Goal: Answer question/provide support: Share knowledge or assist other users

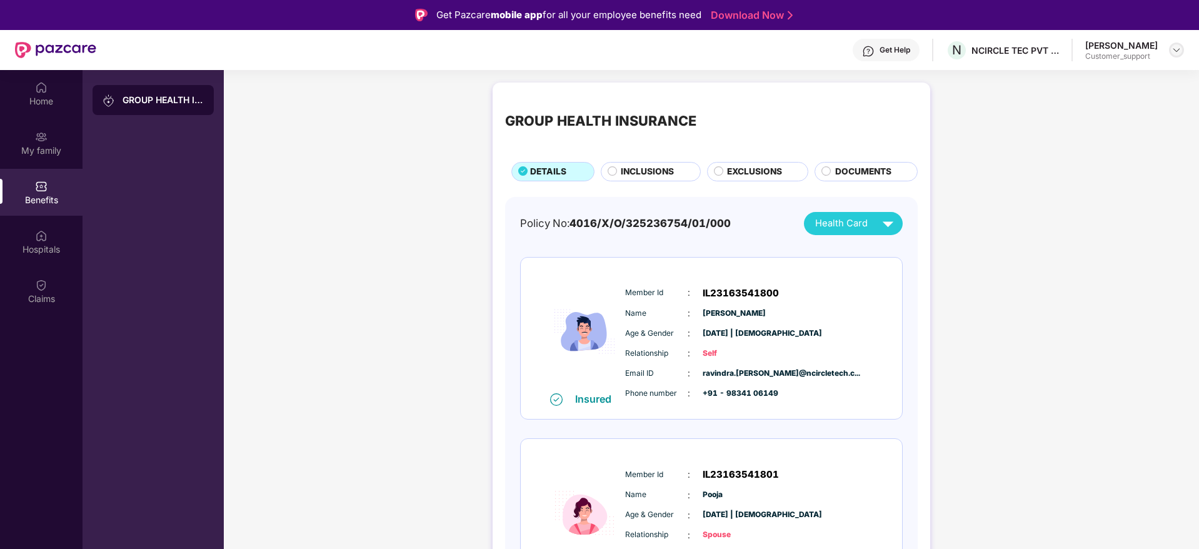
click at [1173, 49] on img at bounding box center [1177, 50] width 10 height 10
click at [1117, 81] on div "Switch to support view" at bounding box center [1118, 80] width 163 height 24
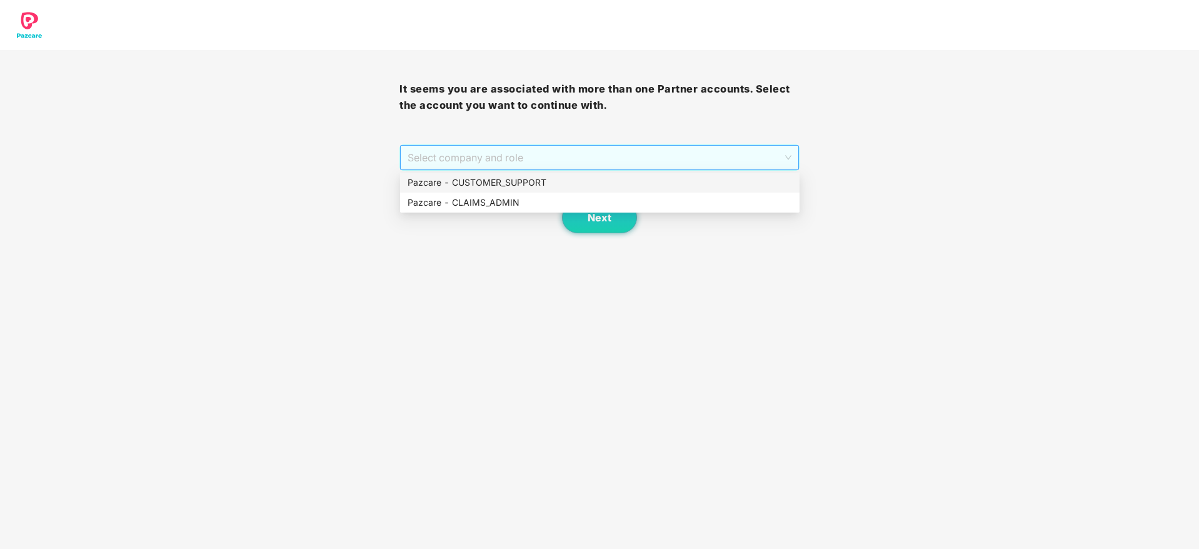
click at [662, 151] on span "Select company and role" at bounding box center [599, 158] width 383 height 24
click at [548, 185] on div "Pazcare - CUSTOMER_SUPPORT" at bounding box center [600, 183] width 385 height 14
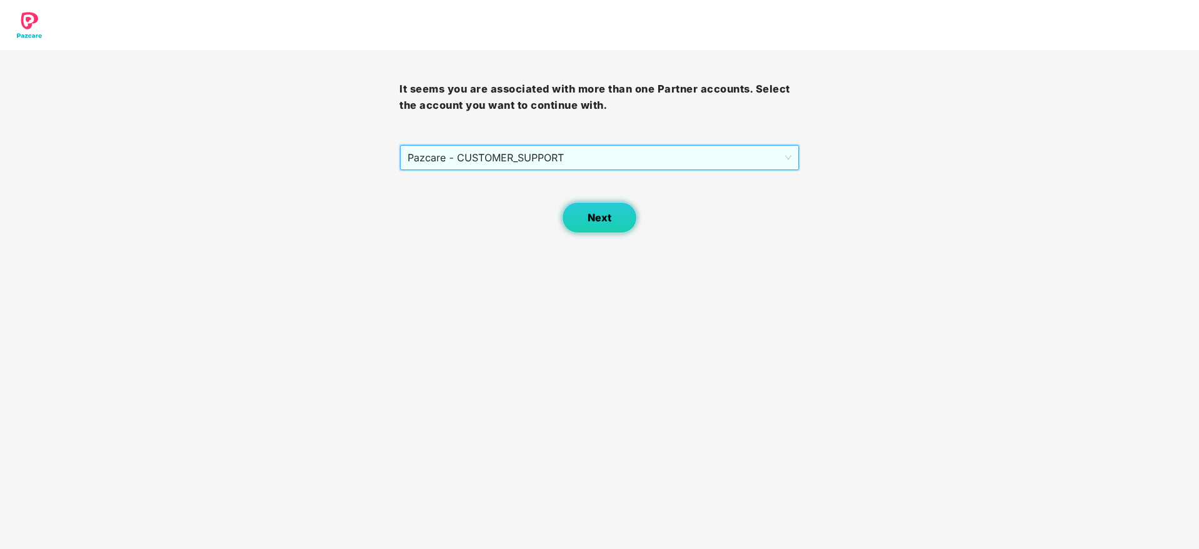
click at [595, 224] on button "Next" at bounding box center [599, 217] width 75 height 31
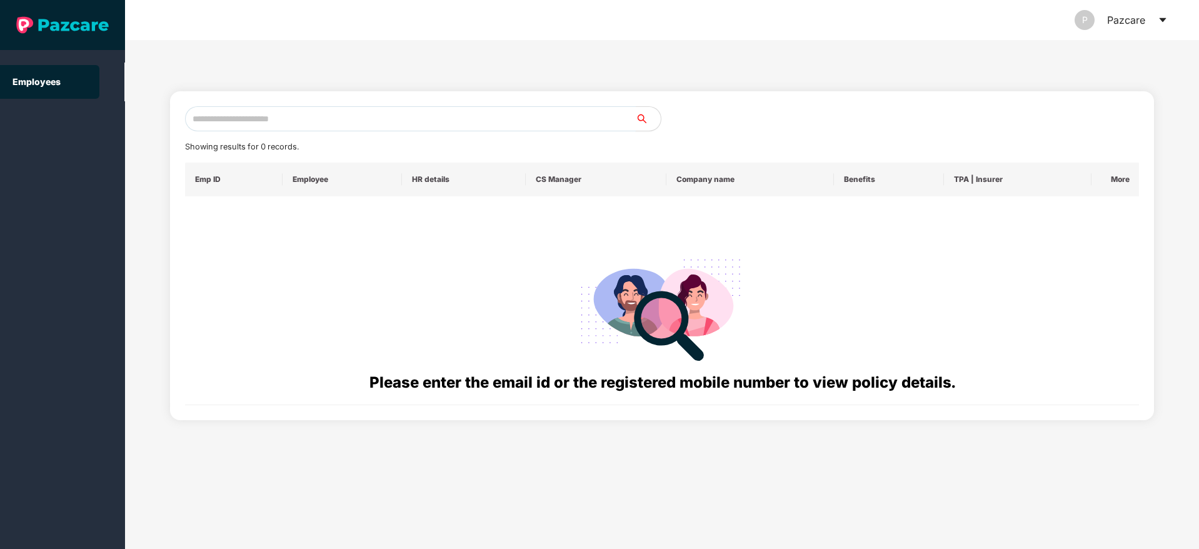
click at [311, 114] on input "text" at bounding box center [410, 118] width 451 height 25
paste input "**********"
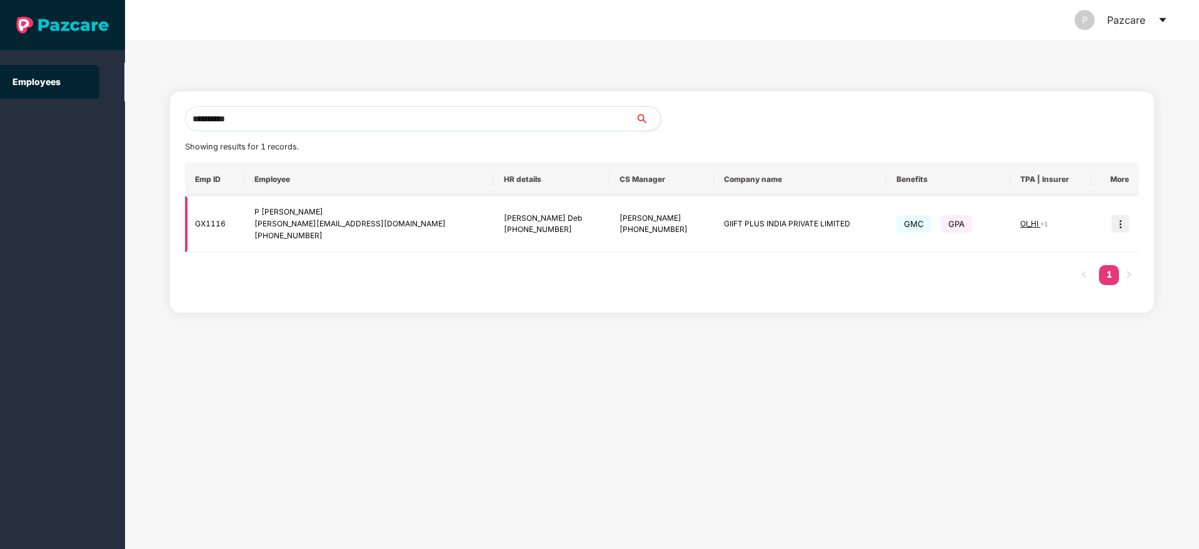
type input "**********"
click at [1123, 224] on img at bounding box center [1121, 224] width 18 height 18
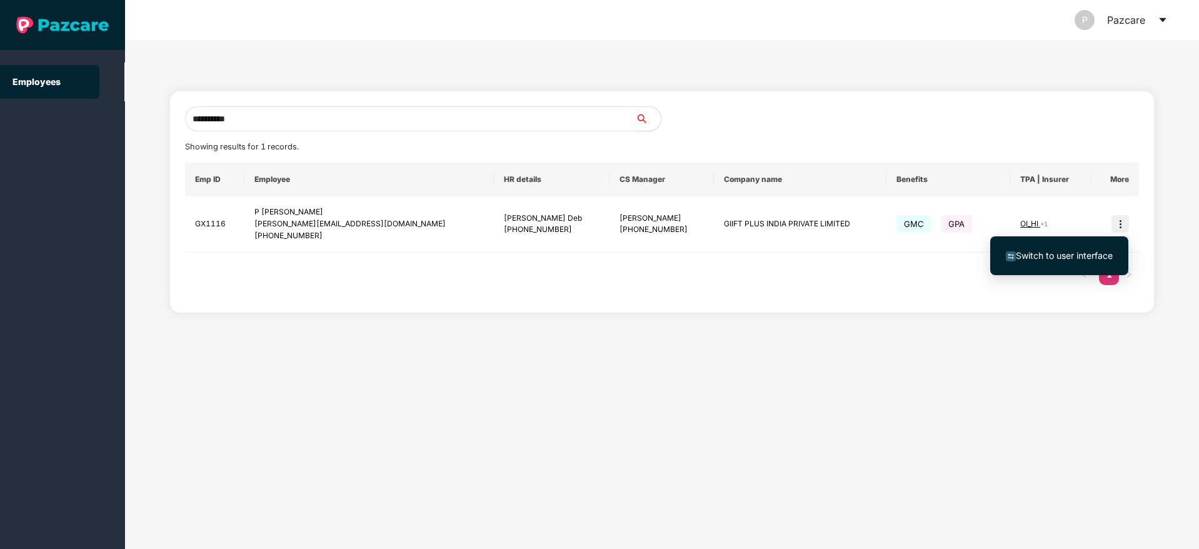
click at [1061, 261] on span "Switch to user interface" at bounding box center [1059, 256] width 107 height 14
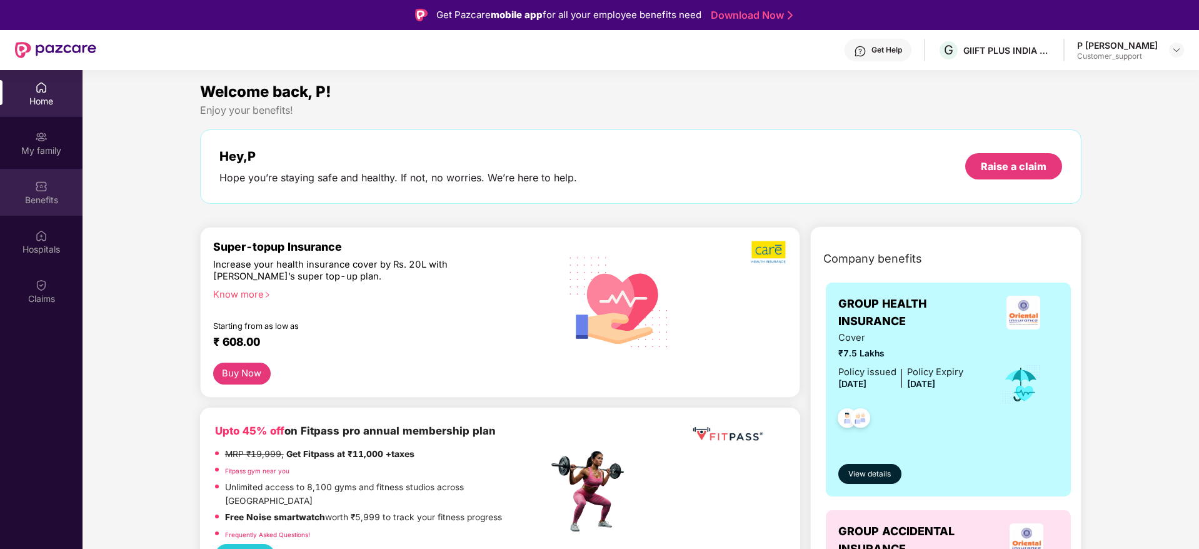
click at [42, 193] on div "Benefits" at bounding box center [41, 192] width 83 height 47
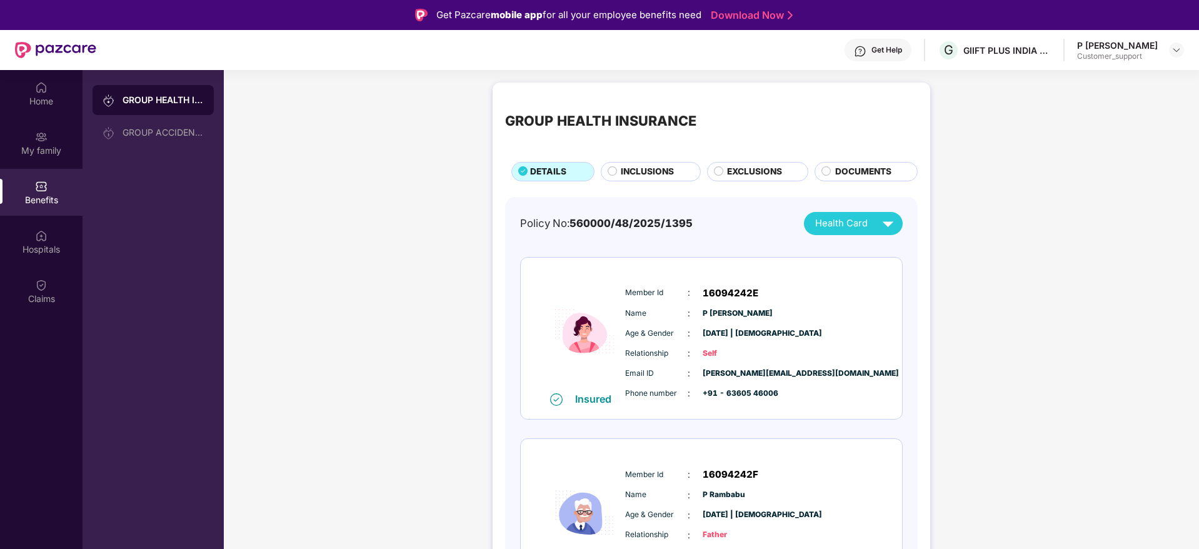
click at [642, 176] on span "INCLUSIONS" at bounding box center [647, 172] width 53 height 14
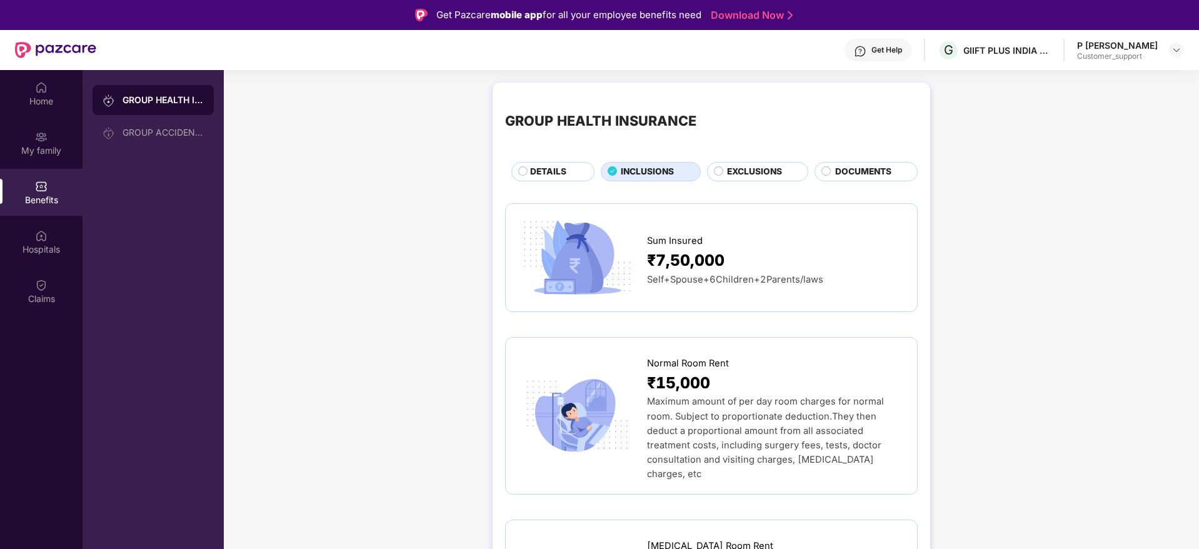
click at [867, 55] on img at bounding box center [860, 51] width 13 height 13
click at [518, 263] on img at bounding box center [577, 257] width 118 height 83
click at [28, 161] on div "My family" at bounding box center [41, 142] width 83 height 47
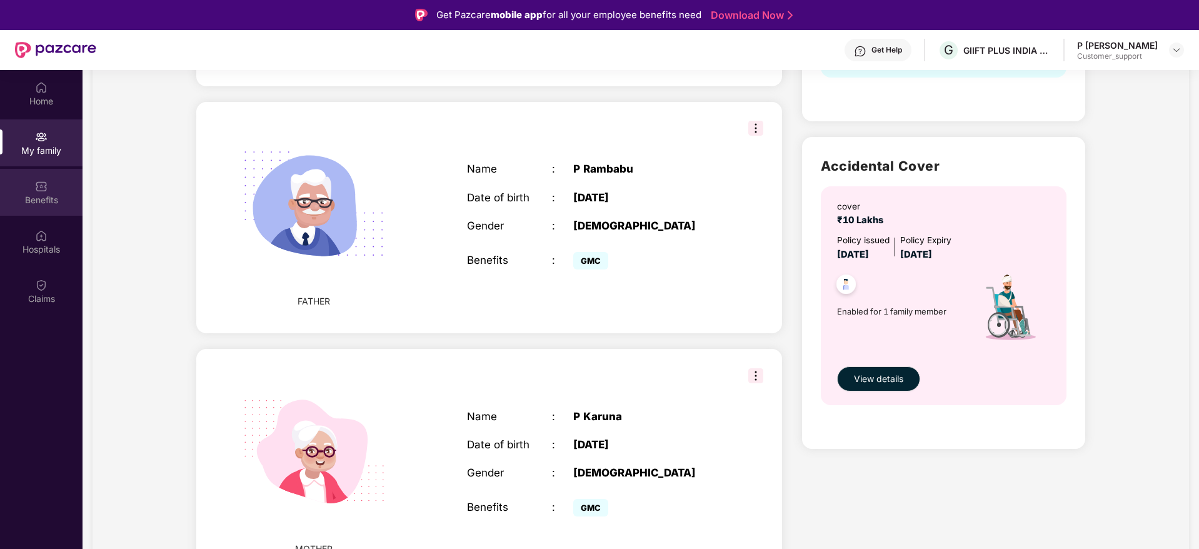
click at [37, 189] on img at bounding box center [41, 186] width 13 height 13
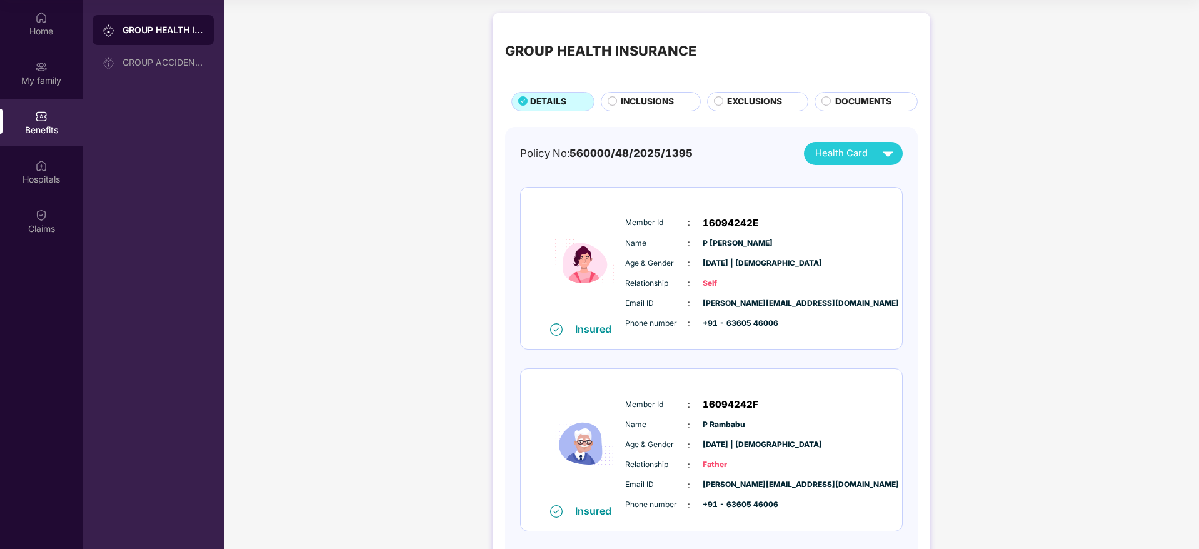
click at [622, 101] on span "INCLUSIONS" at bounding box center [647, 102] width 53 height 14
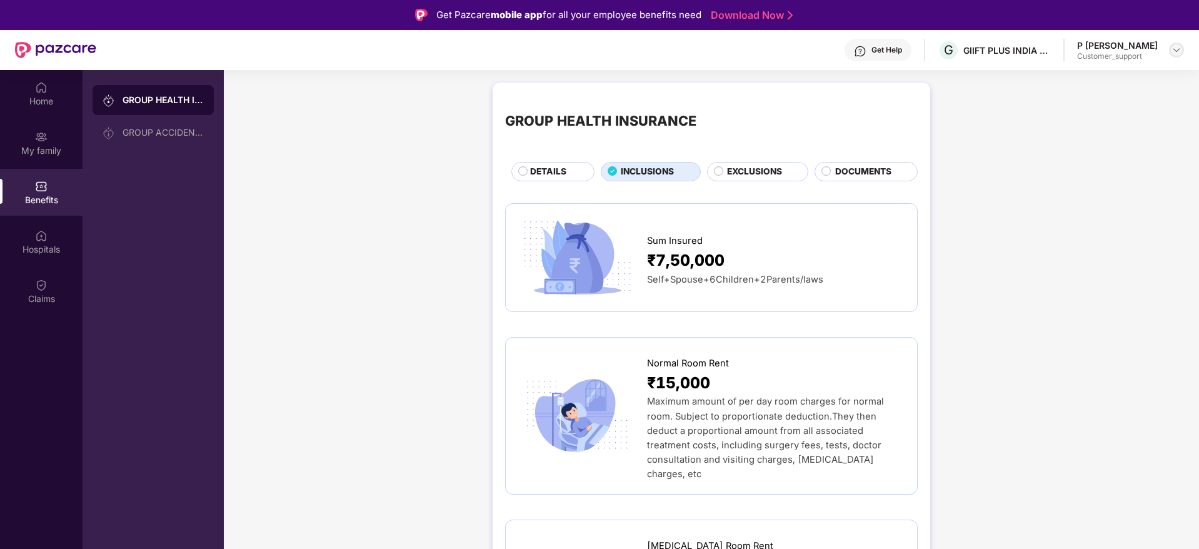
click at [1177, 50] on img at bounding box center [1177, 50] width 10 height 10
click at [1134, 81] on div "Switch to support view" at bounding box center [1118, 80] width 163 height 24
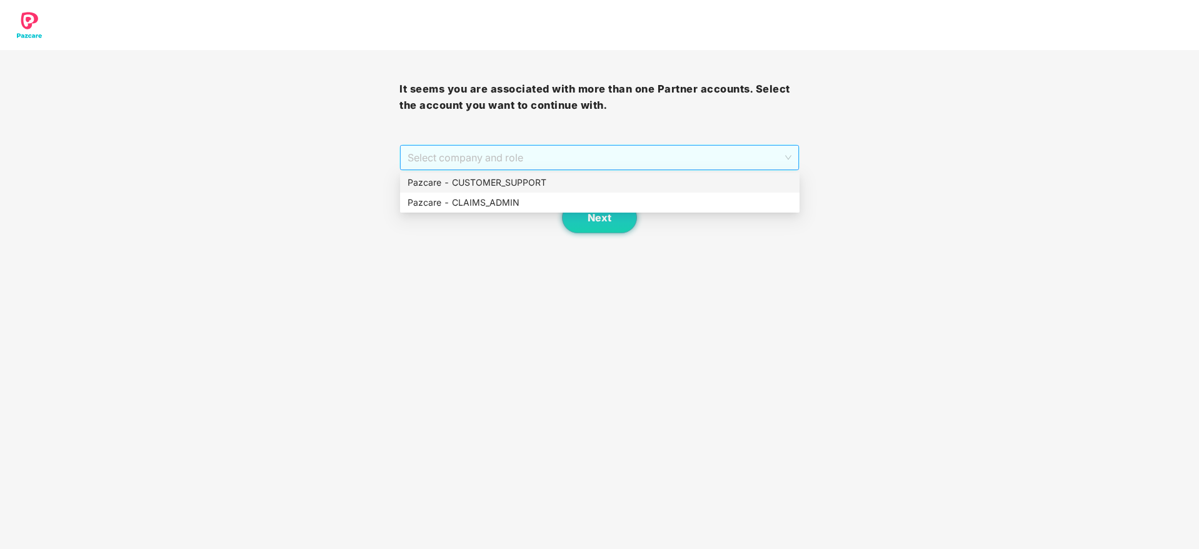
click at [566, 153] on span "Select company and role" at bounding box center [599, 158] width 383 height 24
click at [514, 185] on div "Pazcare - CUSTOMER_SUPPORT" at bounding box center [600, 183] width 385 height 14
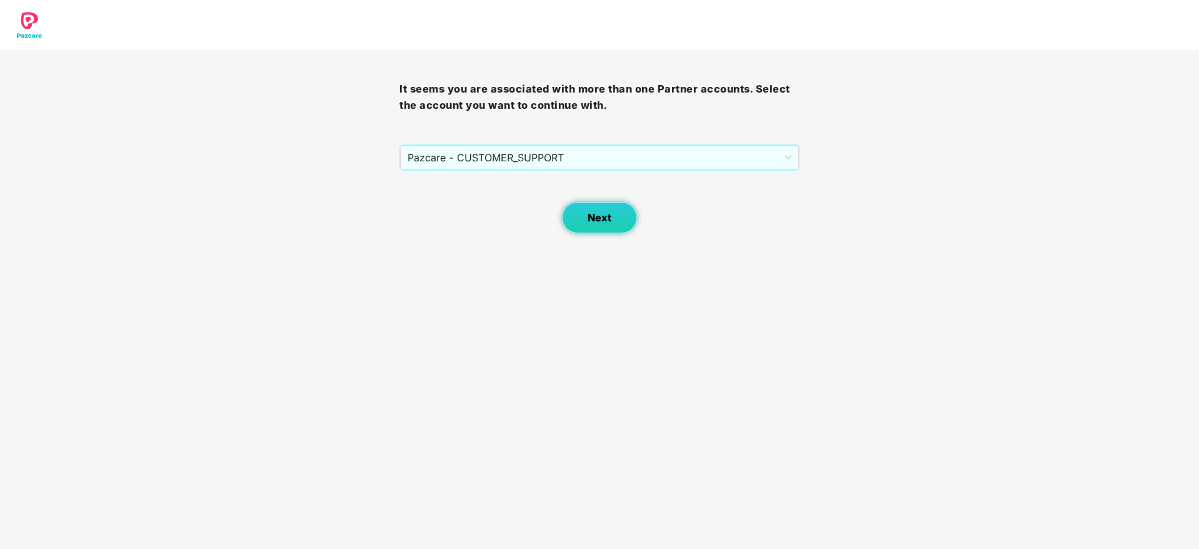
click at [585, 213] on button "Next" at bounding box center [599, 217] width 75 height 31
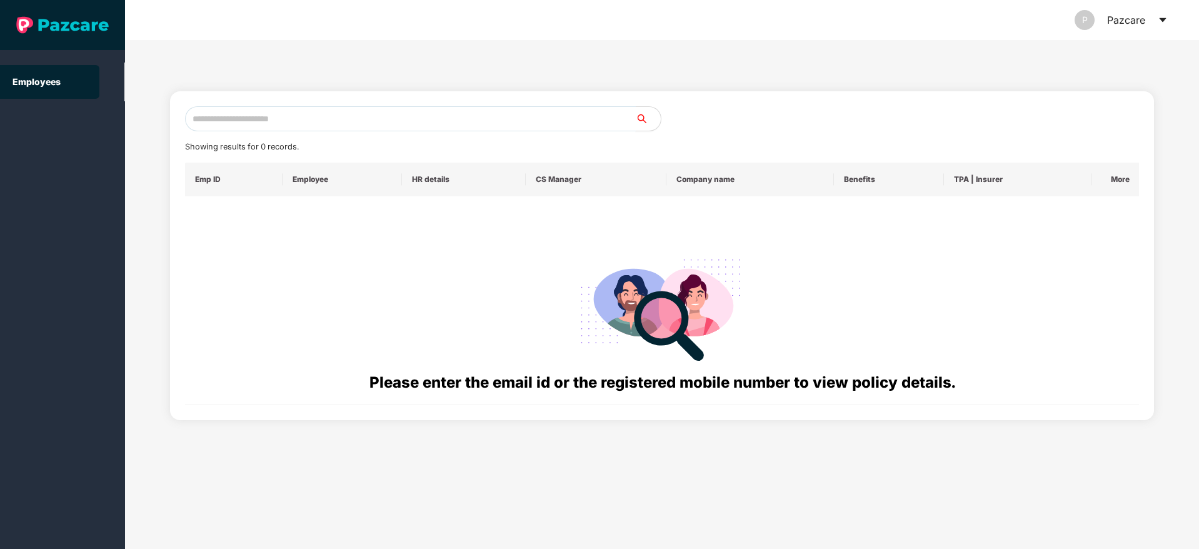
click at [216, 123] on input "text" at bounding box center [410, 118] width 451 height 25
paste input "**********"
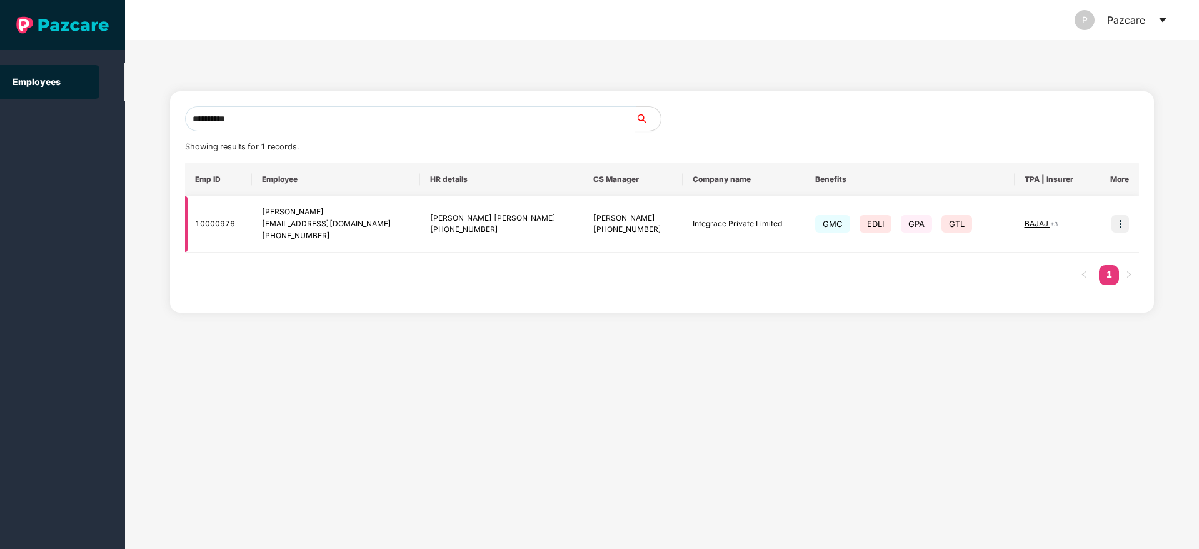
type input "**********"
click at [1125, 225] on img at bounding box center [1121, 224] width 18 height 18
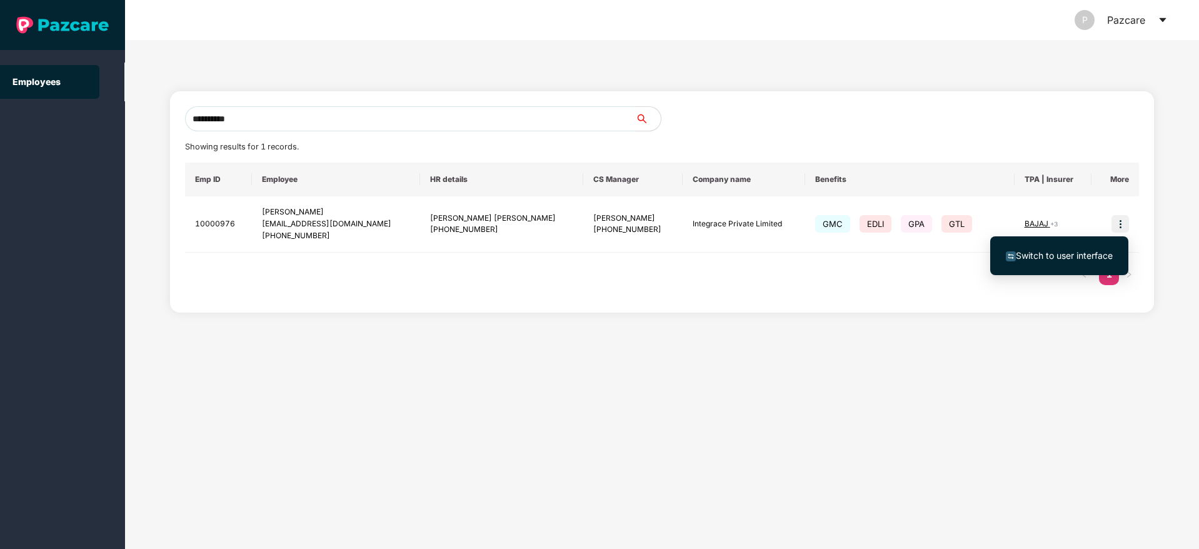
click at [1056, 253] on span "Switch to user interface" at bounding box center [1064, 255] width 97 height 11
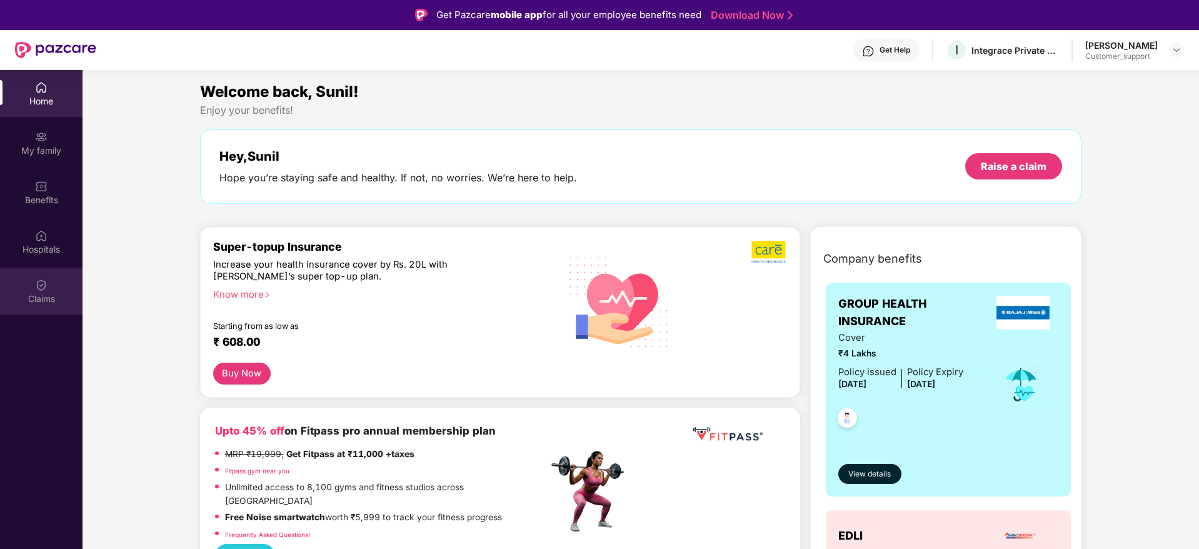
click at [39, 279] on img at bounding box center [41, 285] width 13 height 13
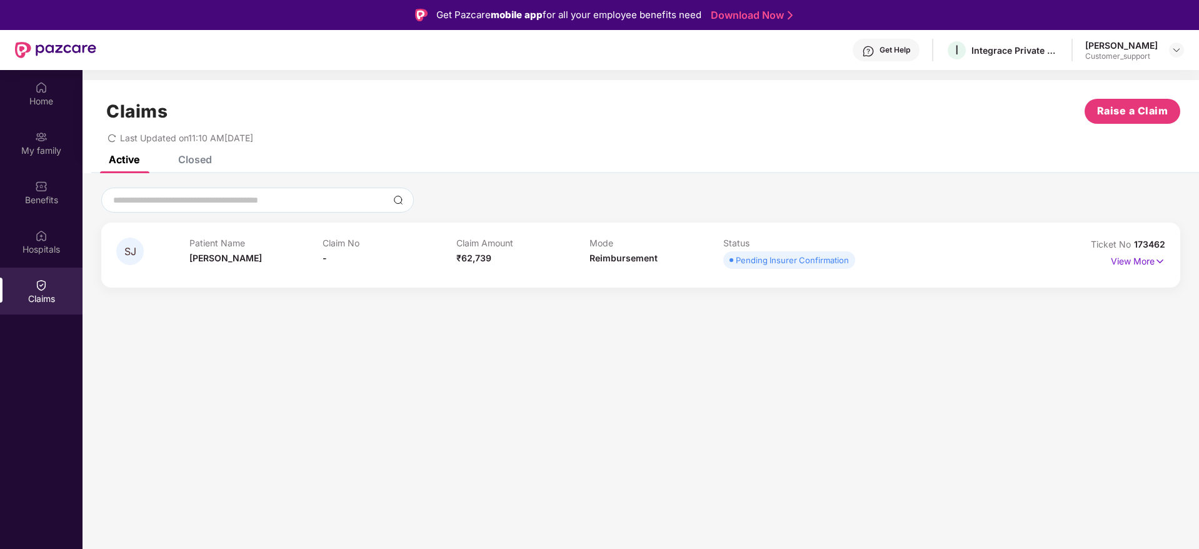
click at [1165, 264] on img at bounding box center [1160, 261] width 11 height 14
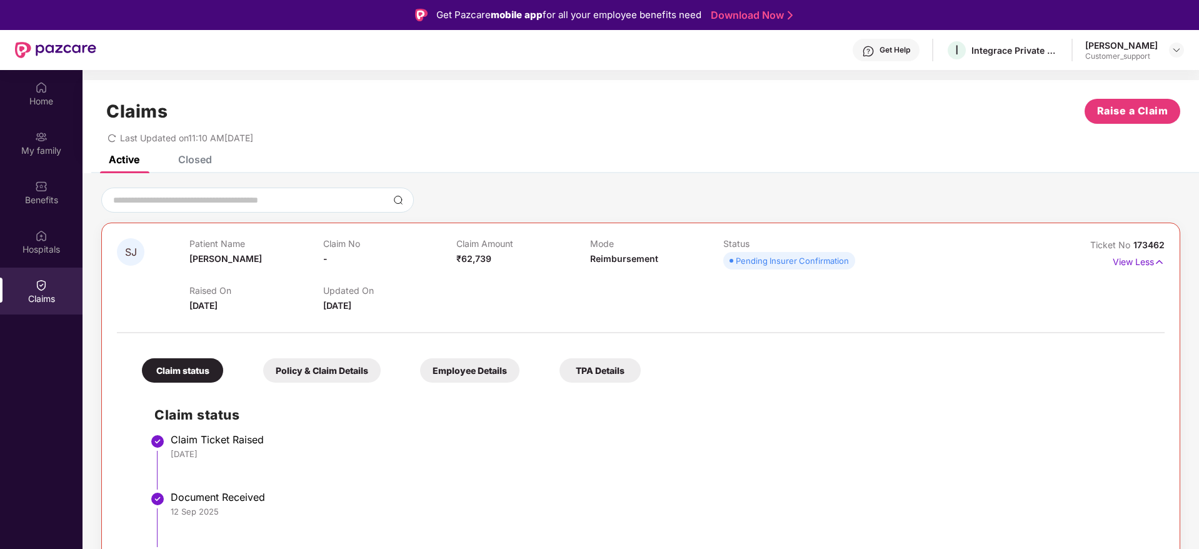
click at [1152, 246] on span "173462" at bounding box center [1149, 244] width 31 height 11
copy div "No 173462"
click at [48, 155] on div "My family" at bounding box center [41, 150] width 83 height 13
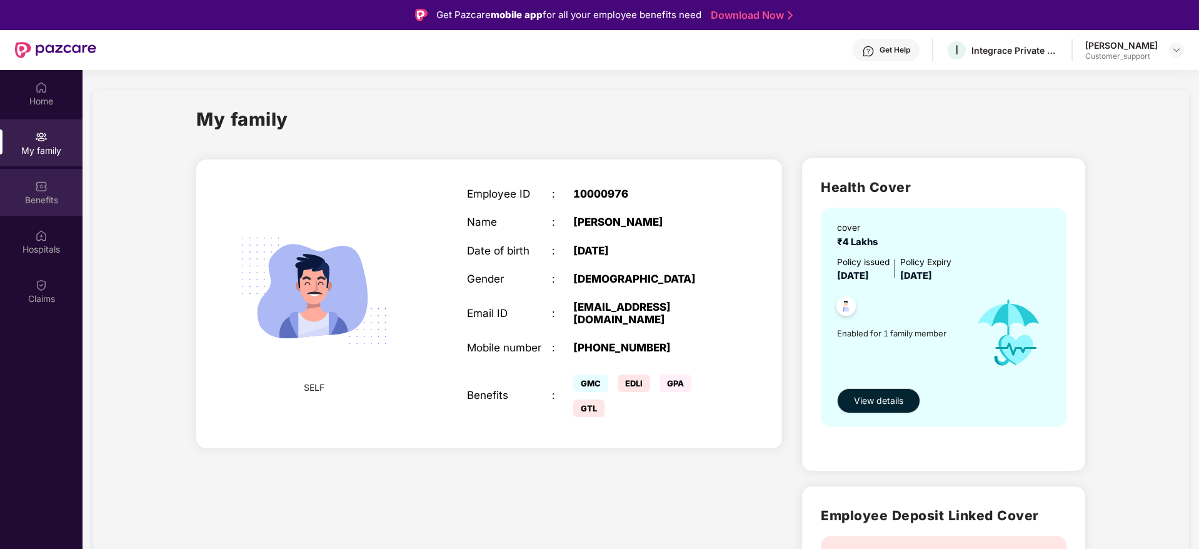
click at [46, 191] on img at bounding box center [41, 186] width 13 height 13
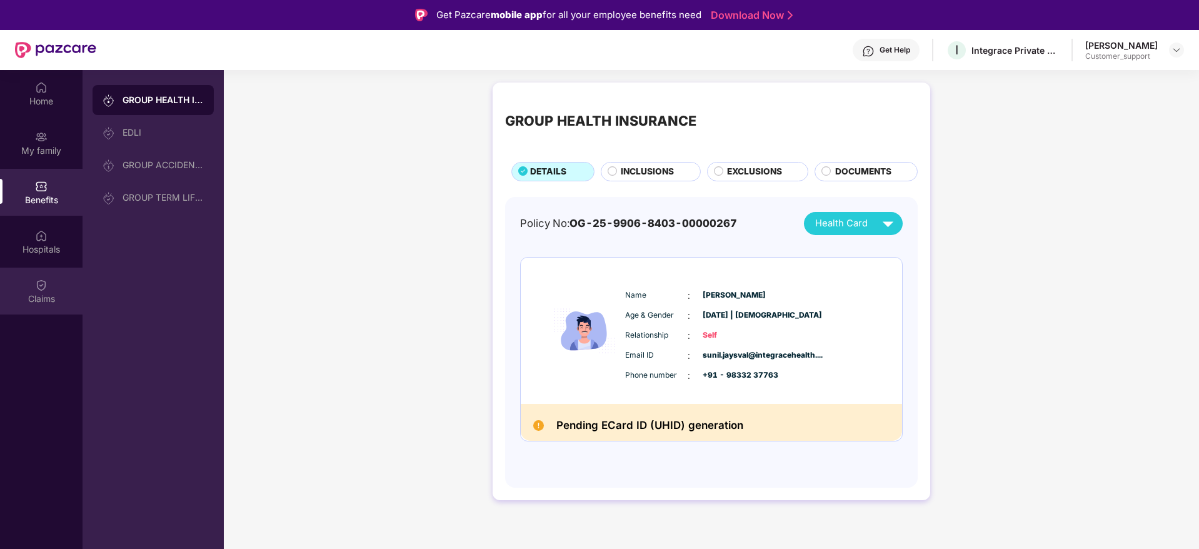
click at [44, 284] on img at bounding box center [41, 285] width 13 height 13
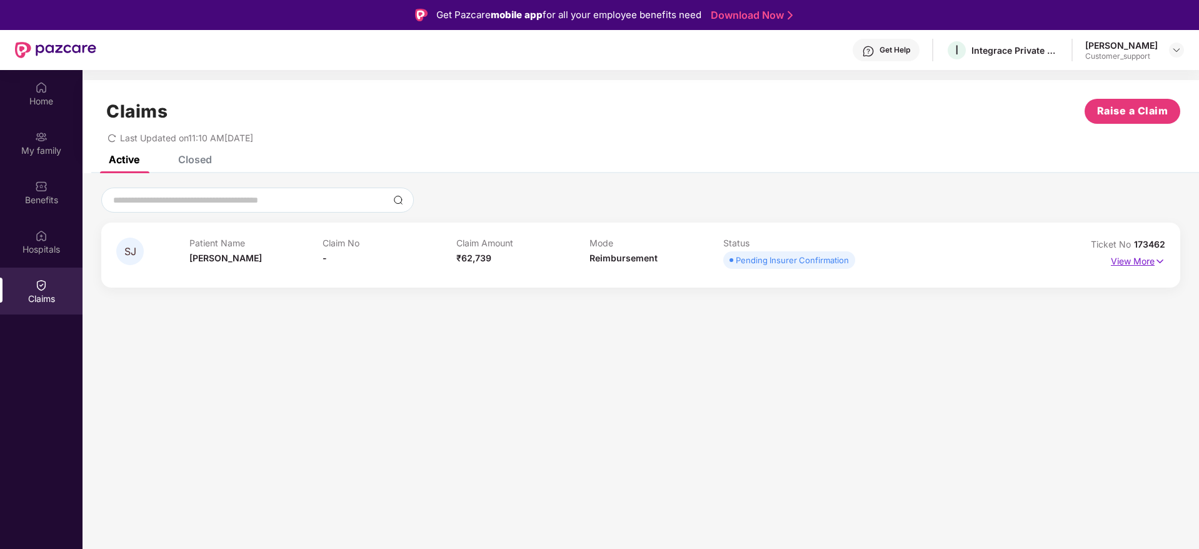
click at [1163, 263] on img at bounding box center [1160, 261] width 11 height 14
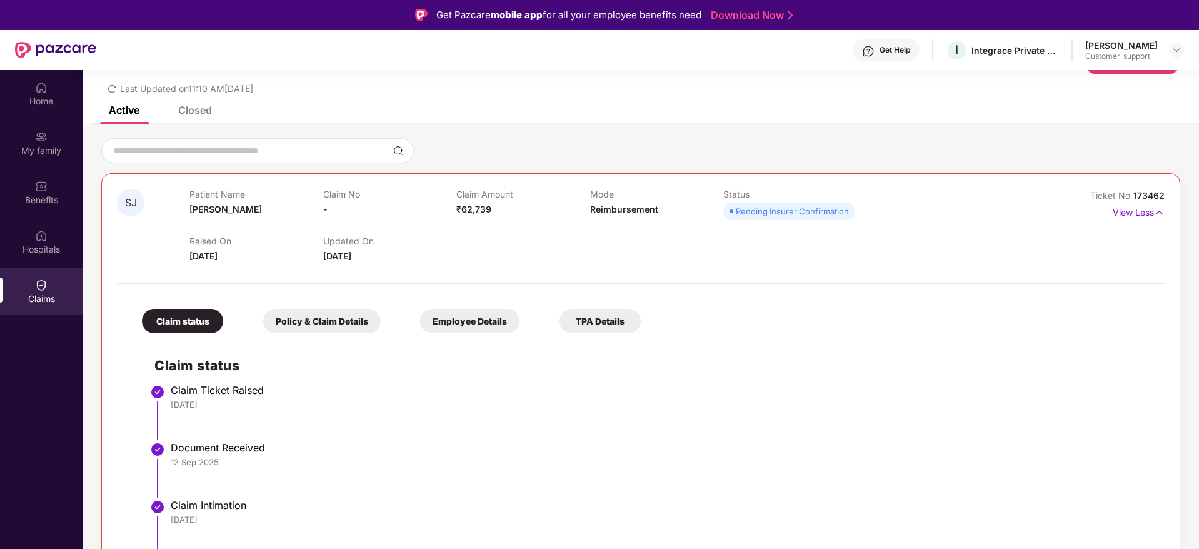
scroll to position [49, 0]
click at [1175, 52] on img at bounding box center [1177, 50] width 10 height 10
click at [1113, 75] on div "Switch to support view" at bounding box center [1118, 80] width 163 height 24
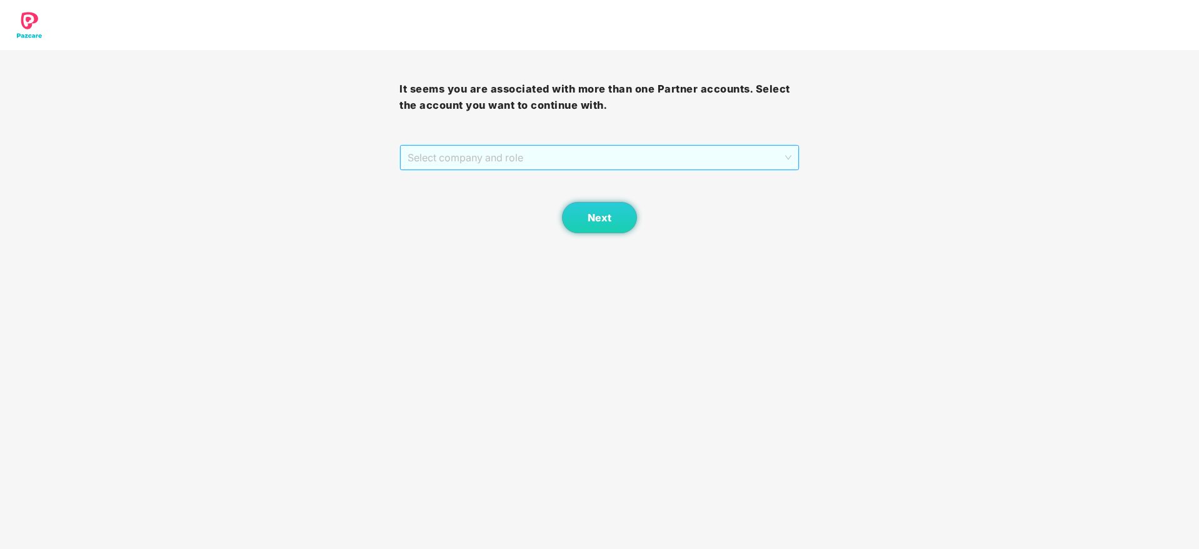
click at [587, 158] on span "Select company and role" at bounding box center [599, 158] width 383 height 24
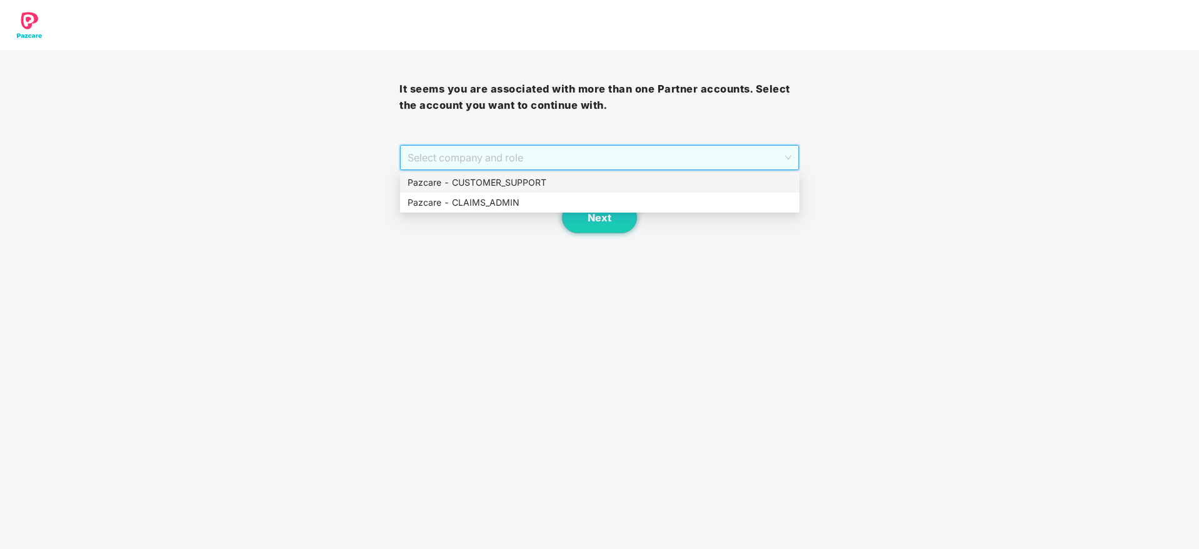
click at [546, 180] on div "Pazcare - CUSTOMER_SUPPORT" at bounding box center [600, 183] width 385 height 14
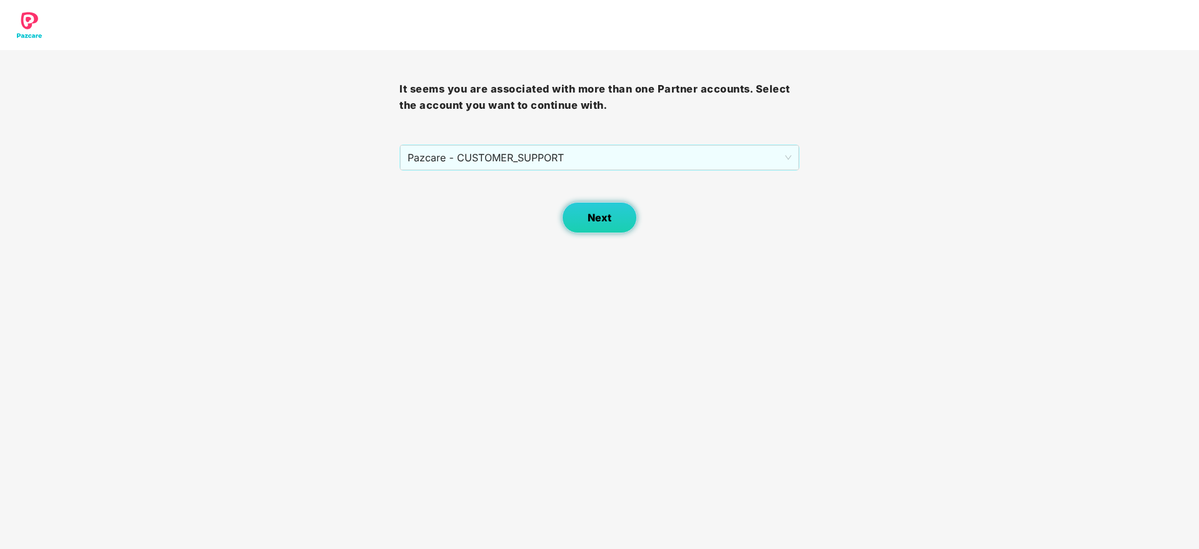
click at [600, 213] on span "Next" at bounding box center [600, 218] width 24 height 12
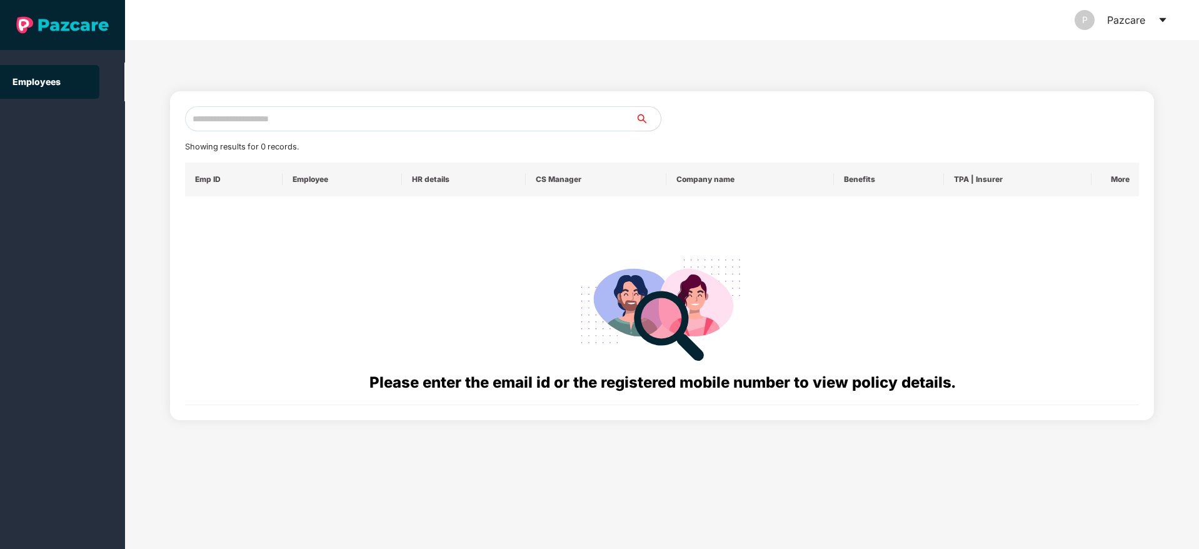
click at [366, 120] on input "text" at bounding box center [410, 118] width 451 height 25
paste input "**********"
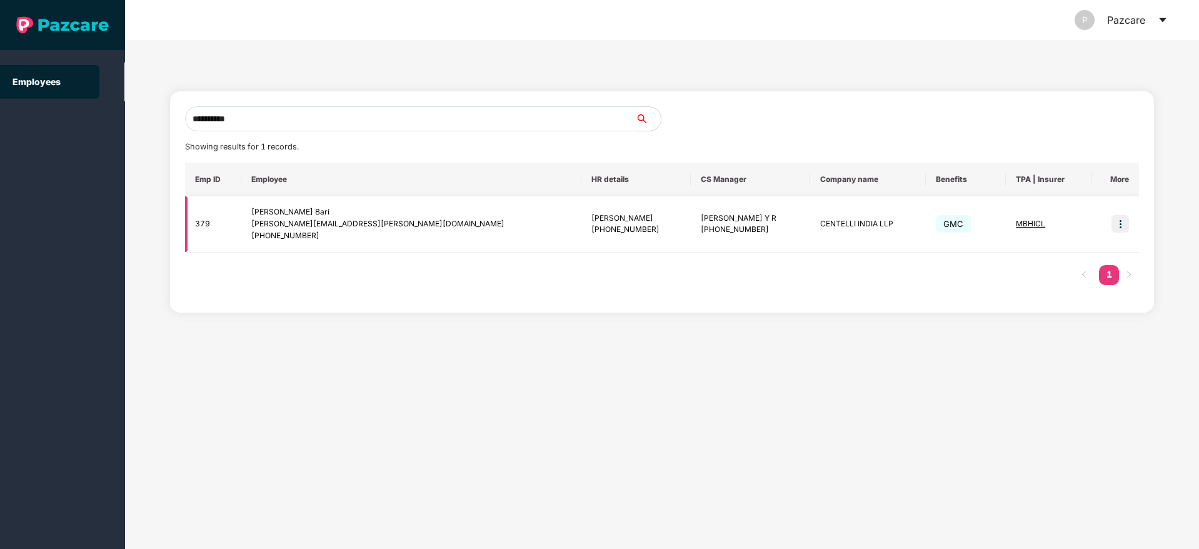
type input "**********"
click at [1118, 231] on img at bounding box center [1121, 224] width 18 height 18
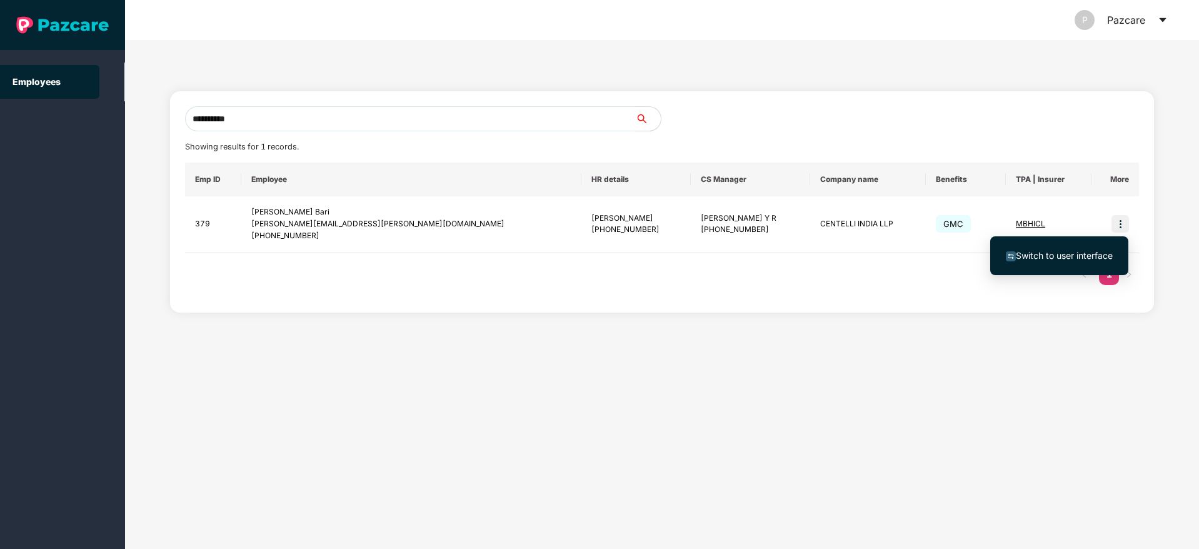
click at [1069, 264] on li "Switch to user interface" at bounding box center [1059, 256] width 138 height 26
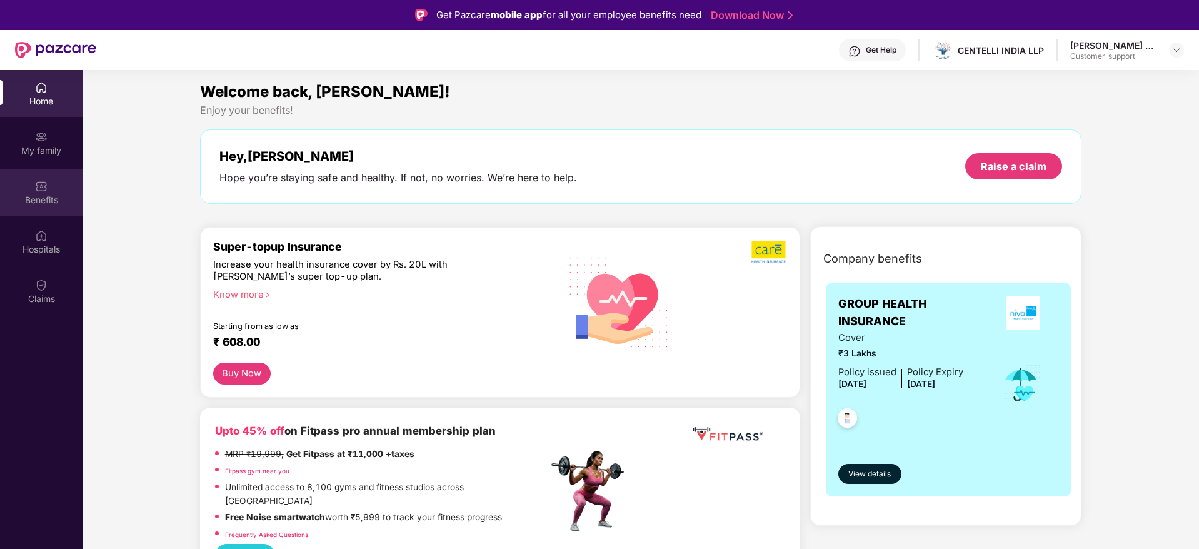
click at [41, 194] on div "Benefits" at bounding box center [41, 200] width 83 height 13
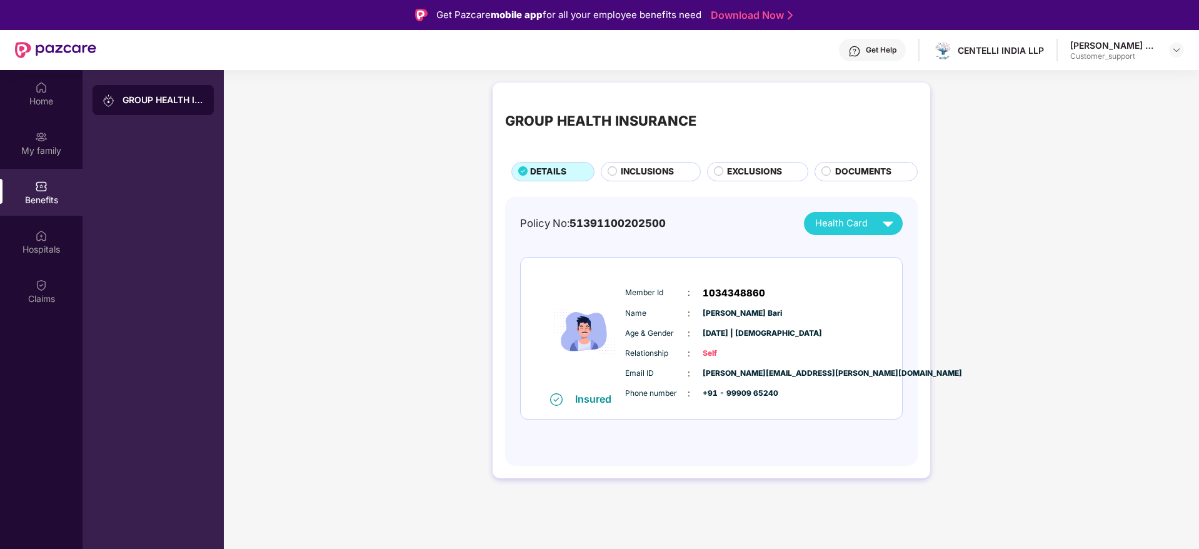
click at [651, 168] on span "INCLUSIONS" at bounding box center [647, 172] width 53 height 14
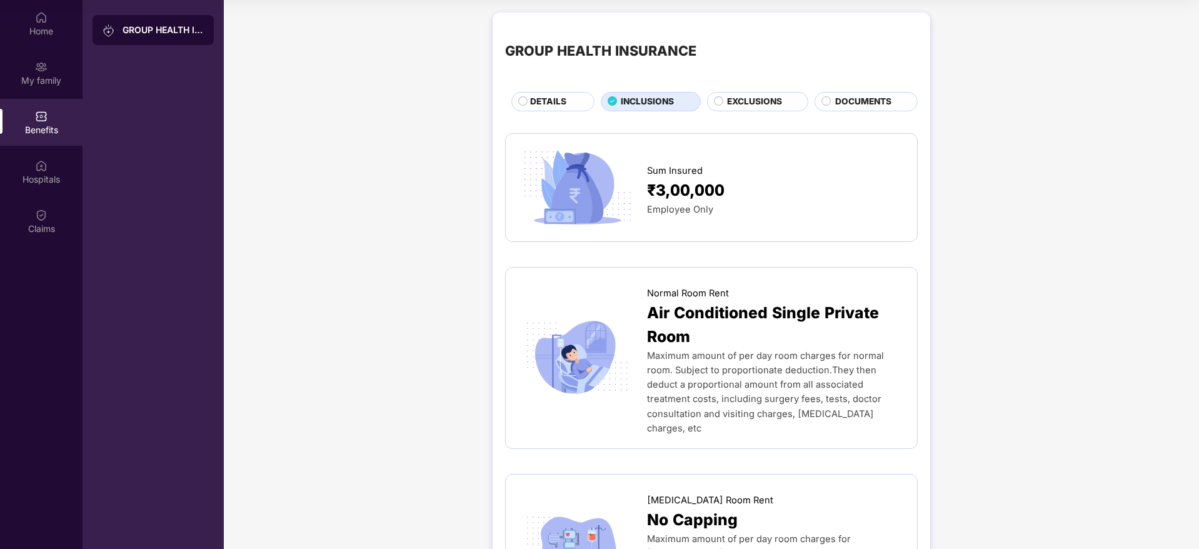
scroll to position [0, 0]
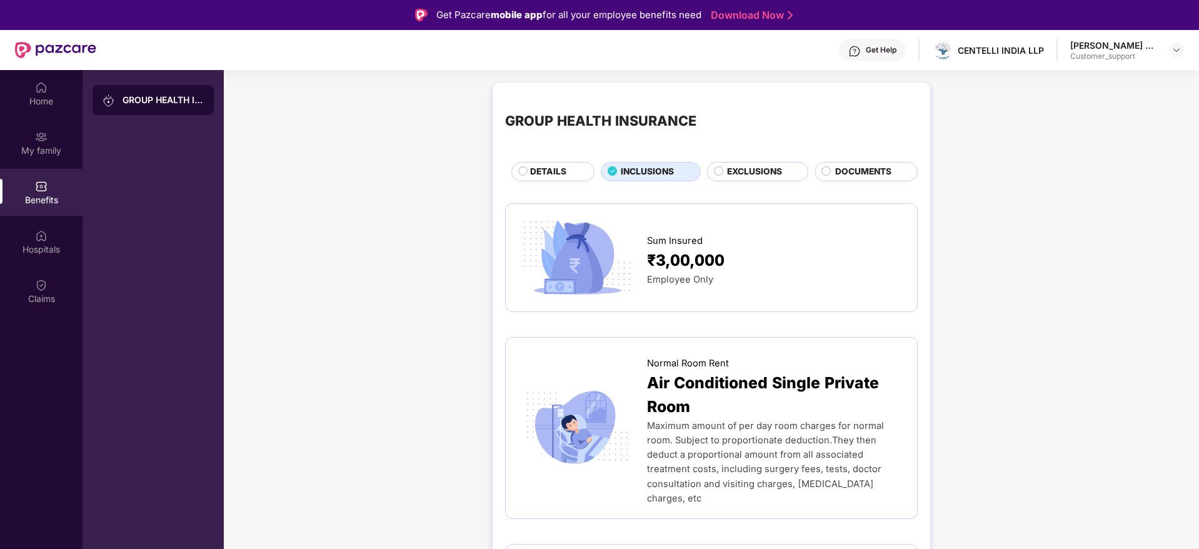
click at [861, 48] on img at bounding box center [854, 51] width 13 height 13
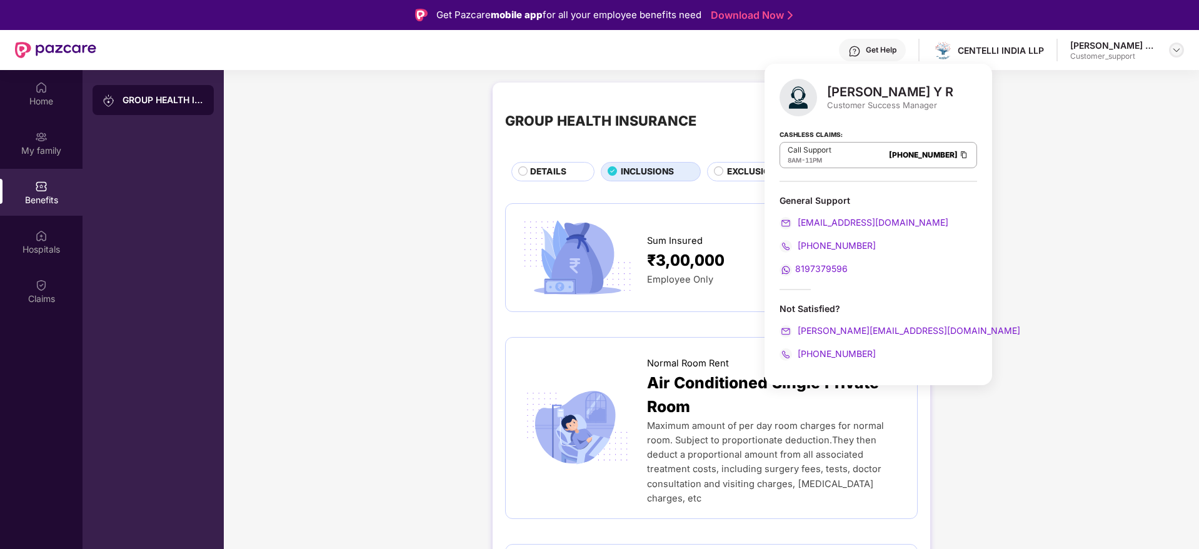
click at [1175, 52] on img at bounding box center [1177, 50] width 10 height 10
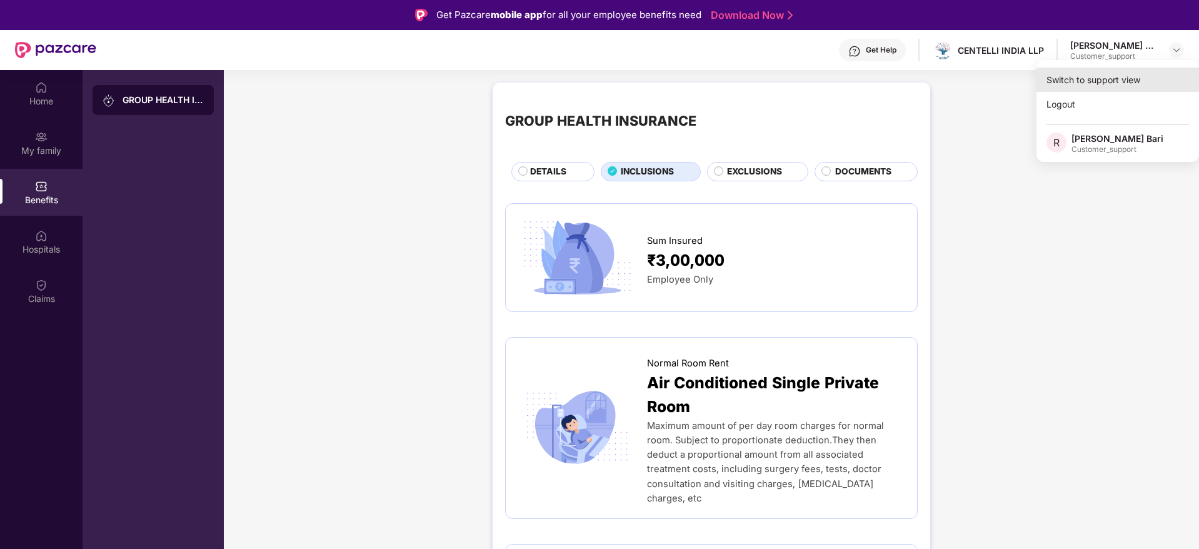
click at [1099, 76] on div "Switch to support view" at bounding box center [1118, 80] width 163 height 24
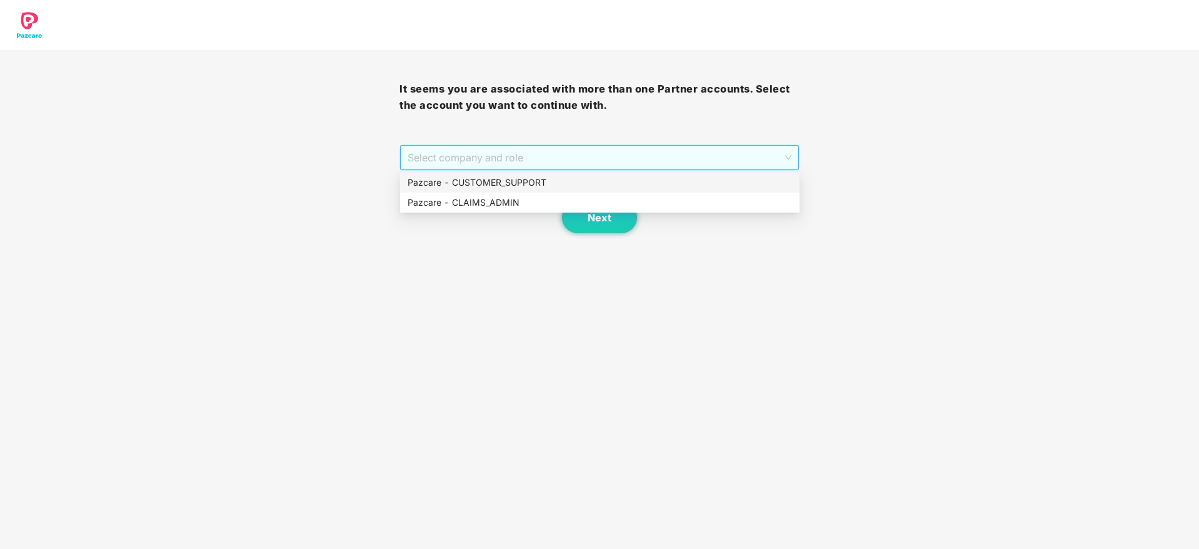
click at [620, 148] on span "Select company and role" at bounding box center [599, 158] width 383 height 24
click at [526, 185] on div "Pazcare - CUSTOMER_SUPPORT" at bounding box center [600, 183] width 385 height 14
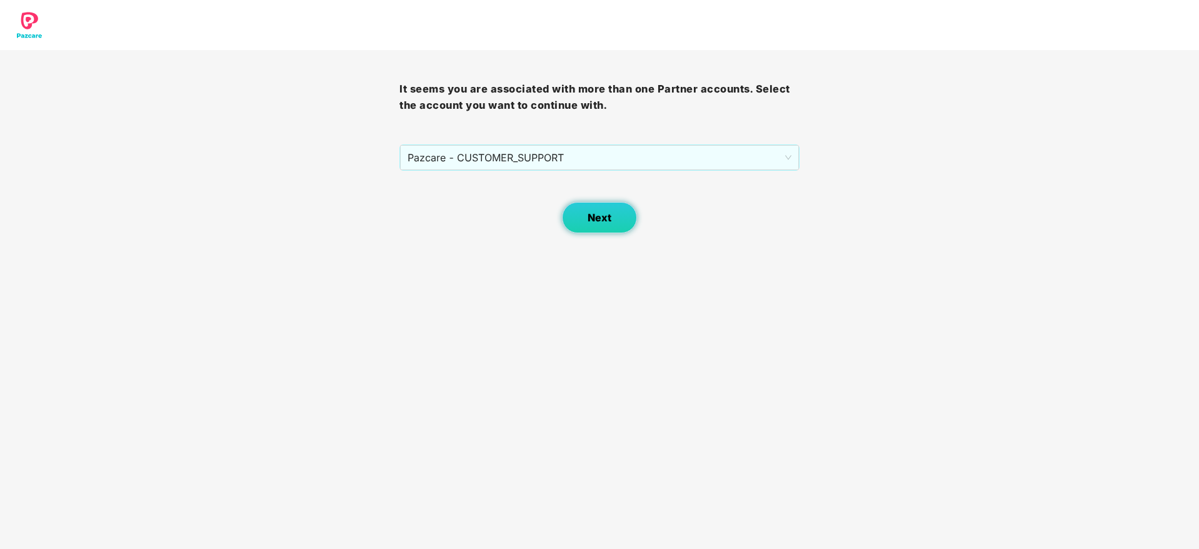
click at [594, 209] on button "Next" at bounding box center [599, 217] width 75 height 31
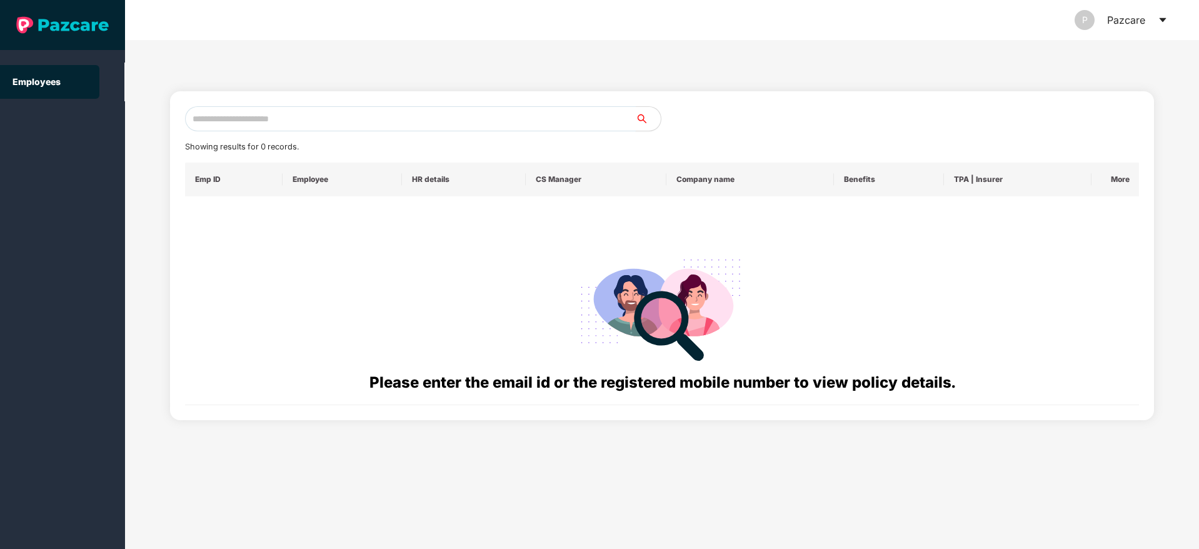
click at [224, 117] on input "text" at bounding box center [410, 118] width 451 height 25
paste input "**********"
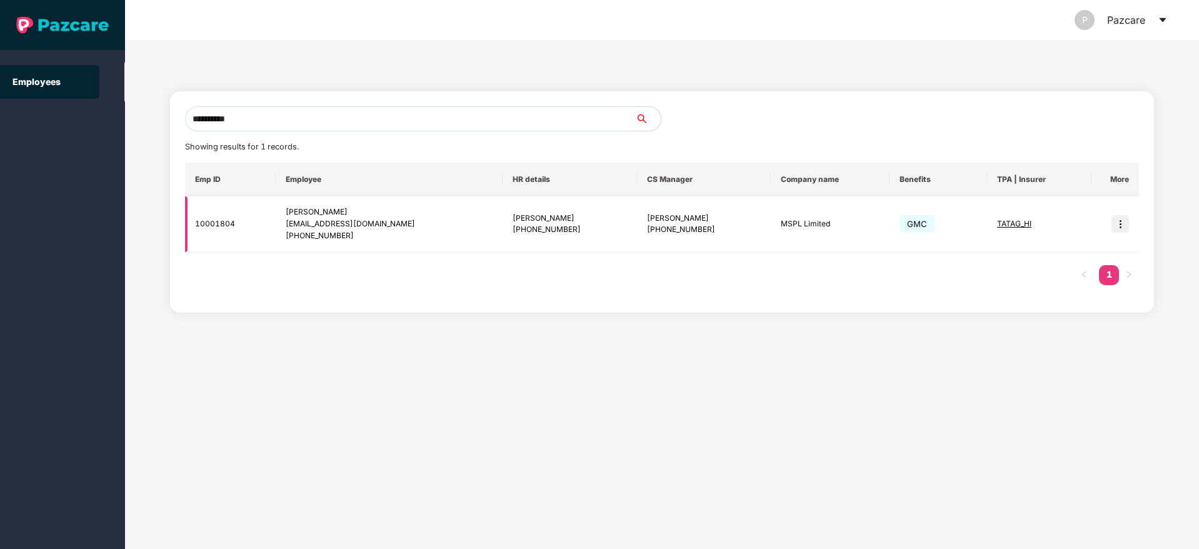
type input "**********"
click at [1125, 229] on img at bounding box center [1121, 224] width 18 height 18
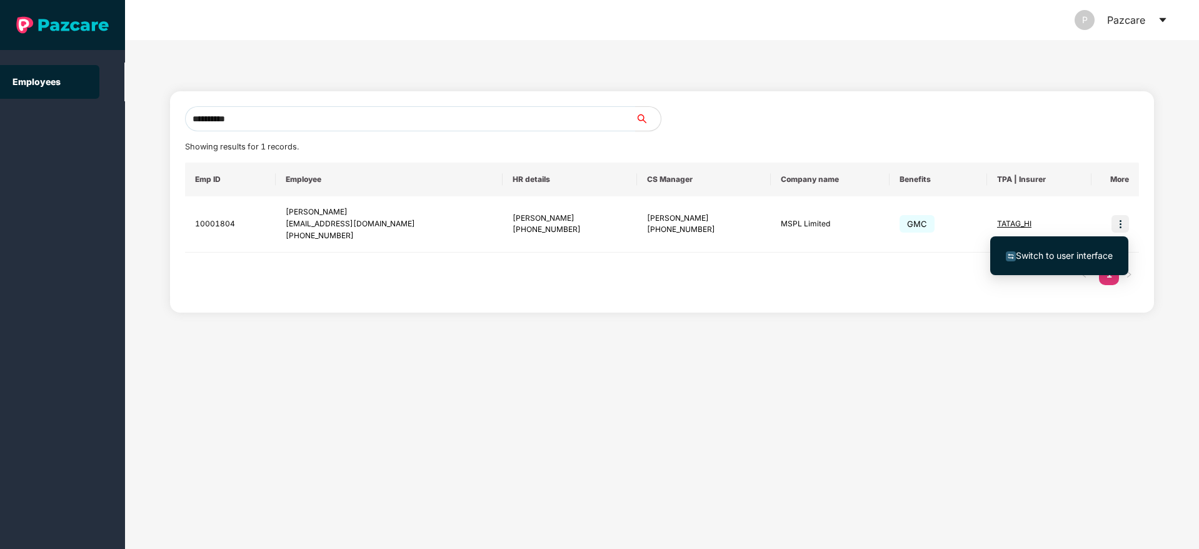
click at [1070, 256] on span "Switch to user interface" at bounding box center [1064, 255] width 97 height 11
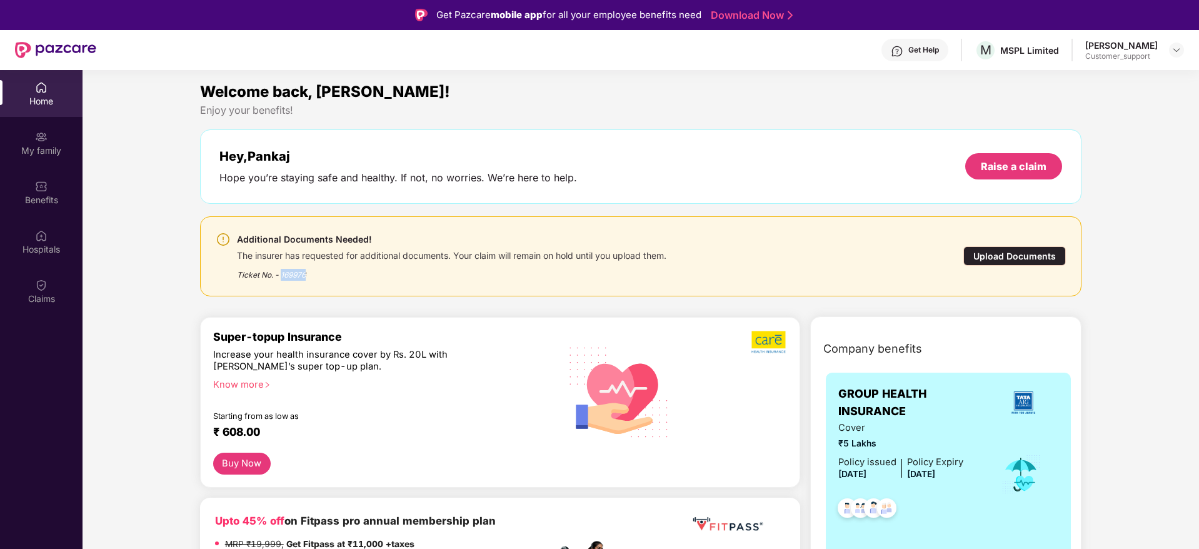
drag, startPoint x: 311, startPoint y: 274, endPoint x: 281, endPoint y: 273, distance: 30.6
click at [281, 273] on div "Ticket No. - 169976" at bounding box center [452, 270] width 430 height 19
copy div "169976"
click at [1003, 258] on div "Upload Documents" at bounding box center [1015, 255] width 103 height 19
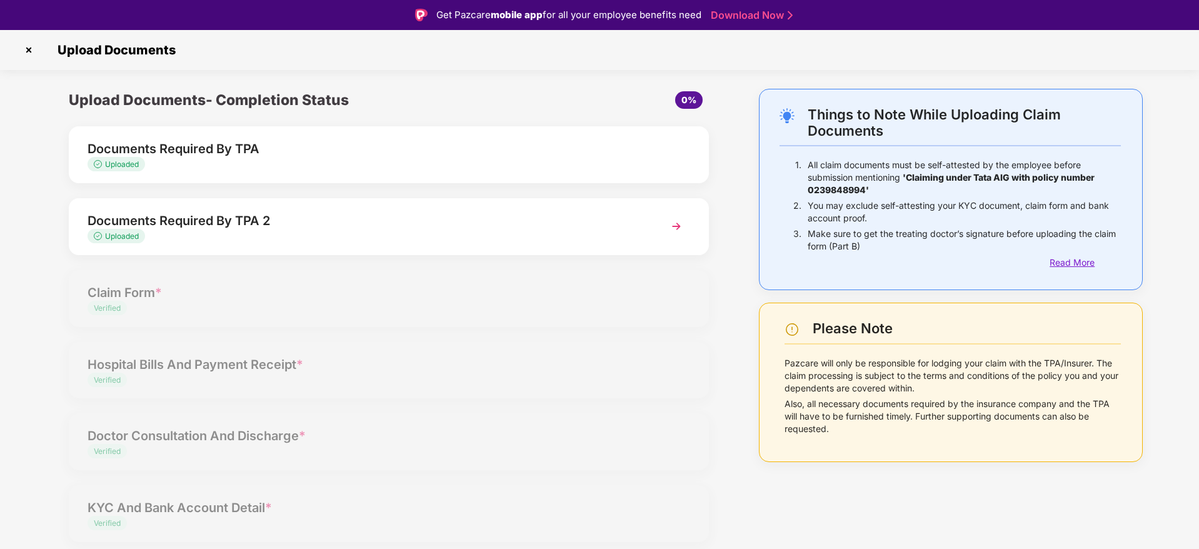
click at [1077, 265] on div "Read More" at bounding box center [1085, 263] width 71 height 14
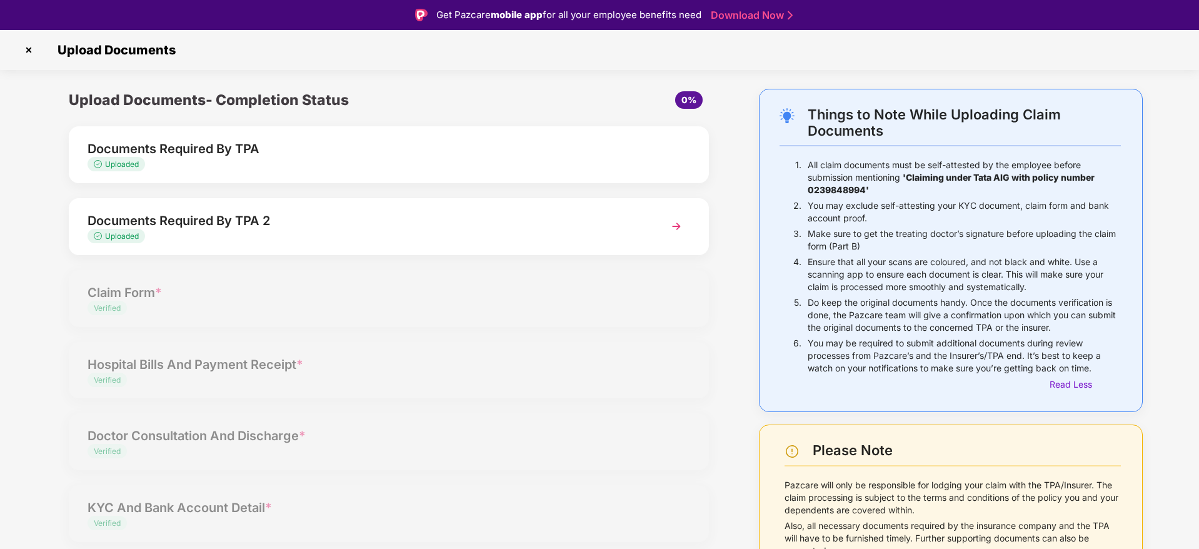
click at [29, 50] on img at bounding box center [29, 50] width 20 height 20
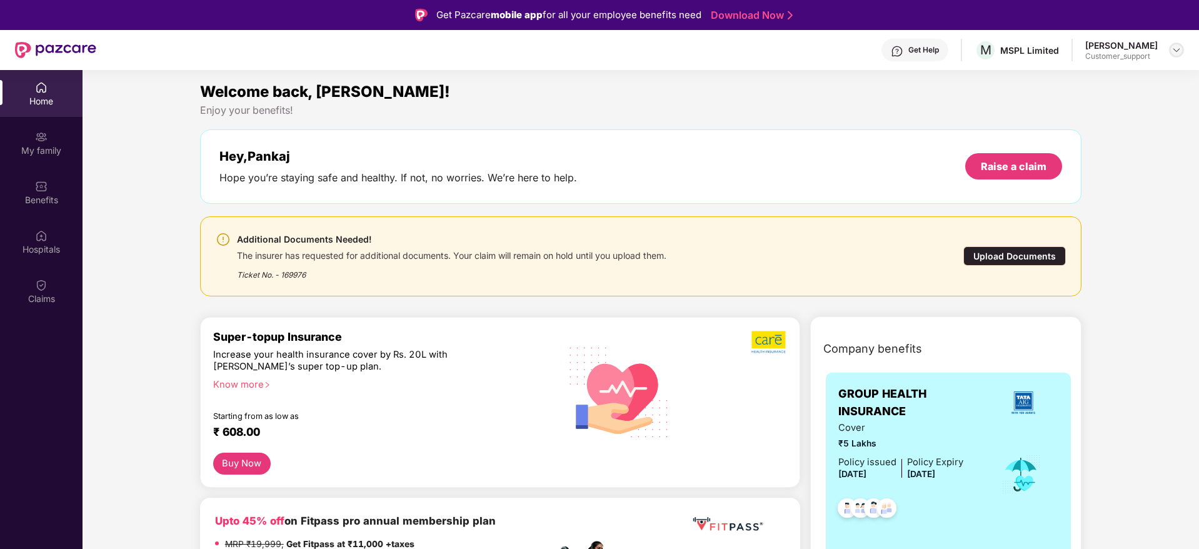
click at [1176, 51] on img at bounding box center [1177, 50] width 10 height 10
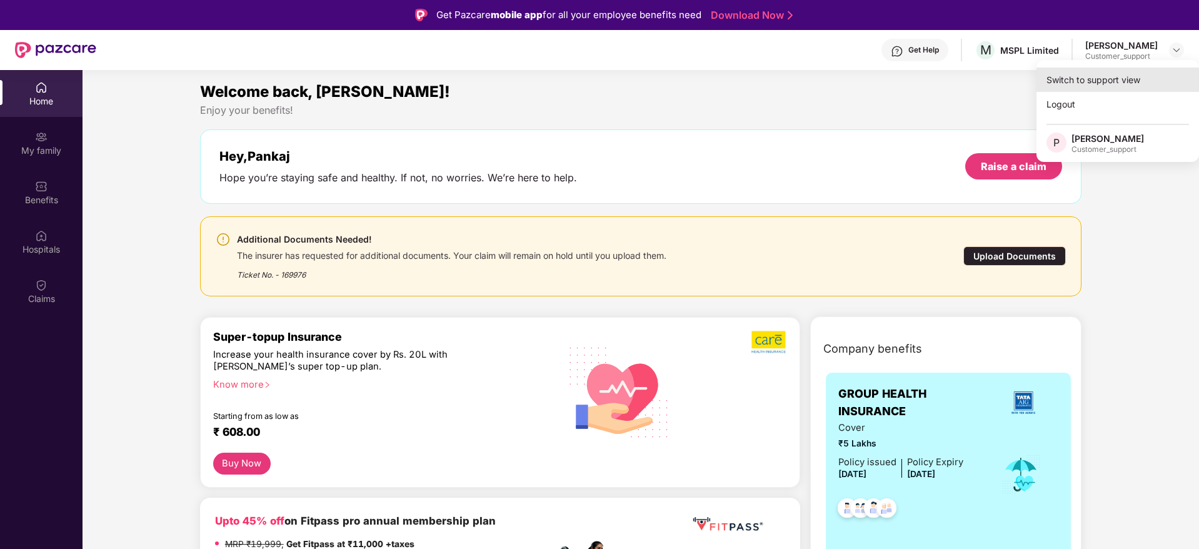
click at [1082, 79] on div "Switch to support view" at bounding box center [1118, 80] width 163 height 24
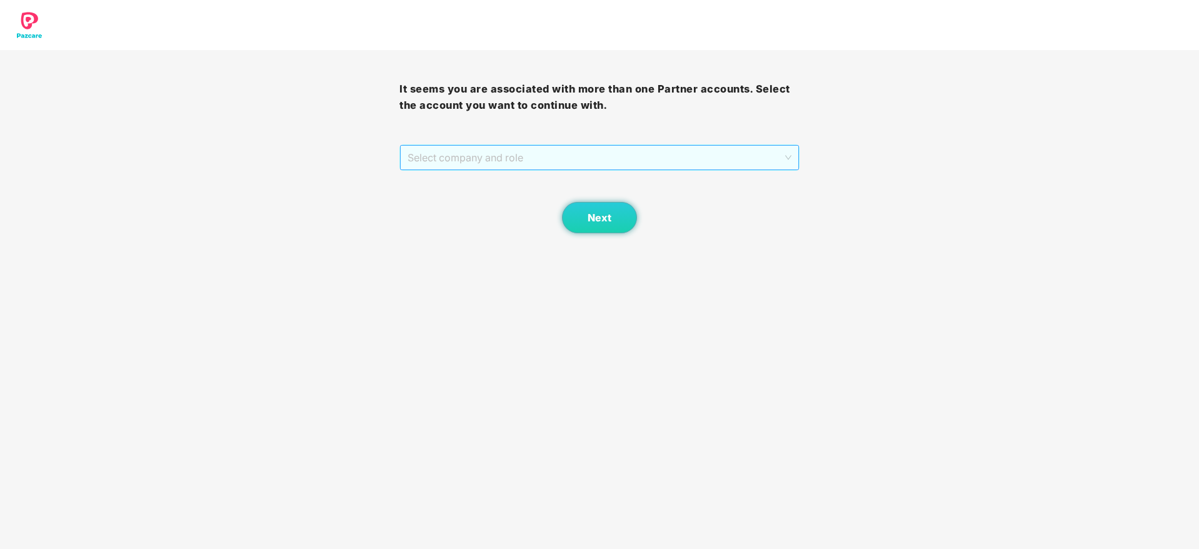
click at [620, 161] on span "Select company and role" at bounding box center [599, 158] width 383 height 24
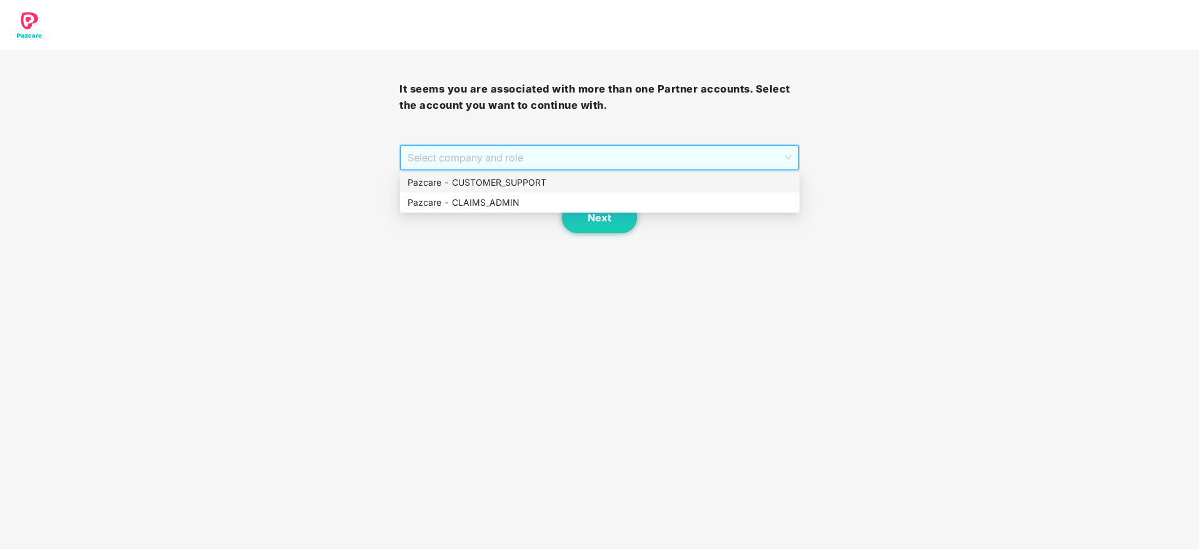
click at [503, 182] on div "Pazcare - CUSTOMER_SUPPORT" at bounding box center [600, 183] width 385 height 14
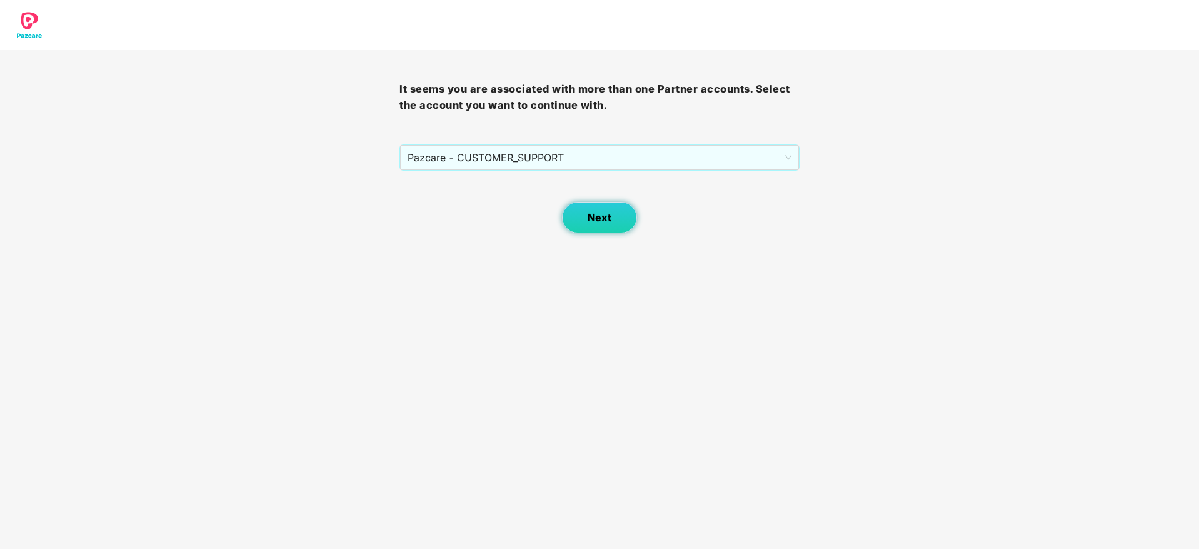
click at [595, 216] on span "Next" at bounding box center [600, 218] width 24 height 12
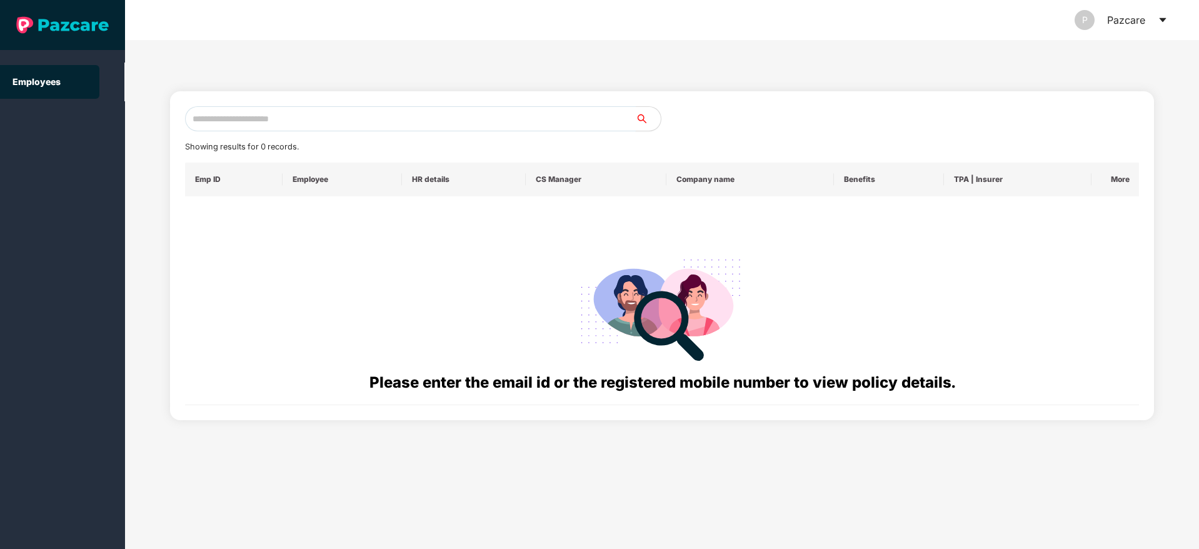
click at [277, 110] on input "text" at bounding box center [410, 118] width 451 height 25
paste input "**********"
type input "*"
click at [301, 113] on input "text" at bounding box center [410, 118] width 451 height 25
paste input "**********"
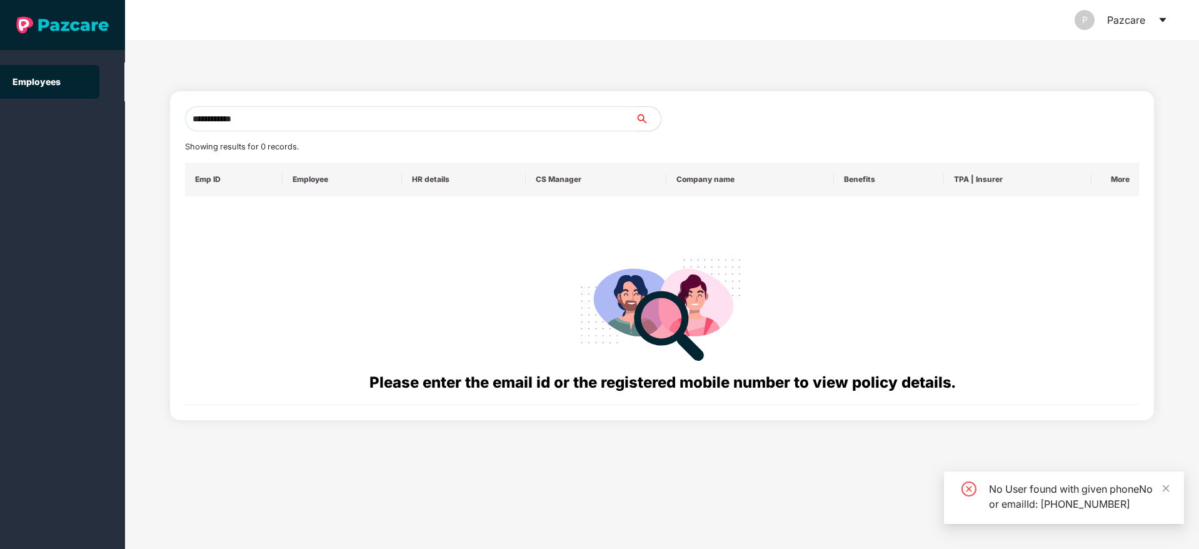
click at [203, 118] on input "**********" at bounding box center [410, 118] width 451 height 25
click at [257, 119] on input "**********" at bounding box center [410, 118] width 451 height 25
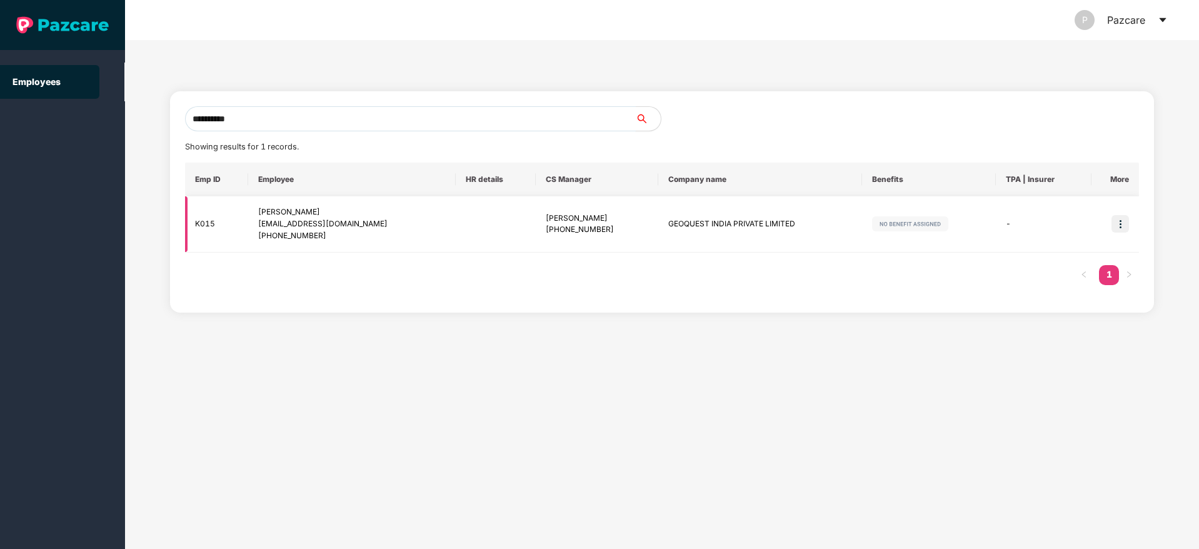
type input "**********"
click at [1120, 227] on img at bounding box center [1121, 224] width 18 height 18
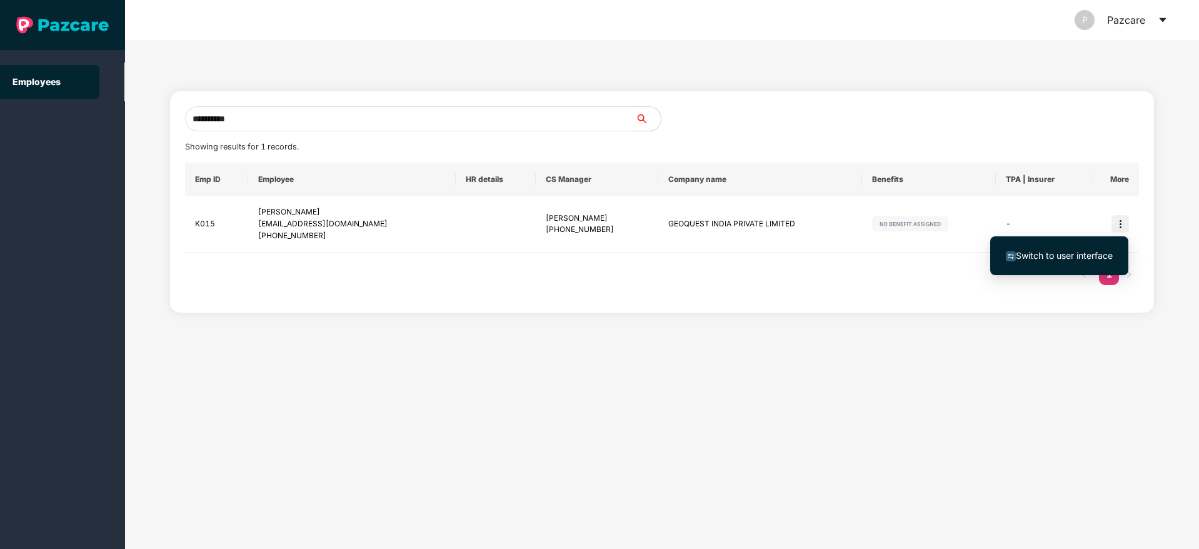
click at [1076, 260] on span "Switch to user interface" at bounding box center [1064, 255] width 97 height 11
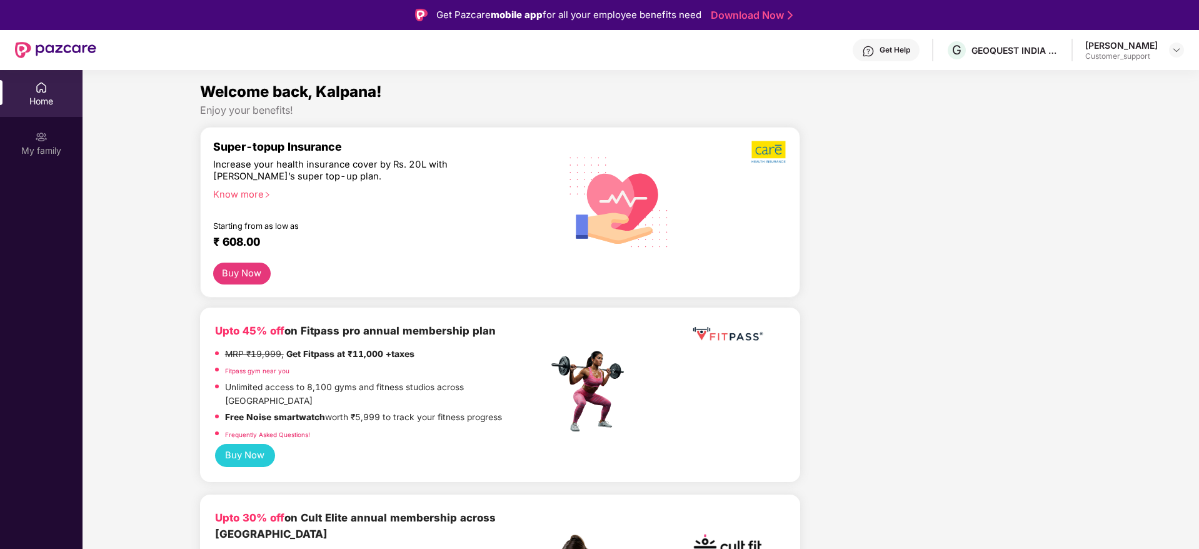
click at [880, 52] on div "Get Help" at bounding box center [895, 50] width 31 height 10
click at [1181, 51] on img at bounding box center [1177, 50] width 10 height 10
click at [1099, 78] on div "Switch to support view" at bounding box center [1118, 80] width 163 height 24
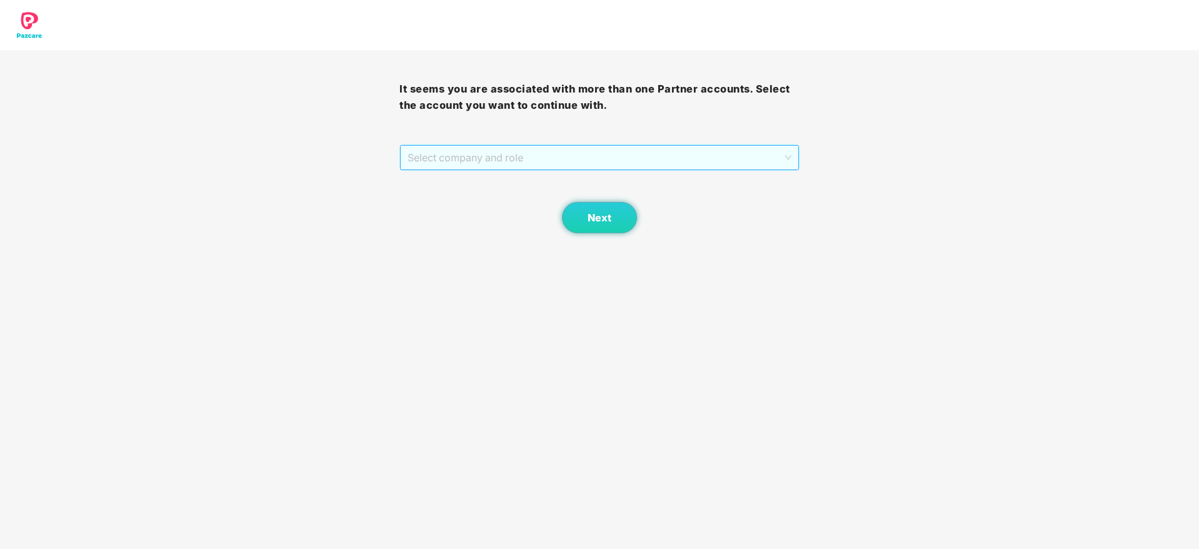
click at [702, 158] on span "Select company and role" at bounding box center [599, 158] width 383 height 24
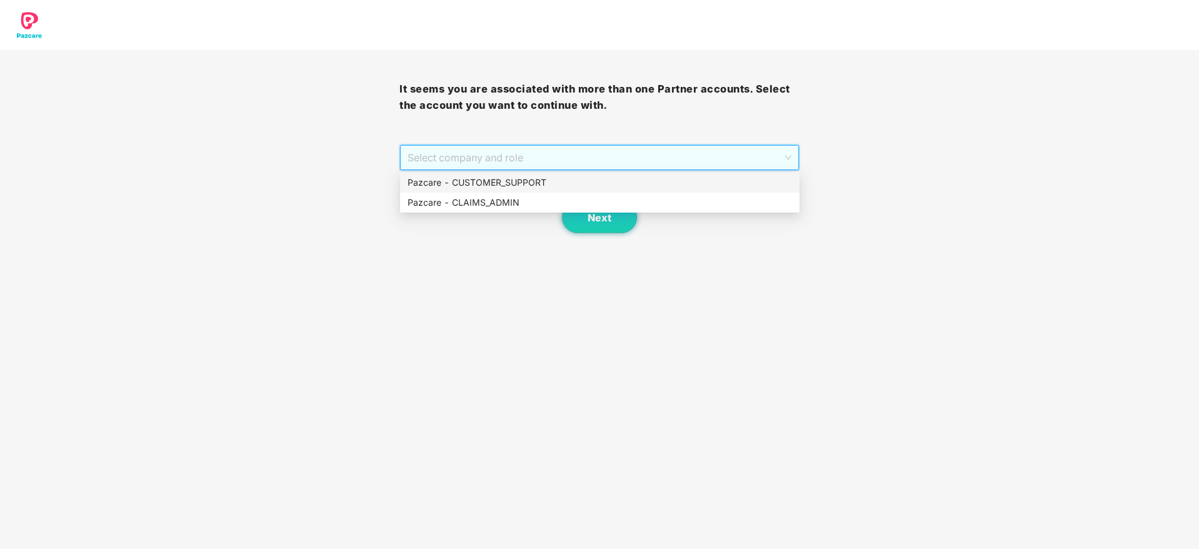
click at [563, 184] on div "Pazcare - CUSTOMER_SUPPORT" at bounding box center [600, 183] width 385 height 14
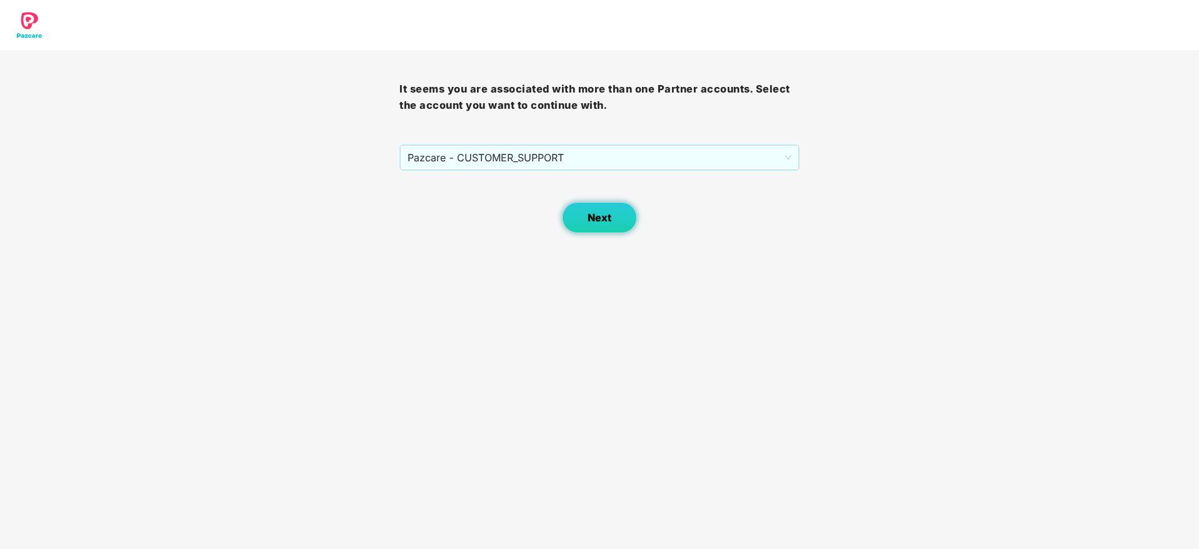
click at [611, 225] on button "Next" at bounding box center [599, 217] width 75 height 31
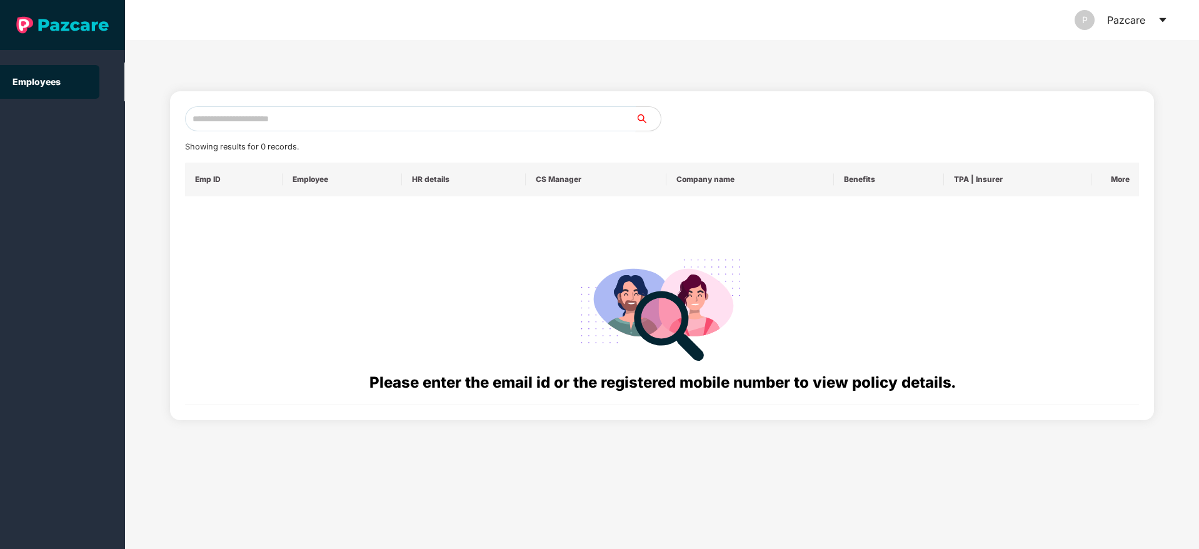
click at [311, 119] on input "text" at bounding box center [410, 118] width 451 height 25
paste input "**********"
click at [205, 119] on input "**********" at bounding box center [410, 118] width 451 height 25
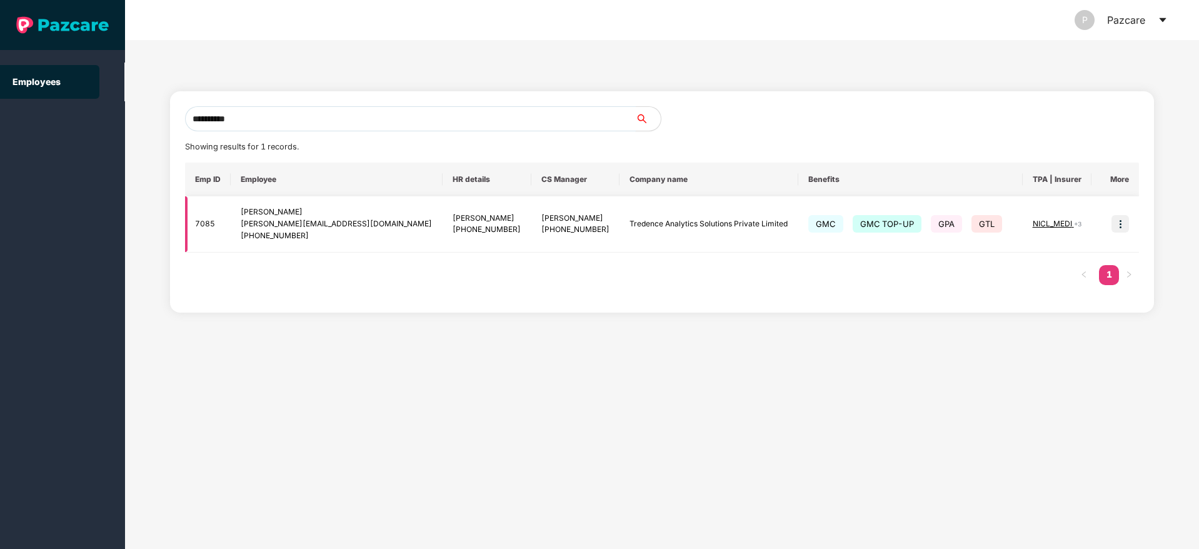
type input "**********"
click at [1118, 231] on img at bounding box center [1121, 224] width 18 height 18
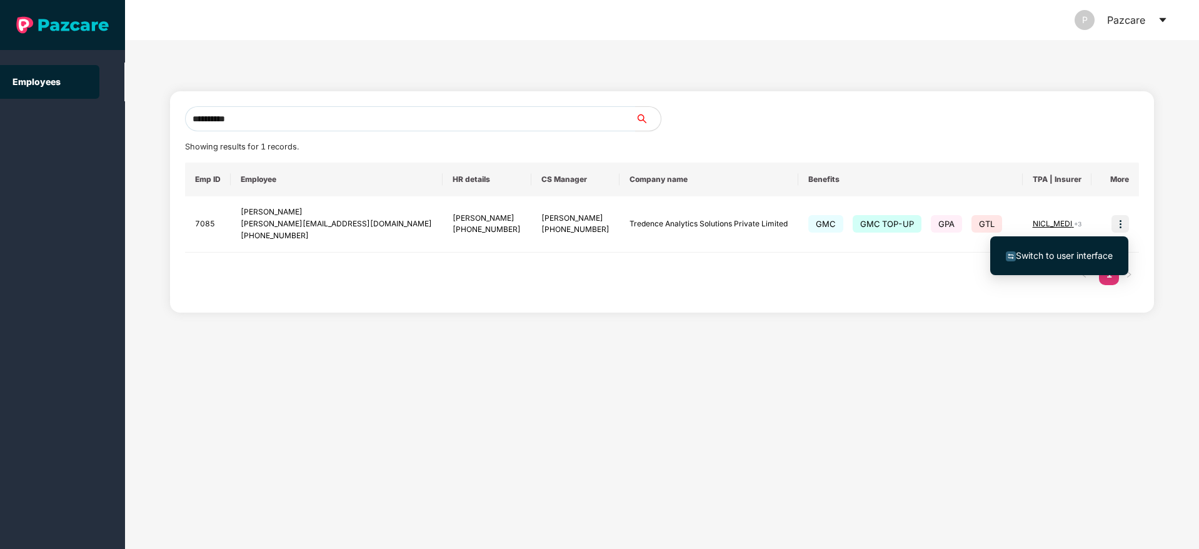
click at [1036, 259] on span "Switch to user interface" at bounding box center [1064, 255] width 97 height 11
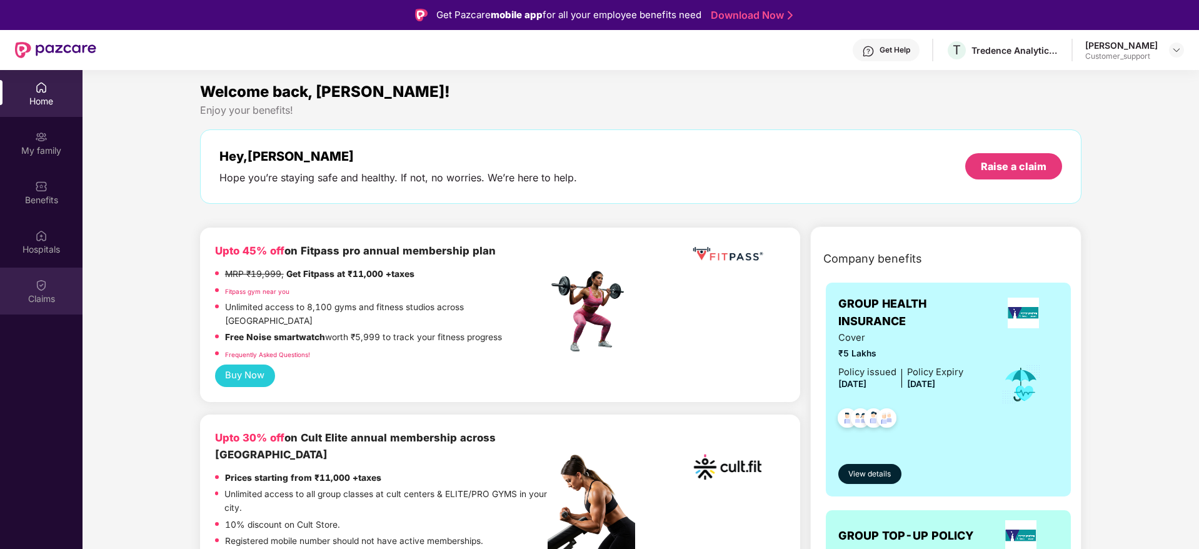
click at [44, 289] on img at bounding box center [41, 285] width 13 height 13
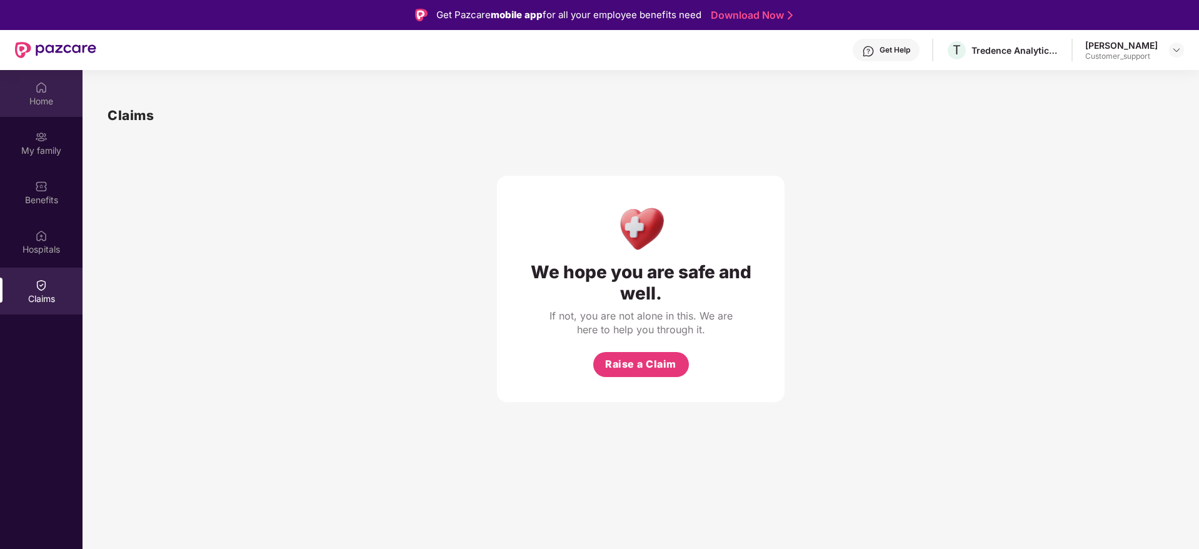
click at [46, 101] on div "Home" at bounding box center [41, 101] width 83 height 13
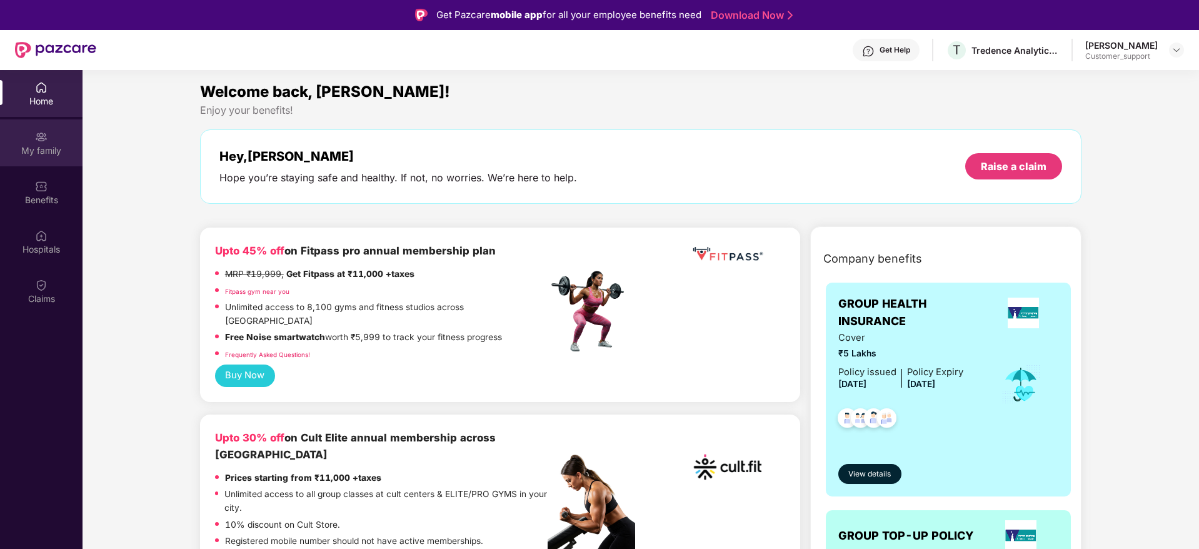
click at [42, 138] on img at bounding box center [41, 137] width 13 height 13
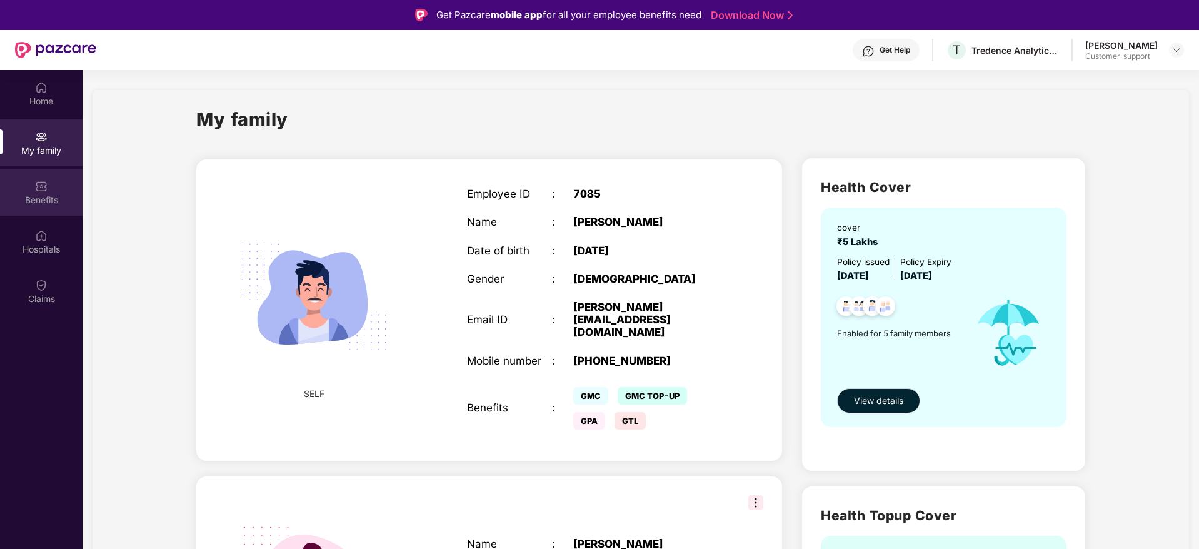
click at [47, 196] on div "Benefits" at bounding box center [41, 200] width 83 height 13
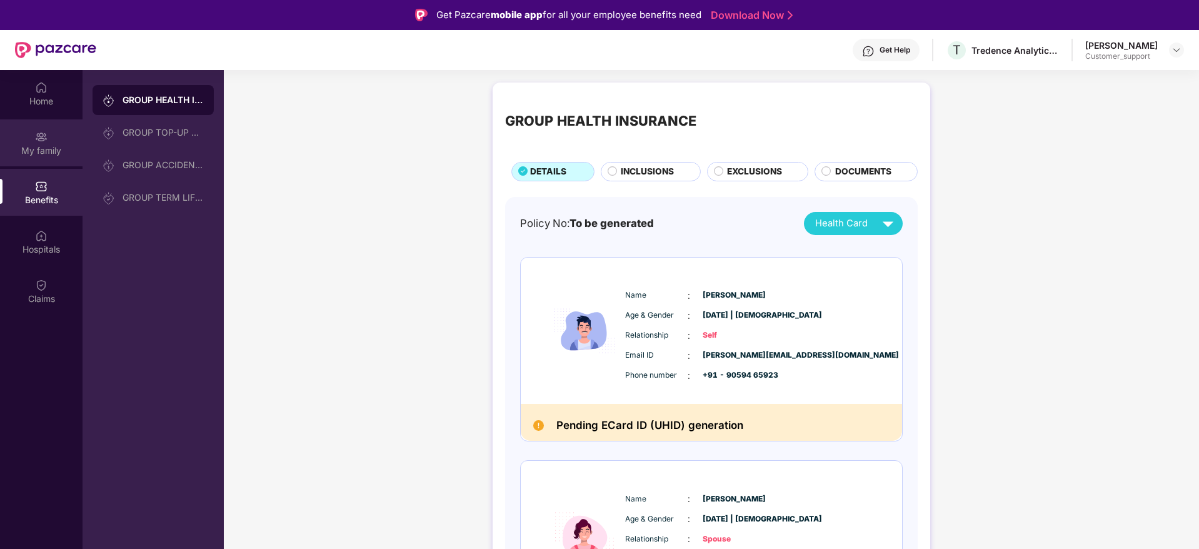
click at [43, 148] on div "My family" at bounding box center [41, 150] width 83 height 13
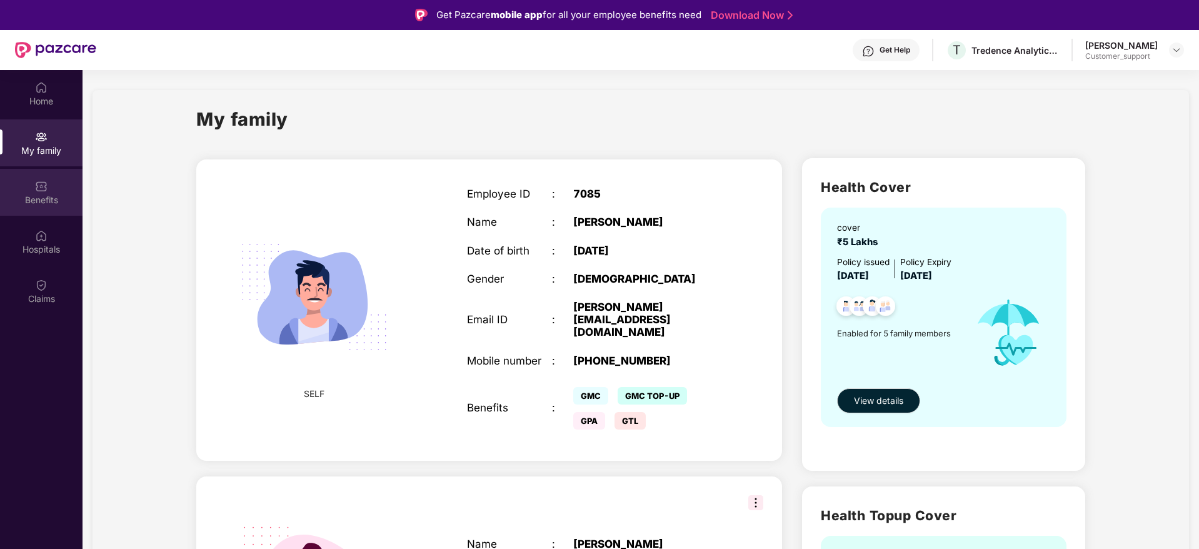
click at [45, 180] on img at bounding box center [41, 186] width 13 height 13
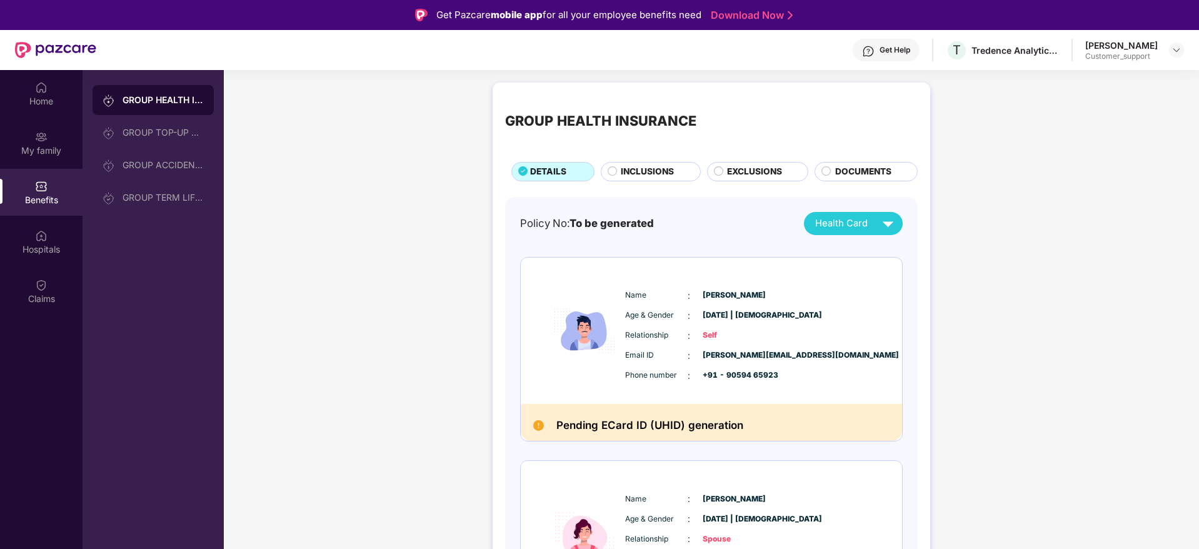
click at [655, 171] on span "INCLUSIONS" at bounding box center [647, 172] width 53 height 14
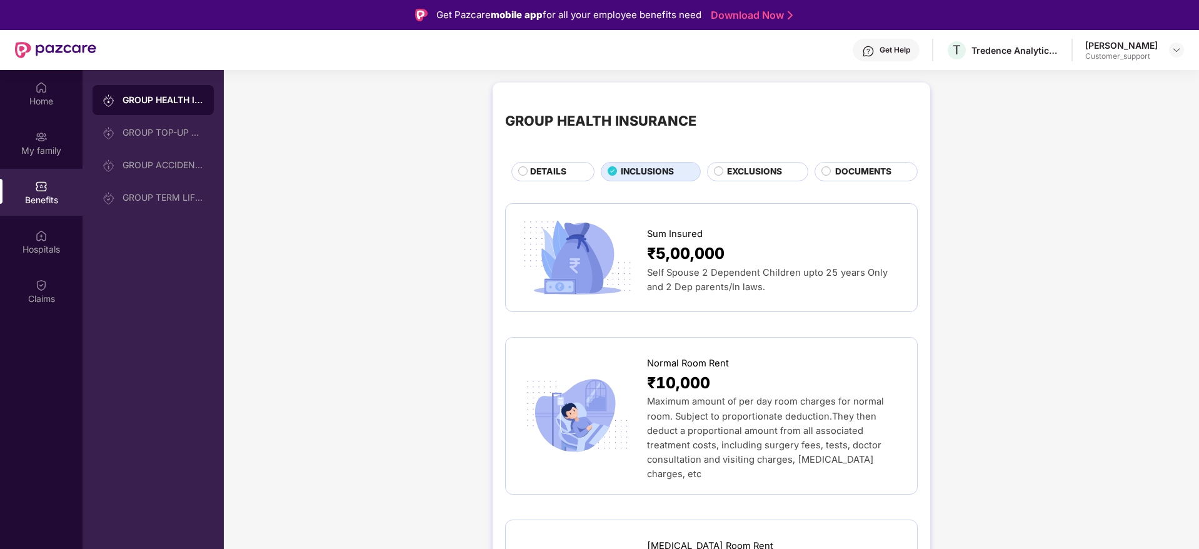
click at [862, 53] on img at bounding box center [868, 51] width 13 height 13
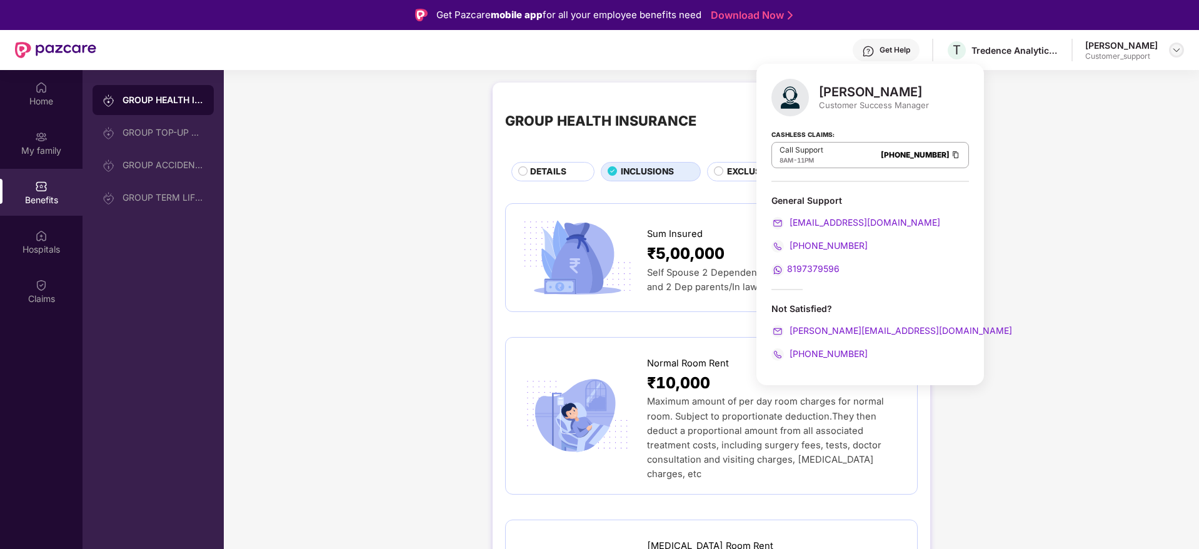
click at [1179, 51] on img at bounding box center [1177, 50] width 10 height 10
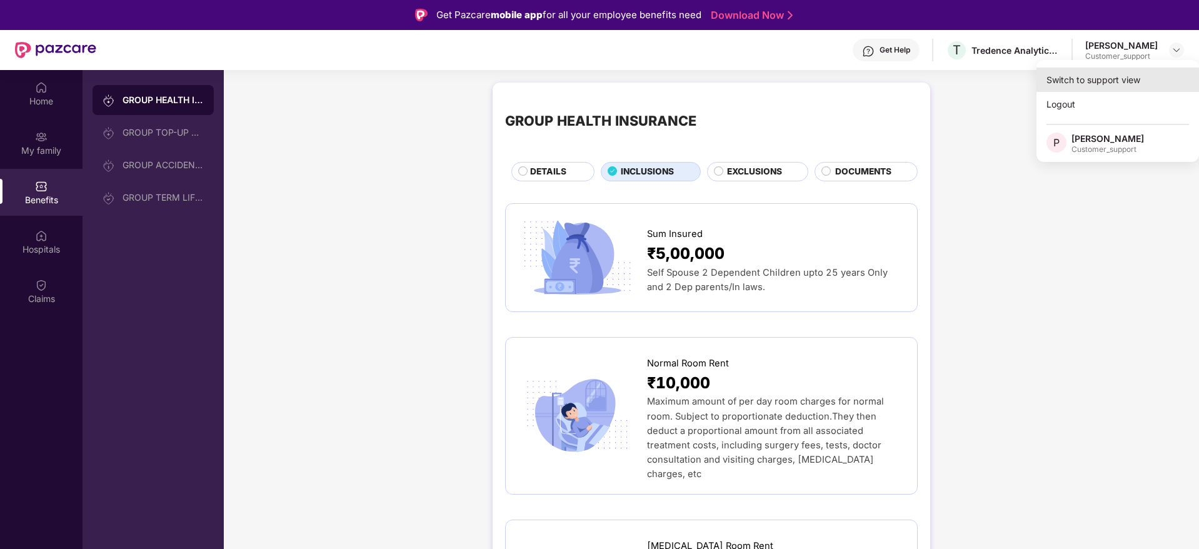
click at [1091, 80] on div "Switch to support view" at bounding box center [1118, 80] width 163 height 24
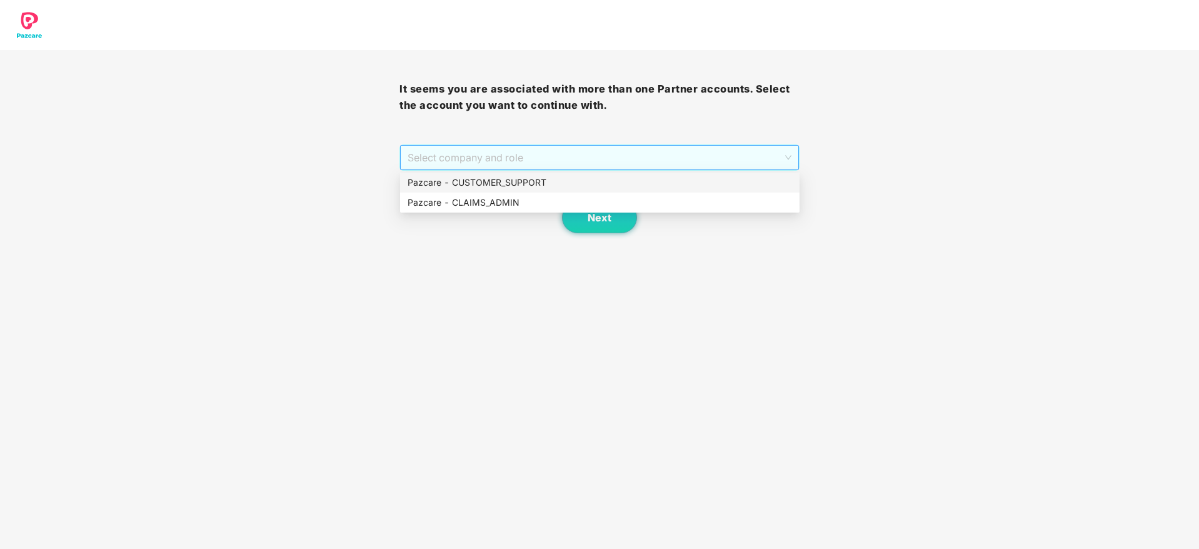
click at [510, 154] on span "Select company and role" at bounding box center [599, 158] width 383 height 24
click at [485, 181] on div "Pazcare - CUSTOMER_SUPPORT" at bounding box center [600, 183] width 385 height 14
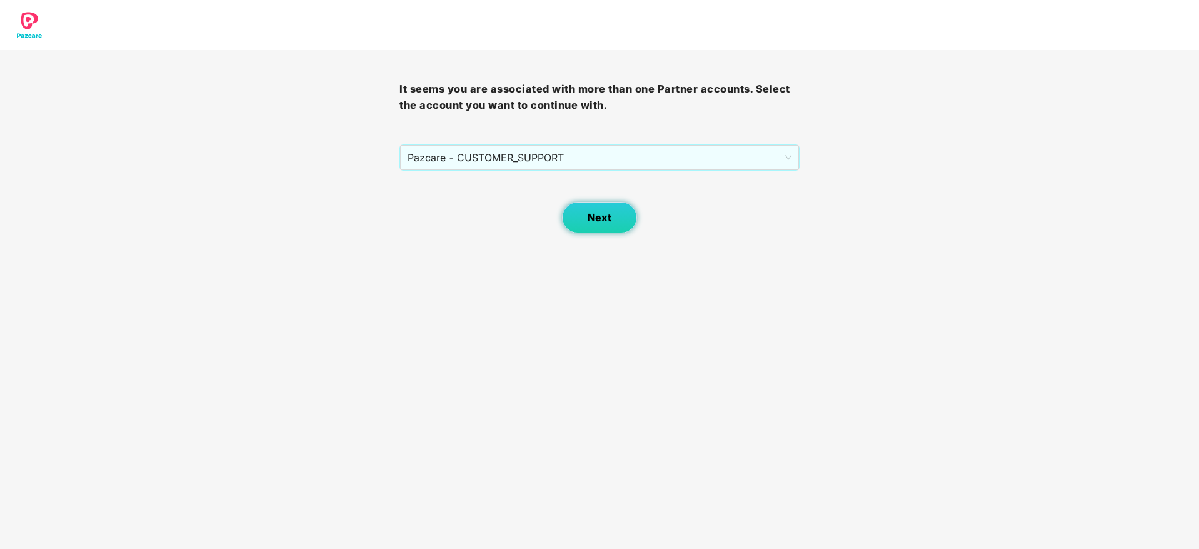
click at [613, 222] on button "Next" at bounding box center [599, 217] width 75 height 31
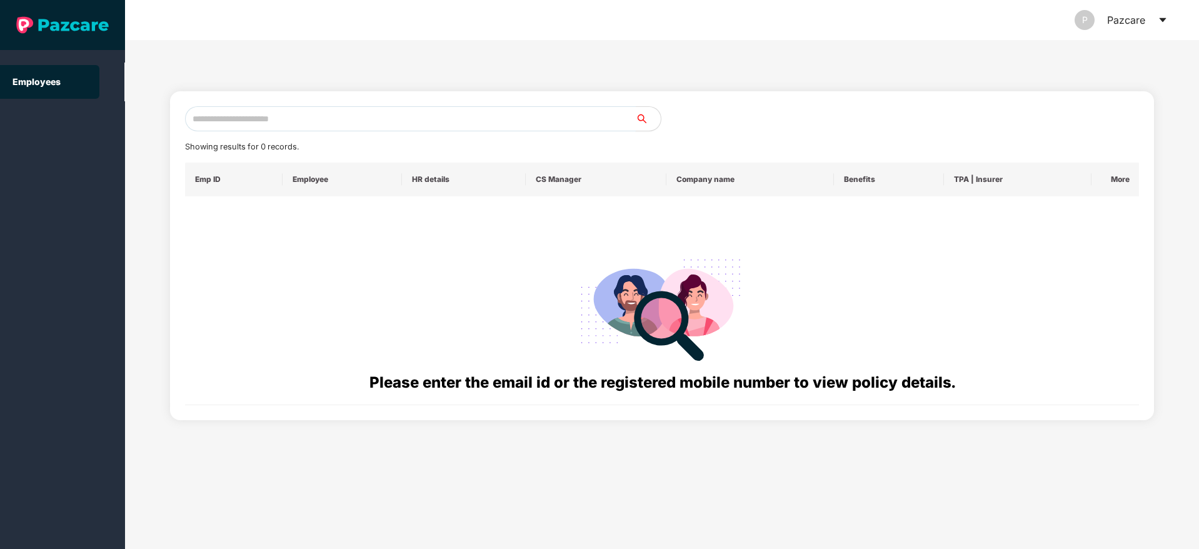
click at [249, 119] on input "text" at bounding box center [410, 118] width 451 height 25
paste input "**********"
click at [202, 118] on input "**********" at bounding box center [410, 118] width 451 height 25
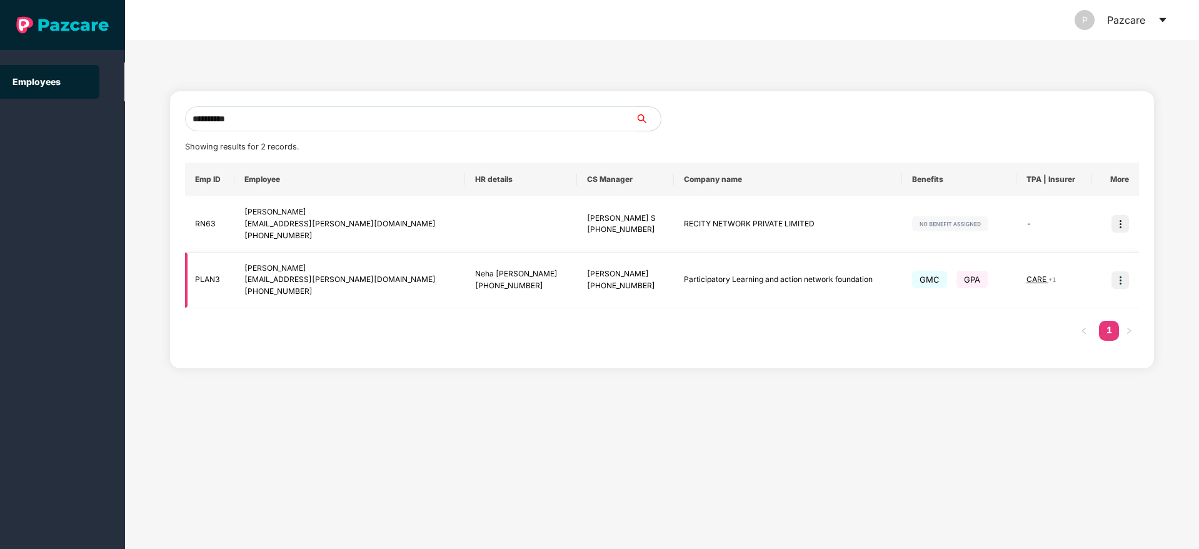
type input "**********"
click at [1117, 281] on img at bounding box center [1121, 280] width 18 height 18
click at [1068, 314] on span "Switch to user interface" at bounding box center [1064, 311] width 97 height 11
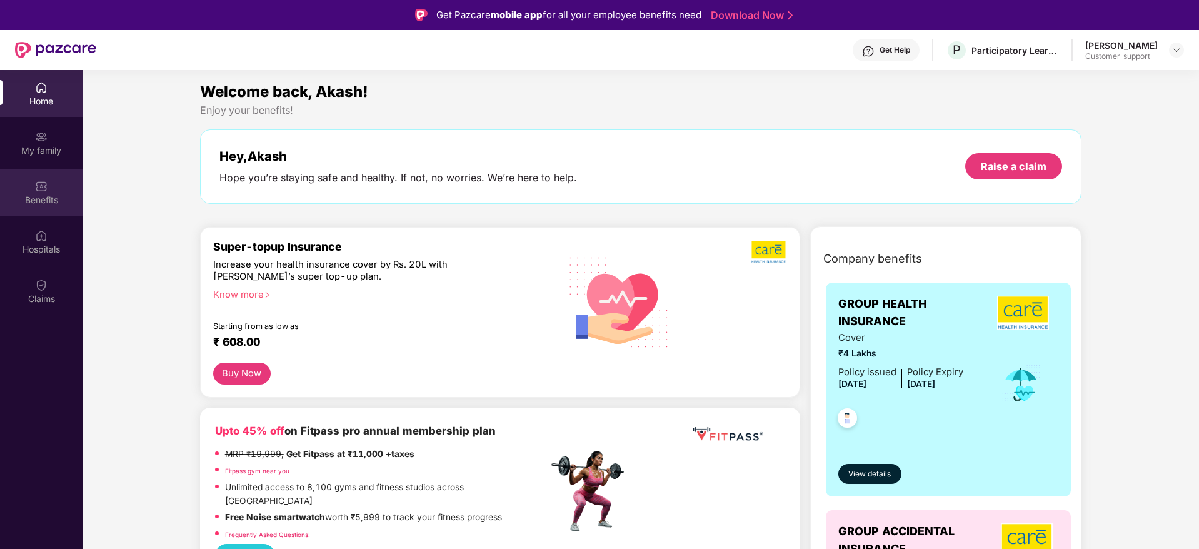
click at [47, 183] on img at bounding box center [41, 186] width 13 height 13
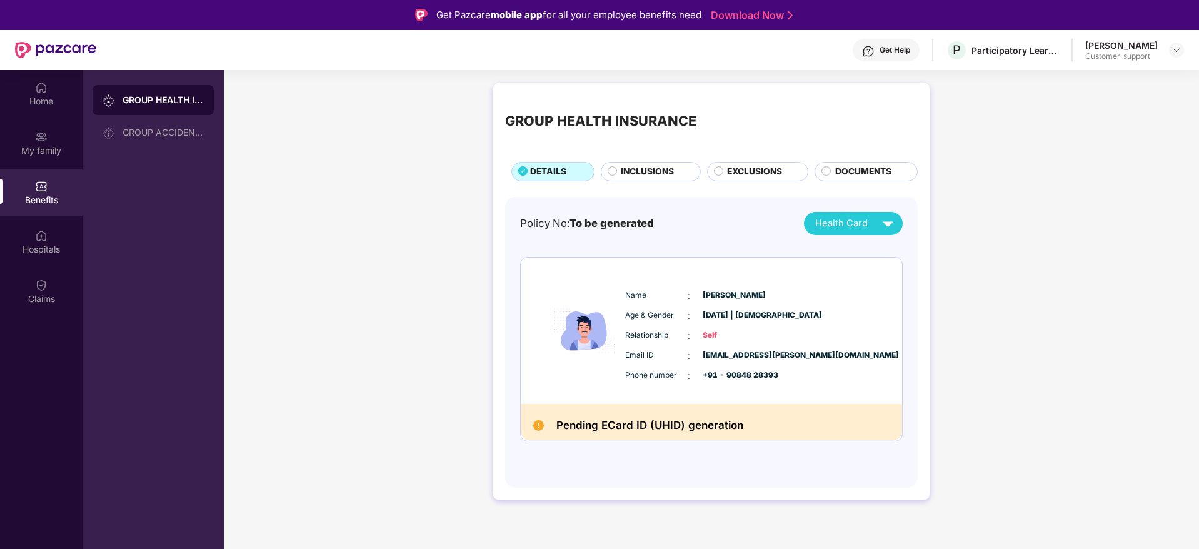
click at [898, 58] on div "Get Help" at bounding box center [886, 50] width 67 height 23
click at [1181, 47] on img at bounding box center [1177, 50] width 10 height 10
click at [1130, 84] on div "Switch to support view" at bounding box center [1118, 80] width 163 height 24
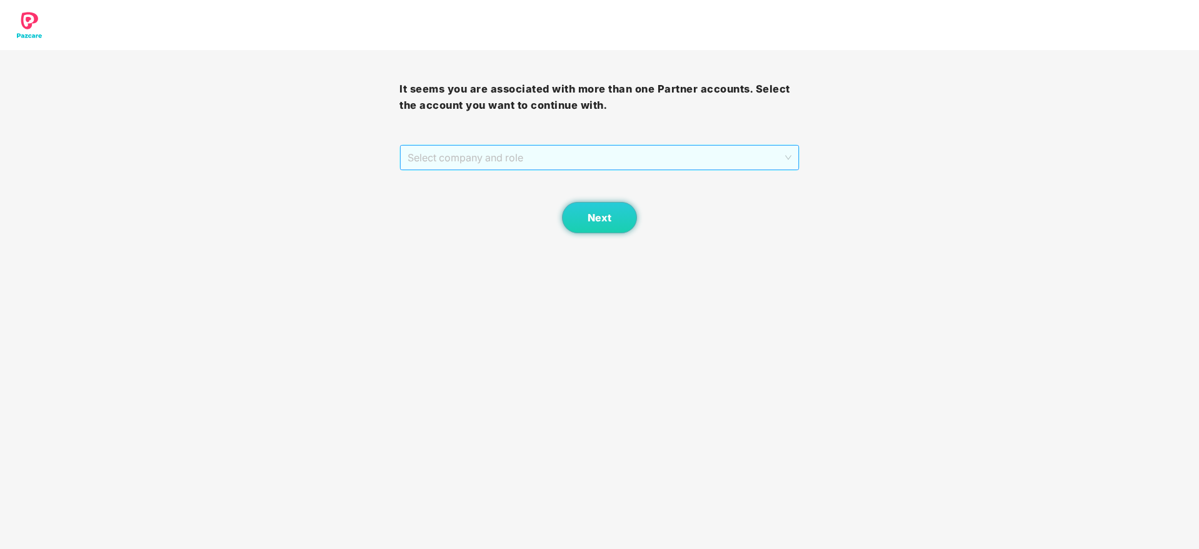
click at [697, 158] on span "Select company and role" at bounding box center [599, 158] width 383 height 24
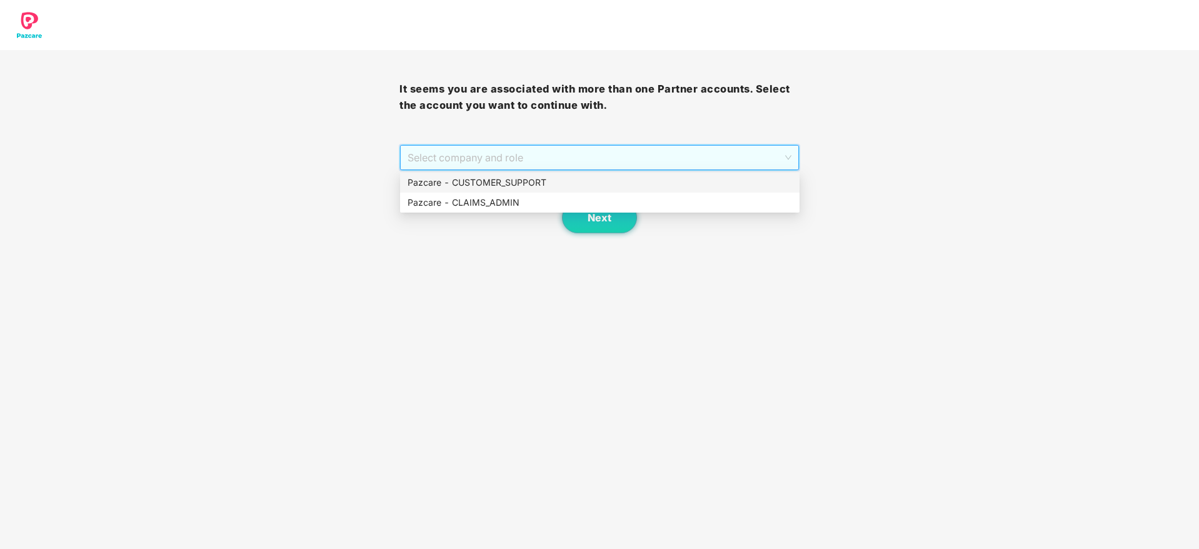
click at [560, 183] on div "Pazcare - CUSTOMER_SUPPORT" at bounding box center [600, 183] width 385 height 14
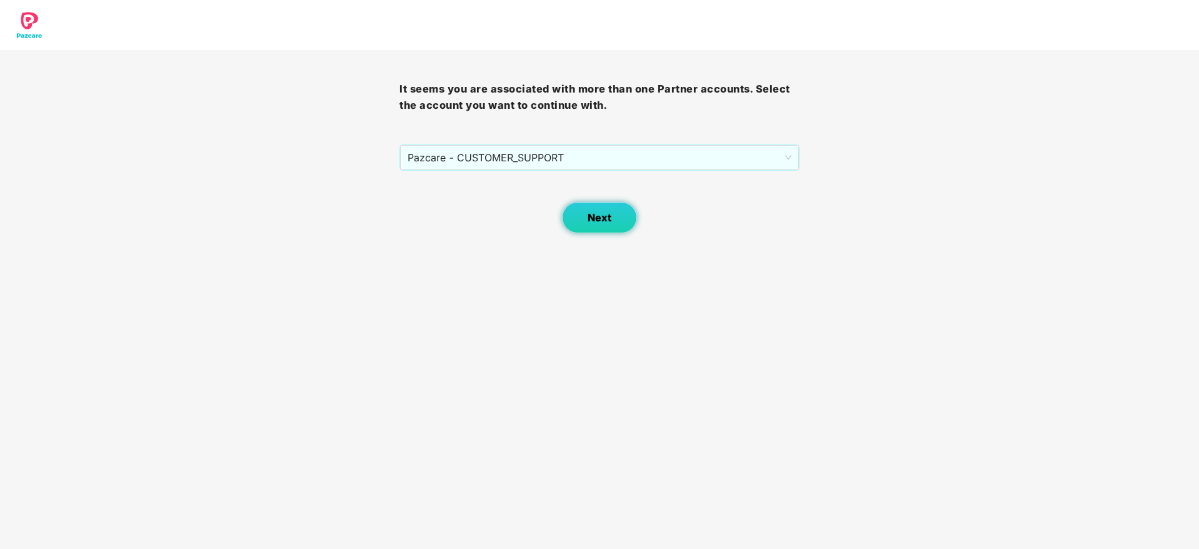
click at [591, 217] on span "Next" at bounding box center [600, 218] width 24 height 12
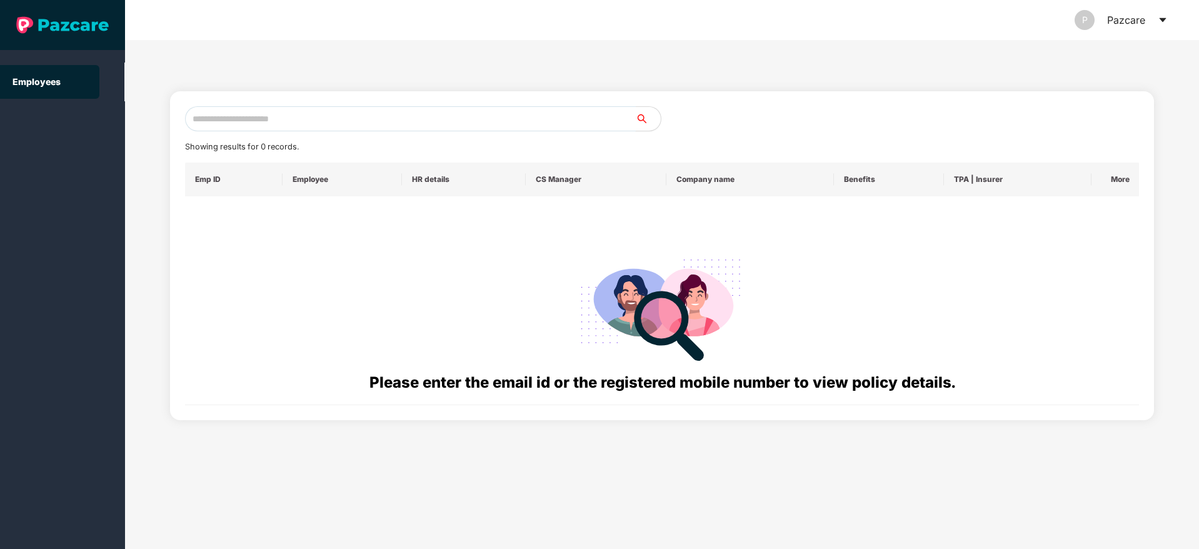
click at [333, 117] on input "text" at bounding box center [410, 118] width 451 height 25
paste input "**********"
click at [204, 118] on input "**********" at bounding box center [410, 118] width 451 height 25
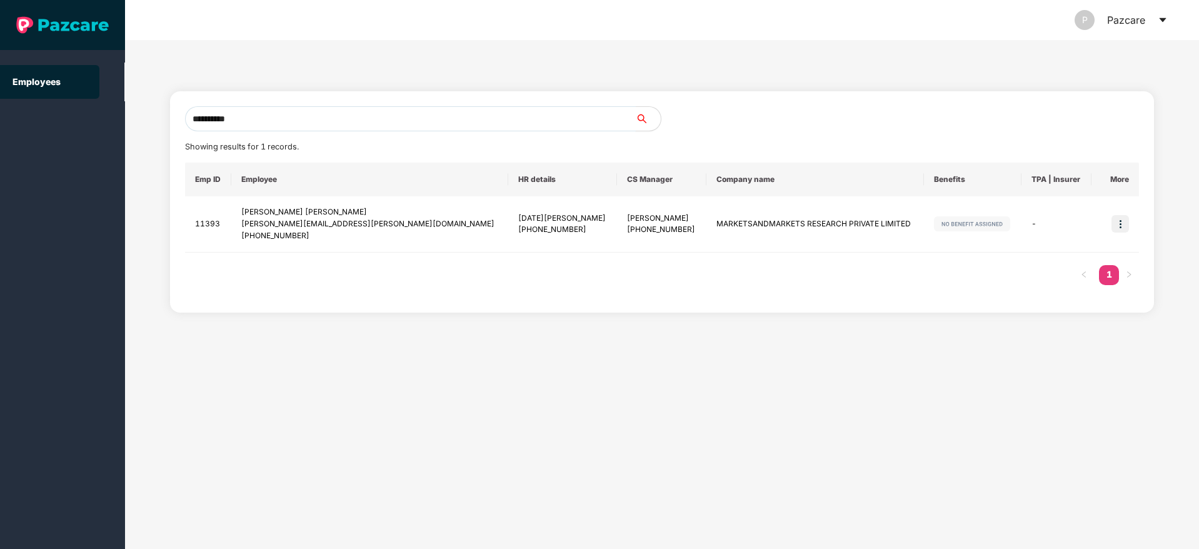
click at [300, 116] on input "**********" at bounding box center [410, 118] width 451 height 25
type input "*"
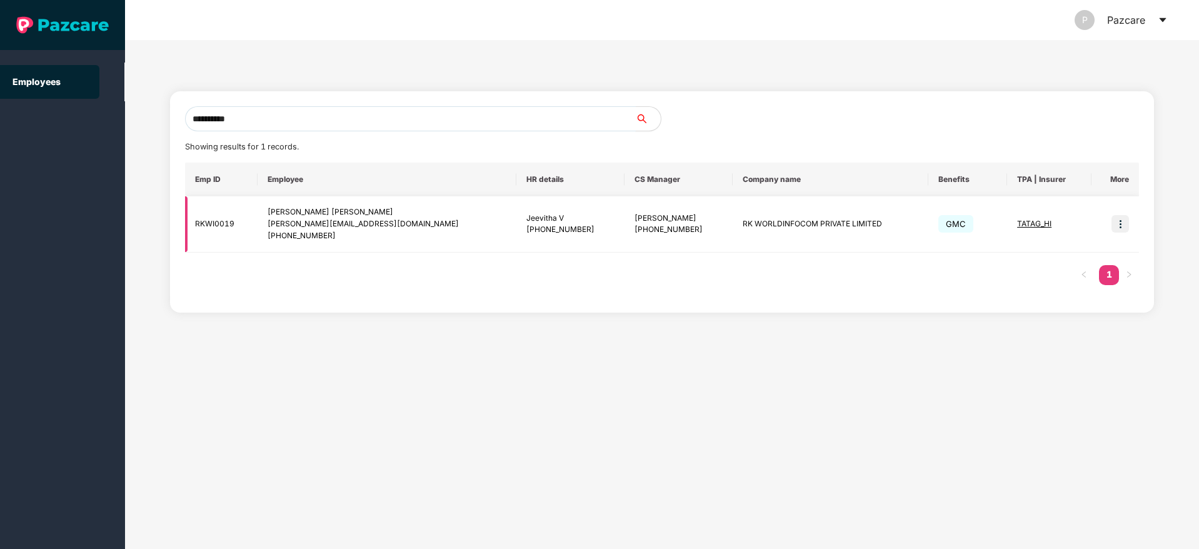
type input "**********"
click at [1122, 219] on img at bounding box center [1121, 224] width 18 height 18
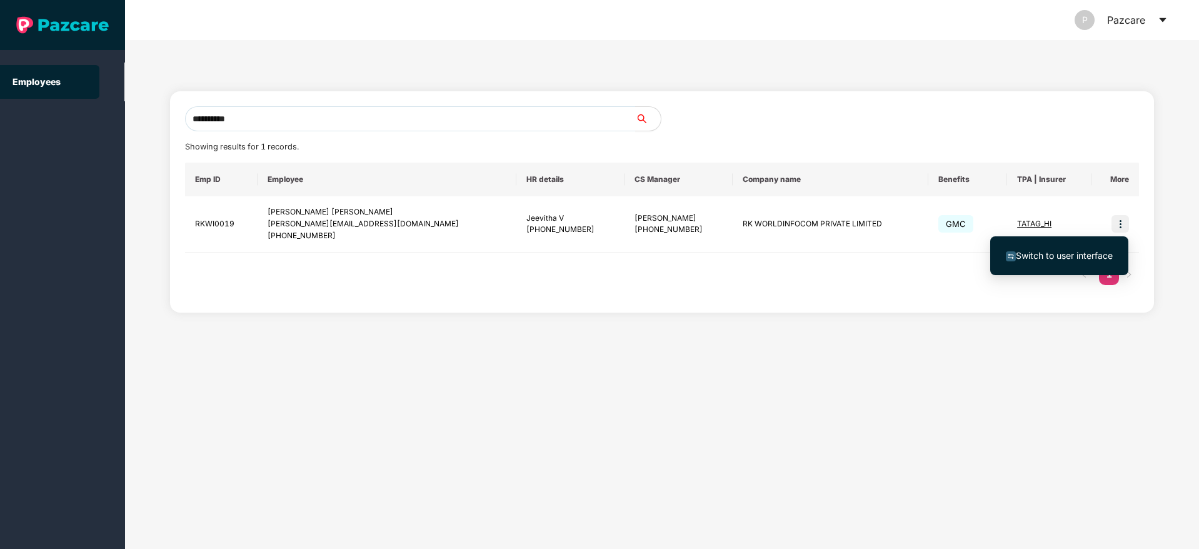
click at [1076, 252] on span "Switch to user interface" at bounding box center [1064, 255] width 97 height 11
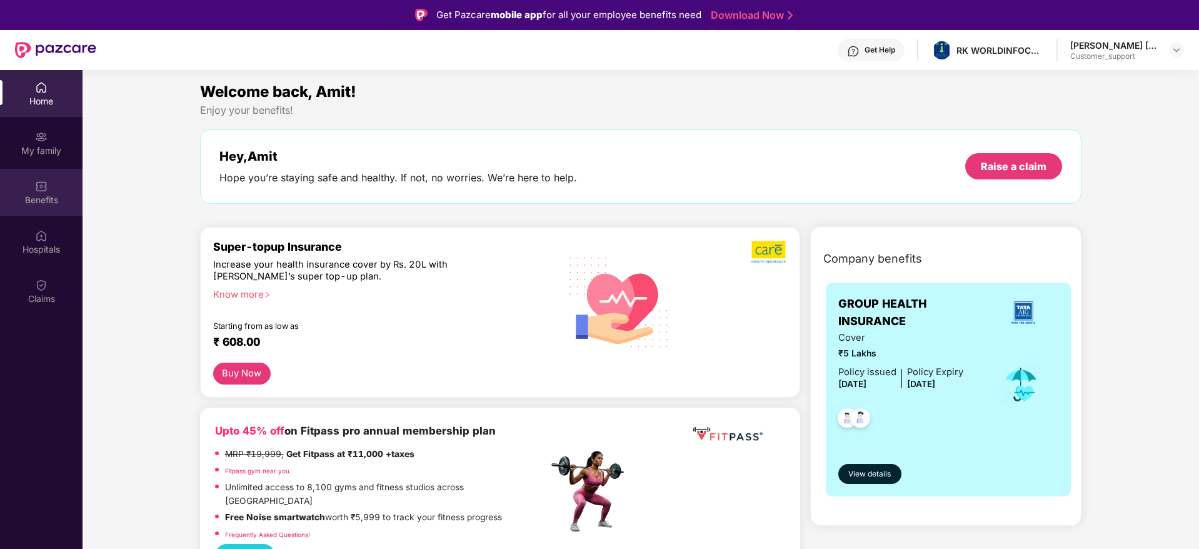
click at [43, 183] on img at bounding box center [41, 186] width 13 height 13
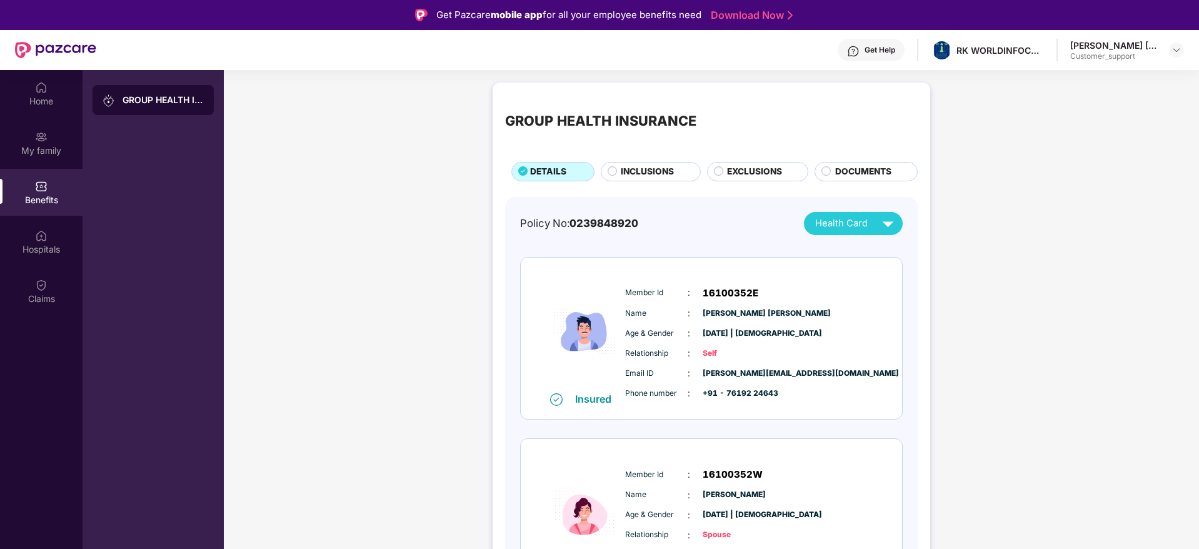
click at [628, 175] on span "INCLUSIONS" at bounding box center [647, 172] width 53 height 14
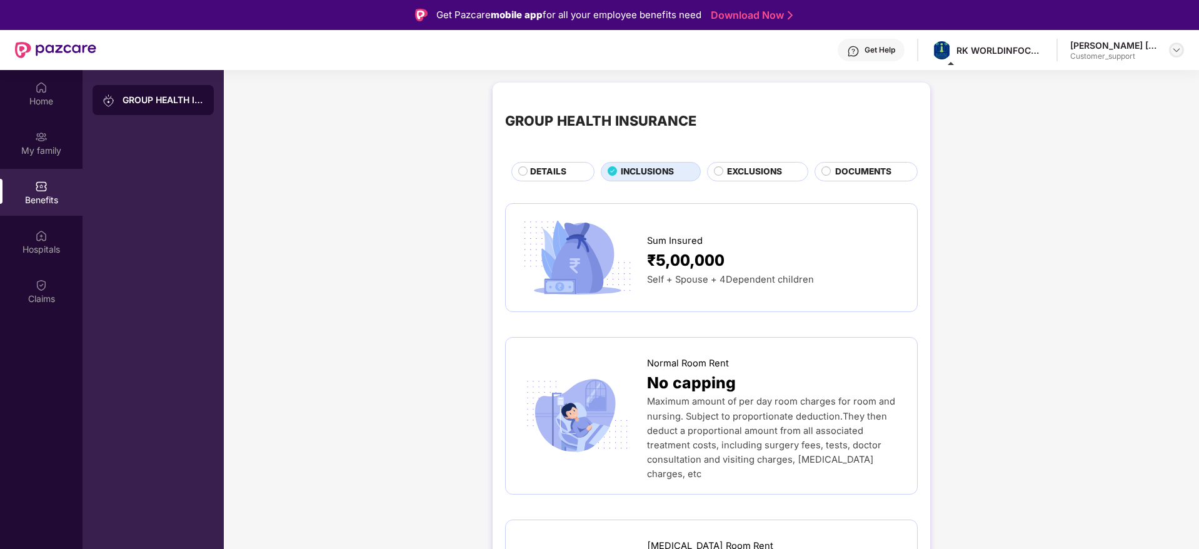
click at [1181, 46] on img at bounding box center [1177, 50] width 10 height 10
click at [1096, 71] on div "Switch to support view" at bounding box center [1118, 80] width 163 height 24
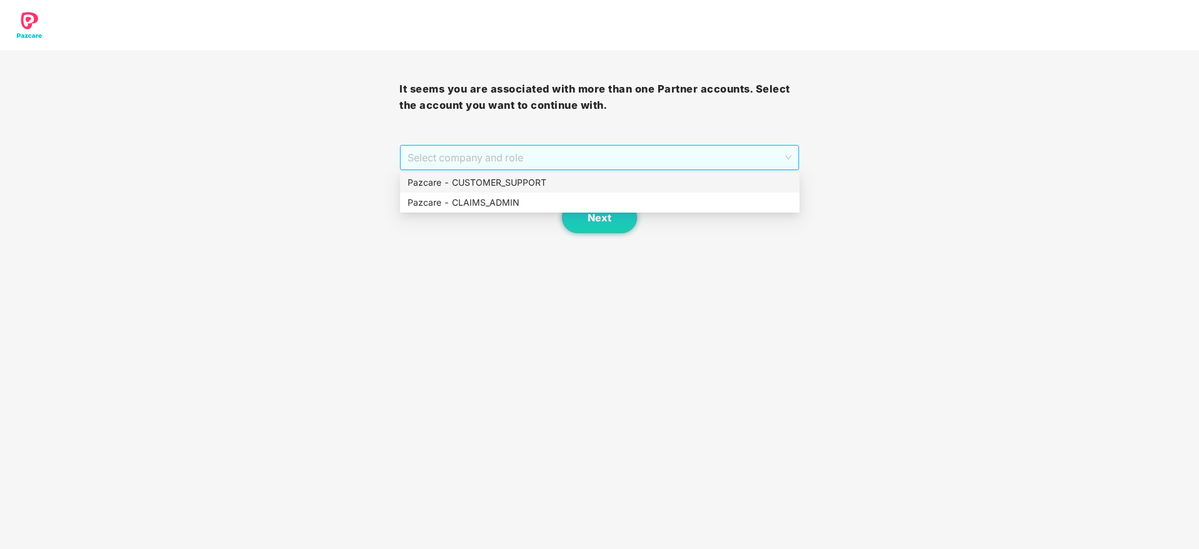
click at [740, 149] on span "Select company and role" at bounding box center [599, 158] width 383 height 24
click at [596, 181] on div "Pazcare - CUSTOMER_SUPPORT" at bounding box center [600, 183] width 385 height 14
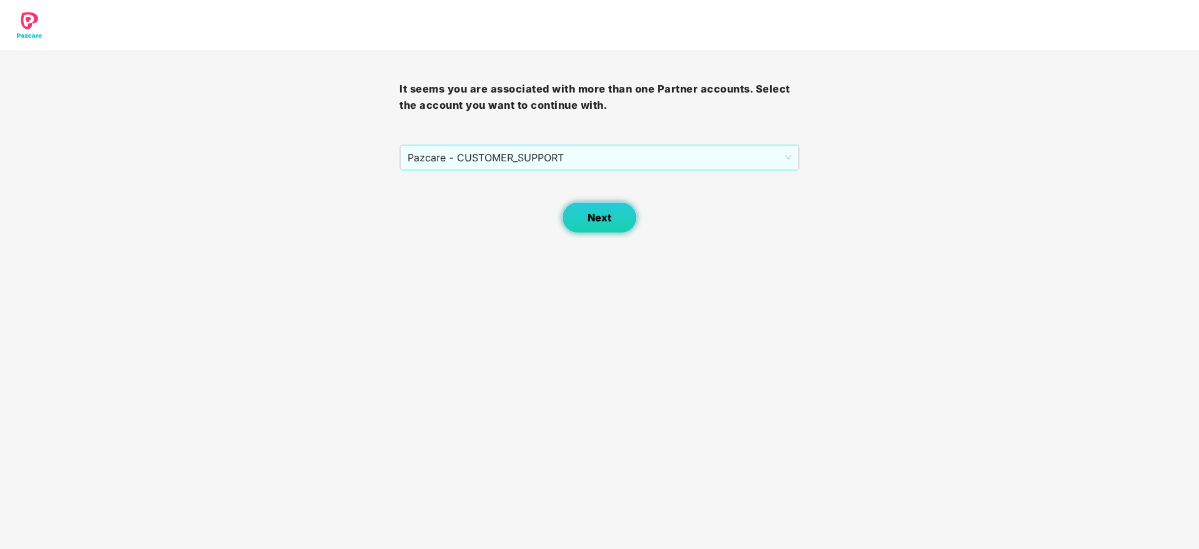
click at [599, 225] on button "Next" at bounding box center [599, 217] width 75 height 31
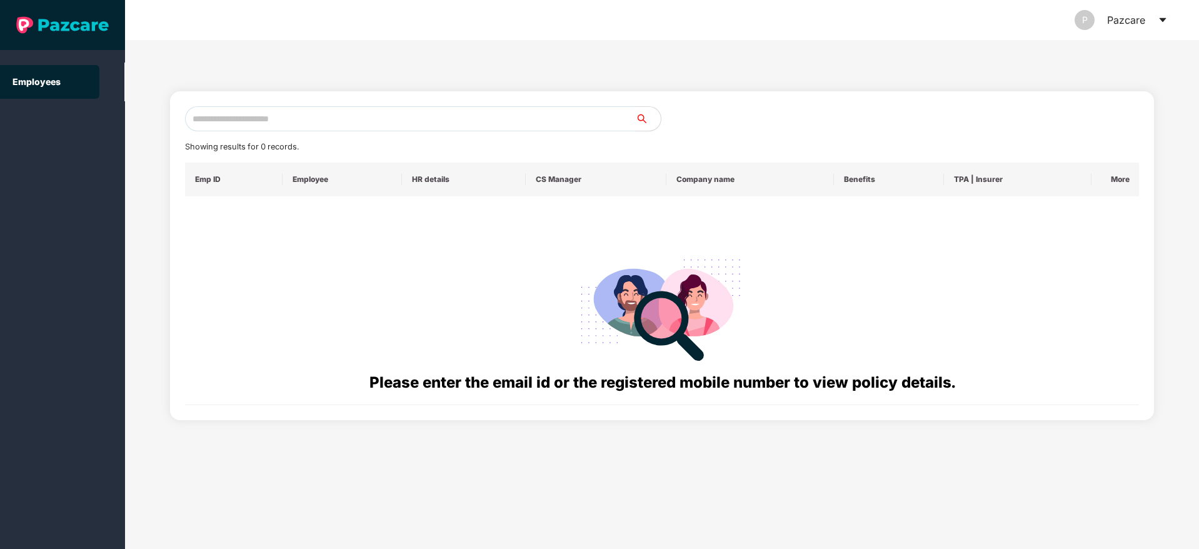
click at [369, 122] on input "text" at bounding box center [410, 118] width 451 height 25
paste input "**********"
click at [204, 116] on input "**********" at bounding box center [410, 118] width 451 height 25
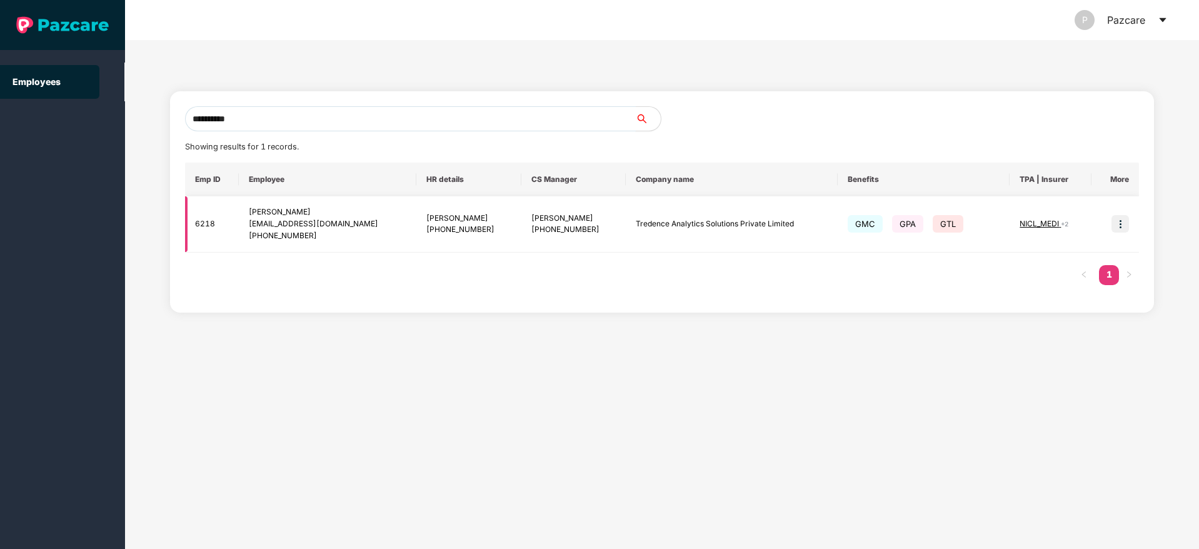
type input "**********"
click at [1115, 229] on img at bounding box center [1121, 224] width 18 height 18
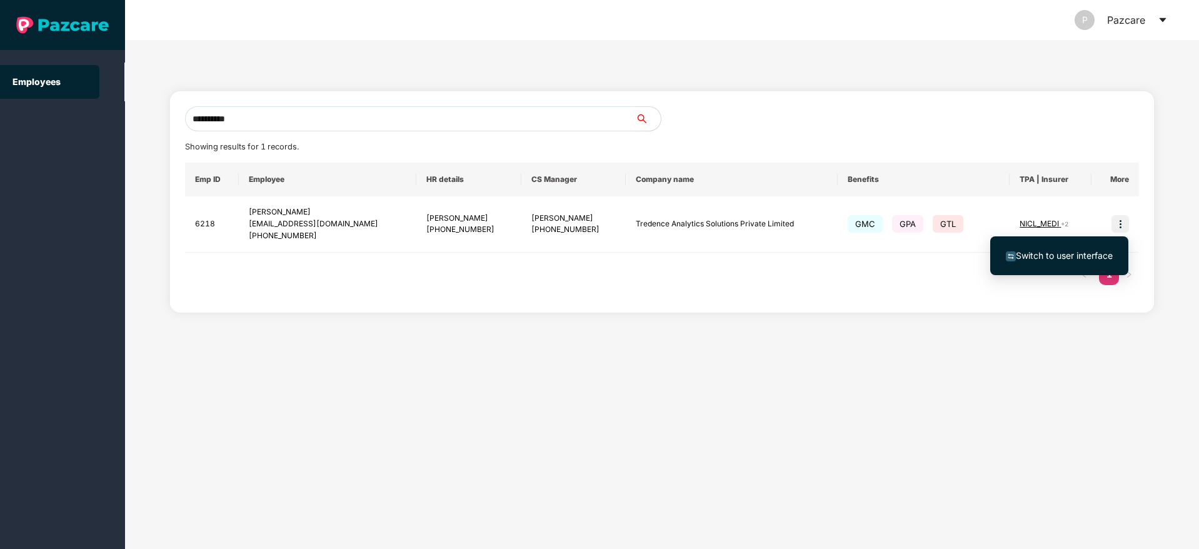
click at [1064, 255] on span "Switch to user interface" at bounding box center [1064, 255] width 97 height 11
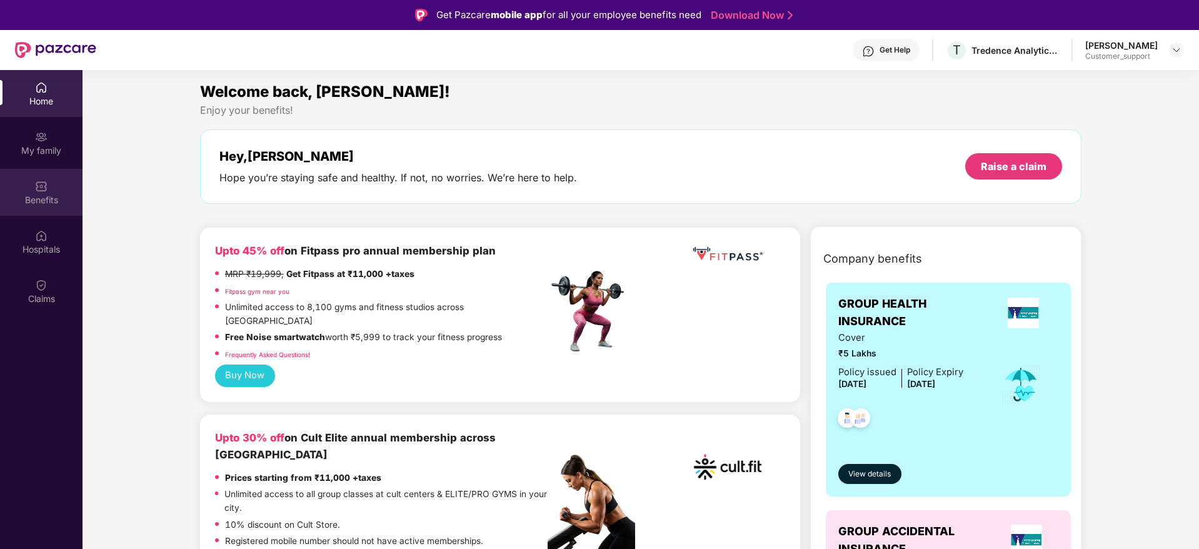
click at [41, 188] on img at bounding box center [41, 186] width 13 height 13
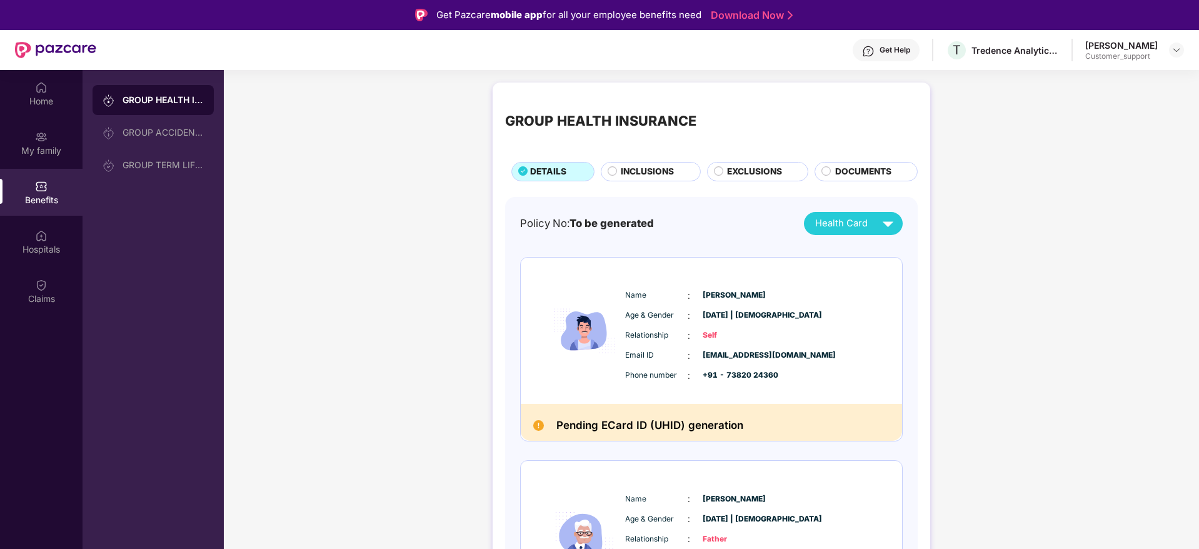
click at [647, 176] on span "INCLUSIONS" at bounding box center [647, 172] width 53 height 14
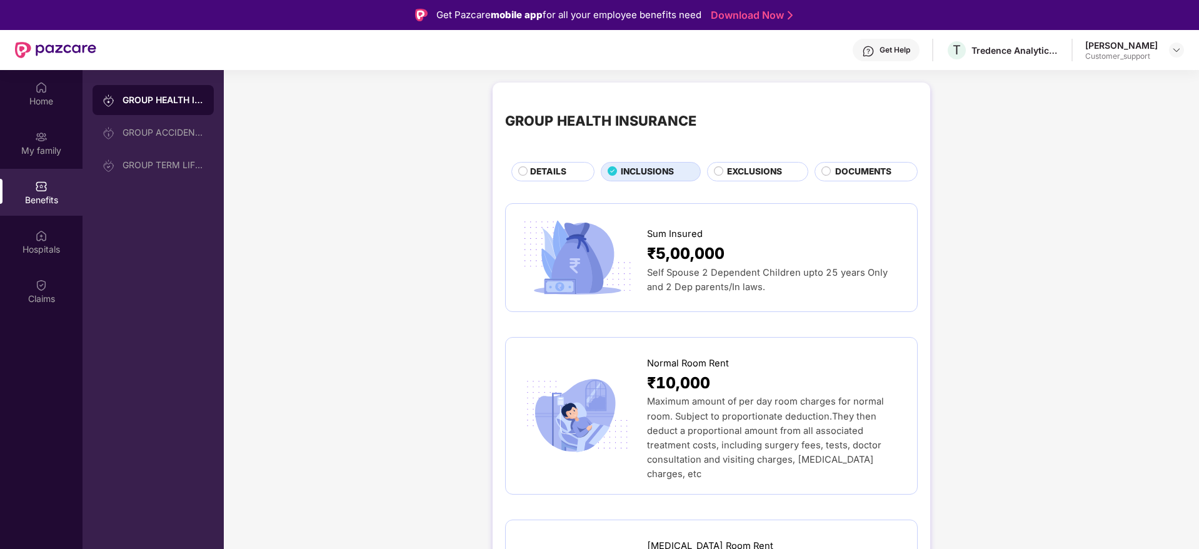
click at [888, 48] on div "Get Help" at bounding box center [895, 50] width 31 height 10
click at [683, 134] on div "GROUP HEALTH INSURANCE" at bounding box center [711, 121] width 413 height 52
click at [1181, 51] on img at bounding box center [1177, 50] width 10 height 10
click at [1093, 86] on div "Switch to support view" at bounding box center [1118, 80] width 163 height 24
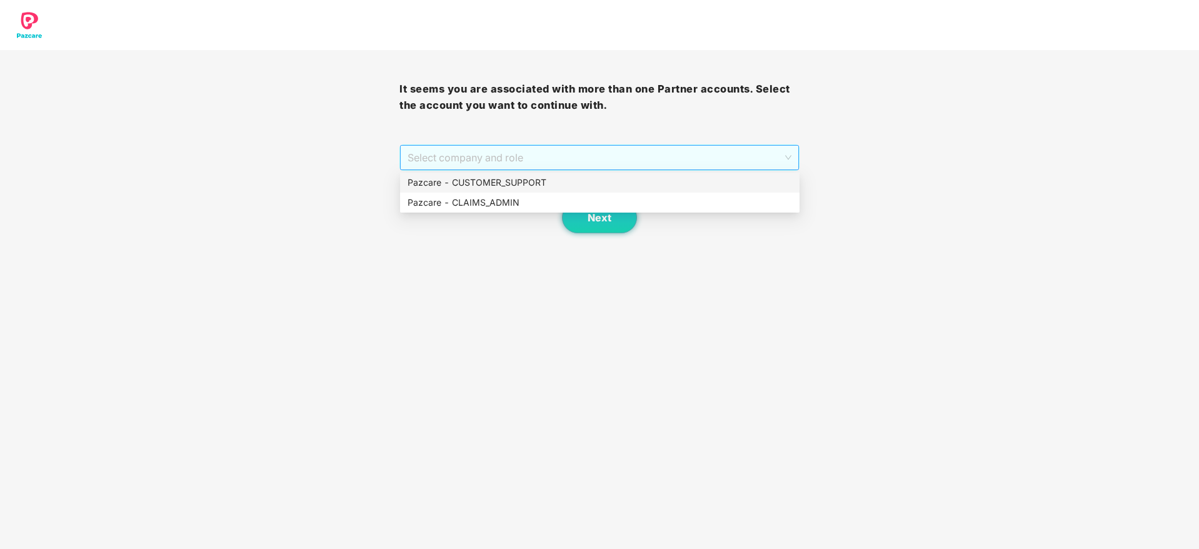
click at [617, 151] on span "Select company and role" at bounding box center [599, 158] width 383 height 24
click at [516, 181] on div "Pazcare - CUSTOMER_SUPPORT" at bounding box center [600, 183] width 385 height 14
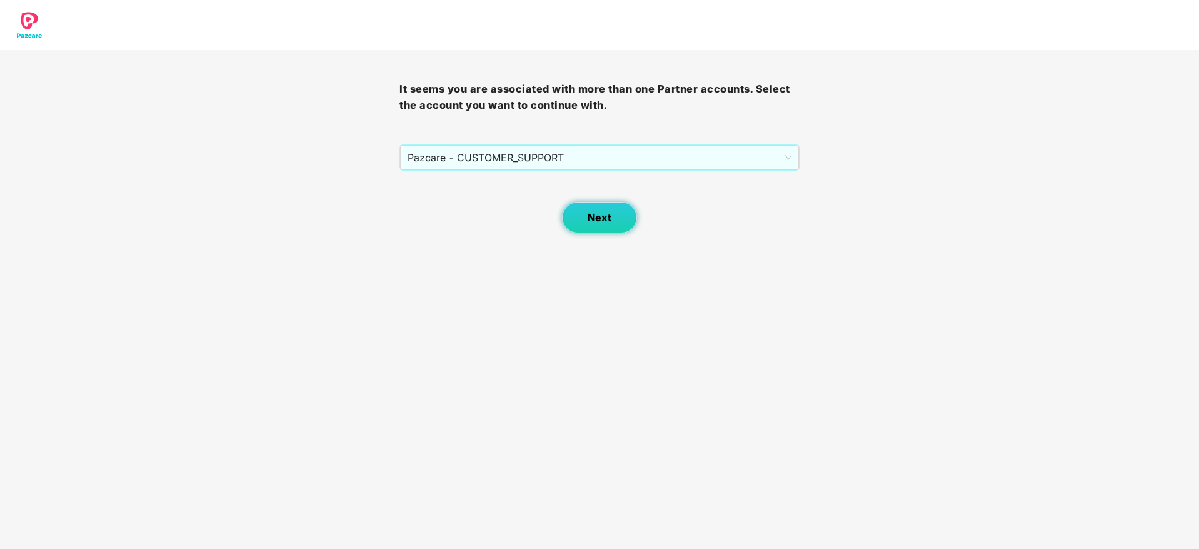
click at [590, 213] on span "Next" at bounding box center [600, 218] width 24 height 12
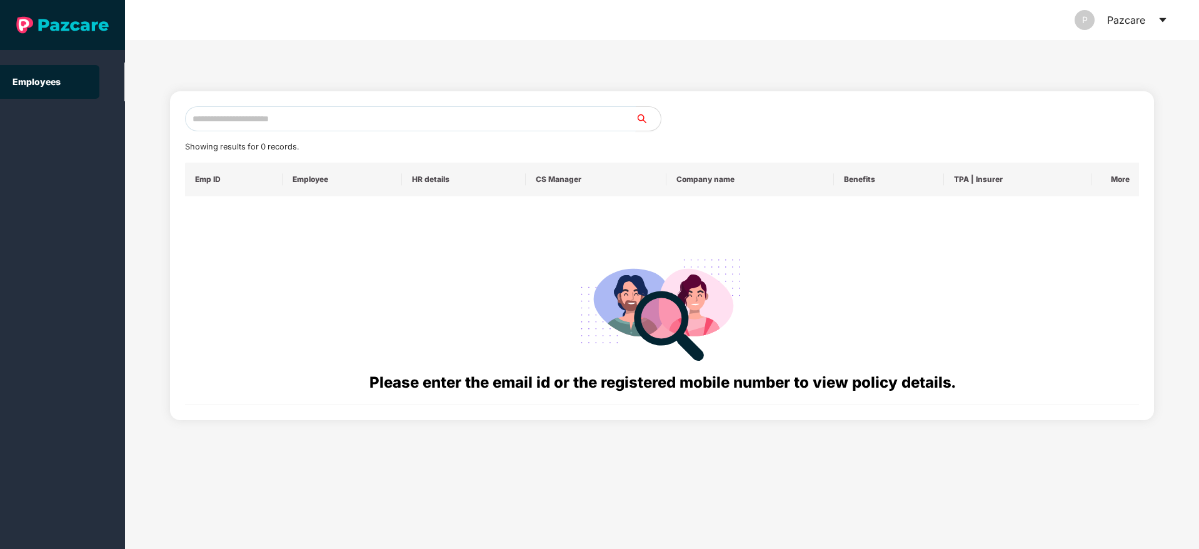
click at [282, 120] on input "text" at bounding box center [410, 118] width 451 height 25
paste input "**********"
type input "**********"
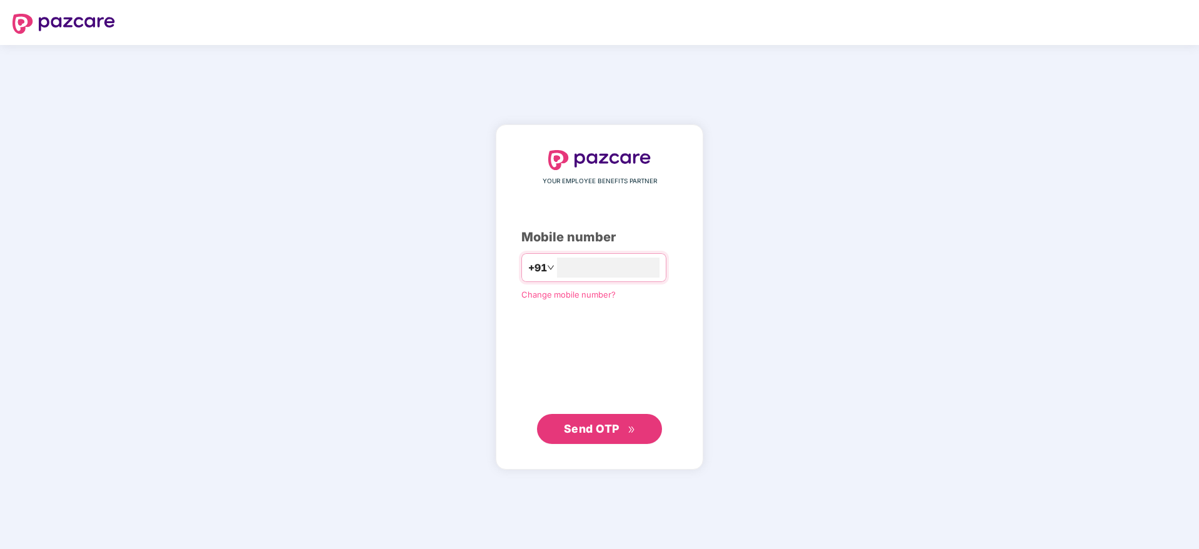
type input "**********"
click at [583, 424] on span "Send OTP" at bounding box center [592, 427] width 56 height 13
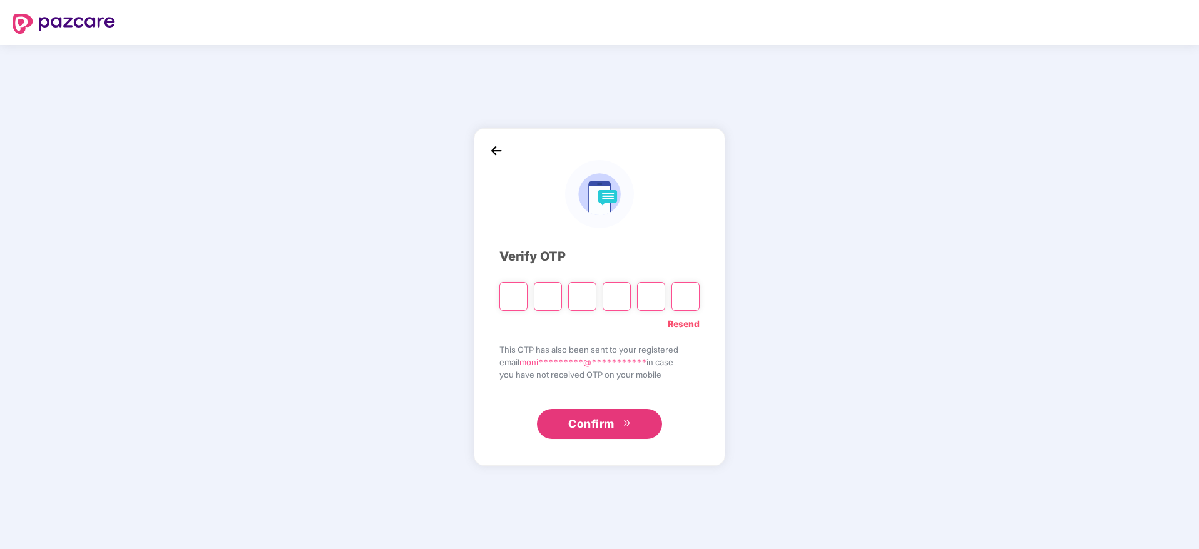
type input "*"
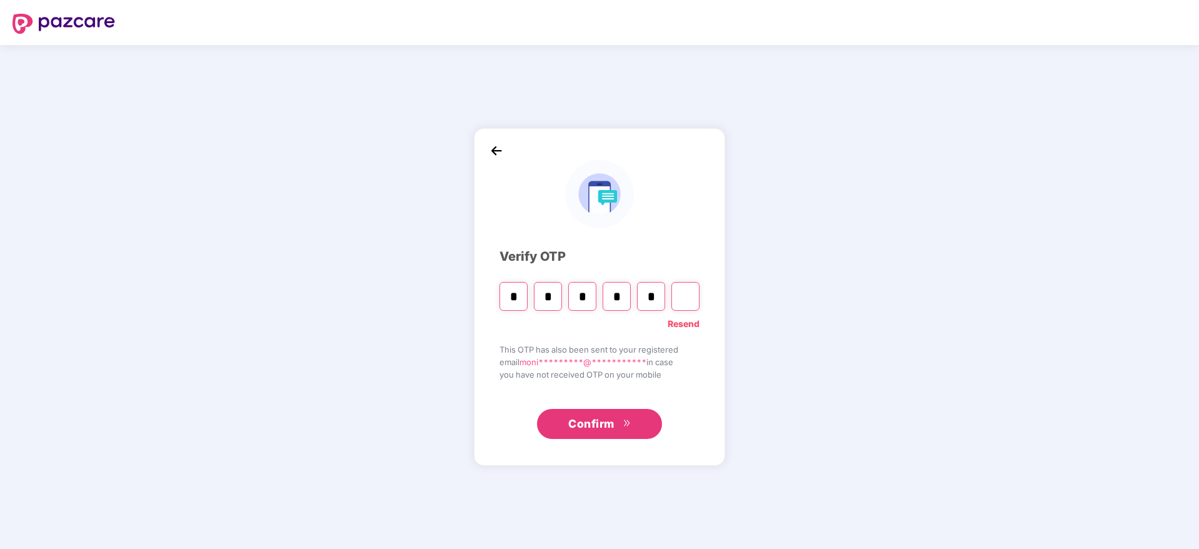
type input "*"
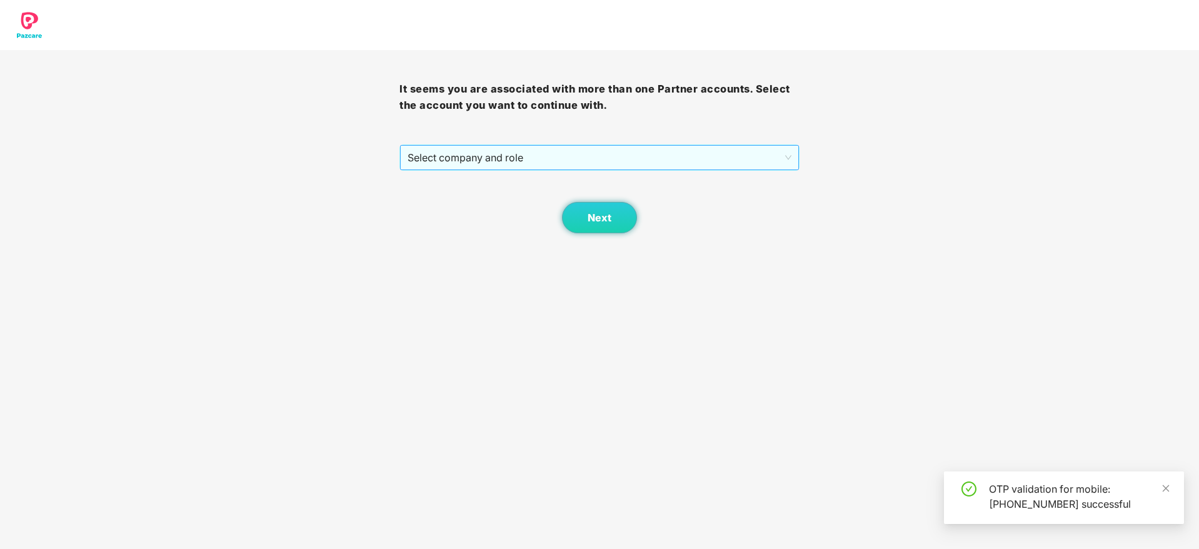
click at [518, 161] on span "Select company and role" at bounding box center [599, 158] width 383 height 24
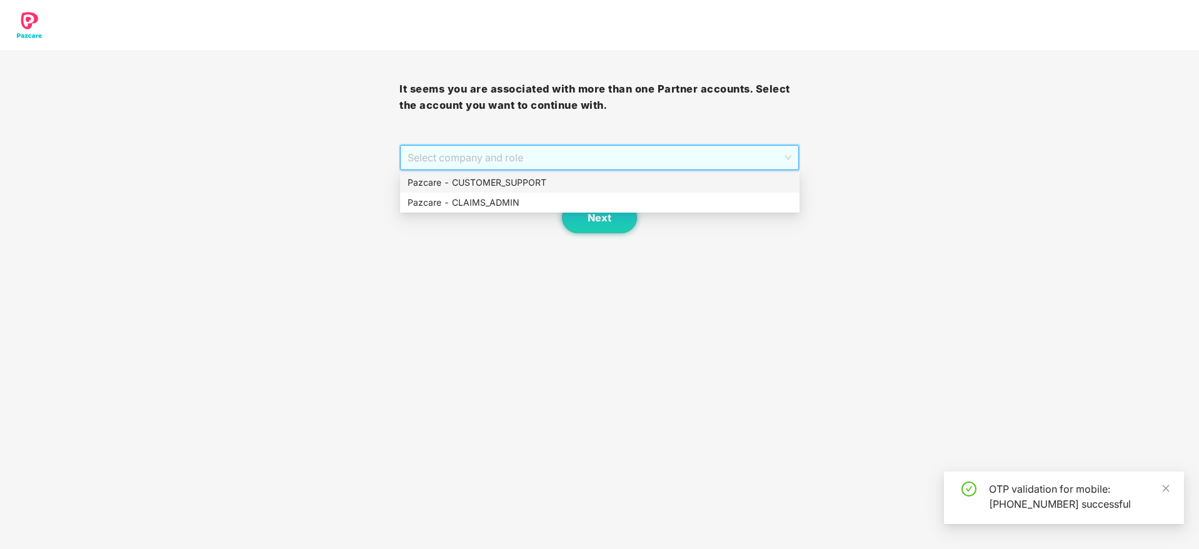
click at [493, 180] on div "Pazcare - CUSTOMER_SUPPORT" at bounding box center [600, 183] width 385 height 14
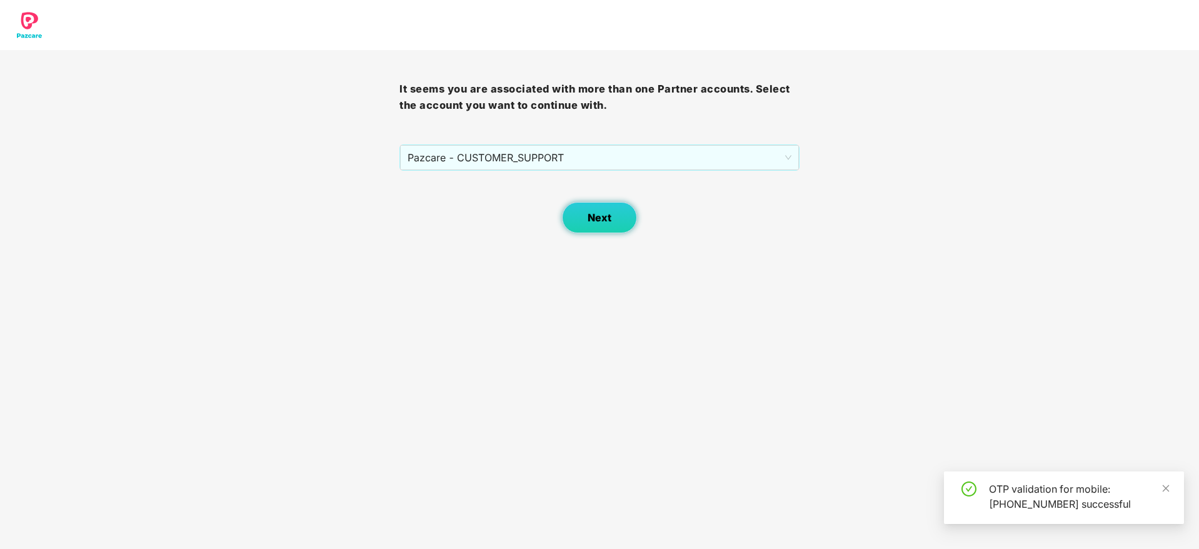
click at [583, 216] on button "Next" at bounding box center [599, 217] width 75 height 31
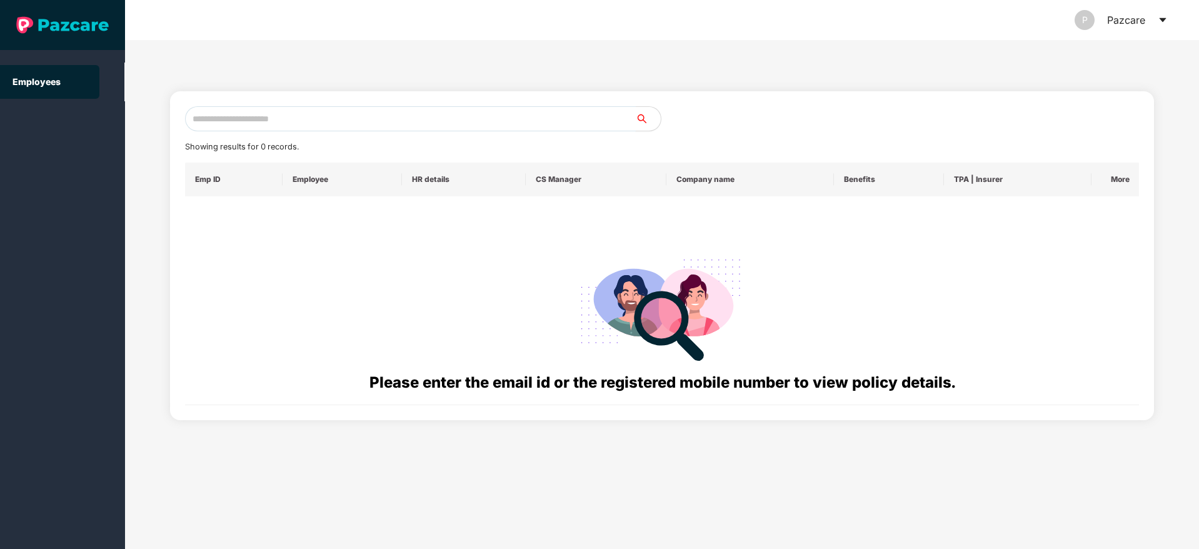
click at [304, 120] on input "text" at bounding box center [410, 118] width 451 height 25
paste input "**********"
click at [204, 116] on input "**********" at bounding box center [410, 118] width 451 height 25
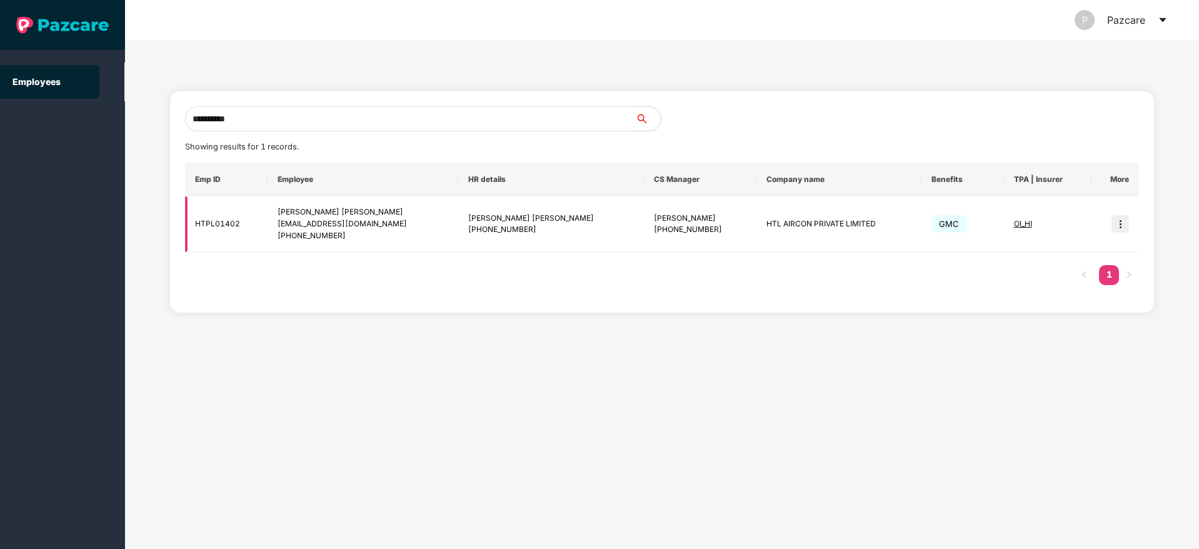
type input "**********"
click at [1120, 228] on img at bounding box center [1121, 224] width 18 height 18
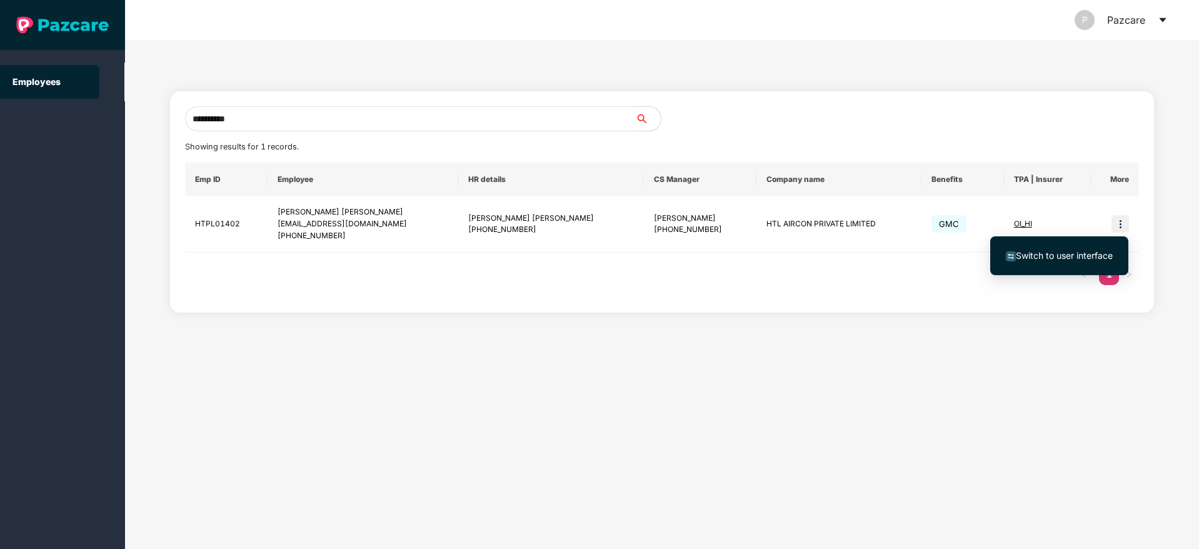
click at [1076, 255] on span "Switch to user interface" at bounding box center [1064, 255] width 97 height 11
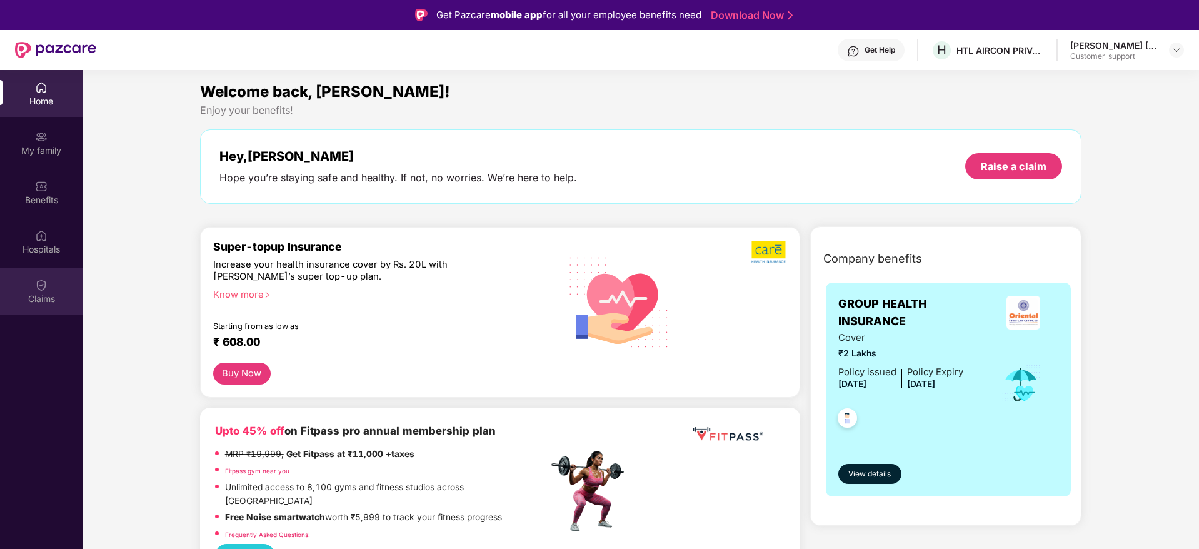
click at [31, 288] on div "Claims" at bounding box center [41, 291] width 83 height 47
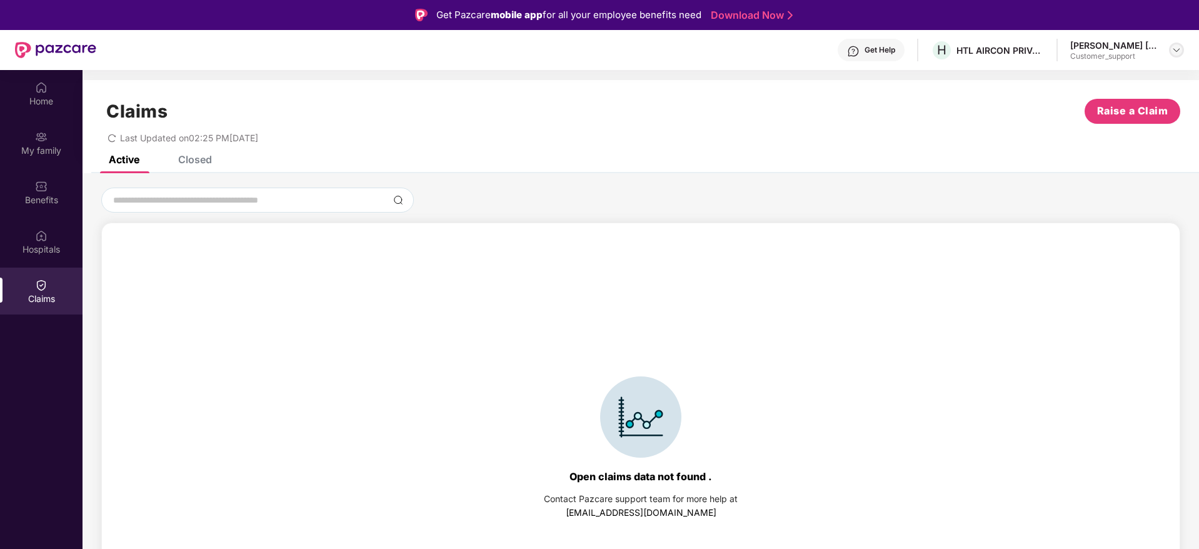
click at [1173, 48] on img at bounding box center [1177, 50] width 10 height 10
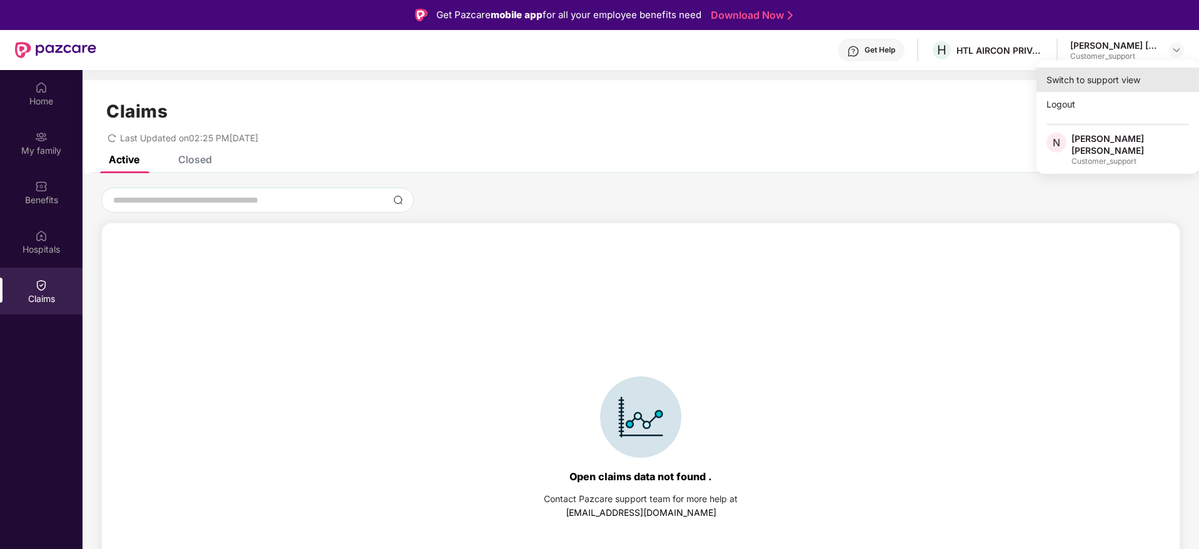
click at [1075, 76] on div "Switch to support view" at bounding box center [1118, 80] width 163 height 24
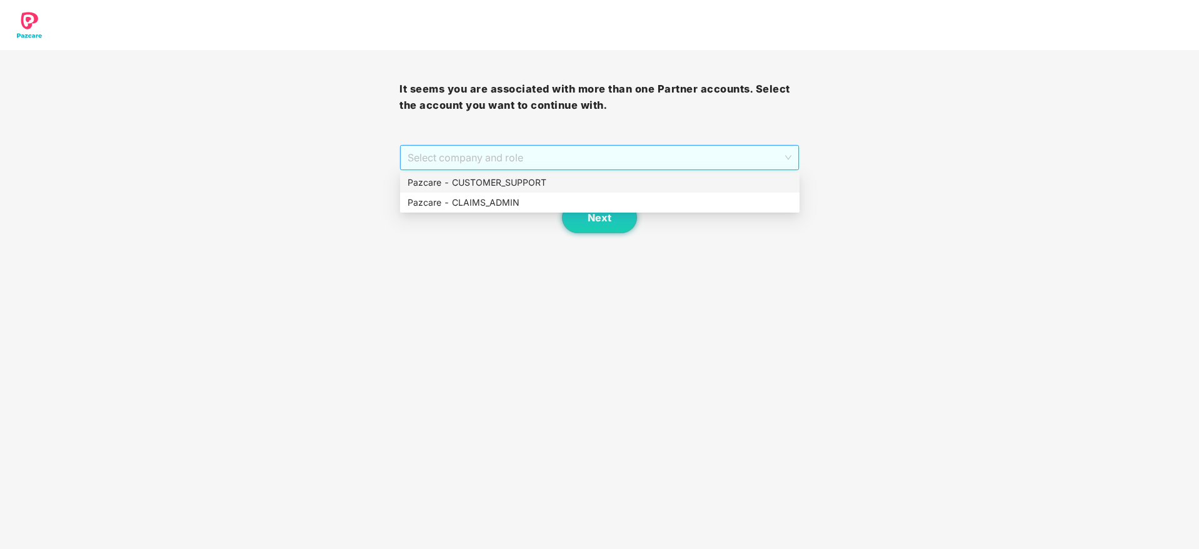
click at [629, 154] on span "Select company and role" at bounding box center [599, 158] width 383 height 24
click at [561, 184] on div "Pazcare - CUSTOMER_SUPPORT" at bounding box center [600, 183] width 385 height 14
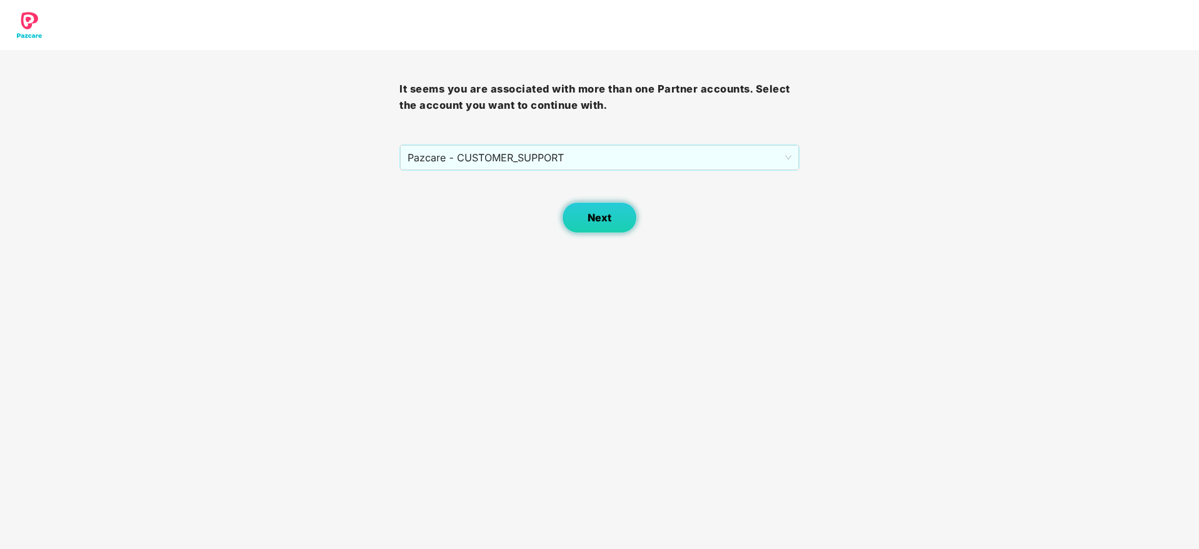
click at [590, 218] on span "Next" at bounding box center [600, 218] width 24 height 12
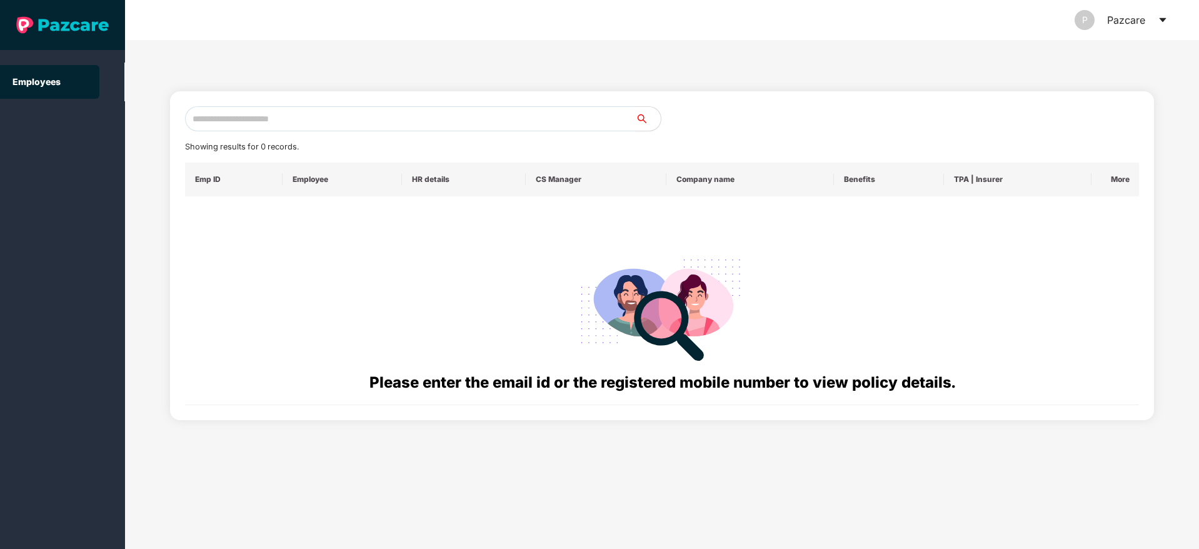
click at [278, 118] on input "text" at bounding box center [410, 118] width 451 height 25
paste input "**********"
click at [201, 118] on input "**********" at bounding box center [410, 118] width 451 height 25
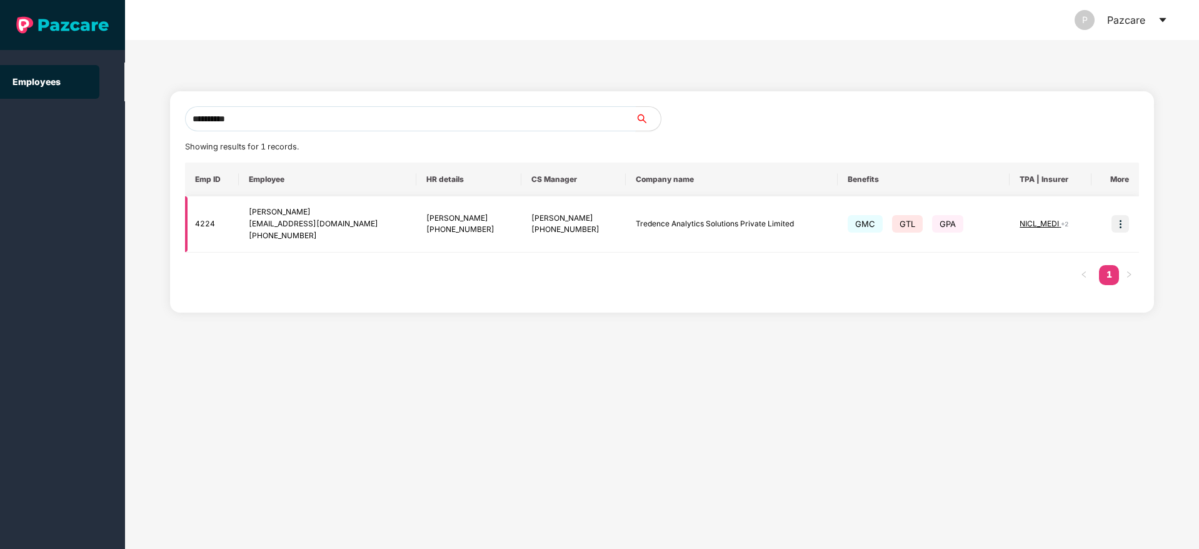
type input "**********"
click at [1119, 224] on img at bounding box center [1121, 224] width 18 height 18
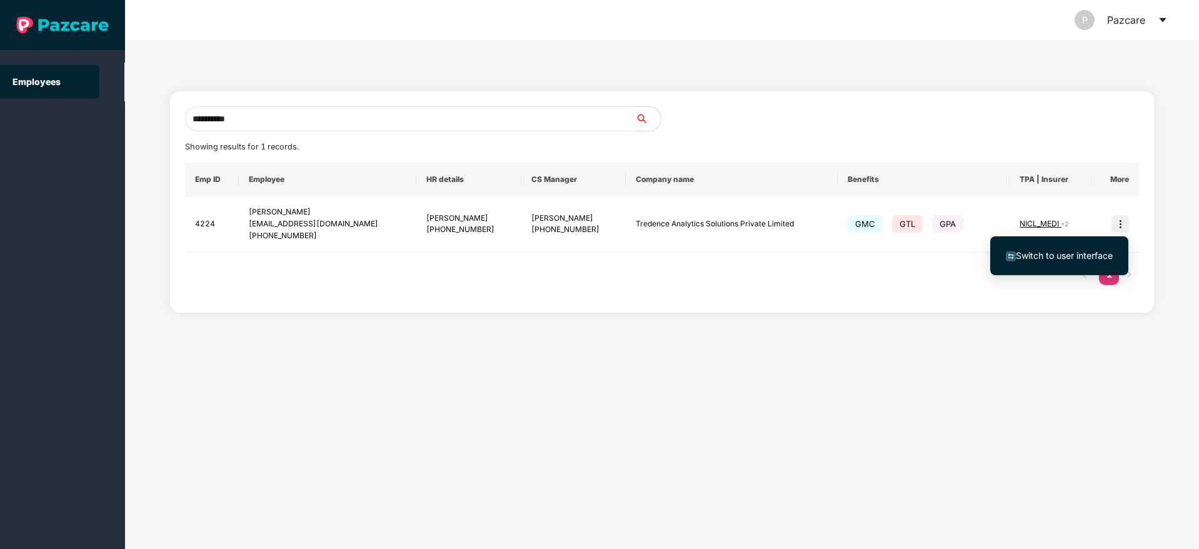
click at [1058, 255] on span "Switch to user interface" at bounding box center [1064, 255] width 97 height 11
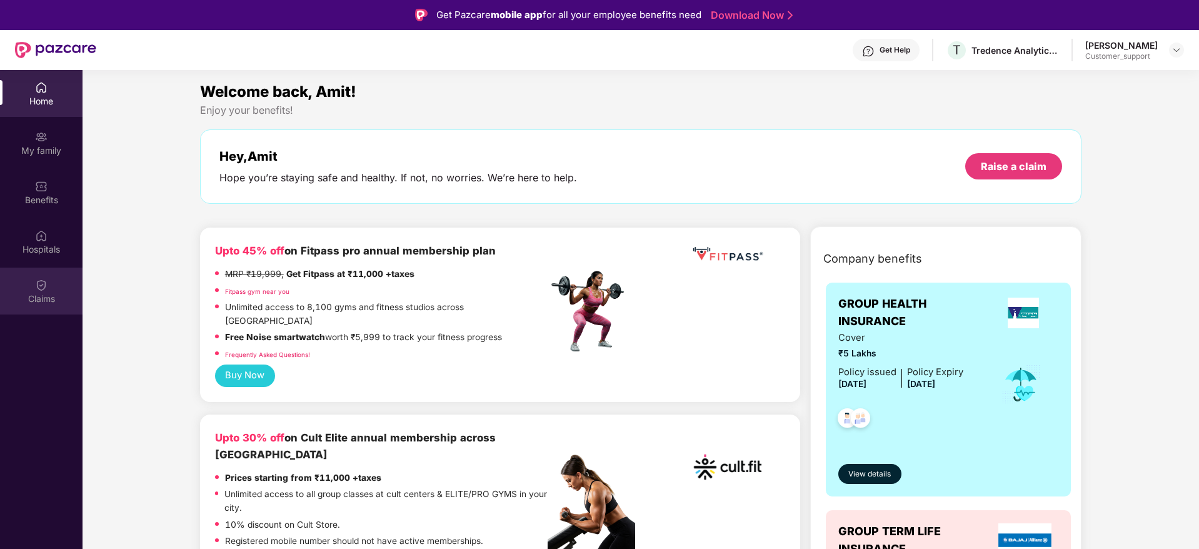
click at [59, 290] on div "Claims" at bounding box center [41, 291] width 83 height 47
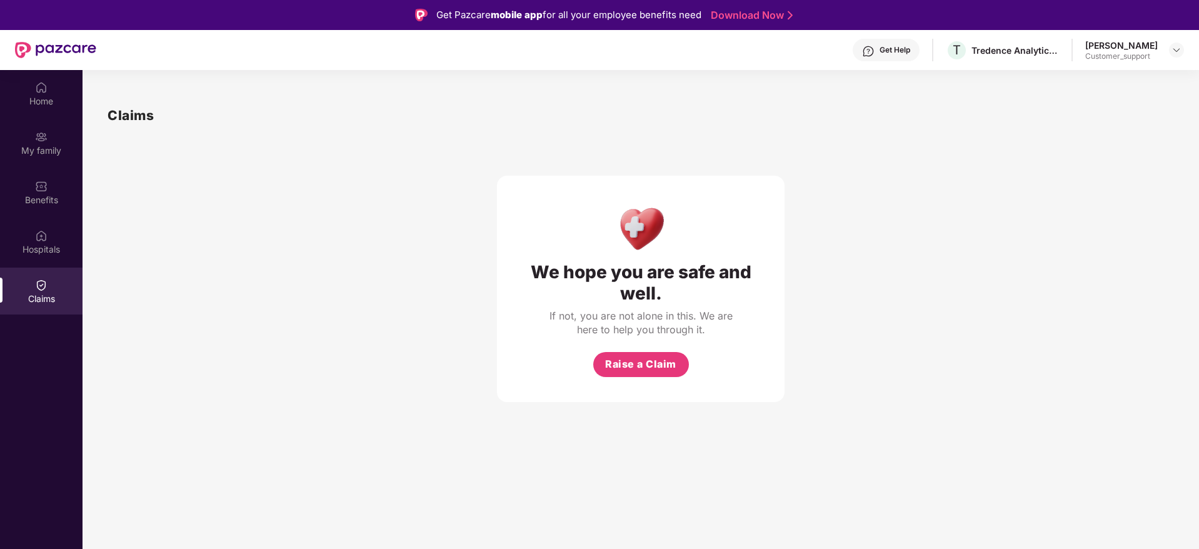
click at [884, 49] on div "Get Help" at bounding box center [886, 50] width 67 height 23
click at [47, 147] on div "My family" at bounding box center [41, 150] width 83 height 13
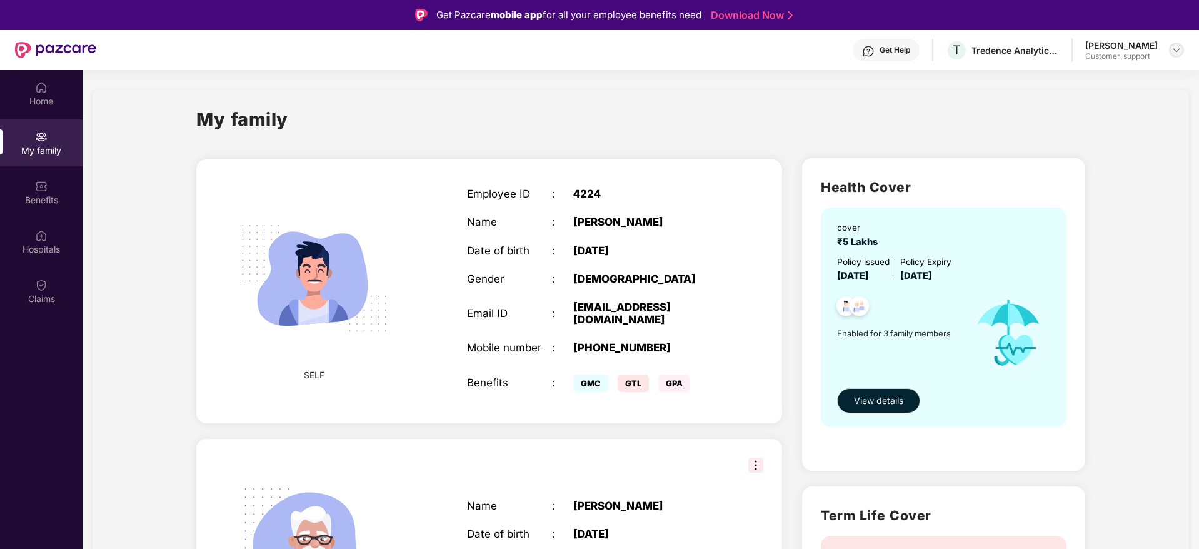
click at [1174, 52] on img at bounding box center [1177, 50] width 10 height 10
click at [1102, 83] on div "Switch to support view" at bounding box center [1118, 80] width 163 height 24
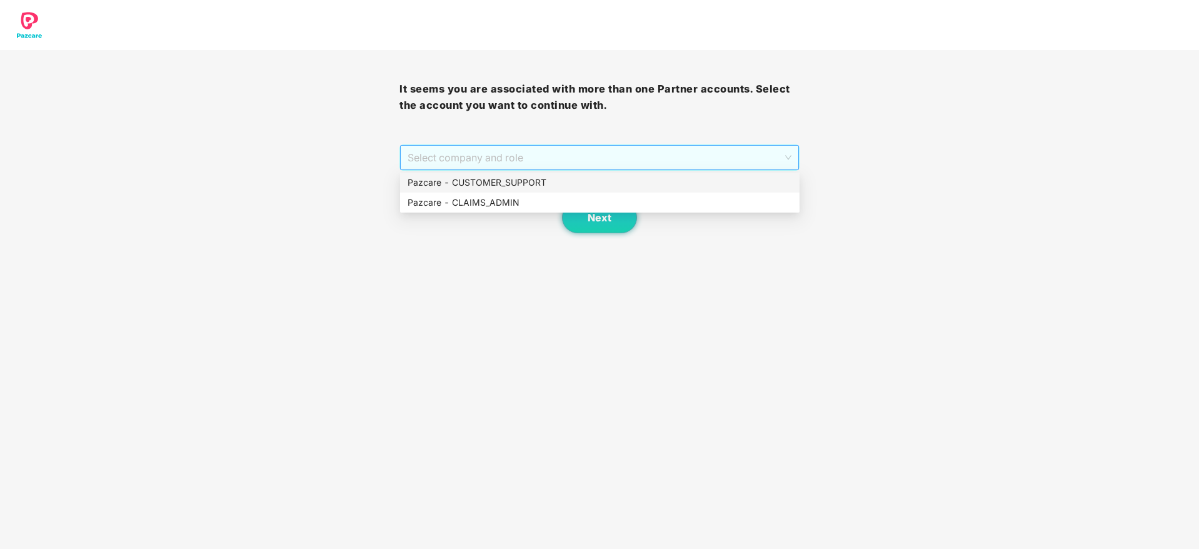
click at [632, 158] on span "Select company and role" at bounding box center [599, 158] width 383 height 24
click at [538, 182] on div "Pazcare - CUSTOMER_SUPPORT" at bounding box center [600, 183] width 385 height 14
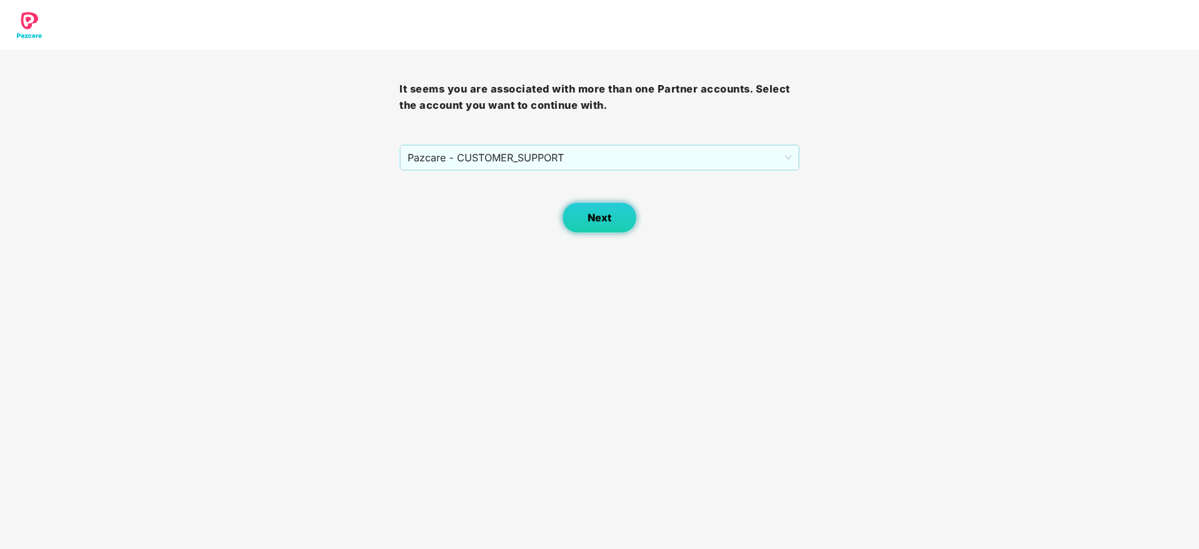
click at [601, 210] on button "Next" at bounding box center [599, 217] width 75 height 31
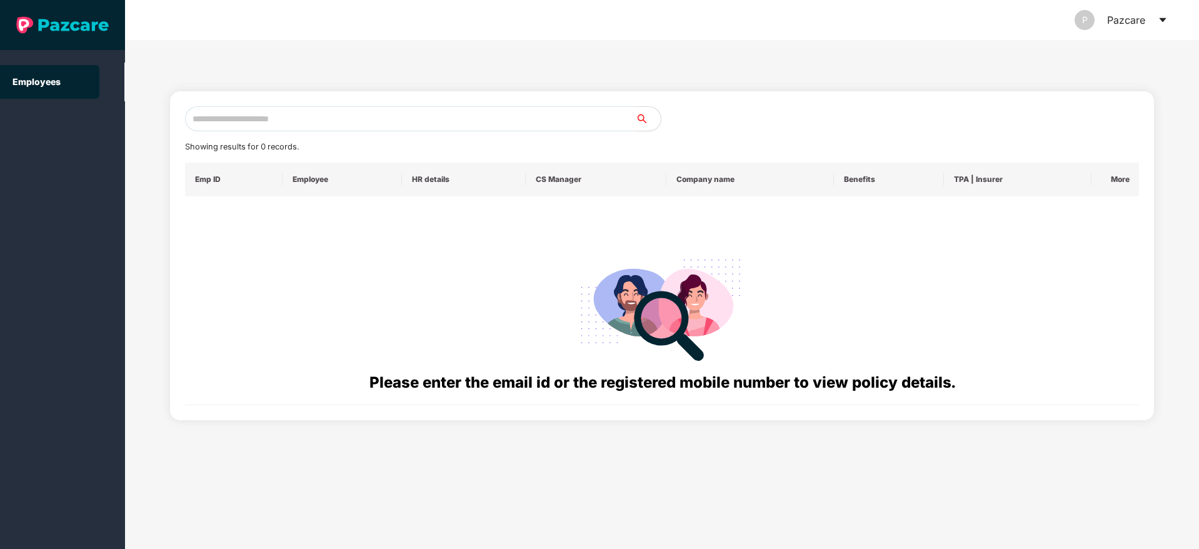
click at [327, 124] on input "text" at bounding box center [410, 118] width 451 height 25
paste input "**********"
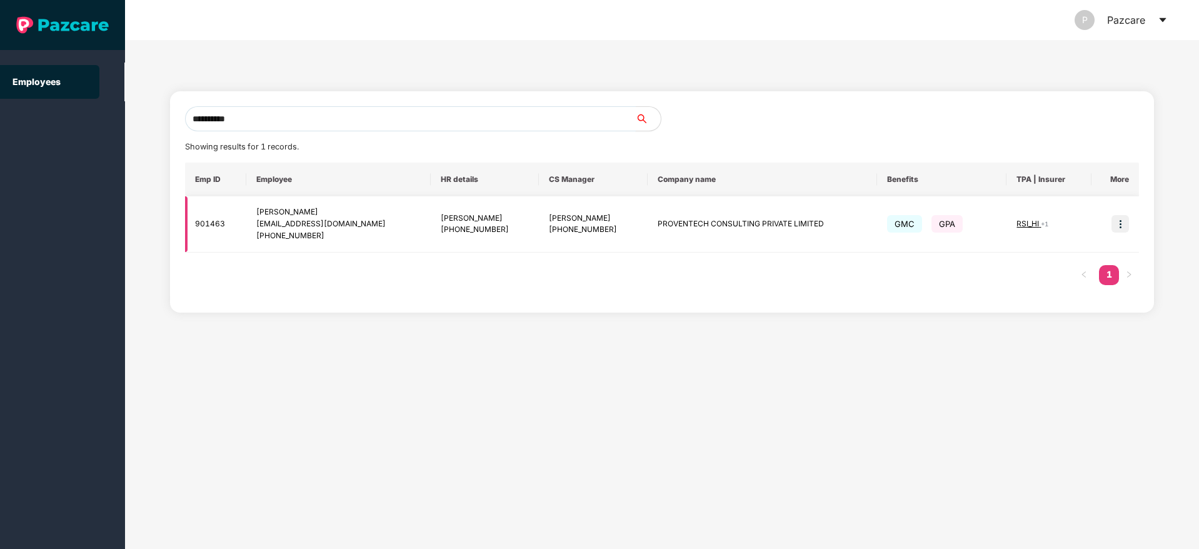
type input "**********"
click at [1119, 224] on img at bounding box center [1121, 224] width 18 height 18
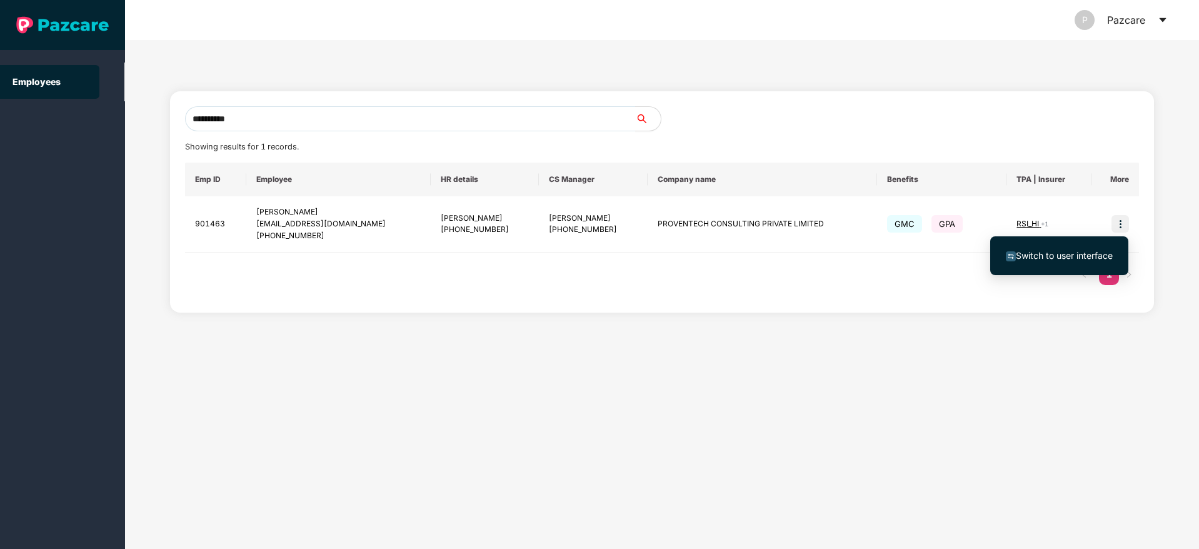
click at [1048, 256] on span "Switch to user interface" at bounding box center [1064, 255] width 97 height 11
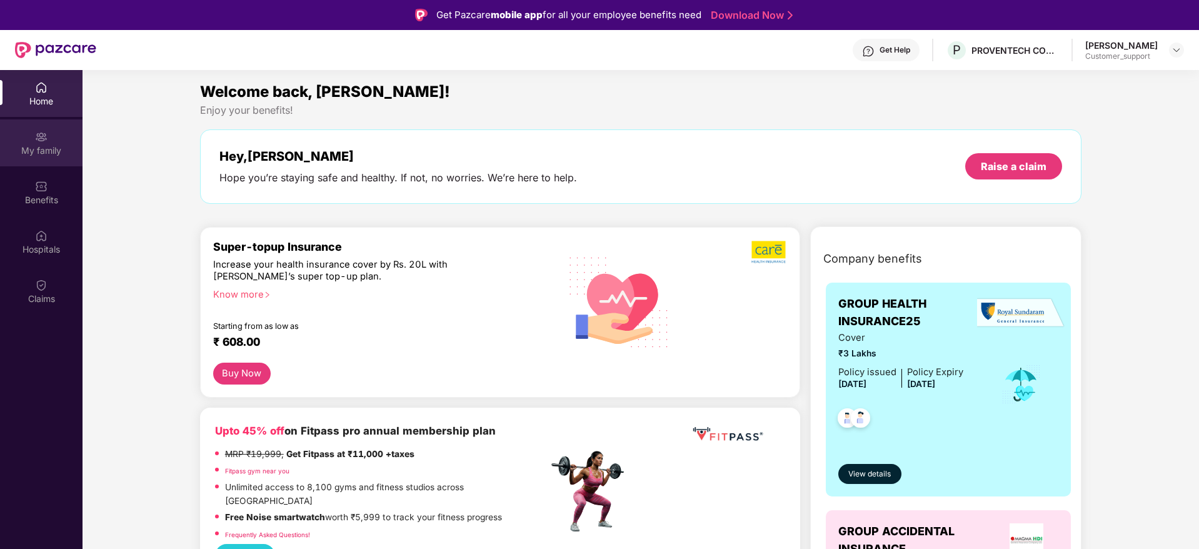
click at [44, 157] on div "My family" at bounding box center [41, 142] width 83 height 47
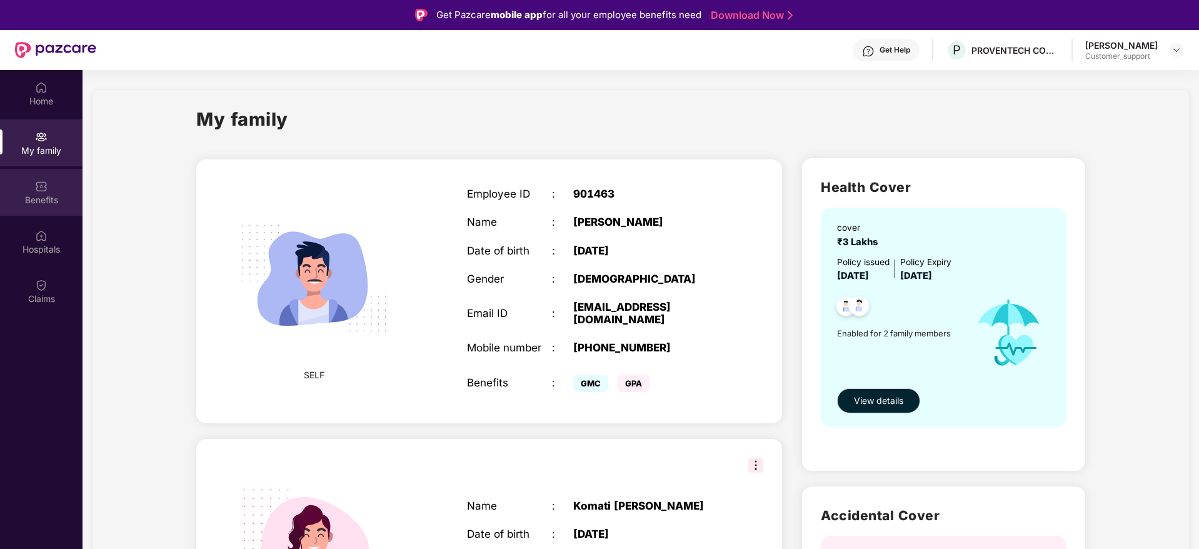
click at [48, 200] on div "Benefits" at bounding box center [41, 200] width 83 height 13
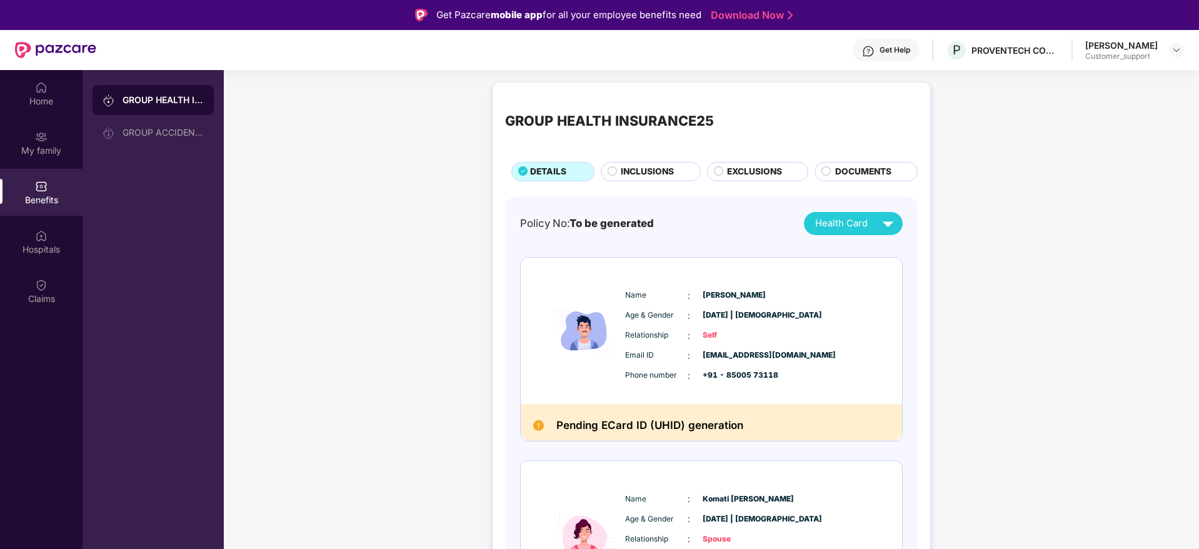
click at [640, 178] on span "INCLUSIONS" at bounding box center [647, 172] width 53 height 14
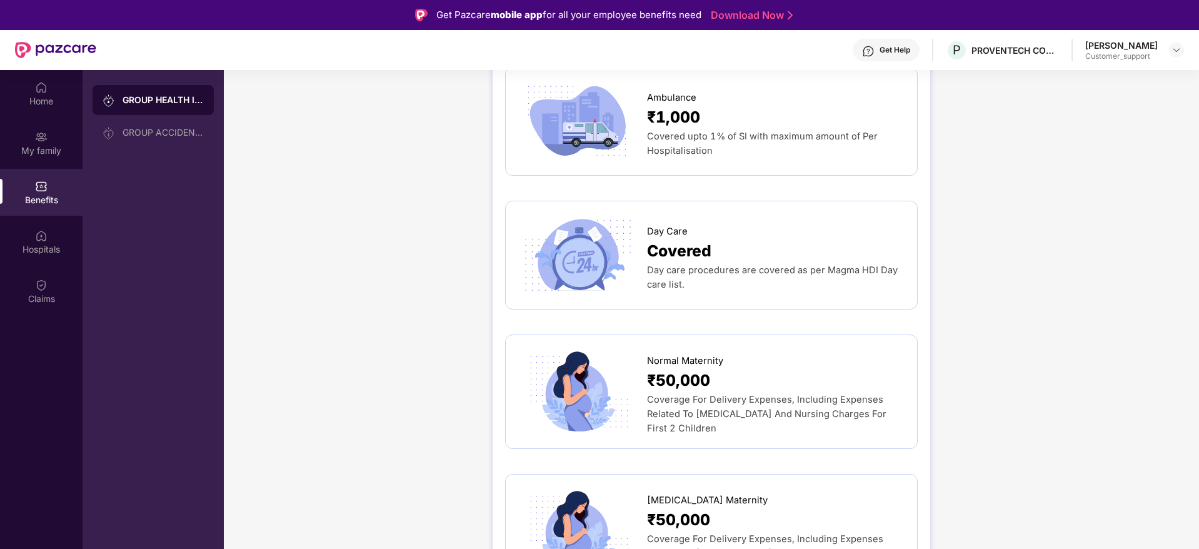
scroll to position [1236, 0]
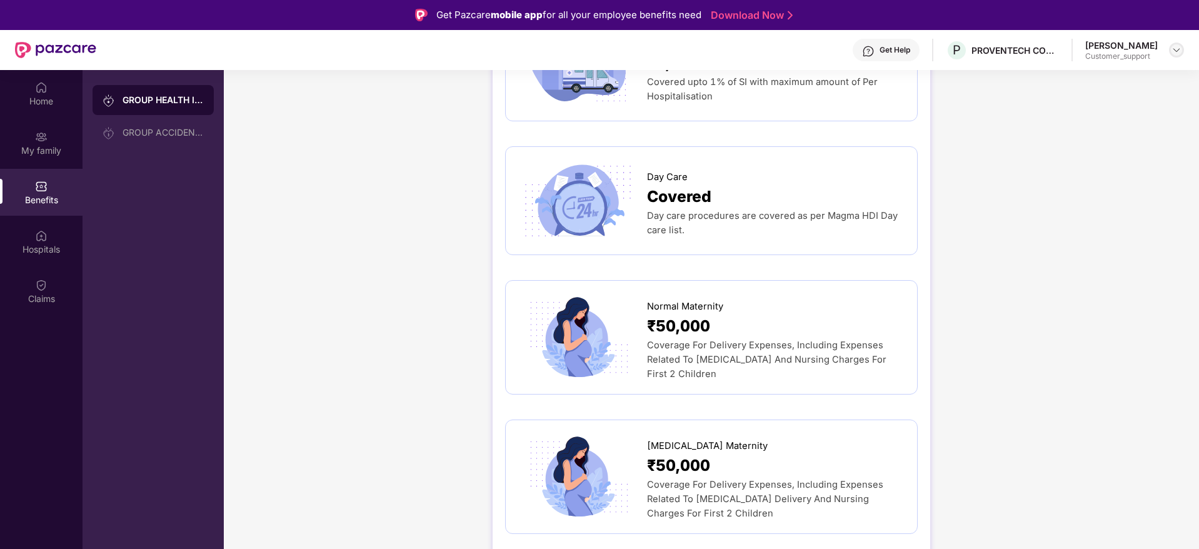
click at [1181, 56] on div at bounding box center [1176, 50] width 15 height 15
click at [1178, 52] on img at bounding box center [1177, 50] width 10 height 10
click at [1110, 79] on div "Switch to support view" at bounding box center [1118, 80] width 163 height 24
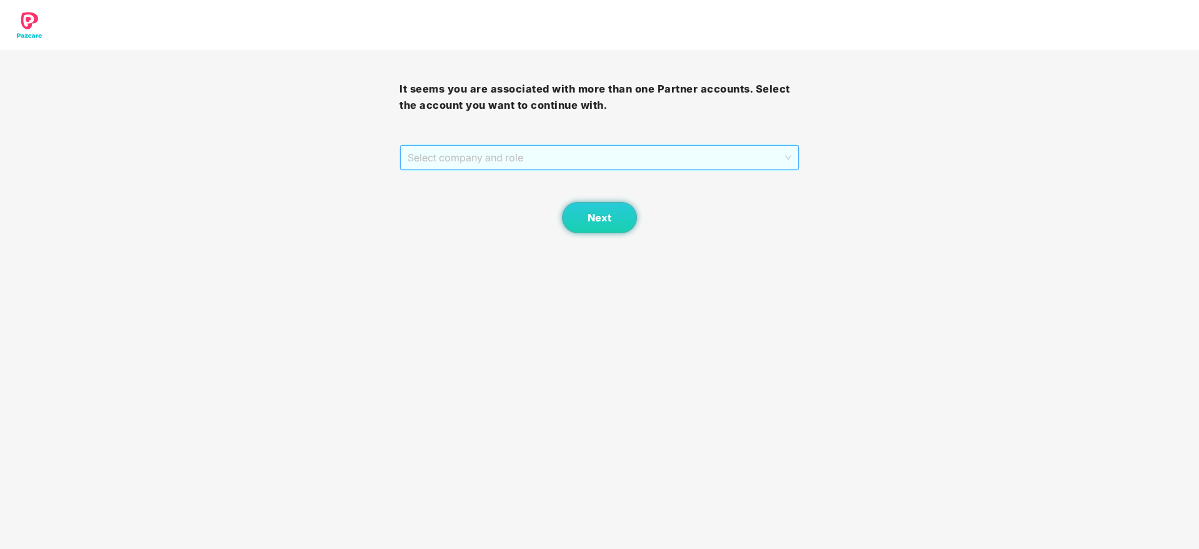
click at [601, 154] on span "Select company and role" at bounding box center [599, 158] width 383 height 24
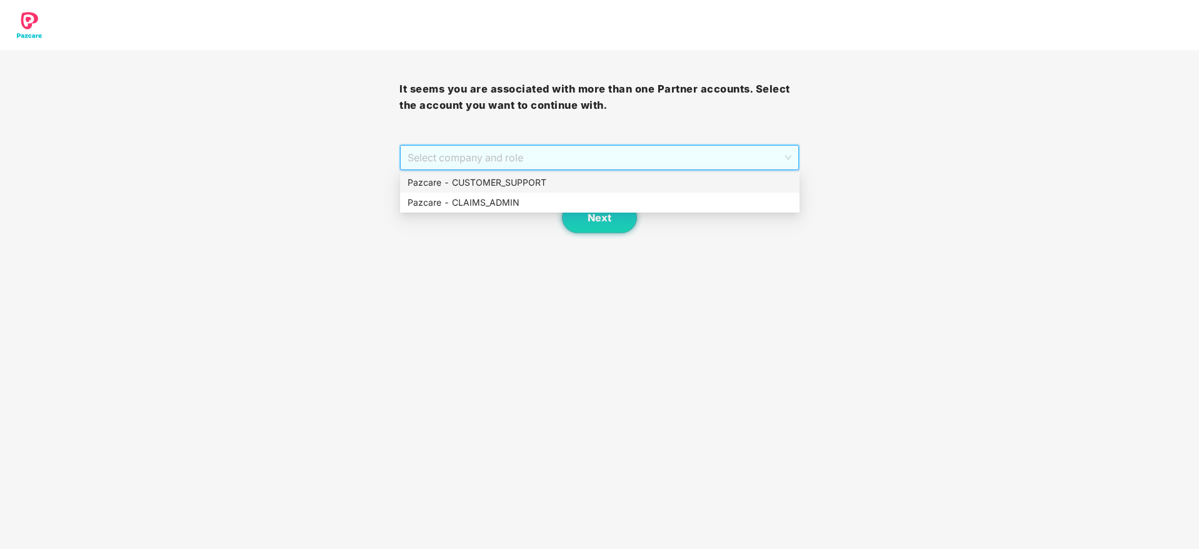
click at [513, 179] on div "Pazcare - CUSTOMER_SUPPORT" at bounding box center [600, 183] width 385 height 14
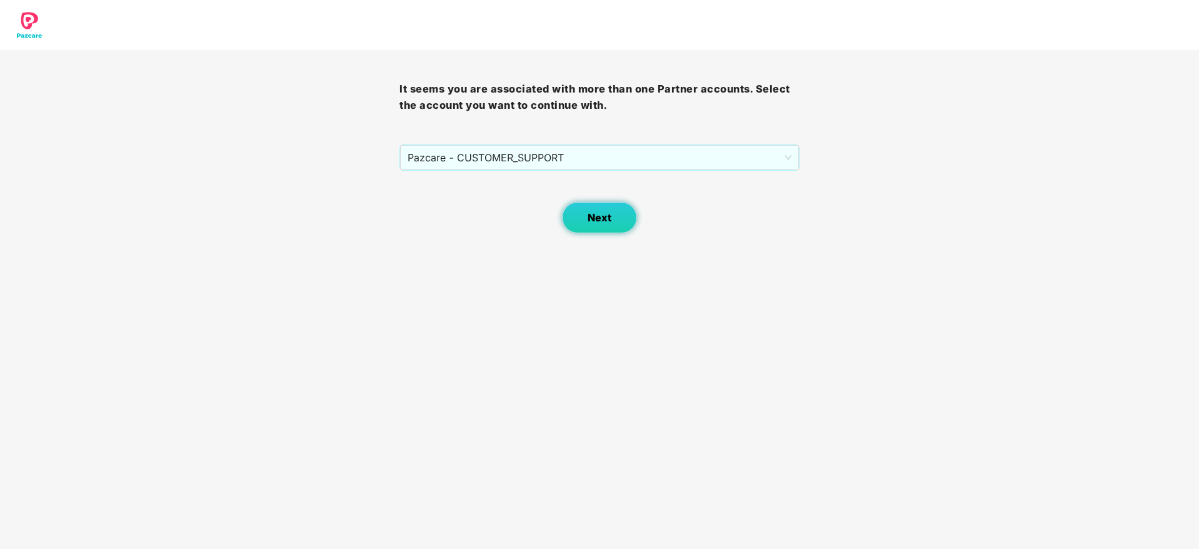
click at [593, 216] on span "Next" at bounding box center [600, 218] width 24 height 12
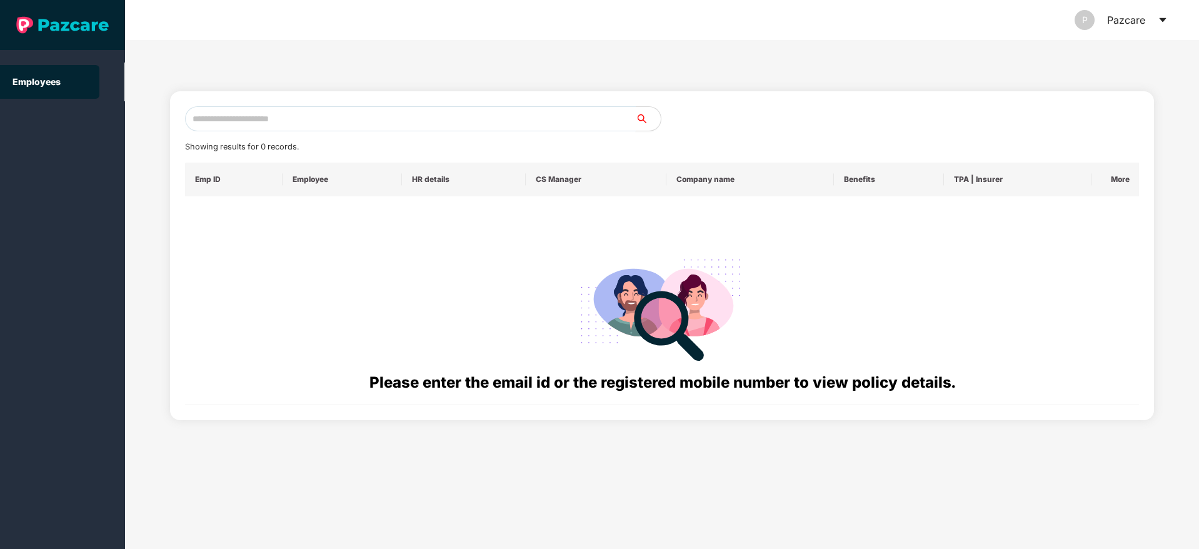
click at [301, 119] on input "text" at bounding box center [410, 118] width 451 height 25
paste input "**********"
click at [203, 120] on input "**********" at bounding box center [410, 118] width 451 height 25
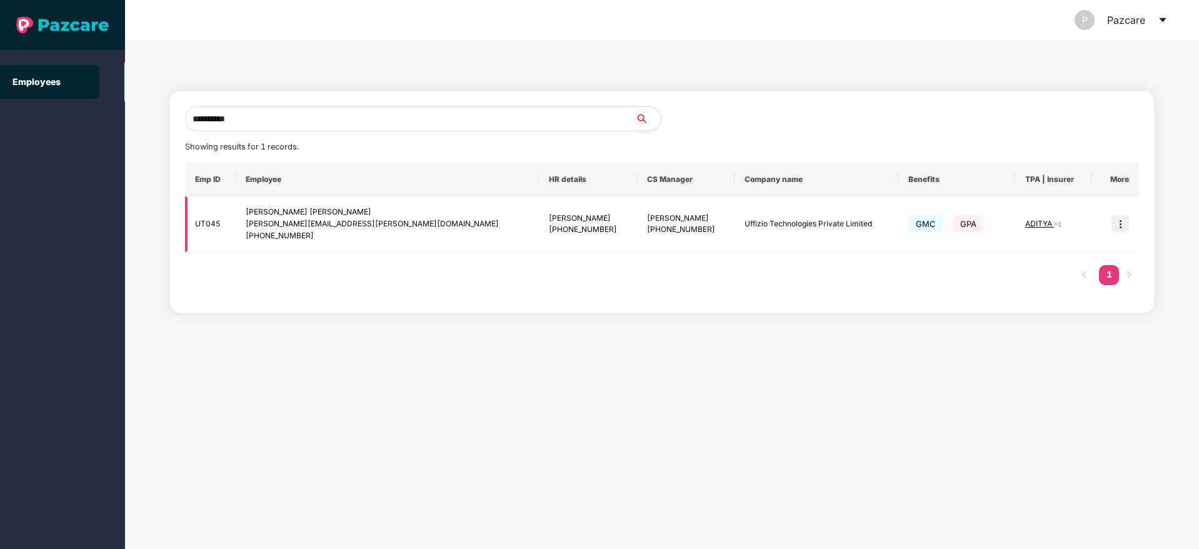
type input "**********"
click at [1117, 232] on img at bounding box center [1121, 224] width 18 height 18
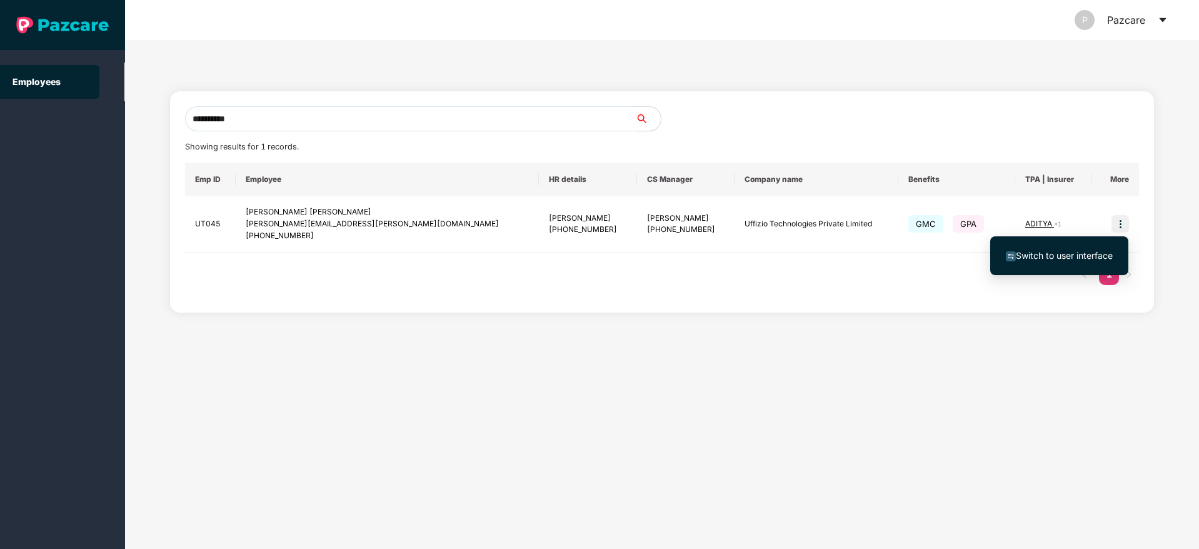
click at [1032, 253] on span "Switch to user interface" at bounding box center [1064, 255] width 97 height 11
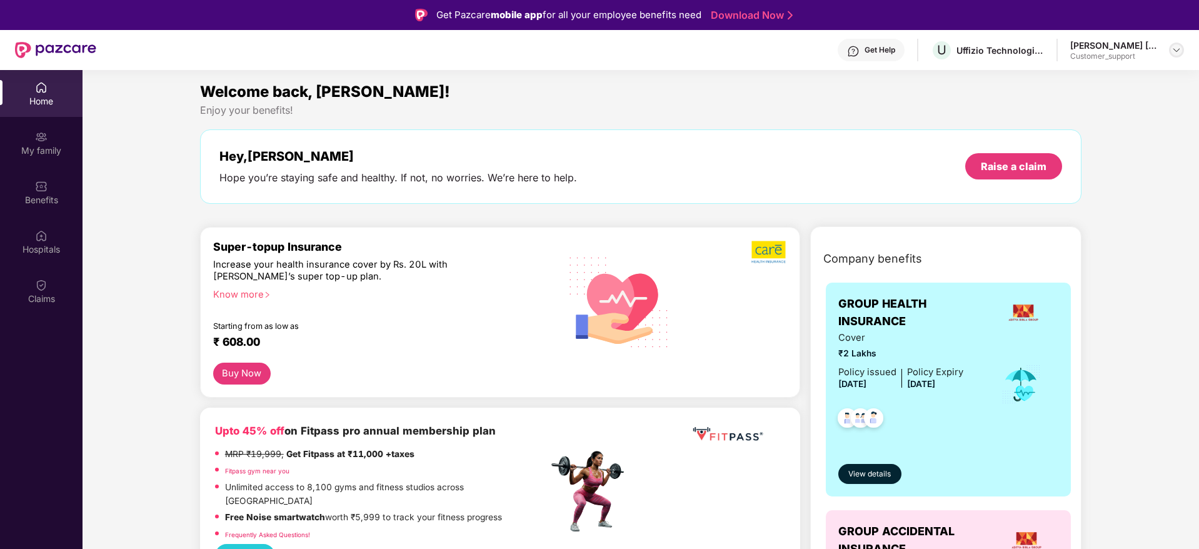
click at [1170, 48] on div at bounding box center [1176, 50] width 15 height 15
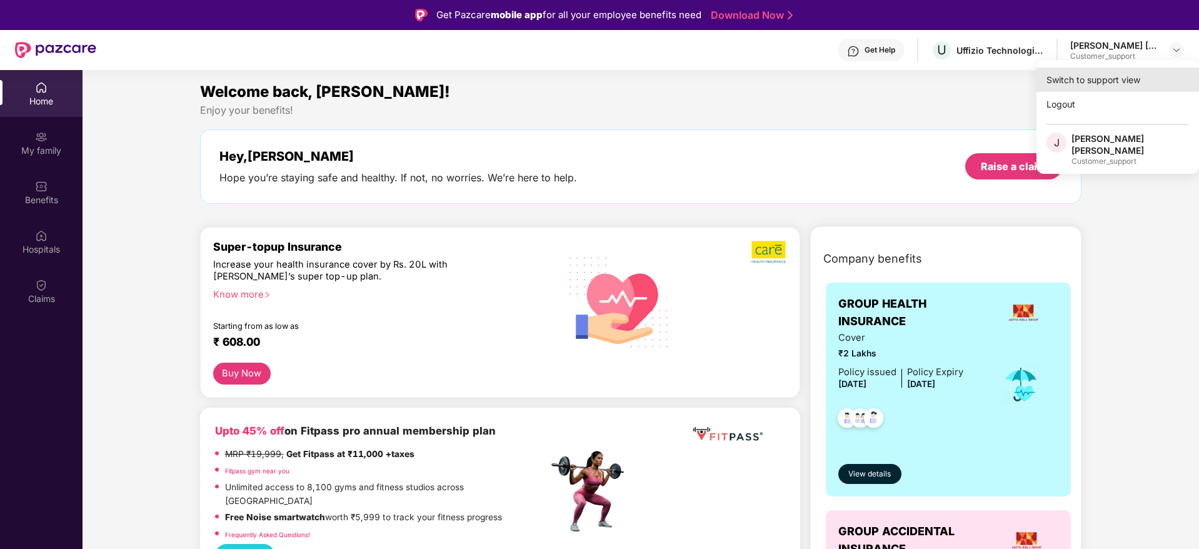
click at [1067, 78] on div "Switch to support view" at bounding box center [1118, 80] width 163 height 24
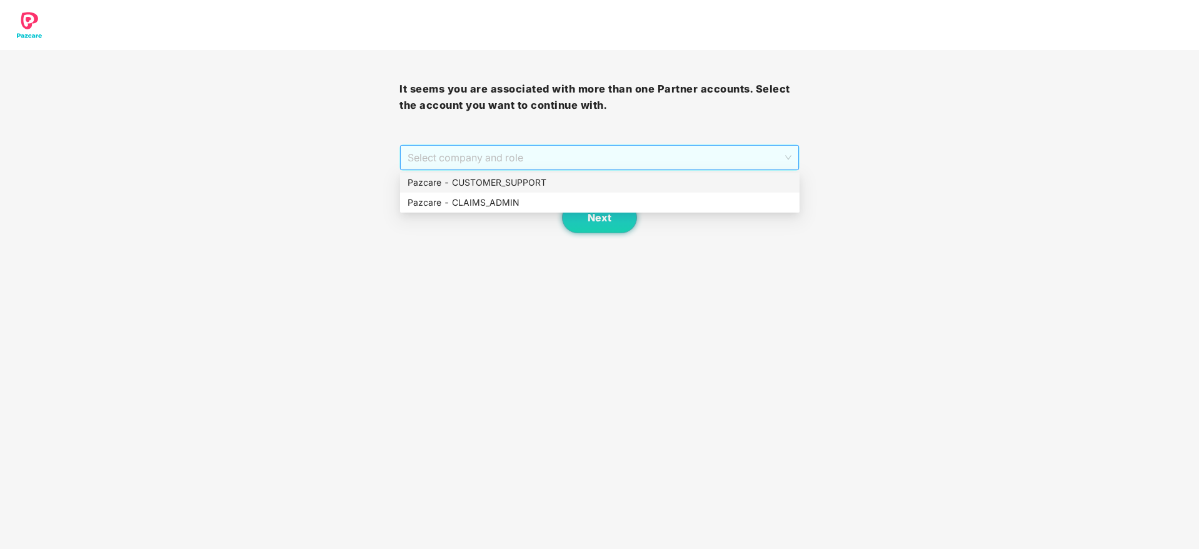
click at [661, 159] on span "Select company and role" at bounding box center [599, 158] width 383 height 24
click at [530, 178] on div "Pazcare - CUSTOMER_SUPPORT" at bounding box center [600, 183] width 385 height 14
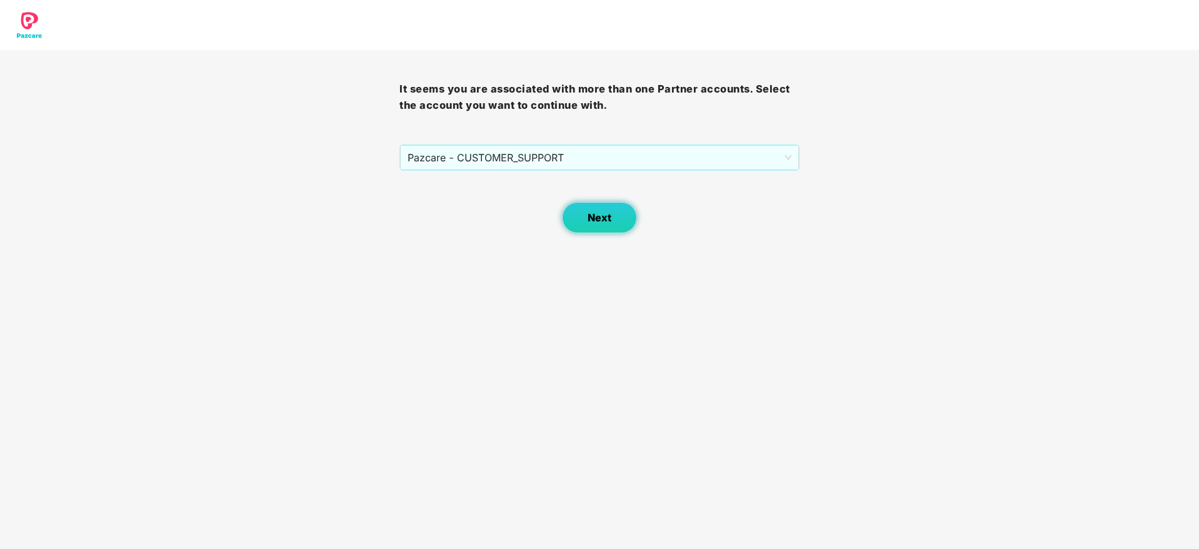
click at [590, 212] on span "Next" at bounding box center [600, 218] width 24 height 12
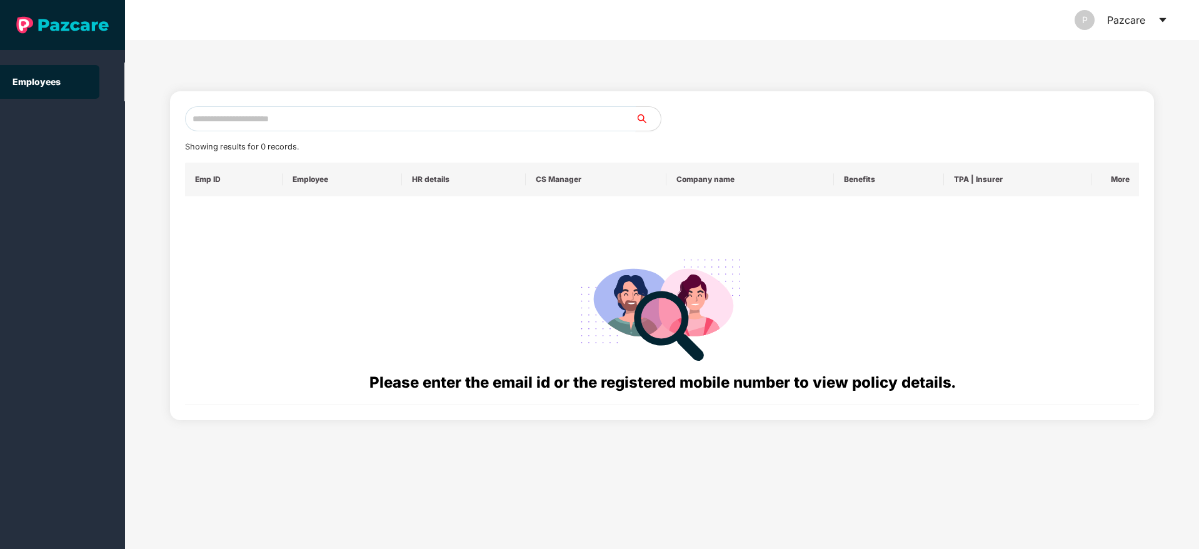
click at [345, 117] on input "text" at bounding box center [410, 118] width 451 height 25
paste input "**********"
click at [209, 121] on input "**********" at bounding box center [410, 118] width 451 height 25
click at [205, 119] on input "**********" at bounding box center [410, 118] width 451 height 25
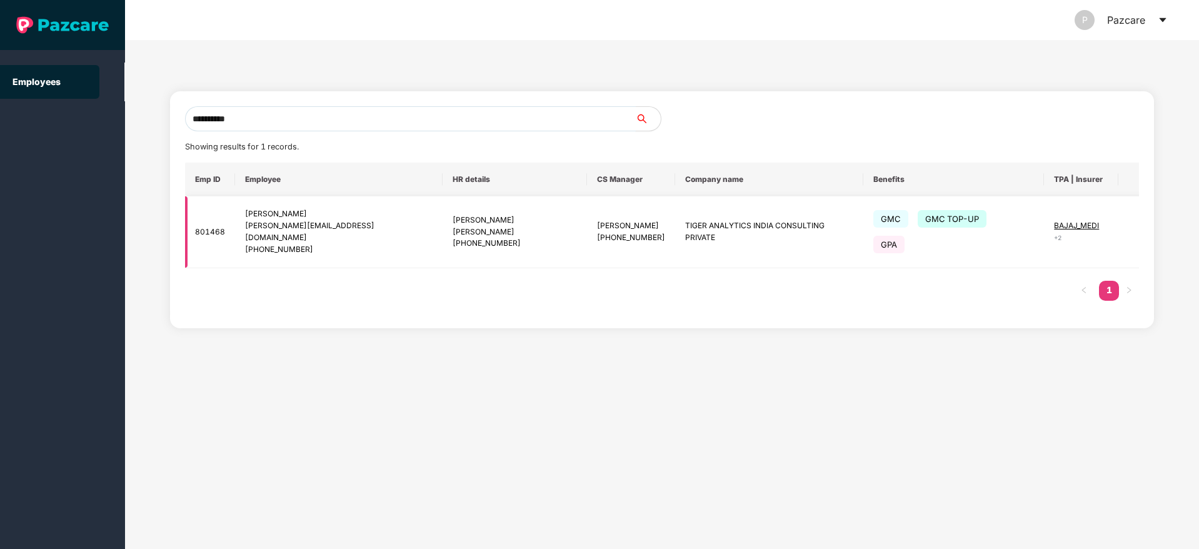
type input "**********"
click at [1140, 223] on img at bounding box center [1149, 232] width 18 height 18
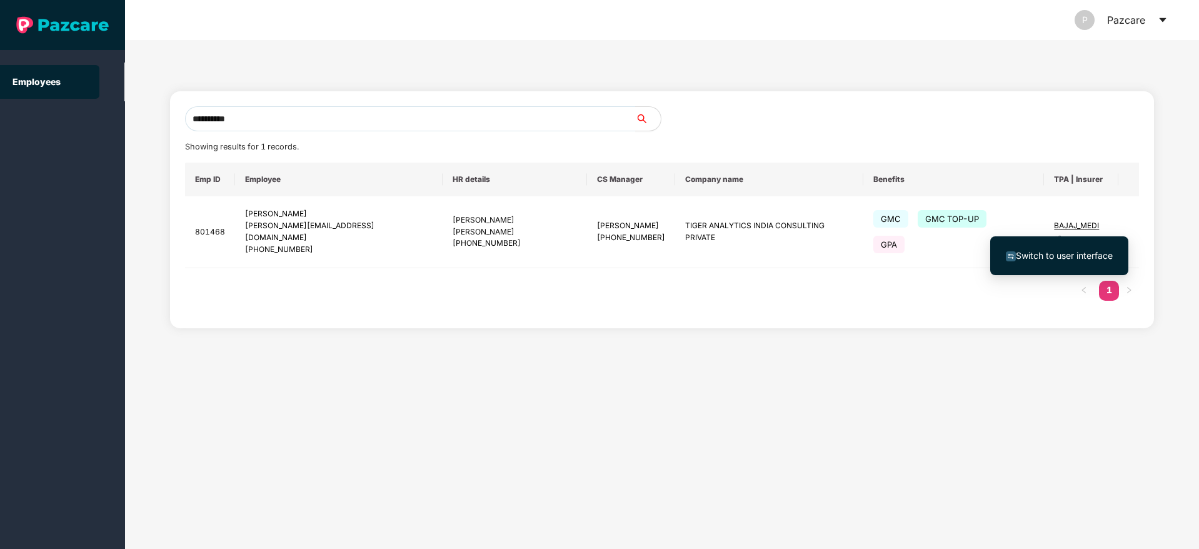
click at [1059, 249] on span "Switch to user interface" at bounding box center [1059, 256] width 107 height 14
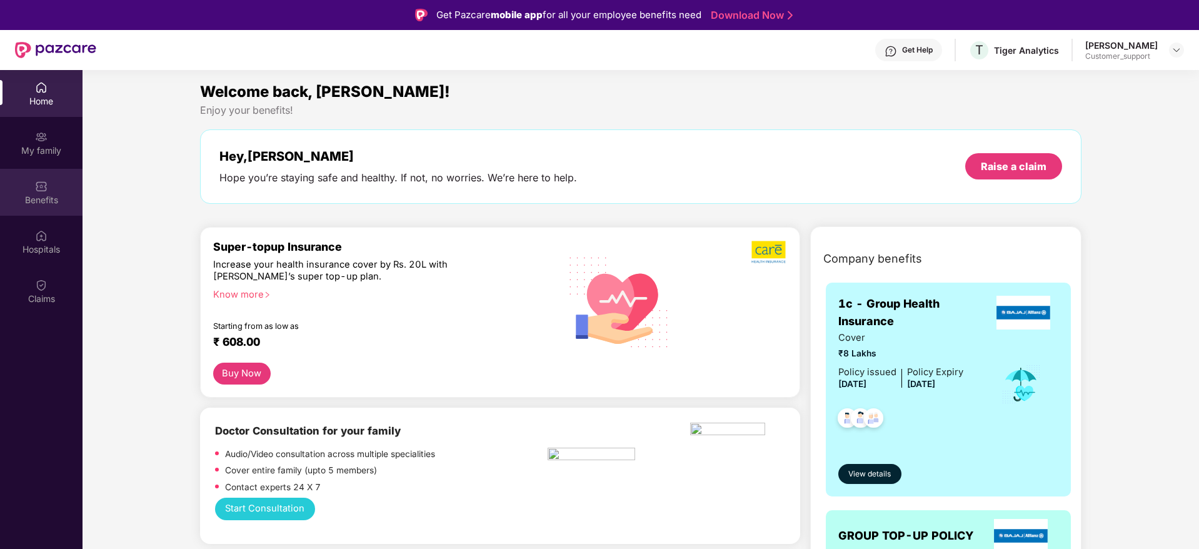
click at [32, 197] on div "Benefits" at bounding box center [41, 200] width 83 height 13
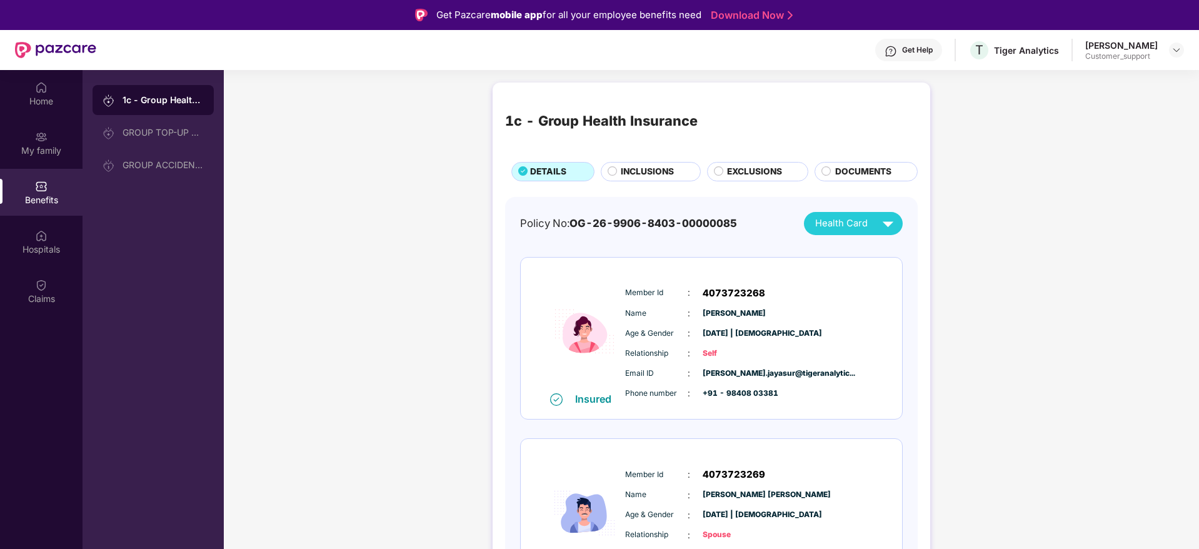
click at [621, 170] on span "INCLUSIONS" at bounding box center [647, 172] width 53 height 14
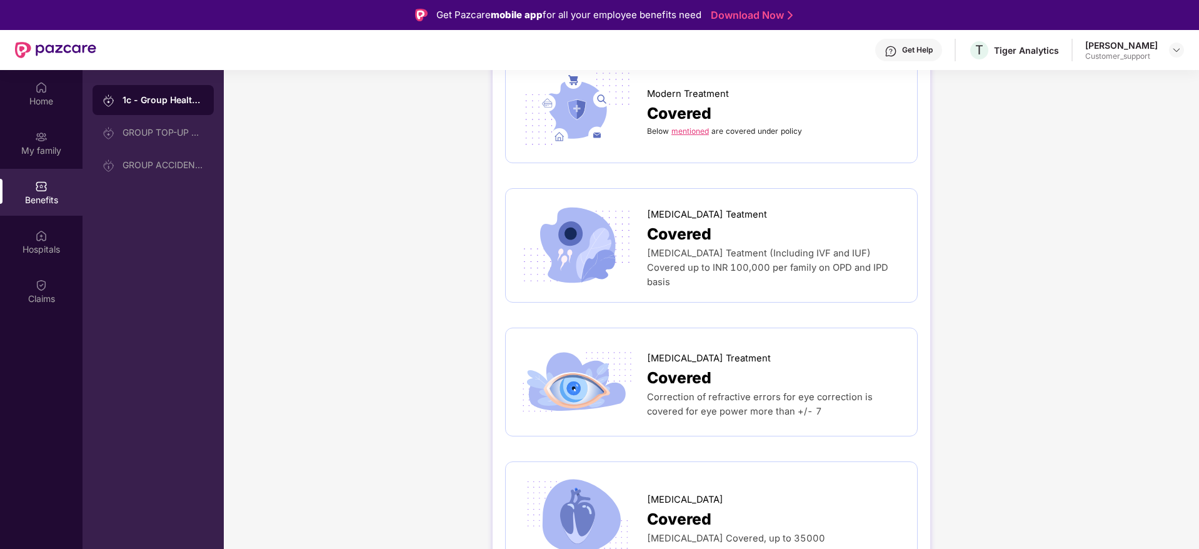
scroll to position [3325, 0]
click at [1178, 51] on img at bounding box center [1177, 50] width 10 height 10
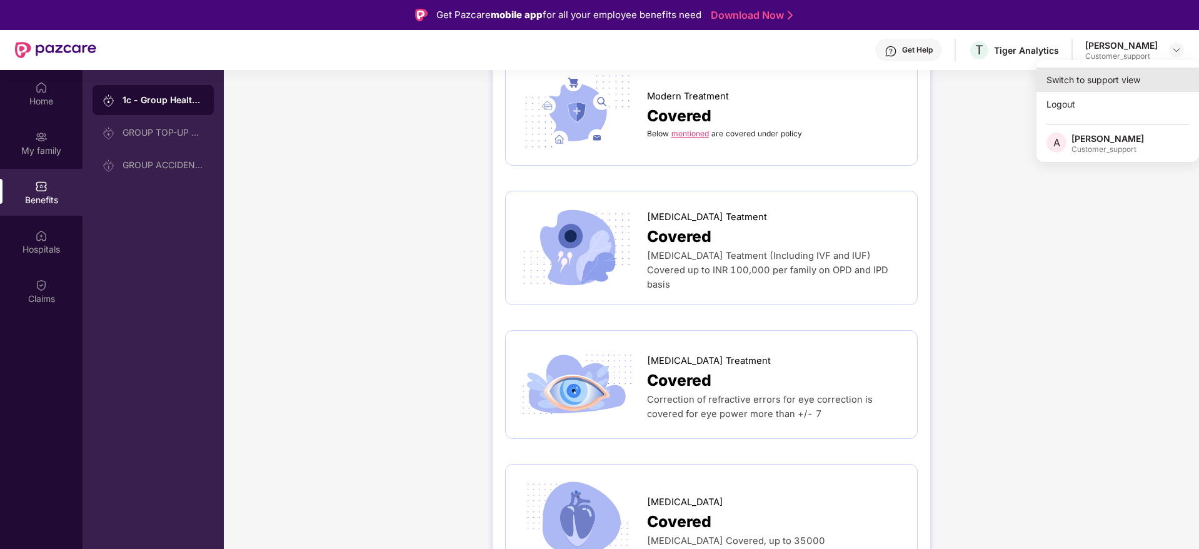
click at [1128, 78] on div "Switch to support view" at bounding box center [1118, 80] width 163 height 24
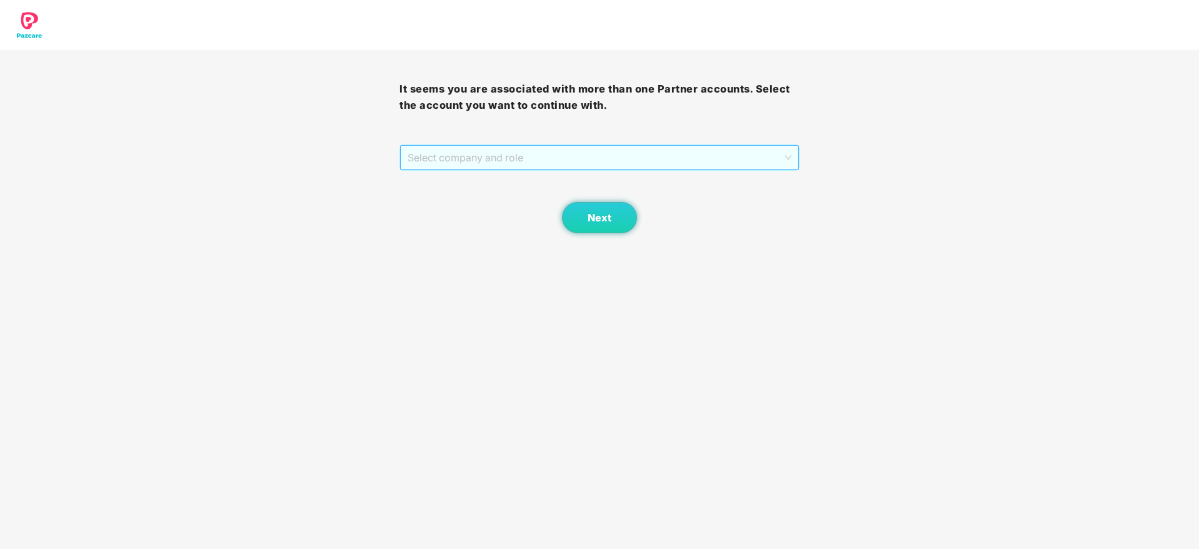
click at [713, 151] on span "Select company and role" at bounding box center [599, 158] width 383 height 24
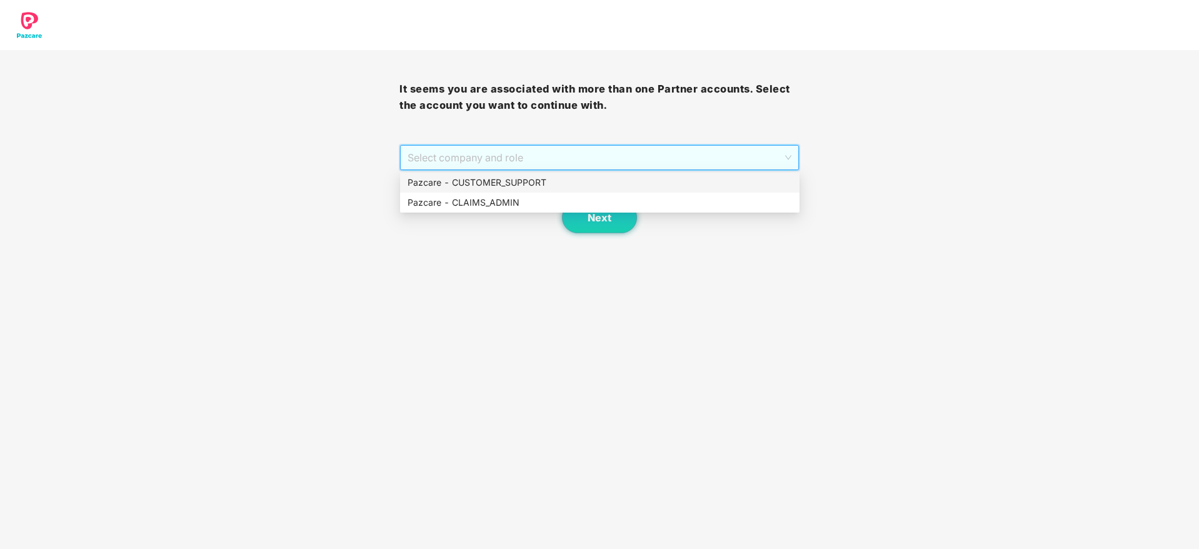
click at [542, 176] on div "Pazcare - CUSTOMER_SUPPORT" at bounding box center [600, 183] width 385 height 14
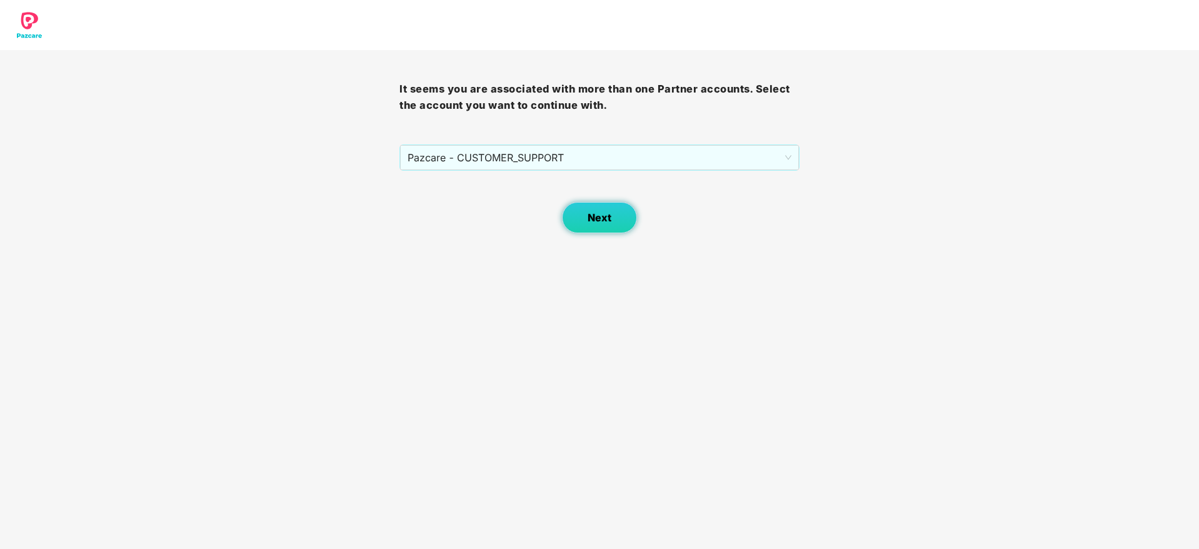
click at [603, 213] on span "Next" at bounding box center [600, 218] width 24 height 12
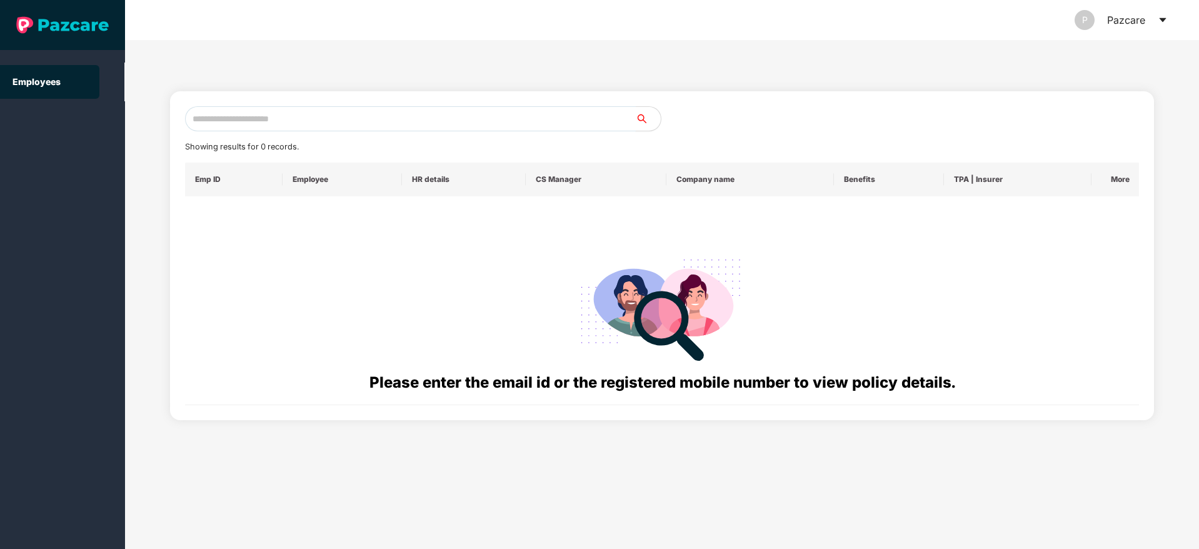
click at [328, 119] on input "text" at bounding box center [410, 118] width 451 height 25
paste input "**********"
click at [206, 119] on input "**********" at bounding box center [410, 118] width 451 height 25
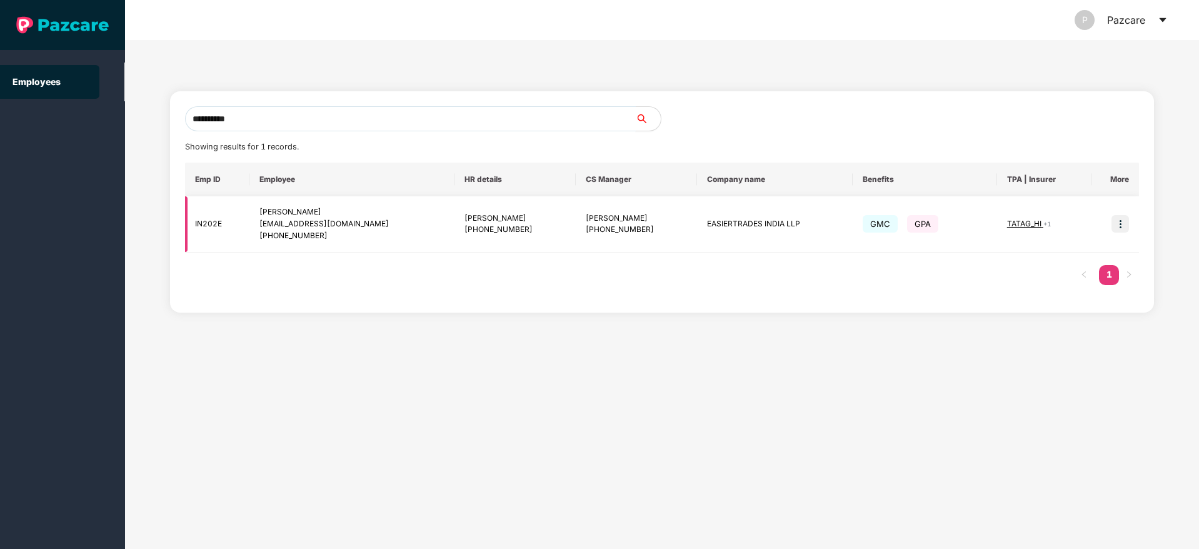
type input "**********"
click at [1125, 229] on img at bounding box center [1121, 224] width 18 height 18
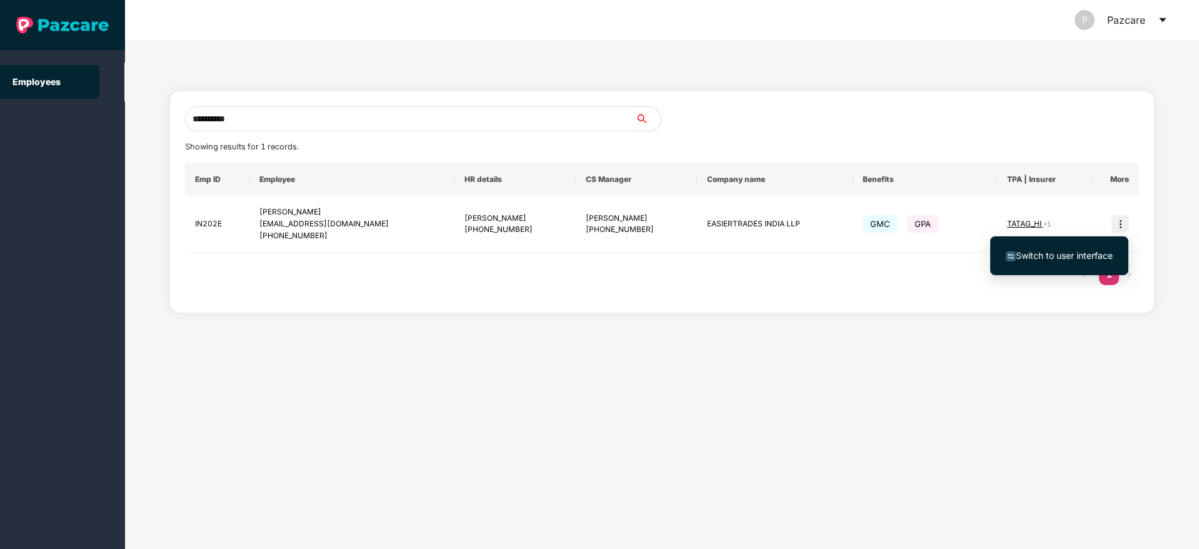
click at [1092, 258] on span "Switch to user interface" at bounding box center [1064, 255] width 97 height 11
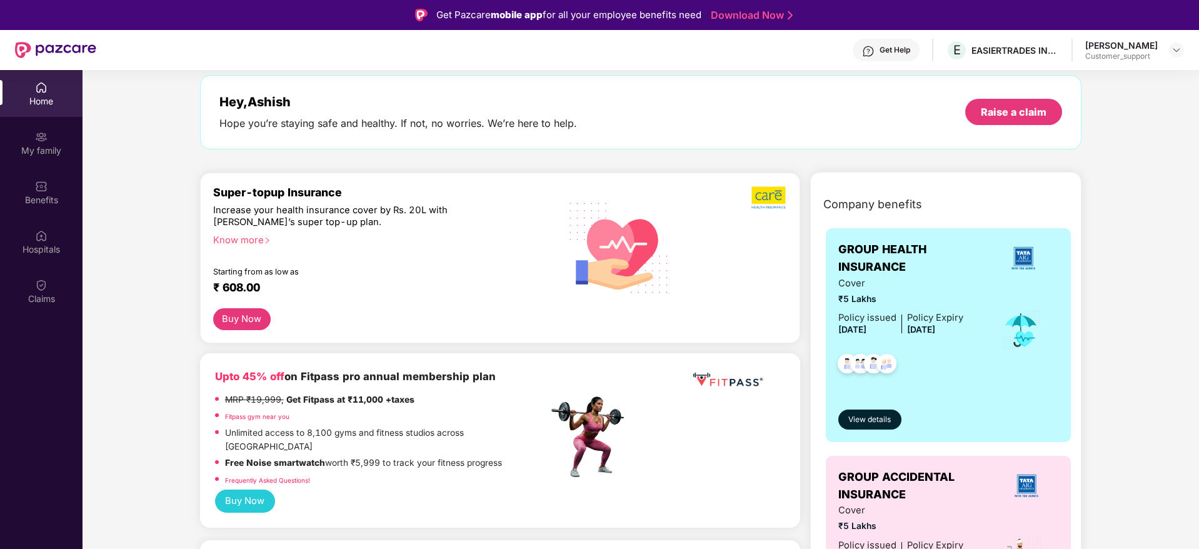
scroll to position [53, 0]
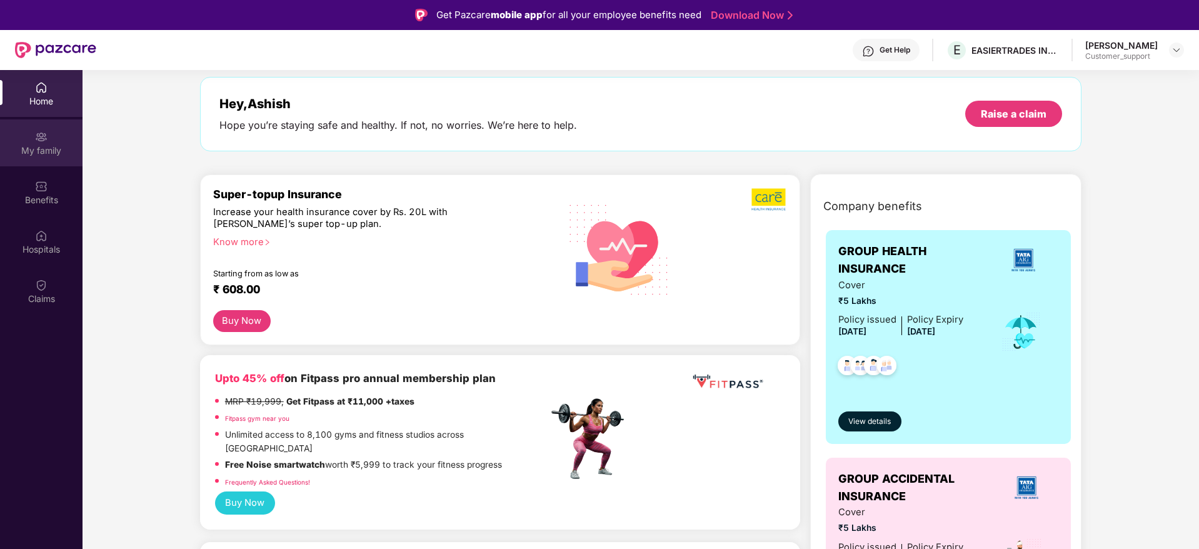
click at [48, 151] on div "My family" at bounding box center [41, 150] width 83 height 13
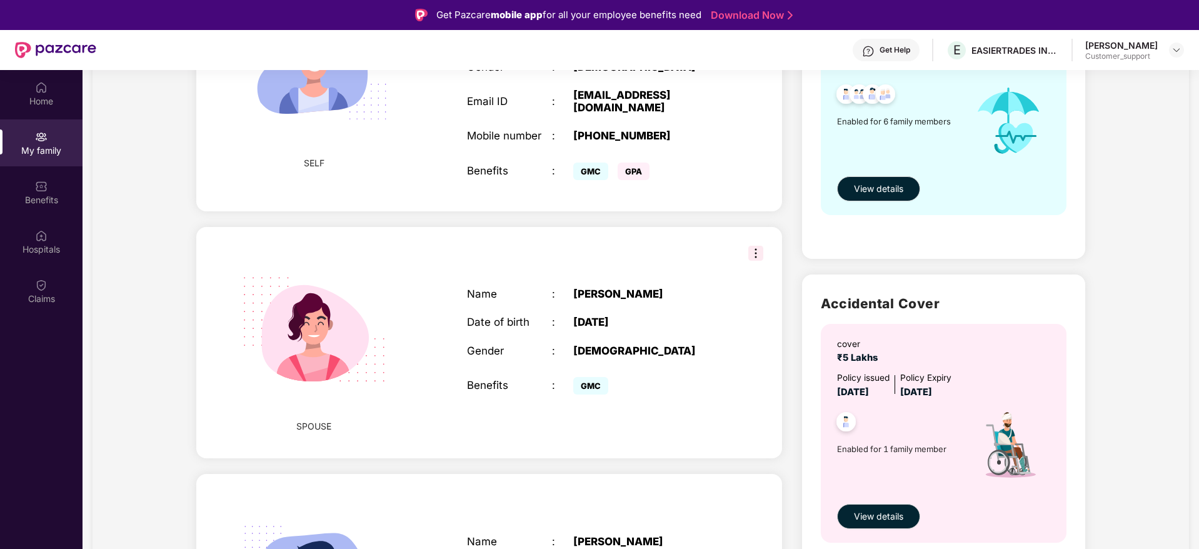
scroll to position [211, 0]
click at [1176, 54] on img at bounding box center [1177, 50] width 10 height 10
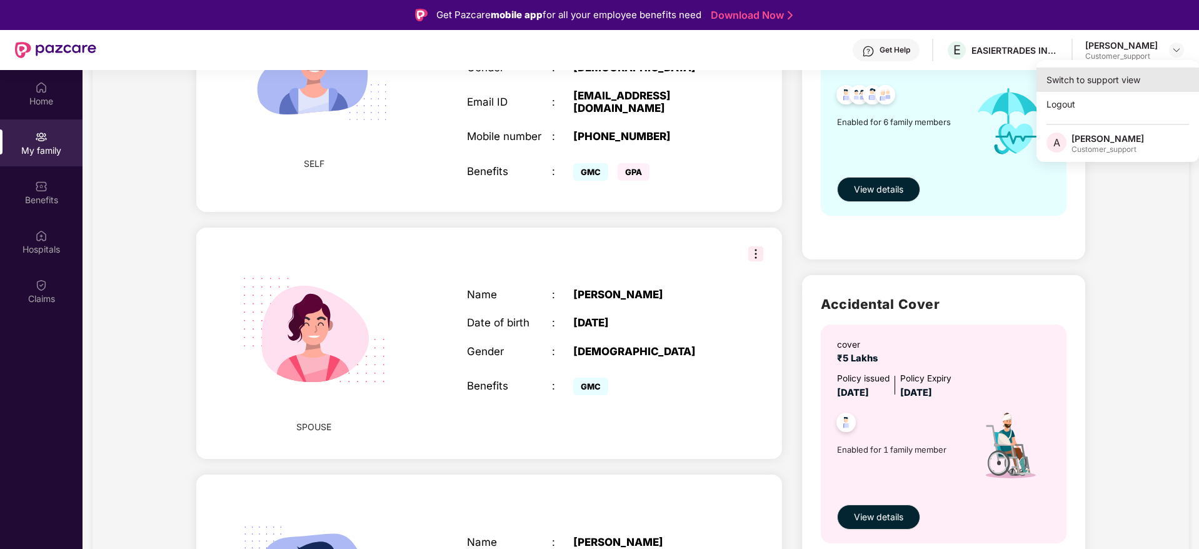
click at [1074, 77] on div "Switch to support view" at bounding box center [1118, 80] width 163 height 24
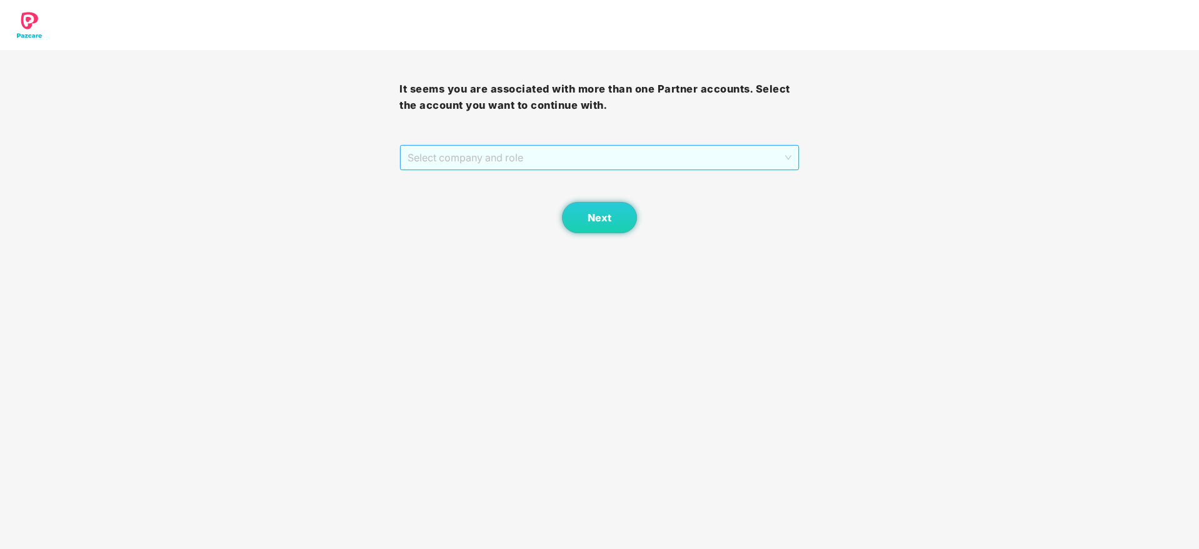
click at [595, 159] on span "Select company and role" at bounding box center [599, 158] width 383 height 24
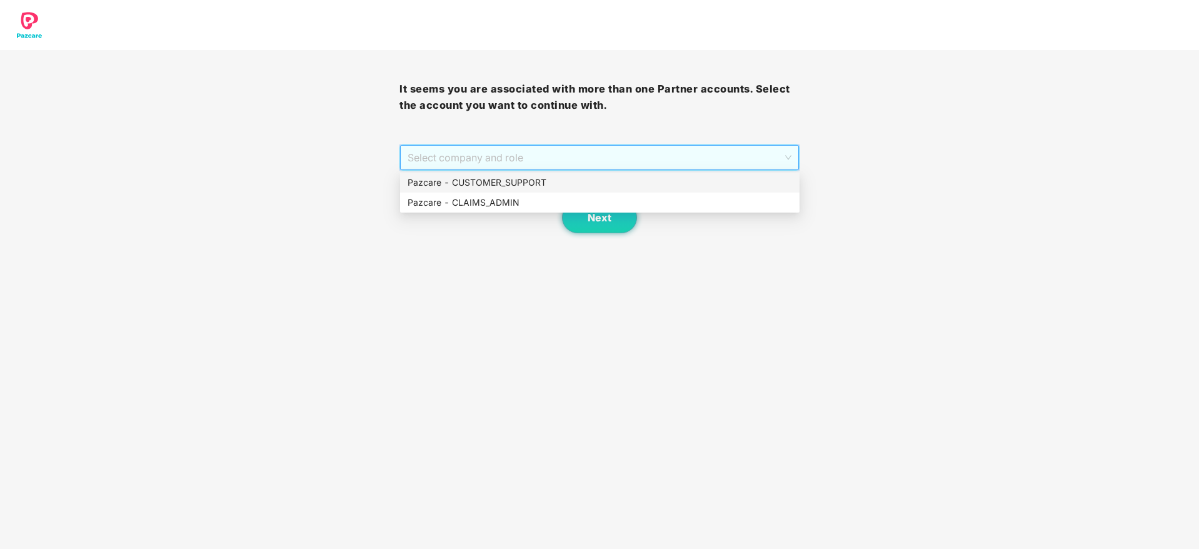
click at [529, 187] on div "Pazcare - CUSTOMER_SUPPORT" at bounding box center [600, 183] width 385 height 14
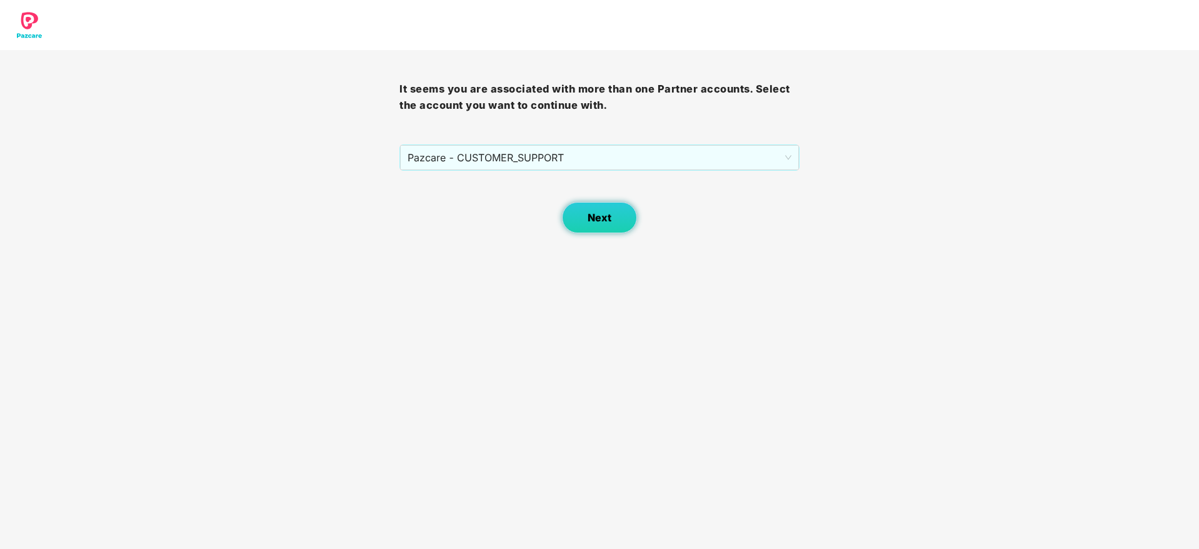
click at [590, 216] on span "Next" at bounding box center [600, 218] width 24 height 12
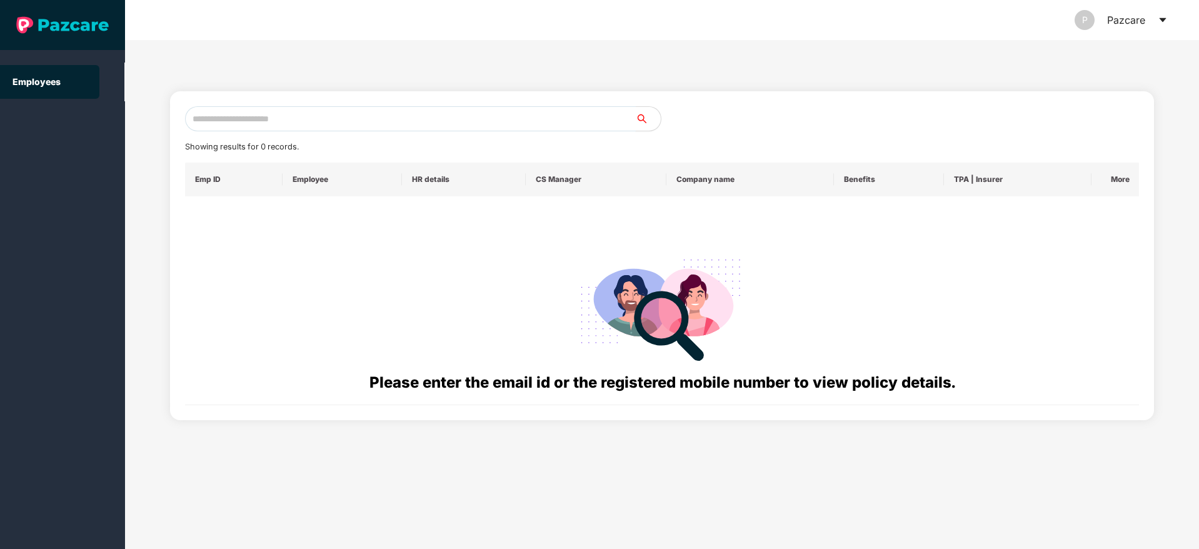
click at [291, 126] on input "text" at bounding box center [410, 118] width 451 height 25
paste input "**********"
click at [205, 118] on input "**********" at bounding box center [410, 118] width 451 height 25
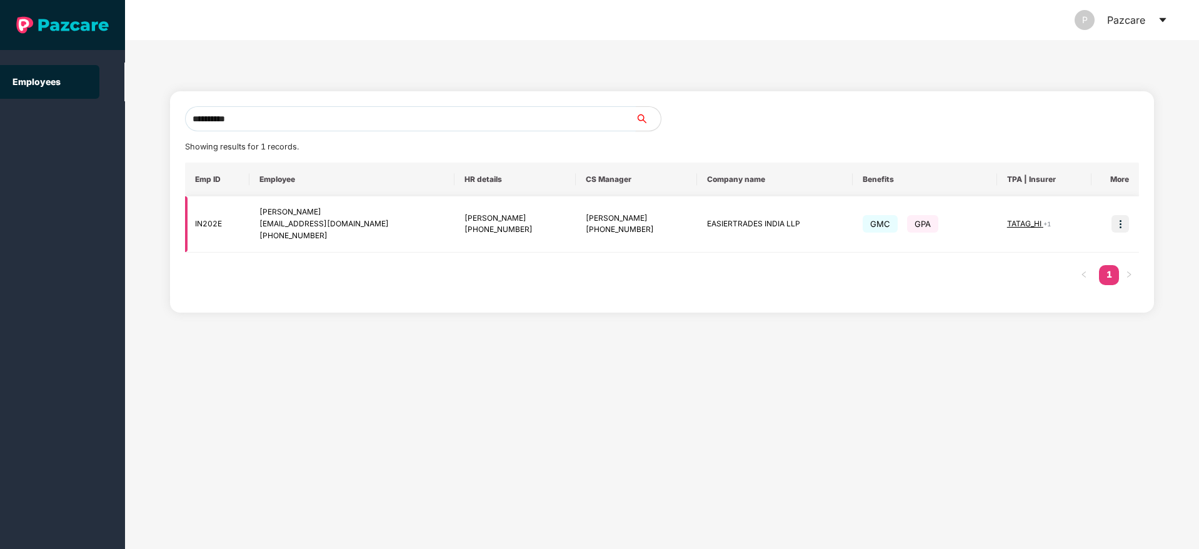
type input "**********"
click at [1045, 226] on span "+ 1" at bounding box center [1048, 224] width 8 height 8
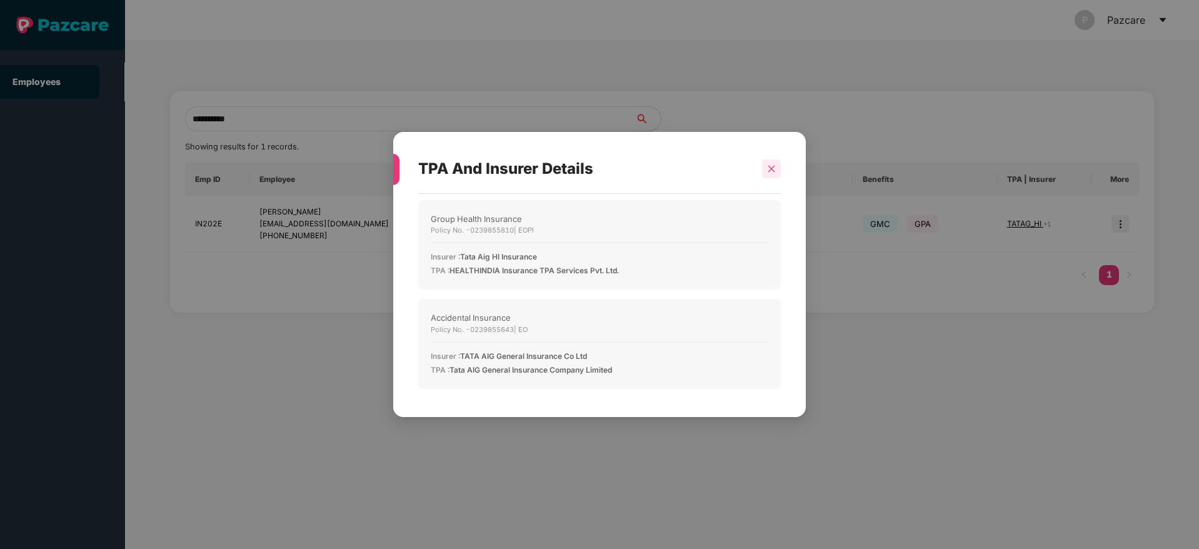
click at [776, 171] on div at bounding box center [771, 168] width 19 height 19
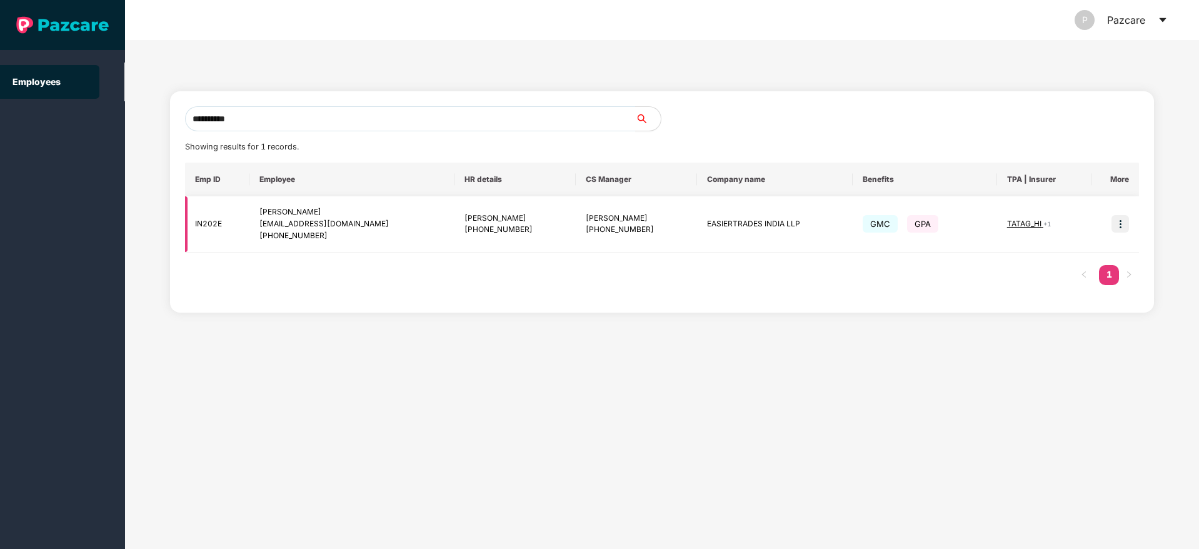
click at [1125, 223] on img at bounding box center [1121, 224] width 18 height 18
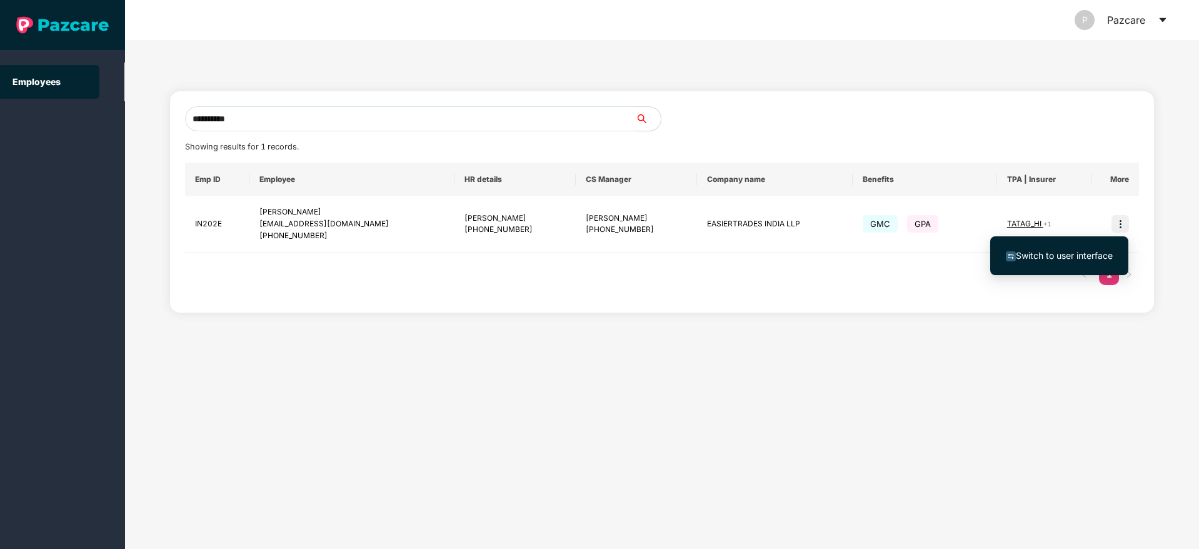
click at [1049, 253] on span "Switch to user interface" at bounding box center [1064, 255] width 97 height 11
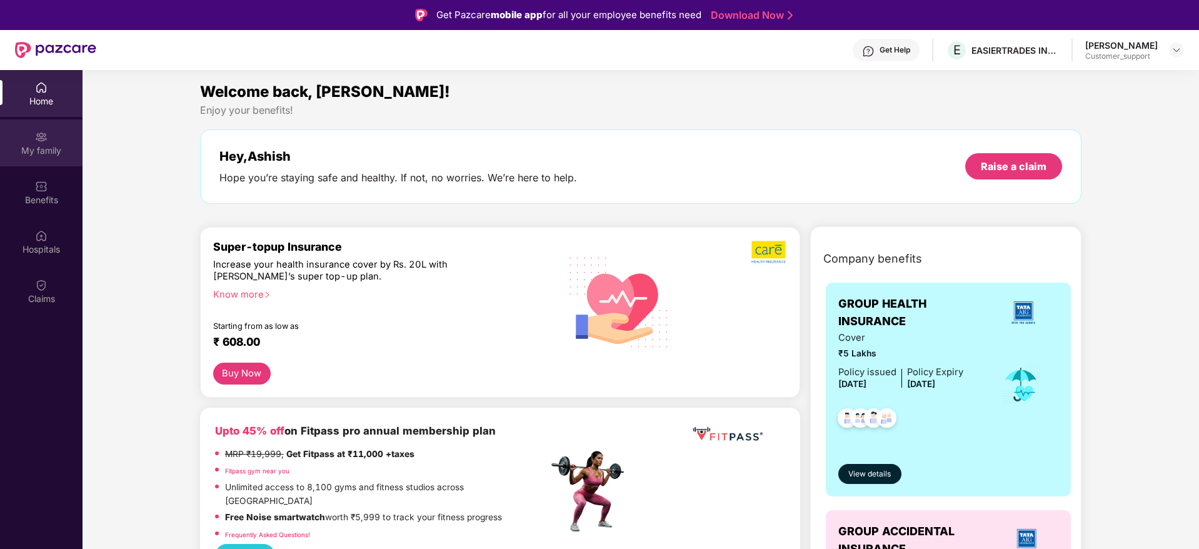
click at [41, 143] on div "My family" at bounding box center [41, 142] width 83 height 47
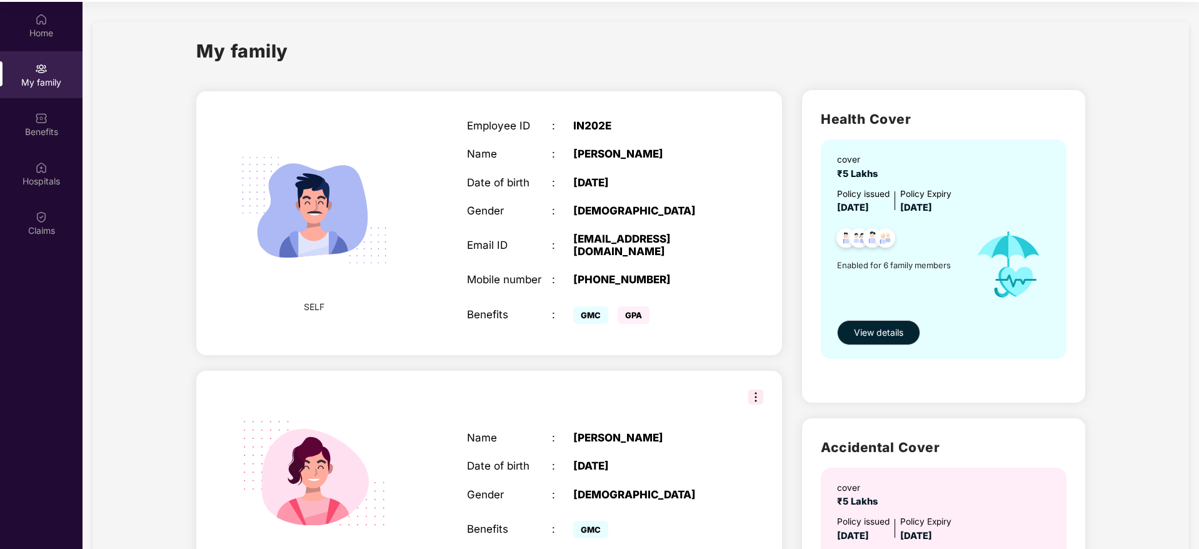
scroll to position [0, 0]
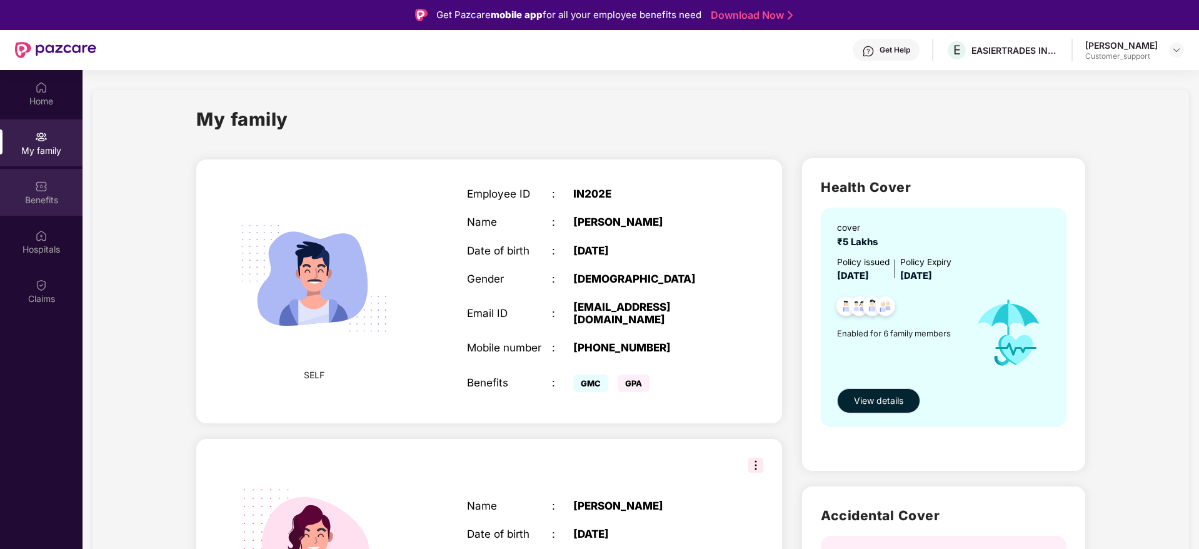
click at [39, 198] on div "Benefits" at bounding box center [41, 200] width 83 height 13
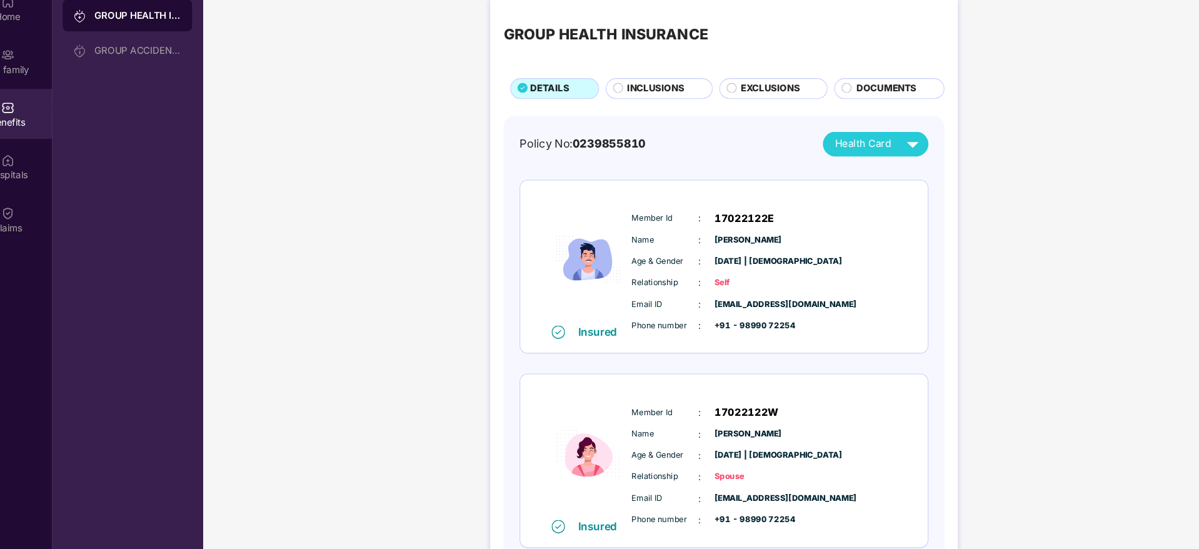
scroll to position [47, 0]
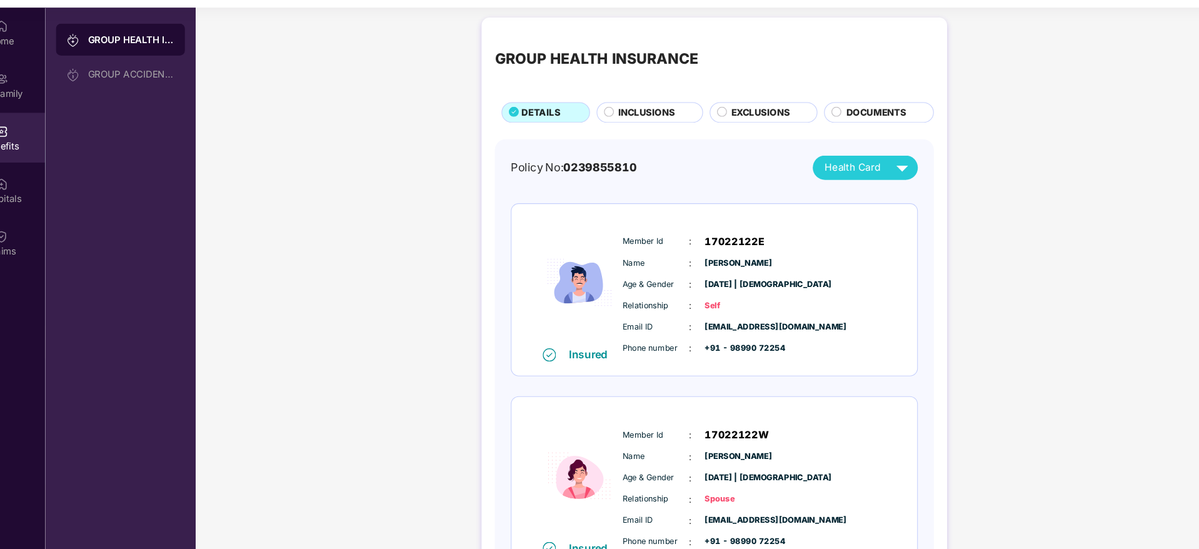
click at [743, 344] on span "+91 - 98990 72254" at bounding box center [734, 344] width 63 height 12
drag, startPoint x: 774, startPoint y: 344, endPoint x: 725, endPoint y: 345, distance: 48.8
click at [725, 345] on span "+91 - 98990 72254" at bounding box center [734, 344] width 63 height 12
copy span "98990 72254"
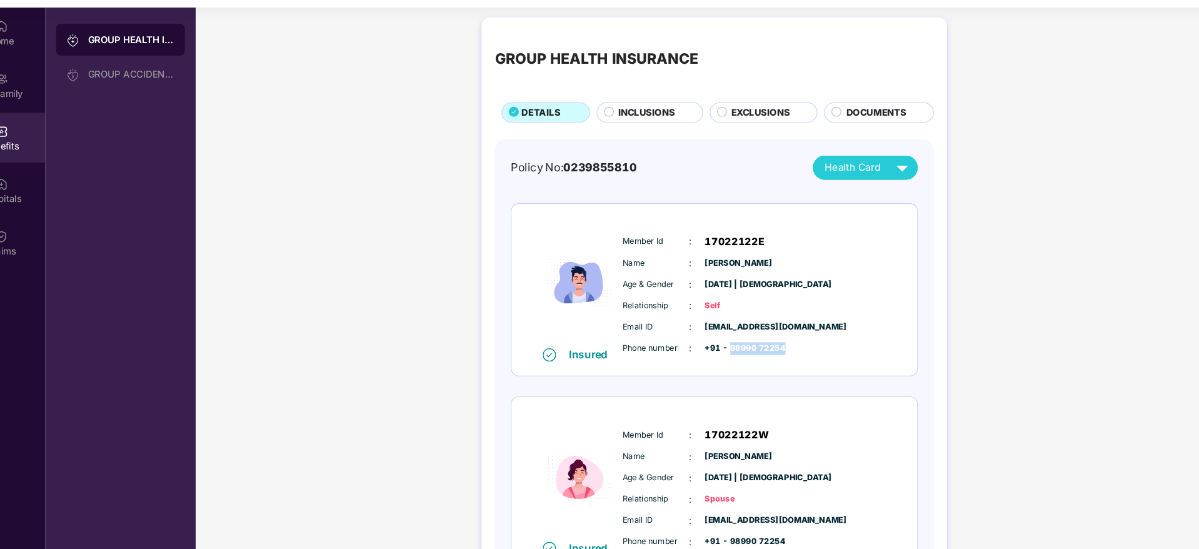
copy span "98990 72254"
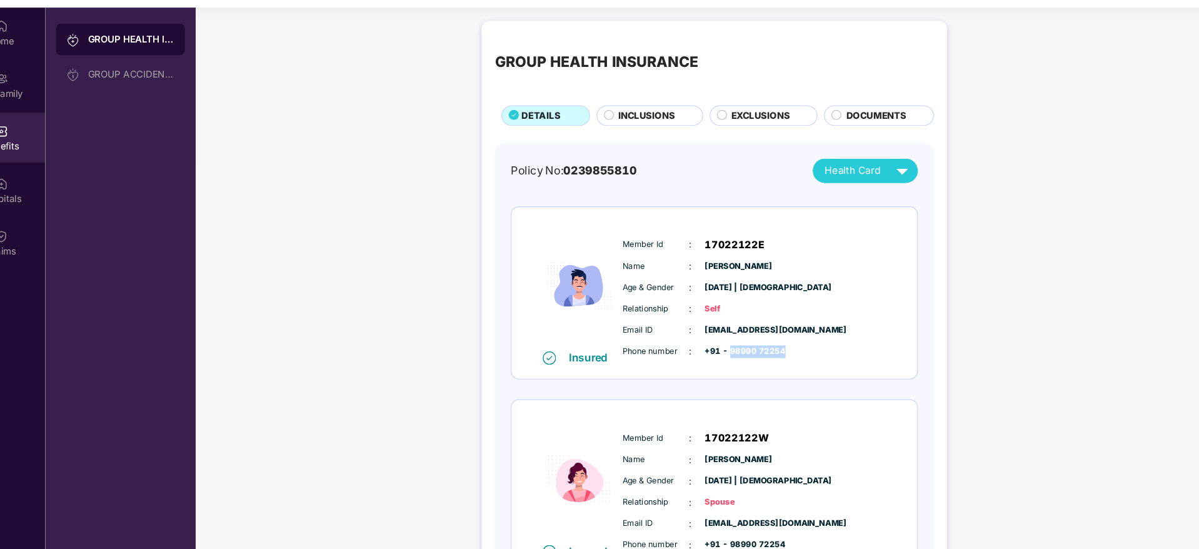
scroll to position [0, 0]
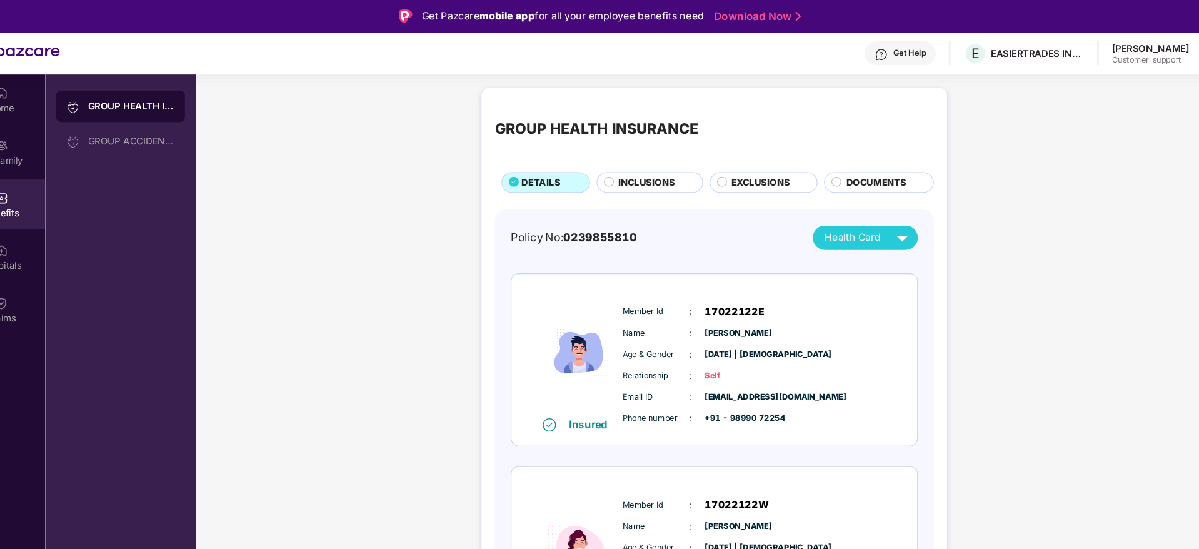
click at [1119, 50] on div "Ashish Bhatia" at bounding box center [1121, 45] width 73 height 12
click at [1118, 46] on div "Ashish Bhatia" at bounding box center [1121, 45] width 73 height 12
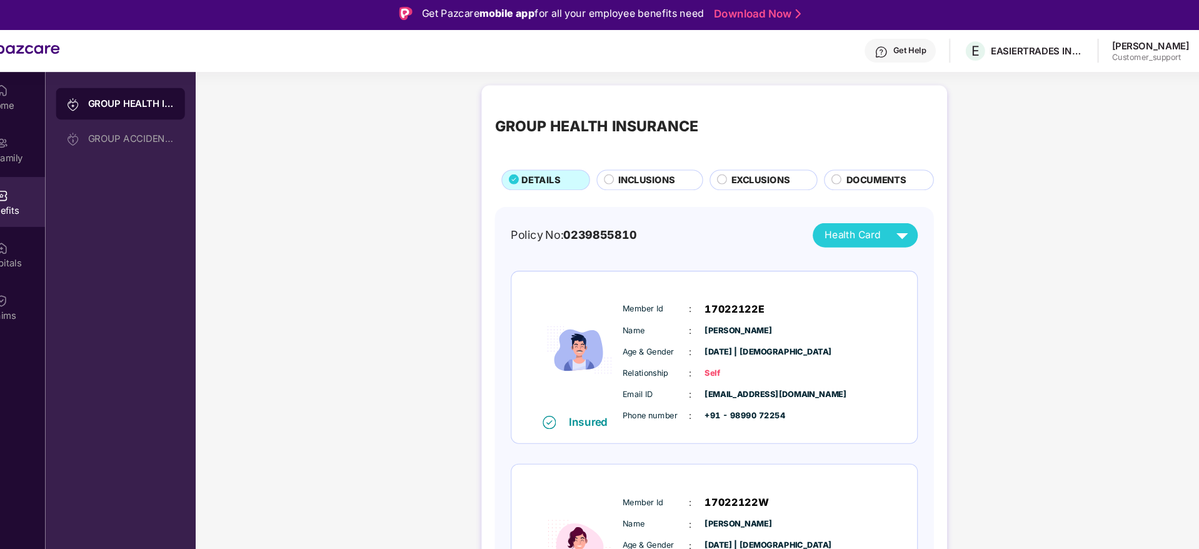
click at [1128, 50] on div "Ashish Bhatia" at bounding box center [1121, 45] width 73 height 12
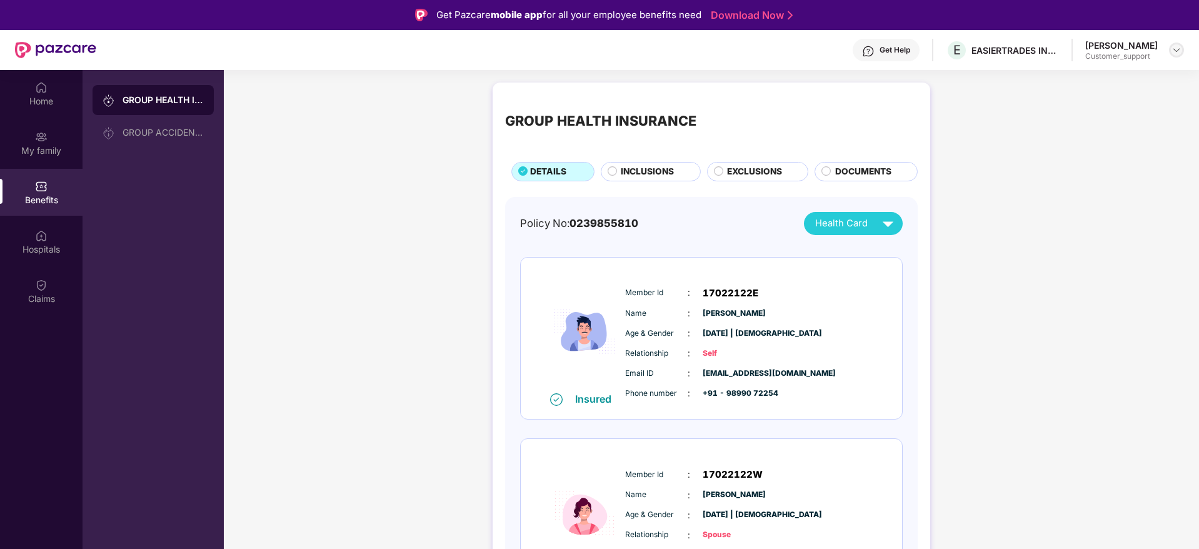
click at [1173, 49] on img at bounding box center [1177, 50] width 10 height 10
click at [1082, 79] on div "Switch to support view" at bounding box center [1118, 80] width 163 height 24
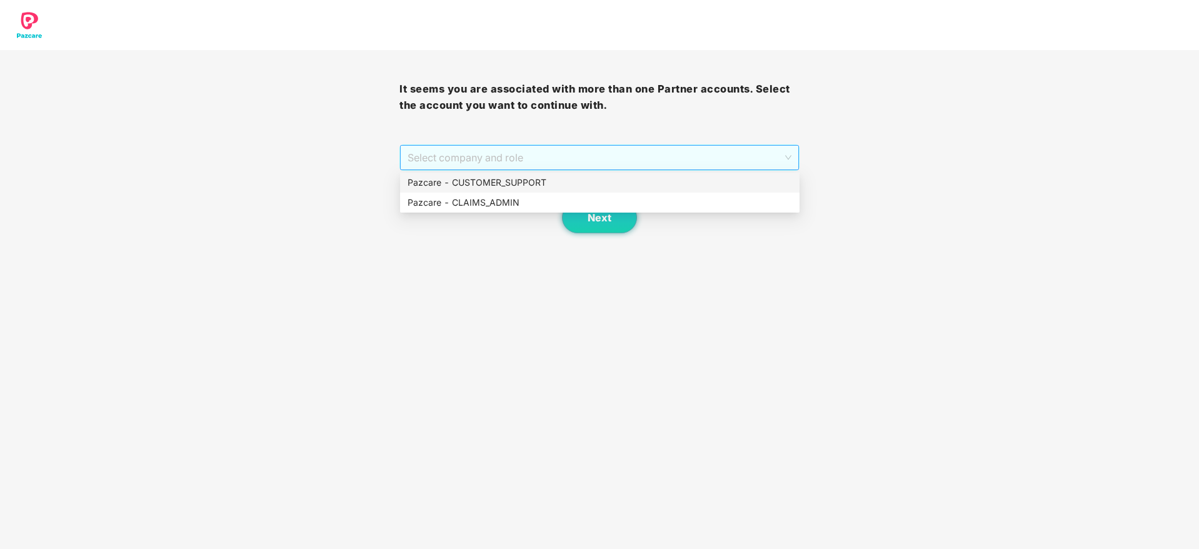
click at [587, 158] on span "Select company and role" at bounding box center [599, 158] width 383 height 24
click at [553, 184] on div "Pazcare - CUSTOMER_SUPPORT" at bounding box center [600, 183] width 385 height 14
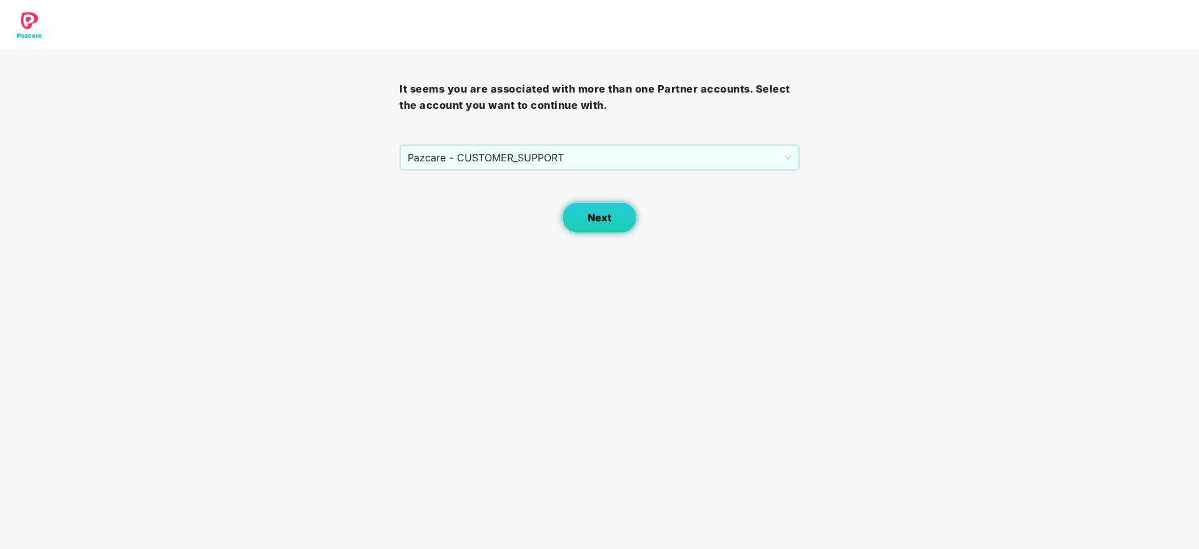
click at [598, 216] on span "Next" at bounding box center [600, 218] width 24 height 12
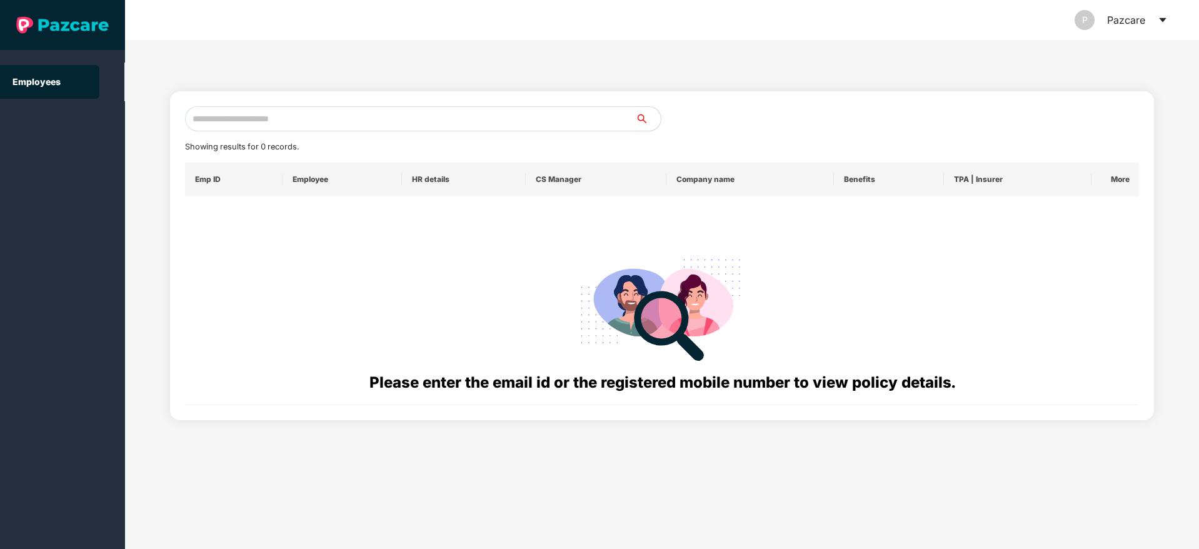
click at [330, 123] on input "text" at bounding box center [410, 118] width 451 height 25
paste input "**********"
click at [193, 117] on input "**********" at bounding box center [410, 118] width 451 height 25
click at [345, 122] on input "**********" at bounding box center [410, 118] width 451 height 25
type input "*"
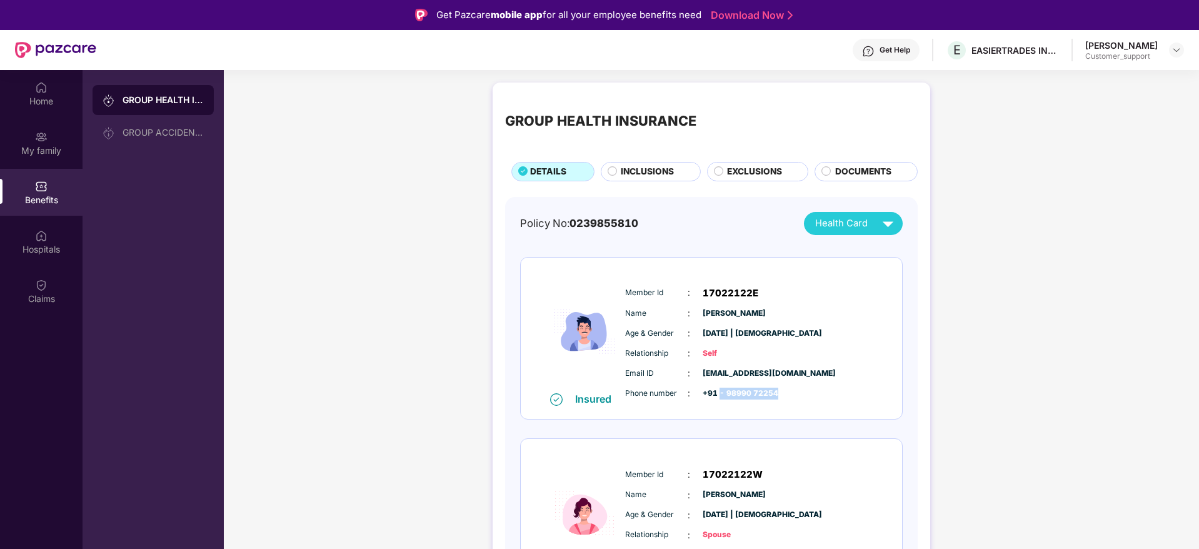
drag, startPoint x: 780, startPoint y: 392, endPoint x: 721, endPoint y: 398, distance: 59.7
click at [721, 398] on div "Phone number : +91 - 98990 72254" at bounding box center [749, 393] width 248 height 14
copy span "98990 72254"
click at [1164, 54] on div "Ashish Bhatia Customer_support" at bounding box center [1134, 50] width 99 height 22
click at [1176, 49] on img at bounding box center [1177, 50] width 10 height 10
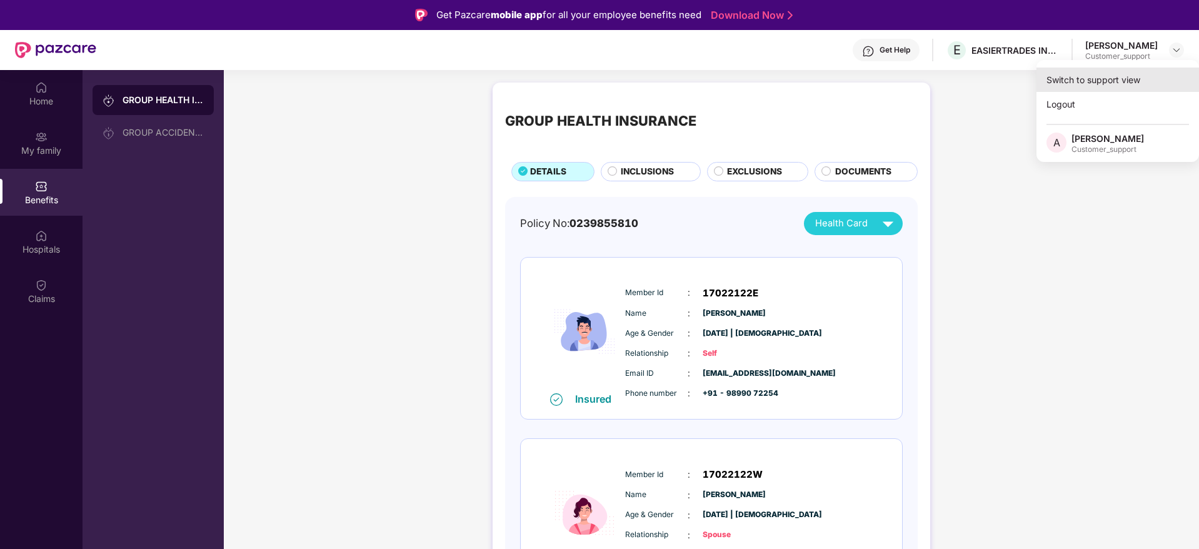
click at [1104, 81] on div "Switch to support view" at bounding box center [1118, 80] width 163 height 24
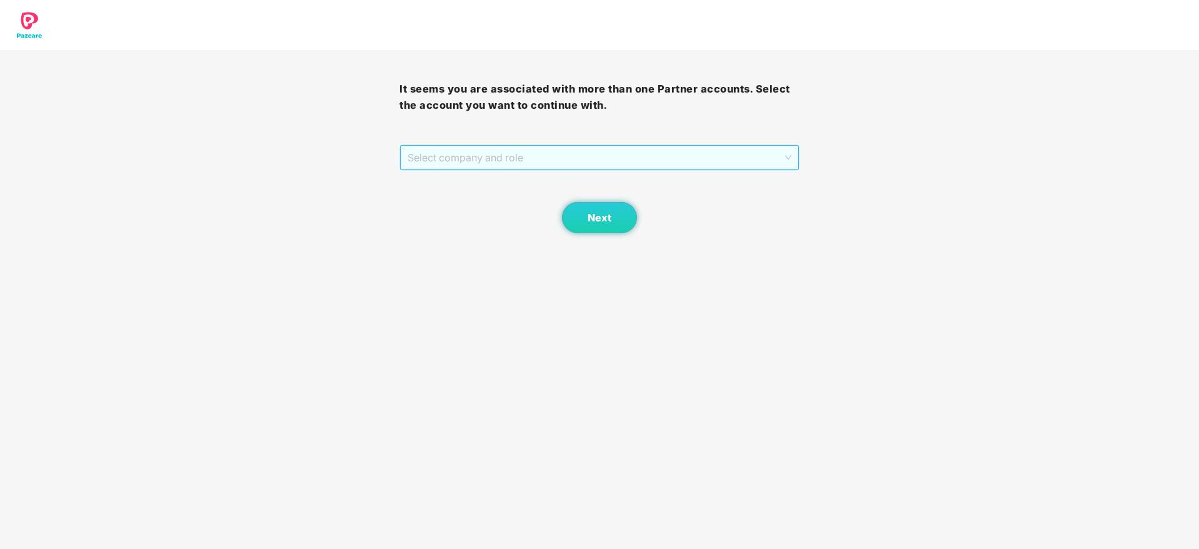
click at [735, 159] on span "Select company and role" at bounding box center [599, 158] width 383 height 24
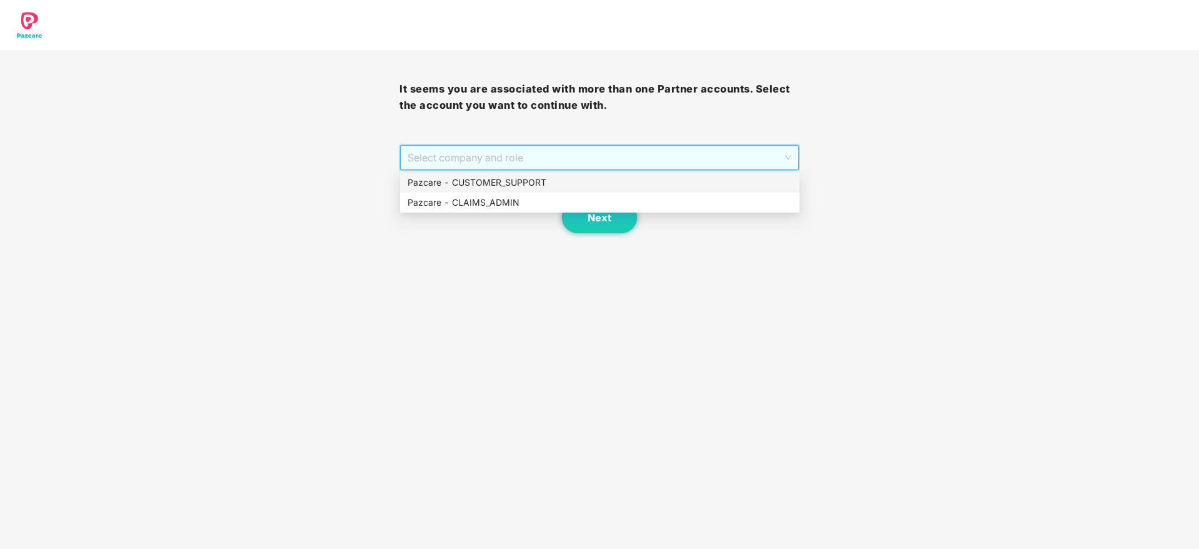
click at [610, 183] on div "Pazcare - CUSTOMER_SUPPORT" at bounding box center [600, 183] width 385 height 14
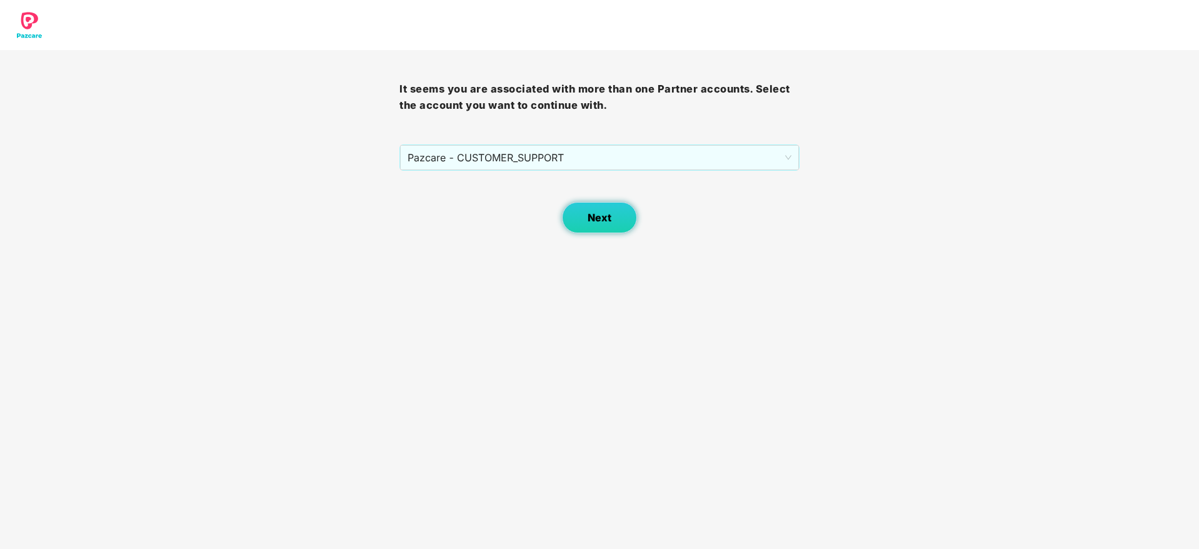
click at [580, 212] on button "Next" at bounding box center [599, 217] width 75 height 31
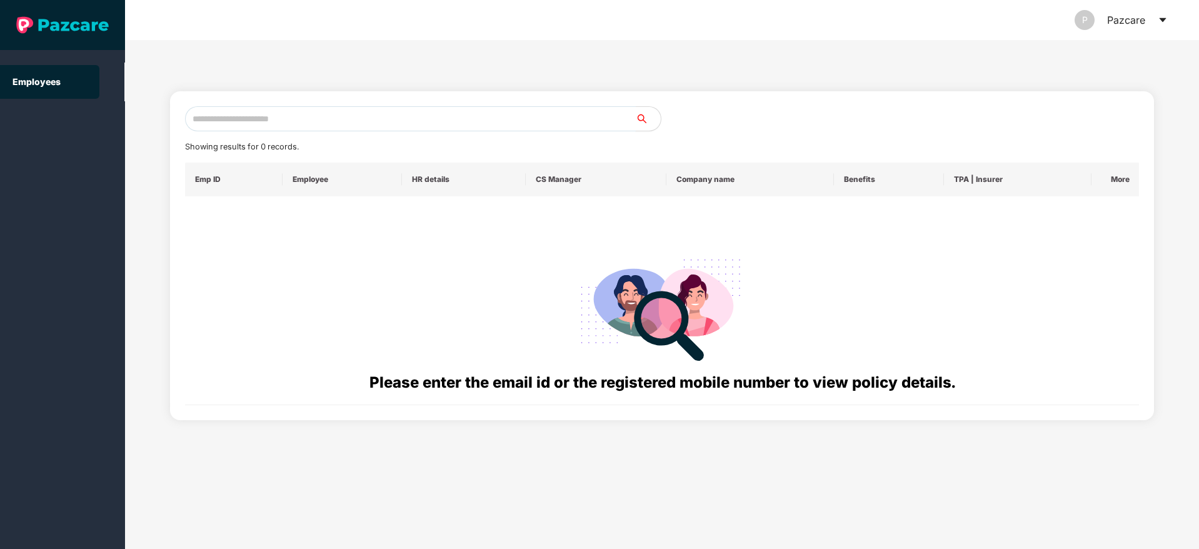
click at [291, 115] on input "text" at bounding box center [410, 118] width 451 height 25
click at [256, 124] on input "**********" at bounding box center [410, 118] width 451 height 25
type input "*"
click at [239, 117] on input "text" at bounding box center [410, 118] width 451 height 25
paste input "**********"
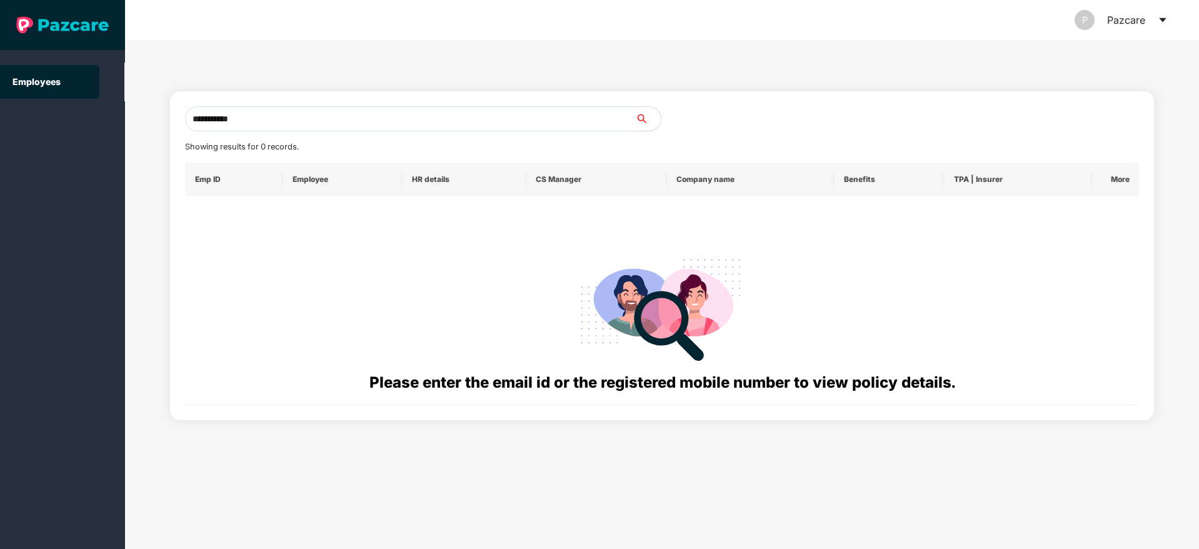
click at [224, 117] on input "**********" at bounding box center [410, 118] width 451 height 25
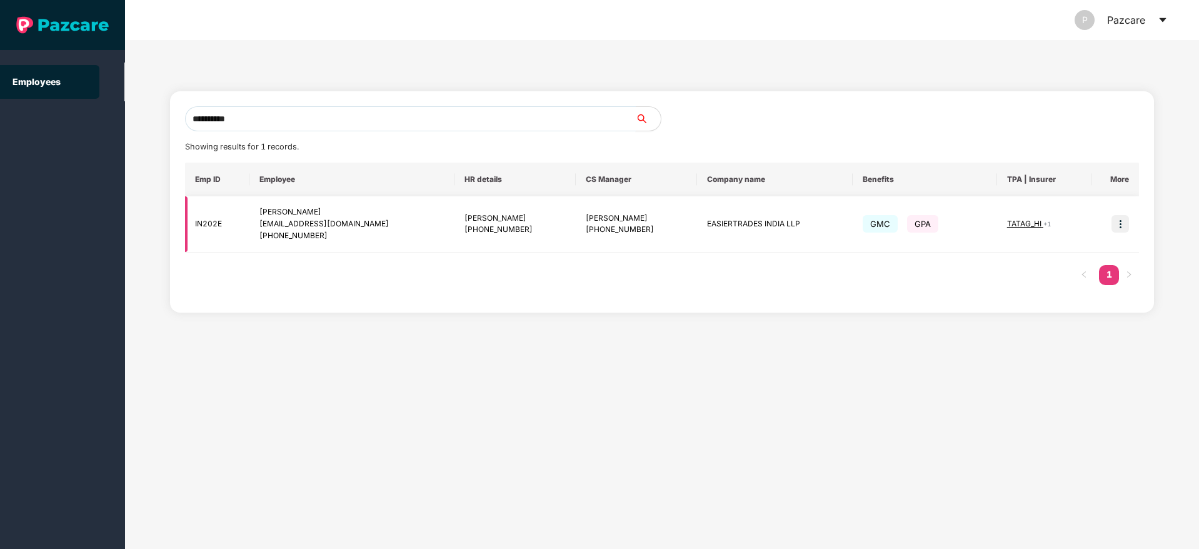
type input "**********"
click at [1116, 229] on img at bounding box center [1121, 224] width 18 height 18
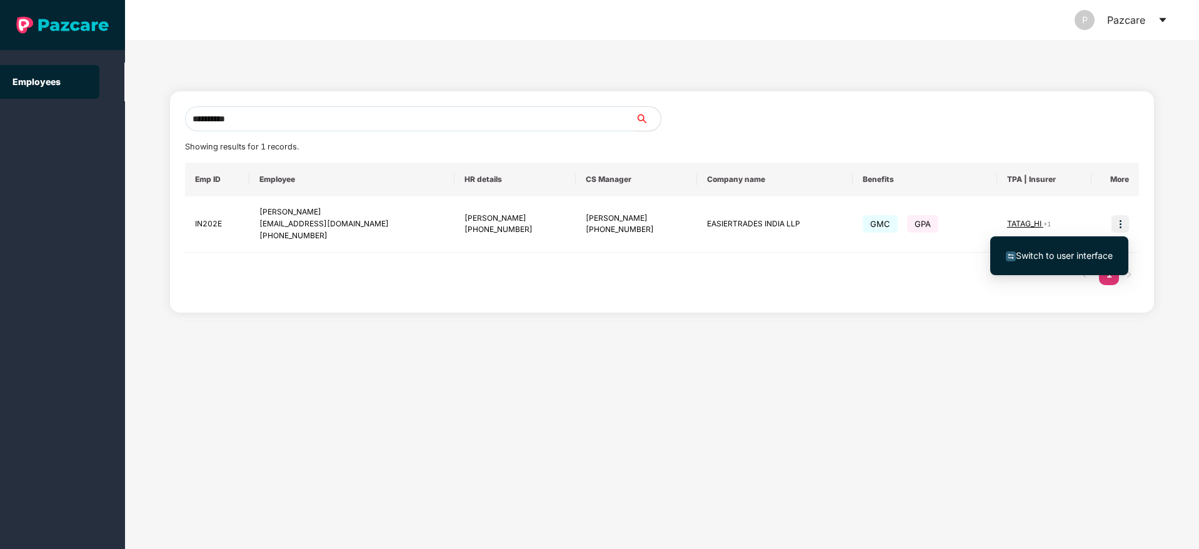
click at [1056, 251] on span "Switch to user interface" at bounding box center [1064, 255] width 97 height 11
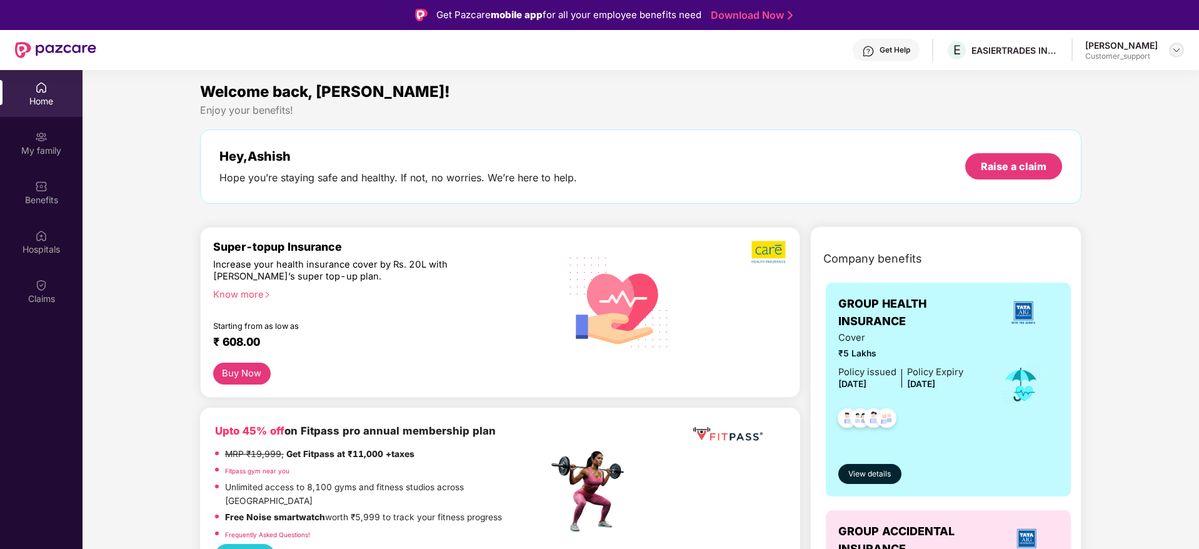
click at [1182, 51] on div at bounding box center [1176, 50] width 15 height 15
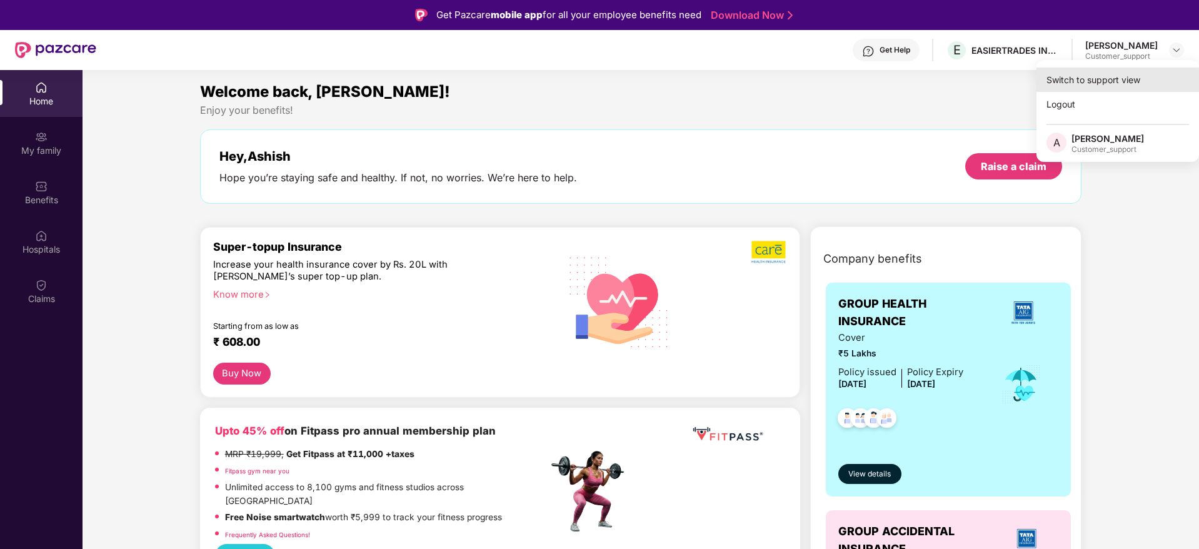
click at [1107, 74] on div "Switch to support view" at bounding box center [1118, 80] width 163 height 24
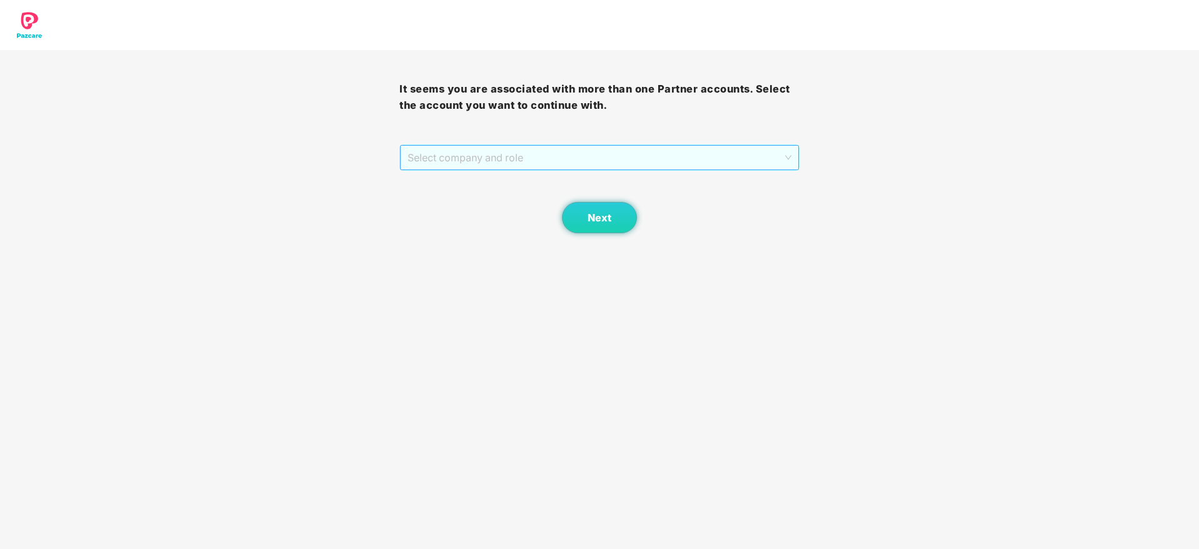
click at [692, 155] on span "Select company and role" at bounding box center [599, 158] width 383 height 24
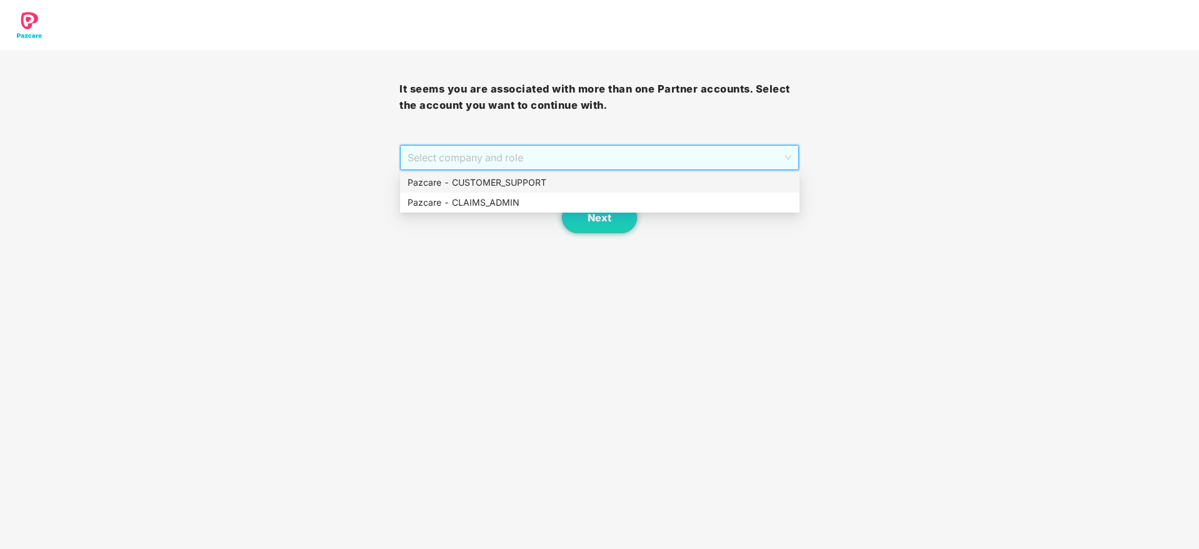
click at [595, 187] on div "Pazcare - CUSTOMER_SUPPORT" at bounding box center [600, 183] width 385 height 14
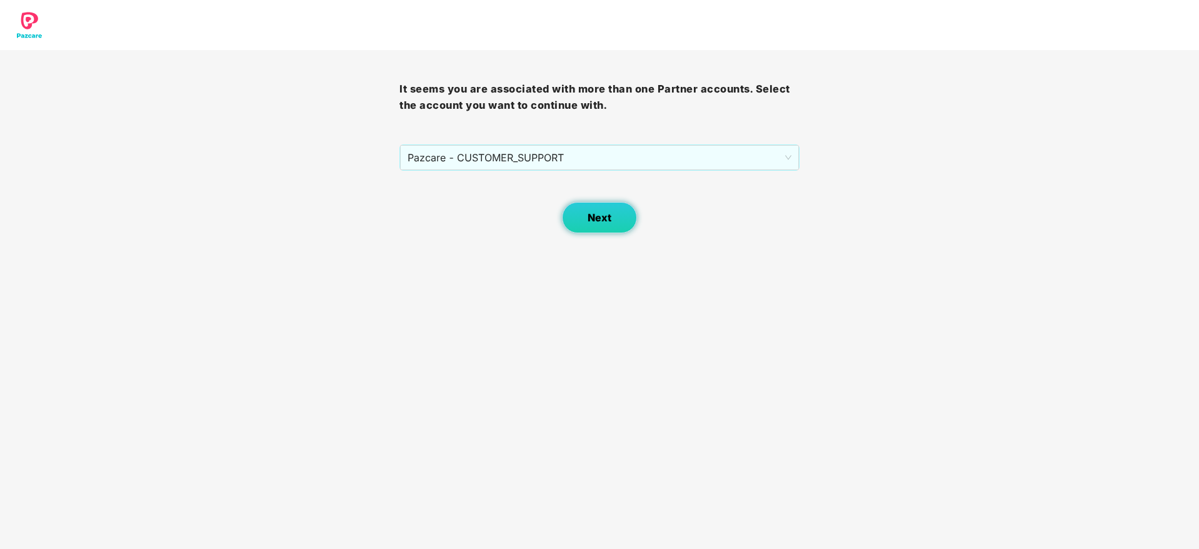
click at [608, 218] on span "Next" at bounding box center [600, 218] width 24 height 12
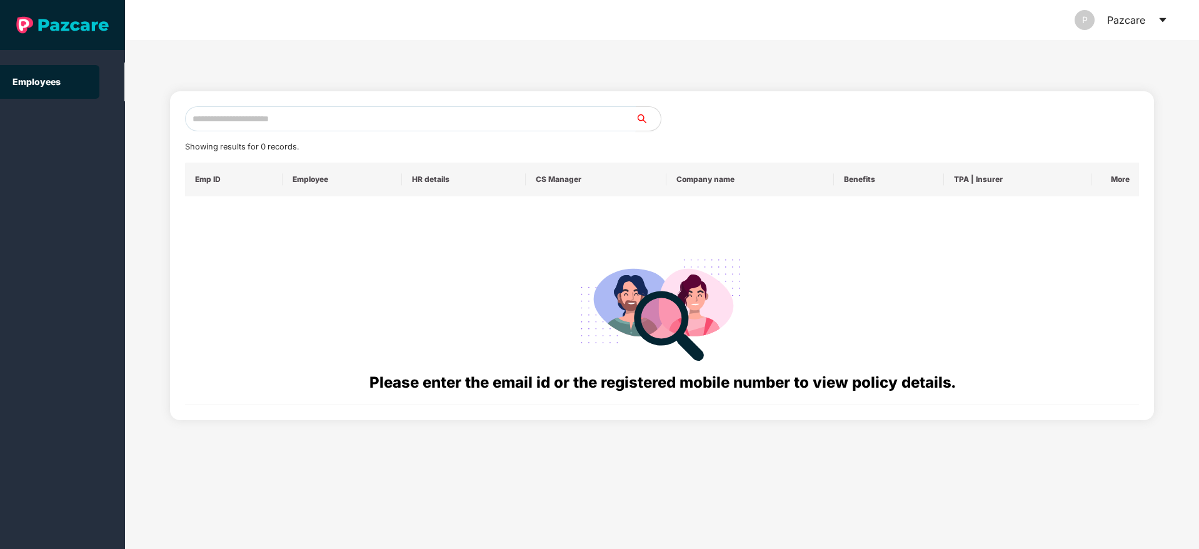
click at [341, 123] on input "text" at bounding box center [410, 118] width 451 height 25
paste input "**********"
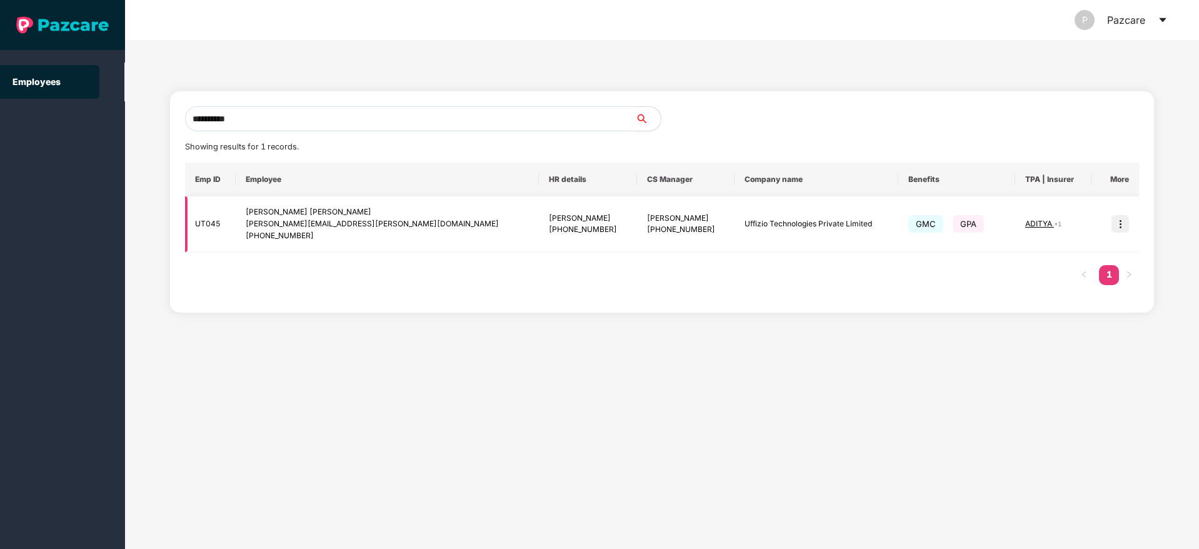
type input "**********"
click at [1119, 226] on img at bounding box center [1121, 224] width 18 height 18
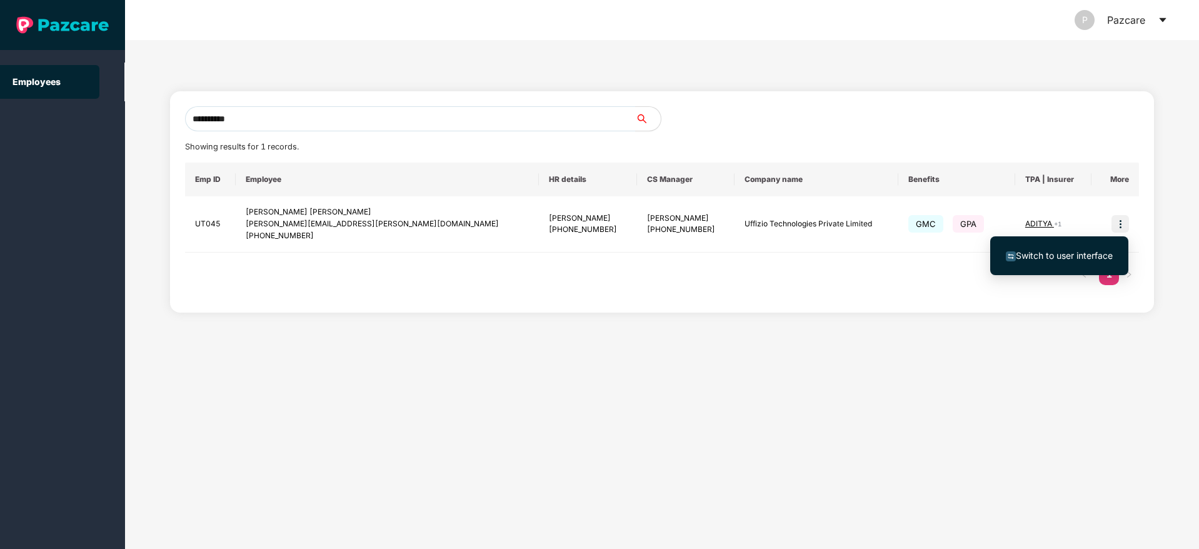
click at [1069, 251] on span "Switch to user interface" at bounding box center [1064, 255] width 97 height 11
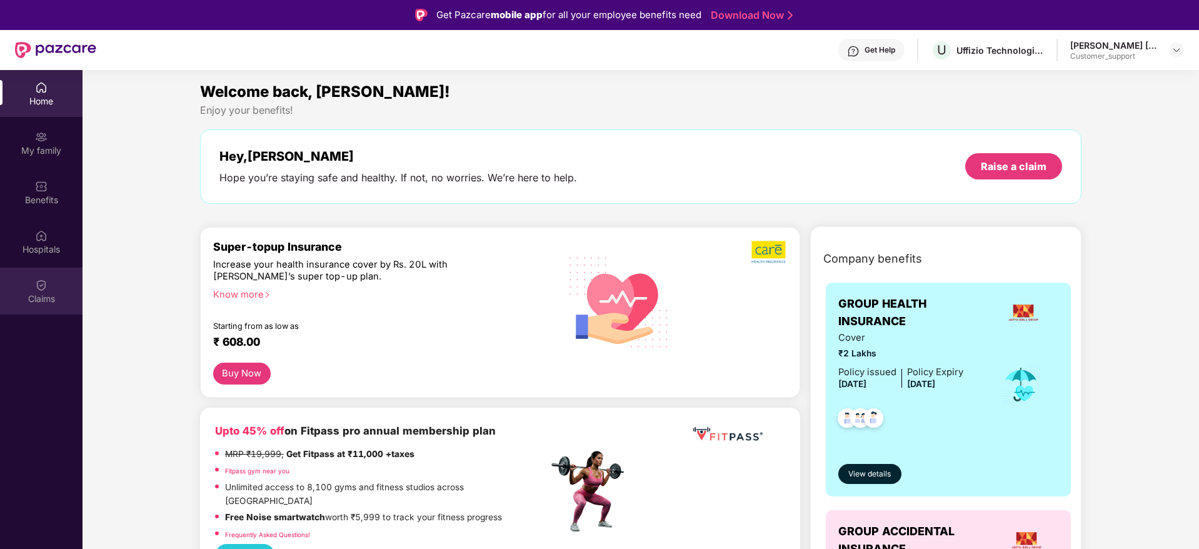
click at [48, 301] on div "Claims" at bounding box center [41, 299] width 83 height 13
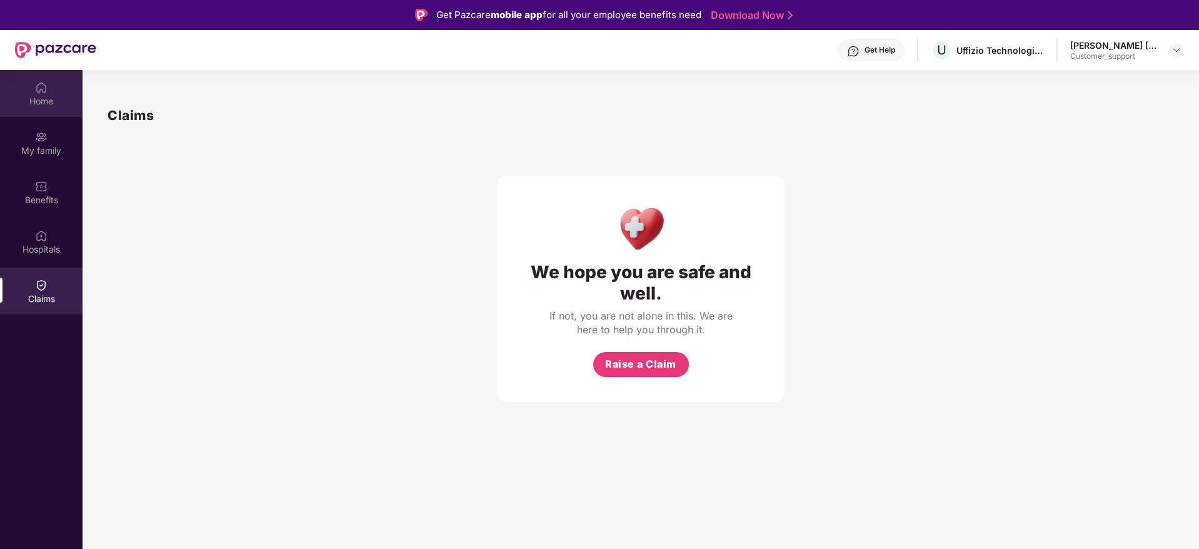
click at [37, 101] on div "Home" at bounding box center [41, 101] width 83 height 13
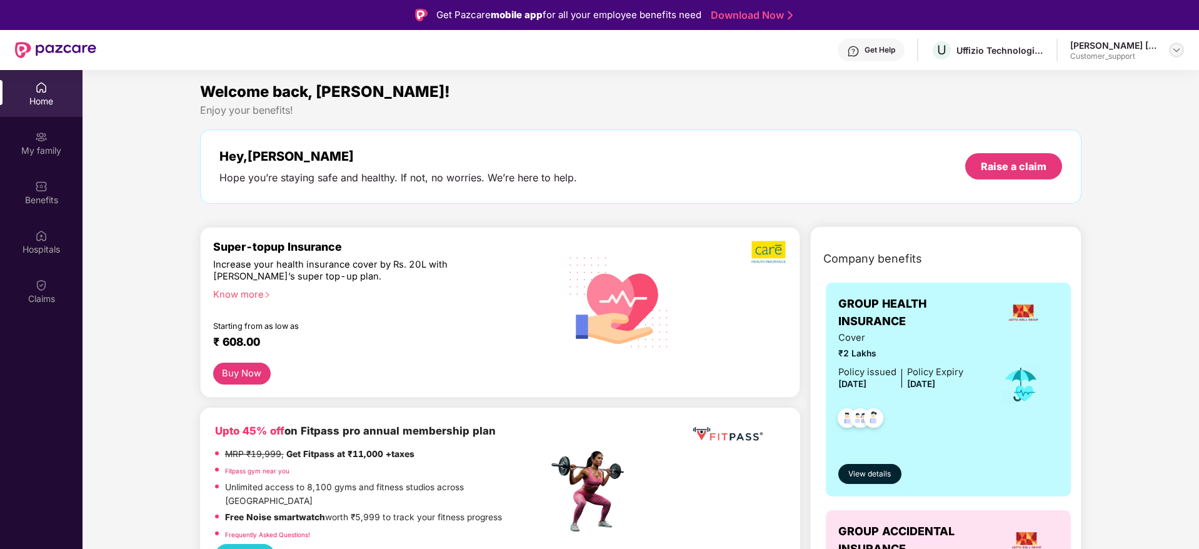
click at [1182, 49] on div at bounding box center [1176, 50] width 15 height 15
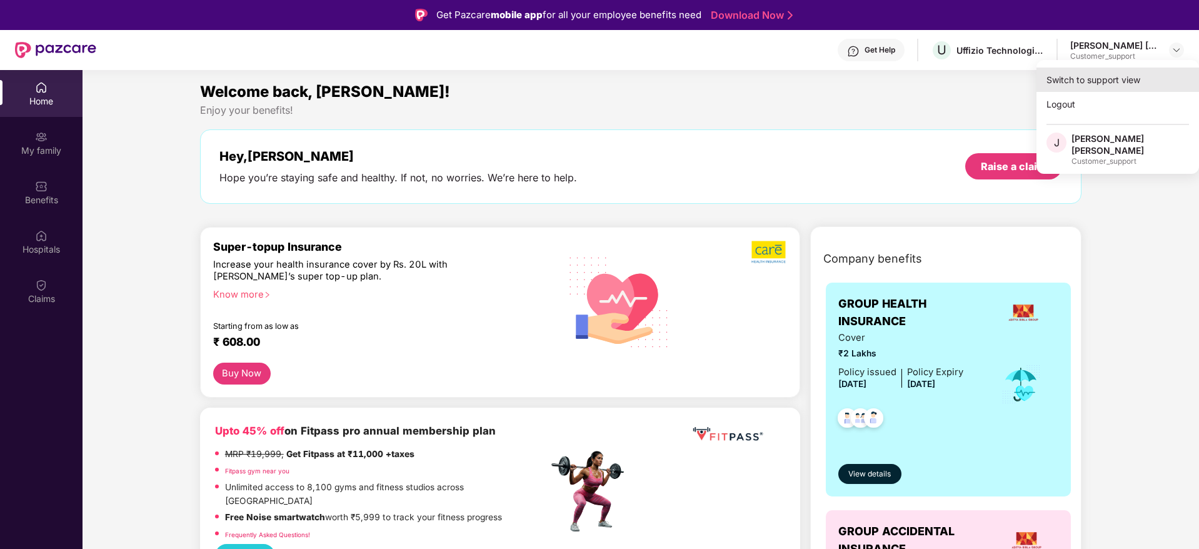
click at [1084, 76] on div "Switch to support view" at bounding box center [1118, 80] width 163 height 24
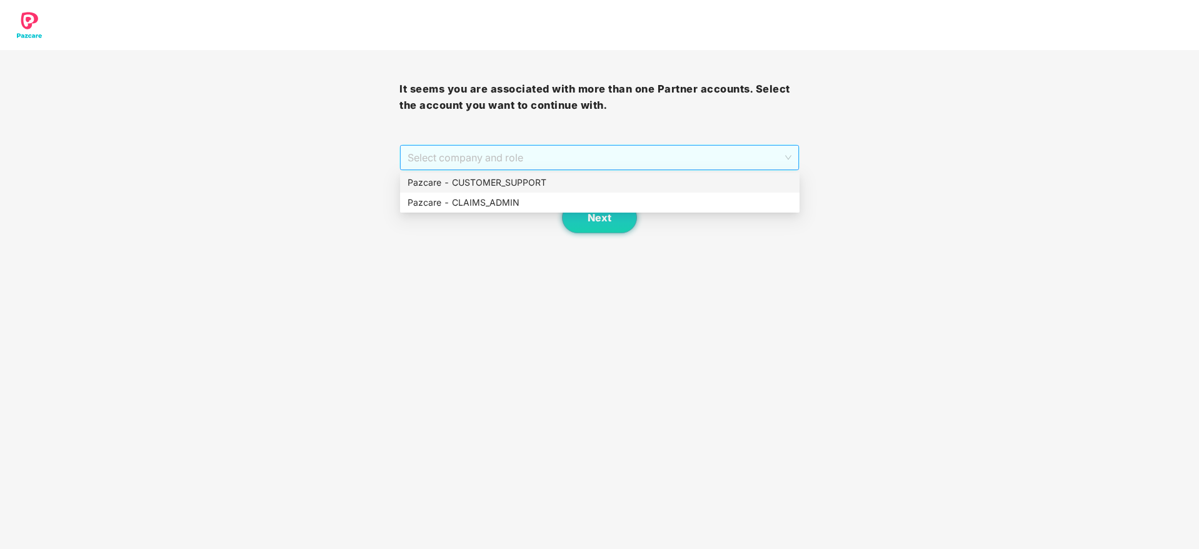
click at [608, 159] on span "Select company and role" at bounding box center [599, 158] width 383 height 24
click at [553, 183] on div "Pazcare - CUSTOMER_SUPPORT" at bounding box center [600, 183] width 385 height 14
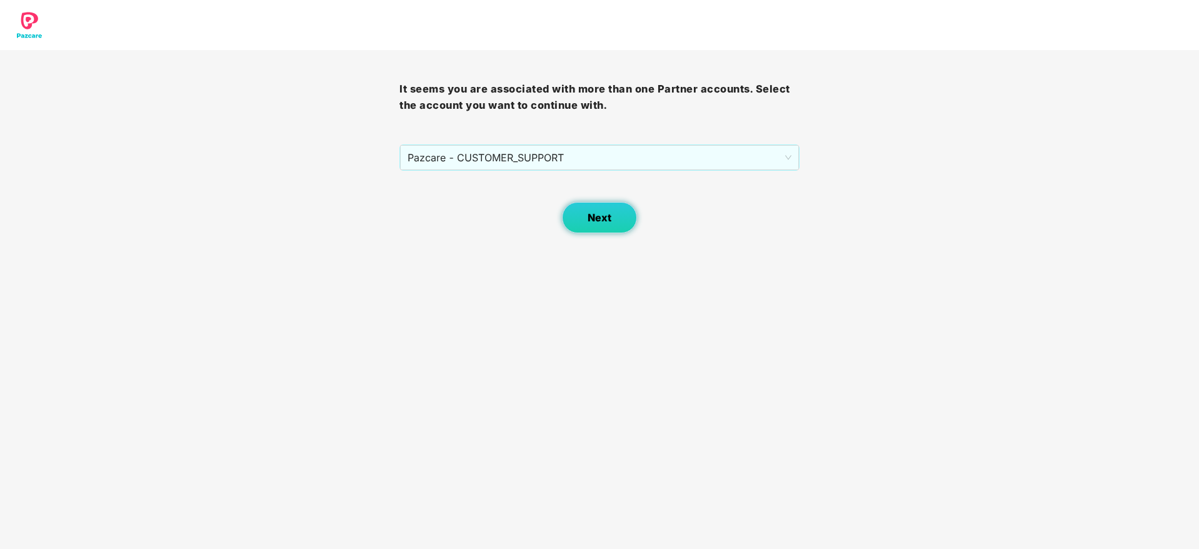
click at [615, 216] on button "Next" at bounding box center [599, 217] width 75 height 31
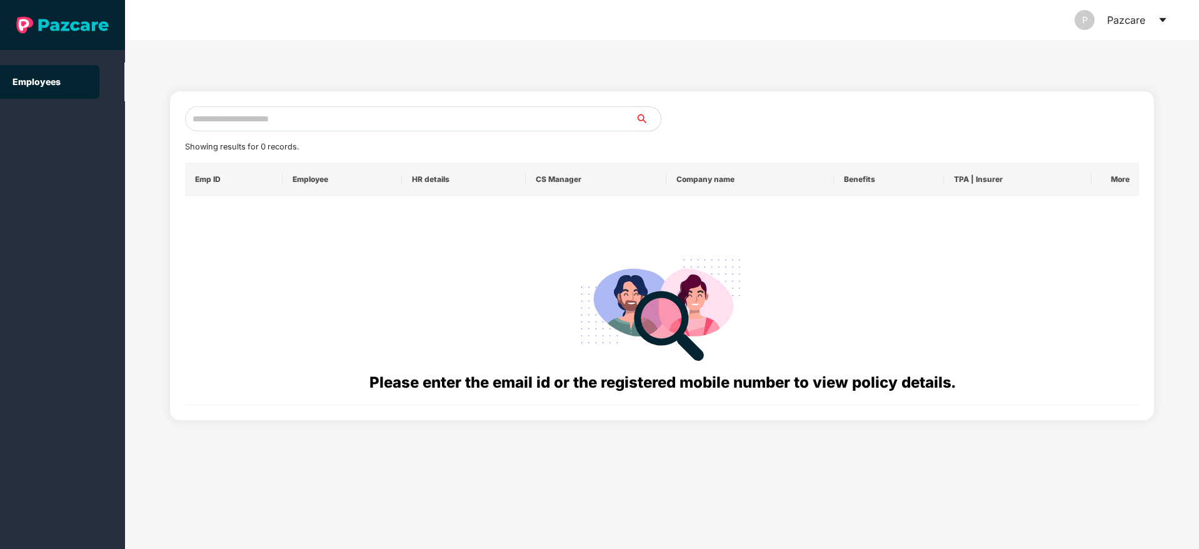
click at [391, 117] on input "text" at bounding box center [410, 118] width 451 height 25
paste input "**********"
click at [204, 118] on input "**********" at bounding box center [410, 118] width 451 height 25
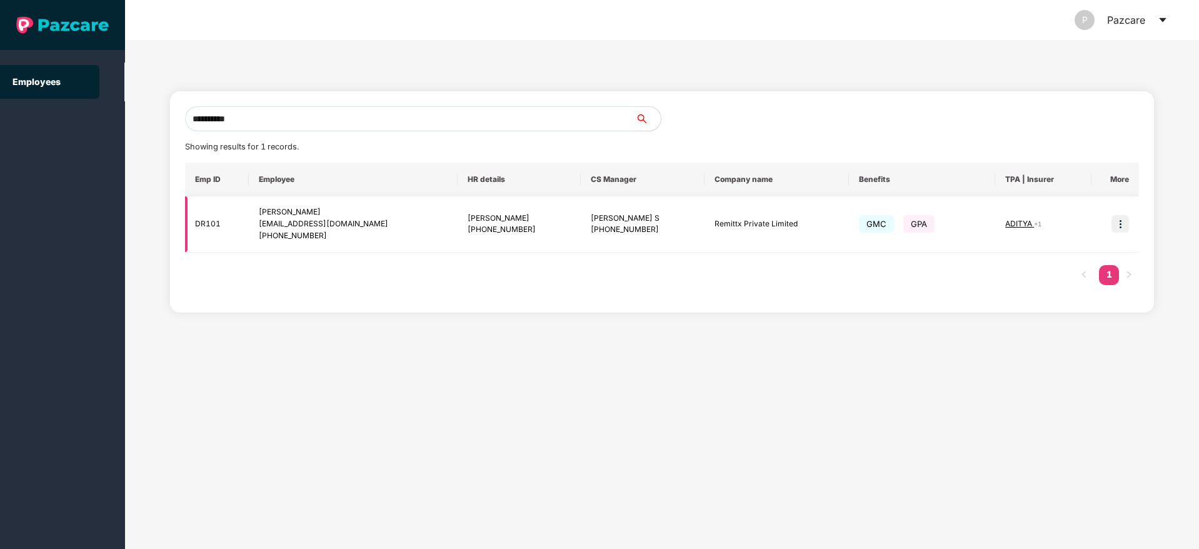
type input "**********"
click at [1123, 227] on img at bounding box center [1121, 224] width 18 height 18
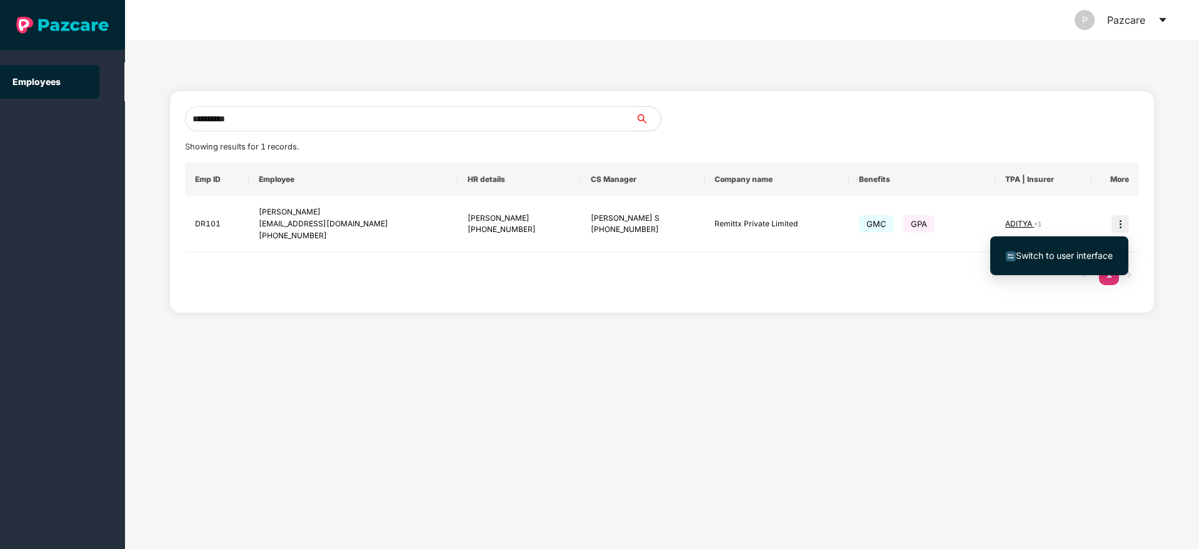
click at [1079, 254] on span "Switch to user interface" at bounding box center [1064, 255] width 97 height 11
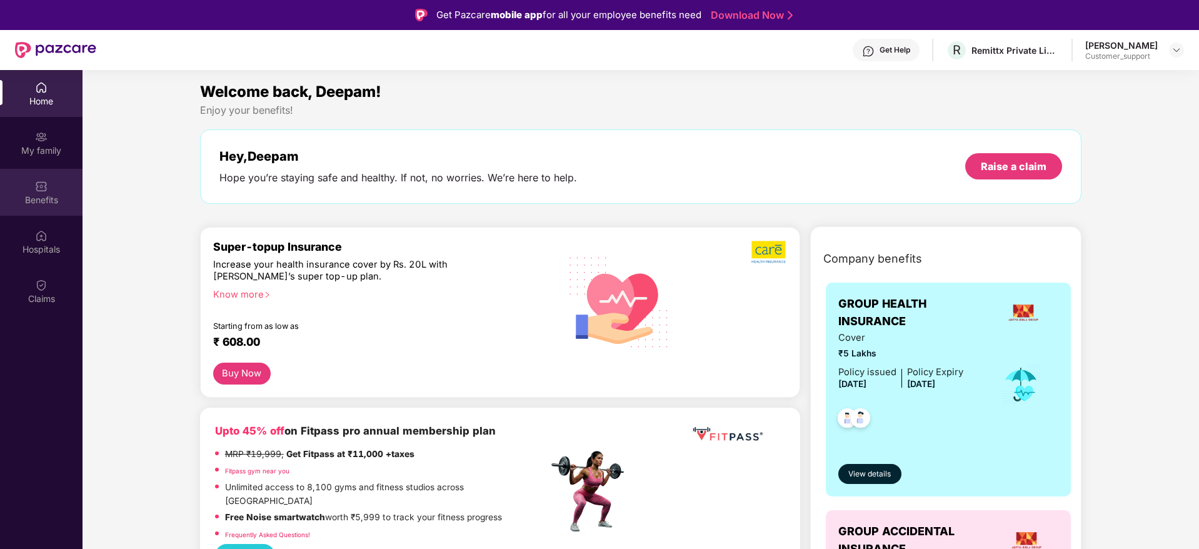
click at [32, 189] on div "Benefits" at bounding box center [41, 192] width 83 height 47
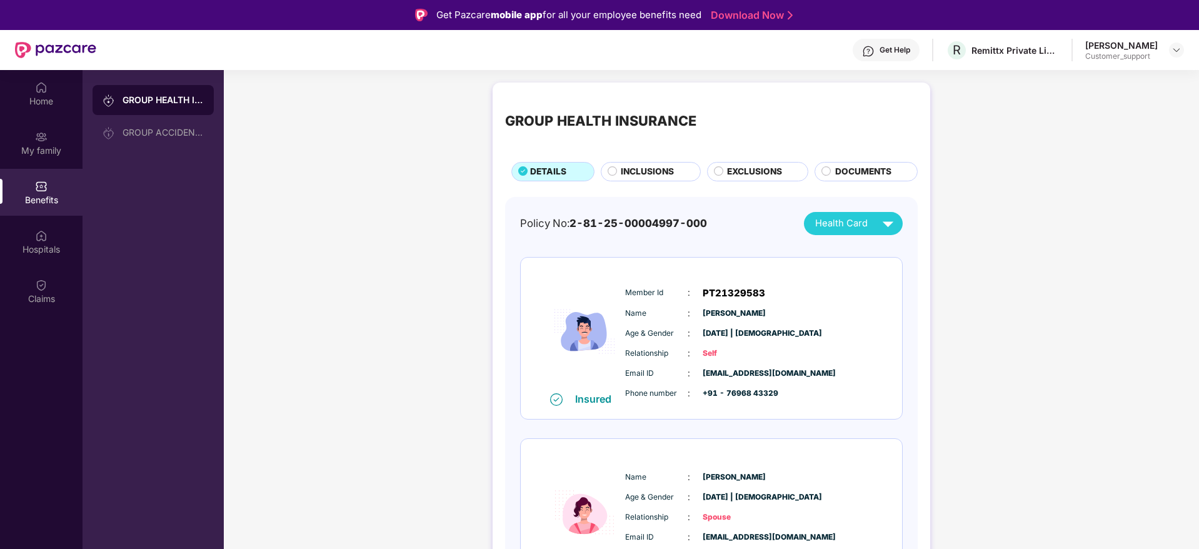
scroll to position [1, 0]
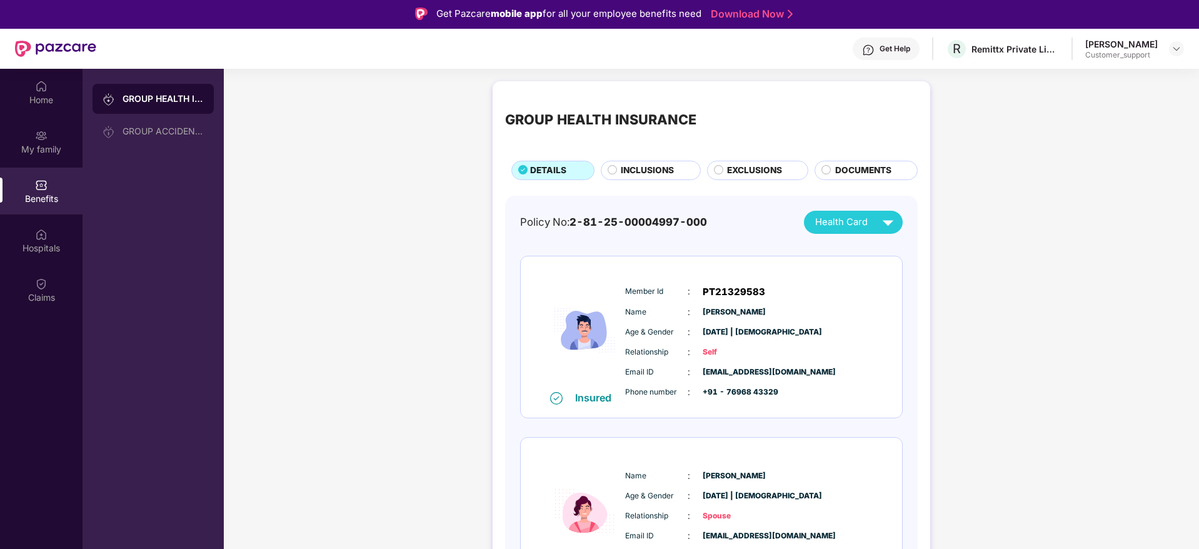
click at [875, 48] on img at bounding box center [868, 50] width 13 height 13
click at [1180, 49] on img at bounding box center [1177, 49] width 10 height 10
click at [1096, 80] on div "Switch to support view" at bounding box center [1118, 78] width 163 height 24
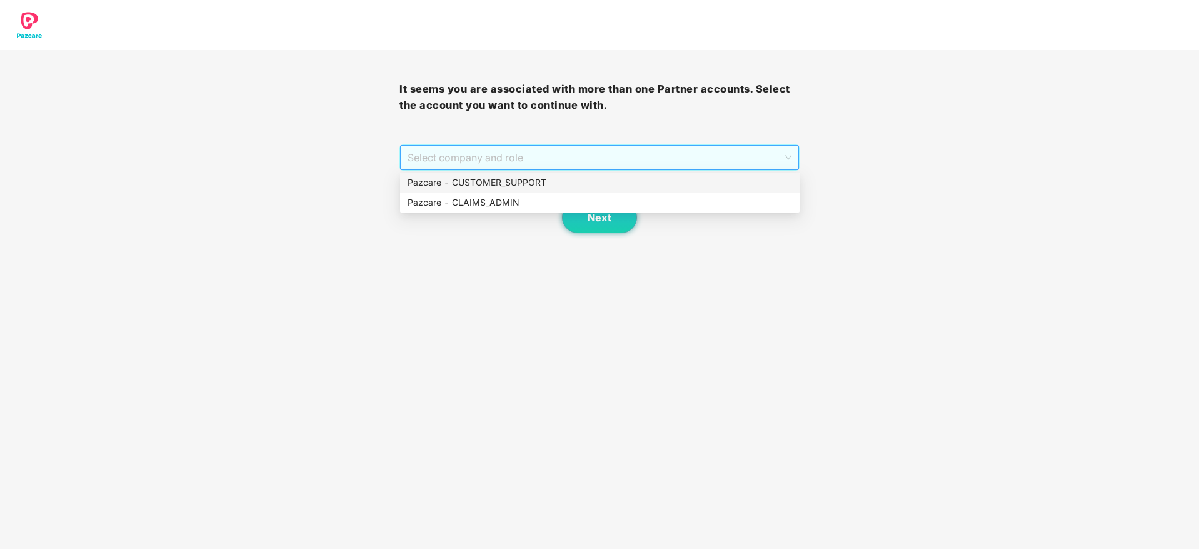
click at [564, 156] on span "Select company and role" at bounding box center [599, 158] width 383 height 24
click at [546, 183] on div "Pazcare - CUSTOMER_SUPPORT" at bounding box center [600, 183] width 385 height 14
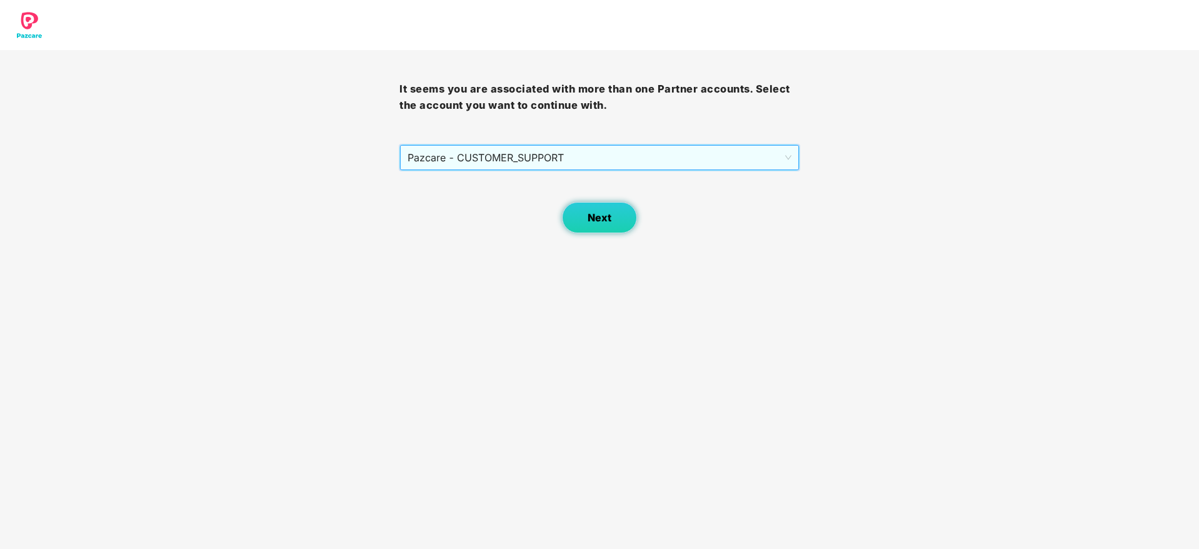
click at [602, 214] on span "Next" at bounding box center [600, 218] width 24 height 12
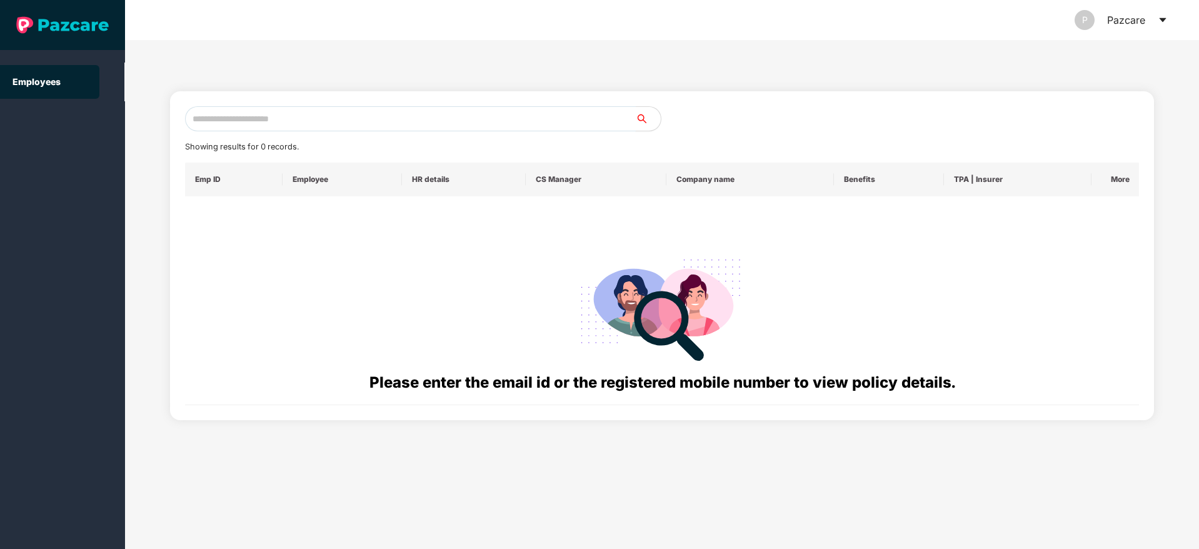
click at [247, 121] on input "text" at bounding box center [410, 118] width 451 height 25
paste input "**********"
click at [203, 116] on input "**********" at bounding box center [410, 118] width 451 height 25
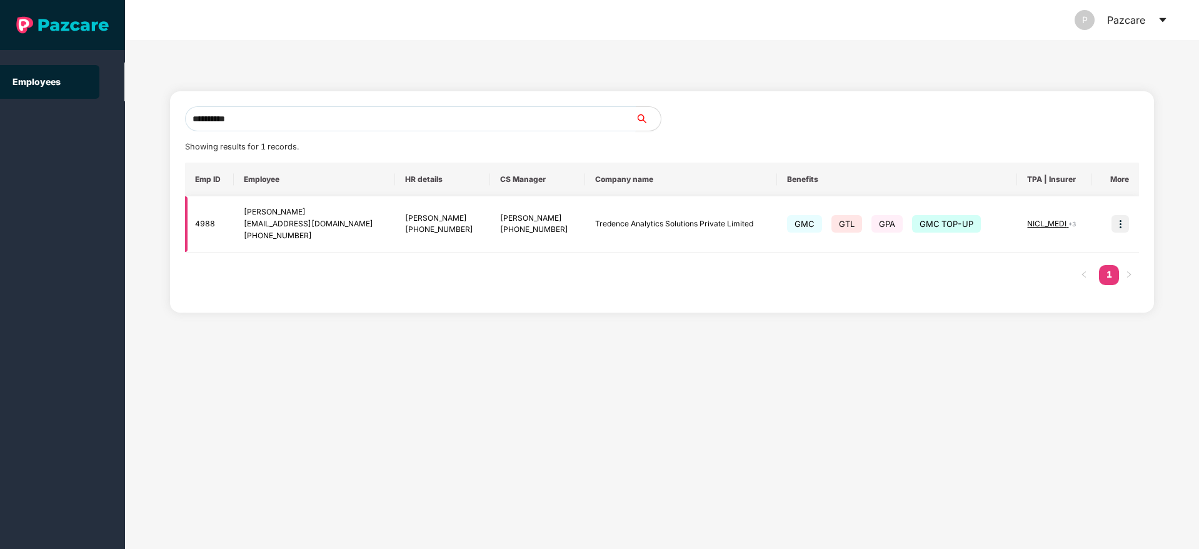
type input "**********"
click at [1122, 226] on img at bounding box center [1121, 224] width 18 height 18
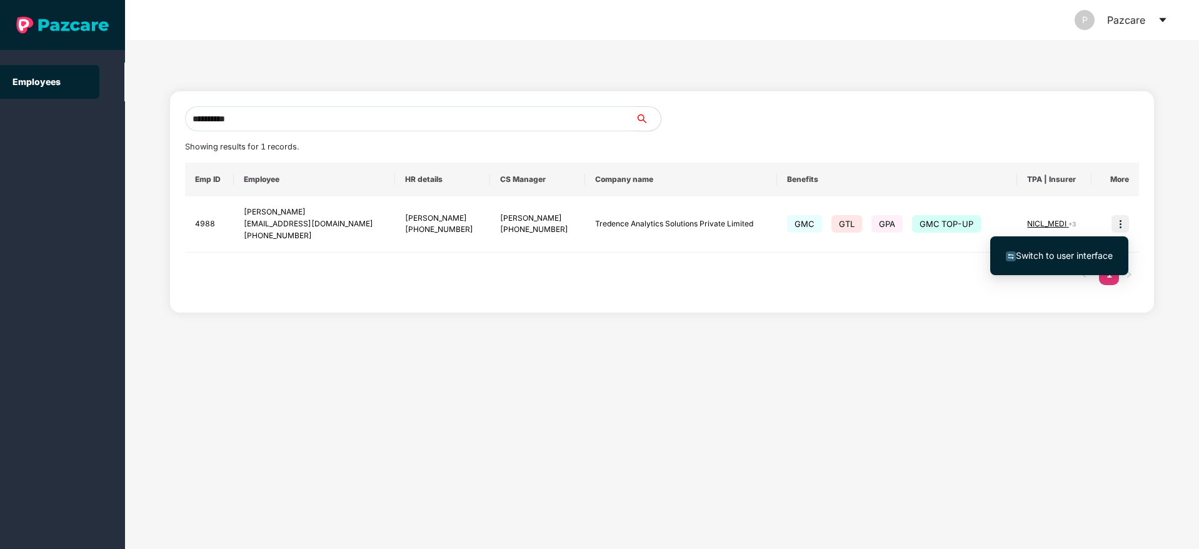
click at [1054, 253] on span "Switch to user interface" at bounding box center [1064, 255] width 97 height 11
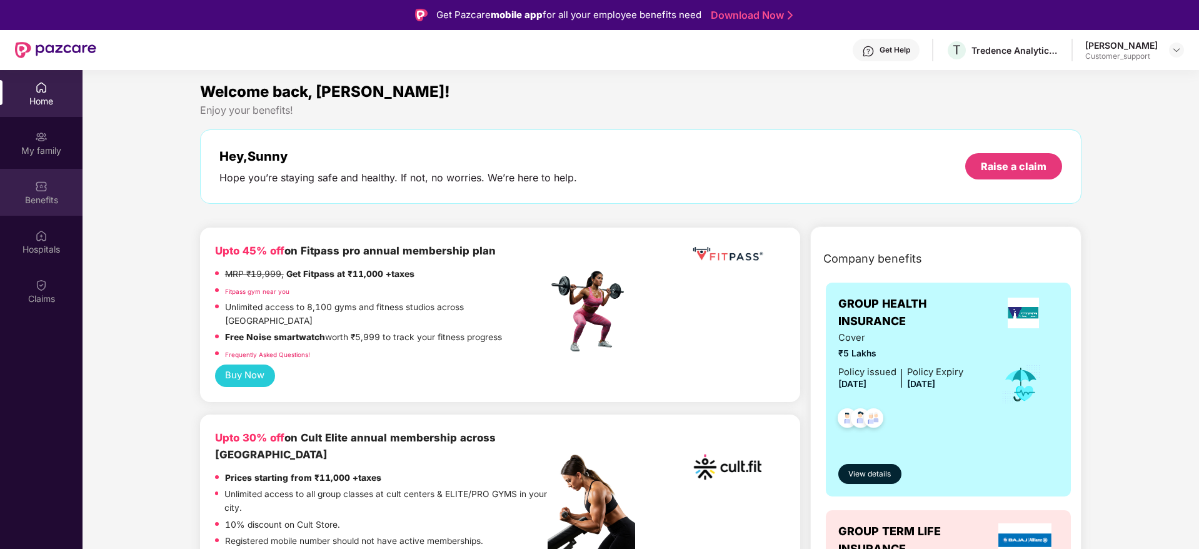
click at [39, 191] on img at bounding box center [41, 186] width 13 height 13
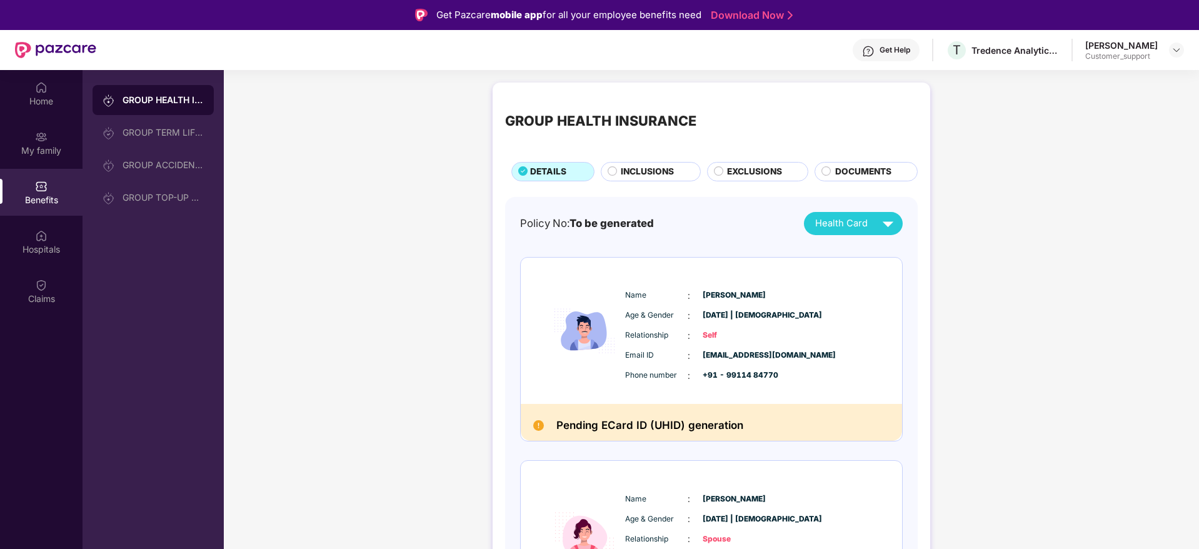
click at [1167, 50] on div "Sunny Arora Customer_support" at bounding box center [1134, 50] width 99 height 22
click at [1177, 52] on img at bounding box center [1177, 50] width 10 height 10
click at [1106, 74] on div "Switch to support view" at bounding box center [1118, 80] width 163 height 24
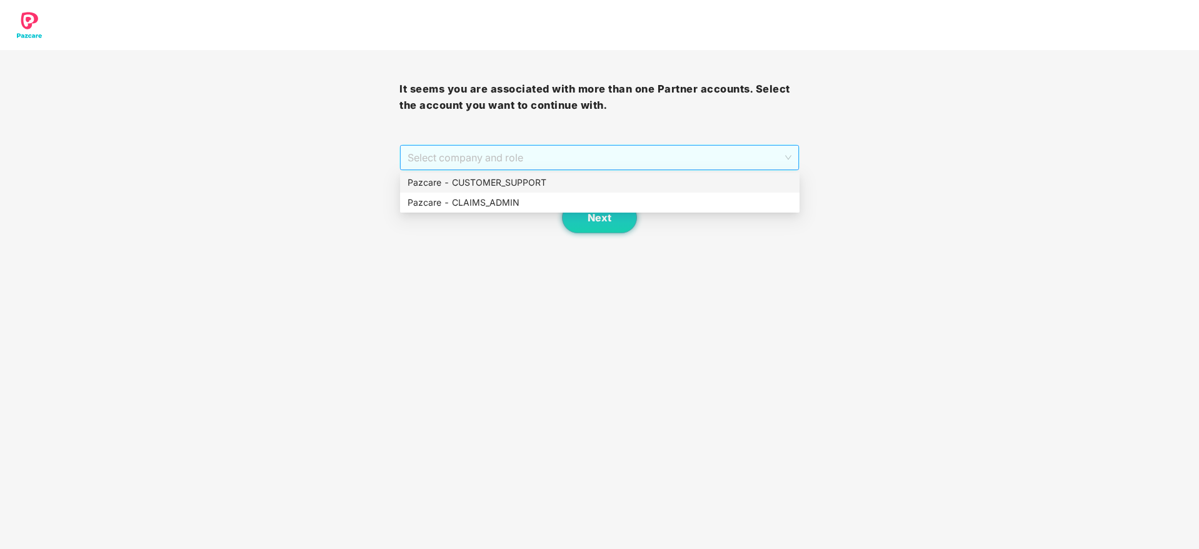
click at [697, 154] on span "Select company and role" at bounding box center [599, 158] width 383 height 24
click at [561, 184] on div "Pazcare - CUSTOMER_SUPPORT" at bounding box center [600, 183] width 385 height 14
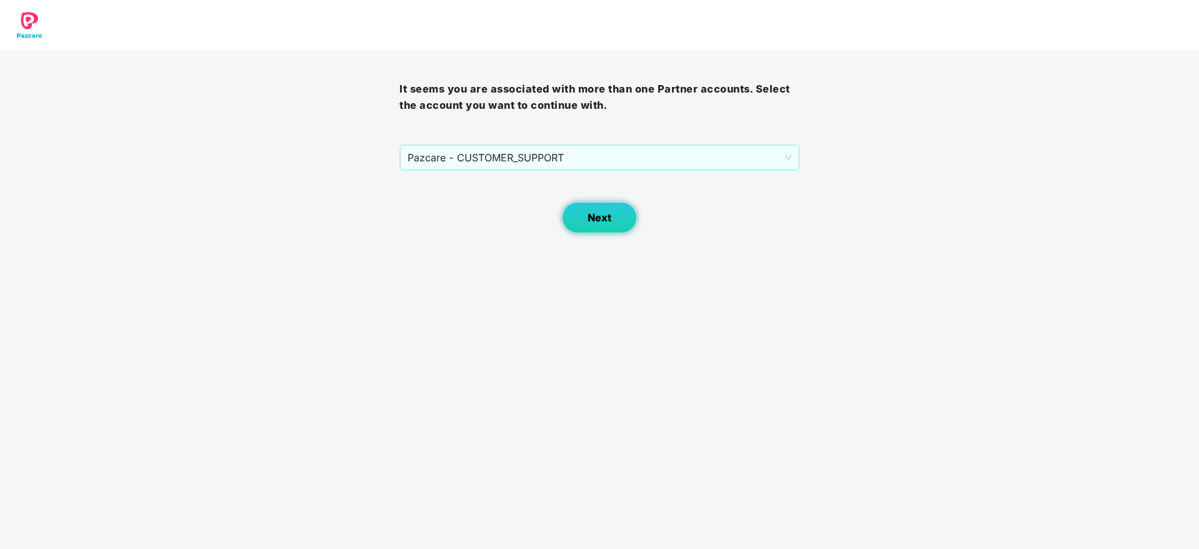
click at [600, 213] on span "Next" at bounding box center [600, 218] width 24 height 12
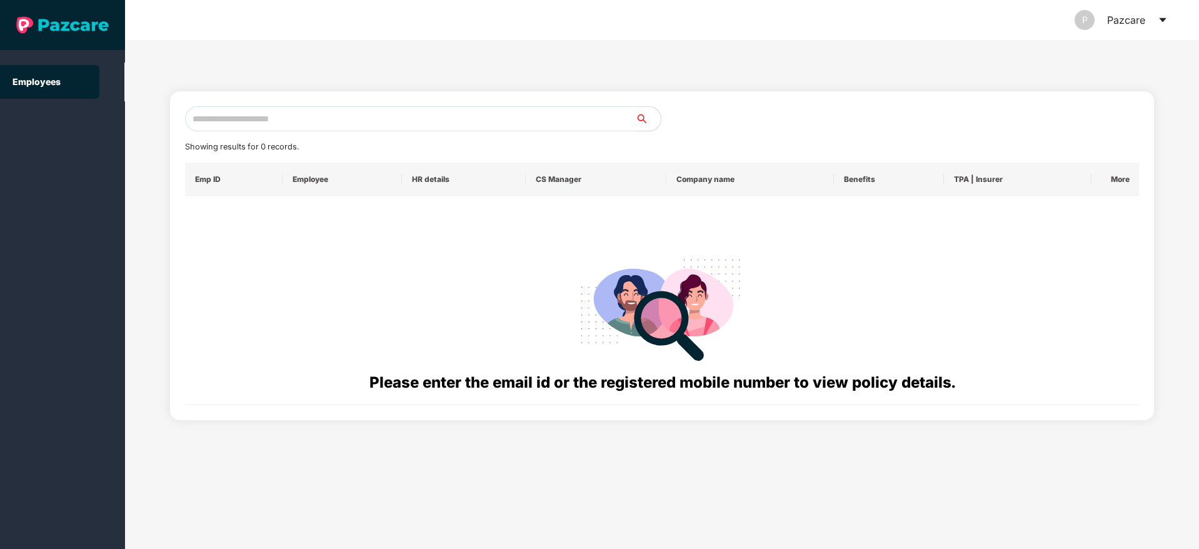
click at [460, 109] on input "text" at bounding box center [410, 118] width 451 height 25
paste input "**********"
click at [203, 118] on input "**********" at bounding box center [410, 118] width 451 height 25
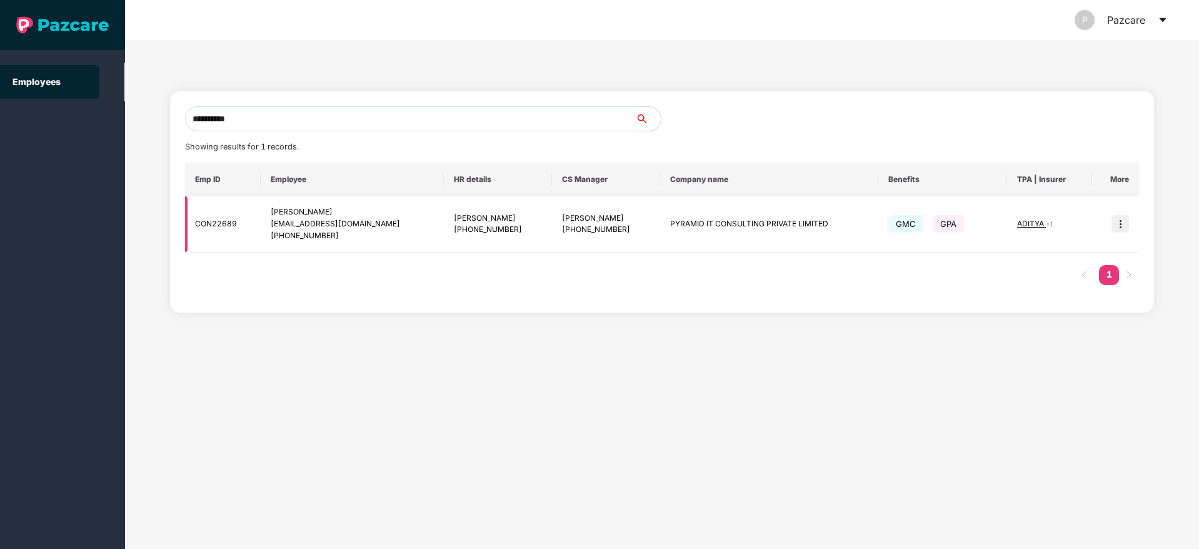
type input "**********"
click at [1121, 225] on img at bounding box center [1121, 224] width 18 height 18
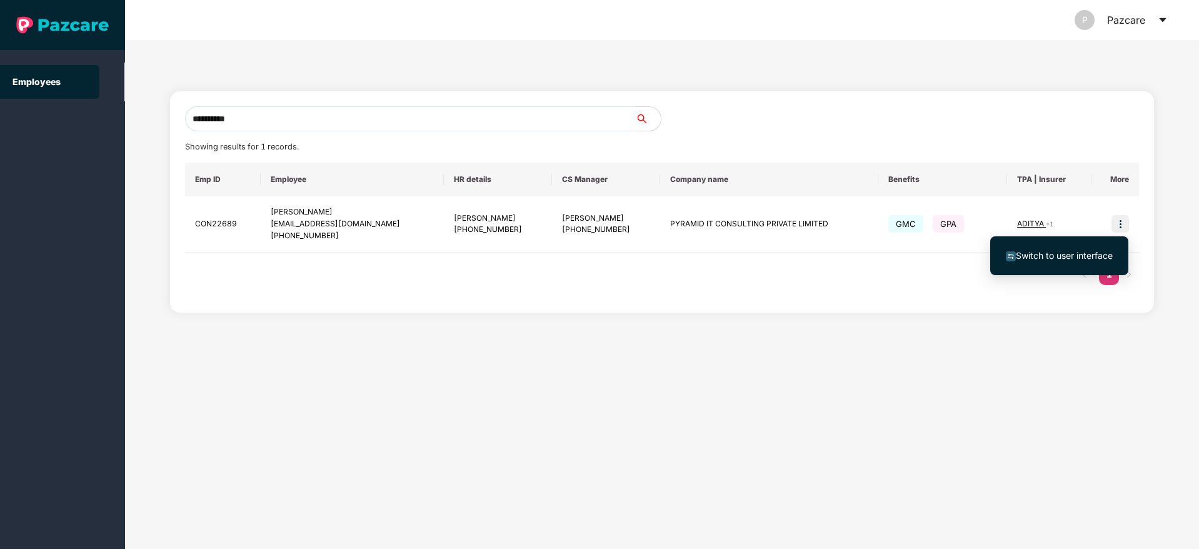
click at [1077, 256] on span "Switch to user interface" at bounding box center [1064, 255] width 97 height 11
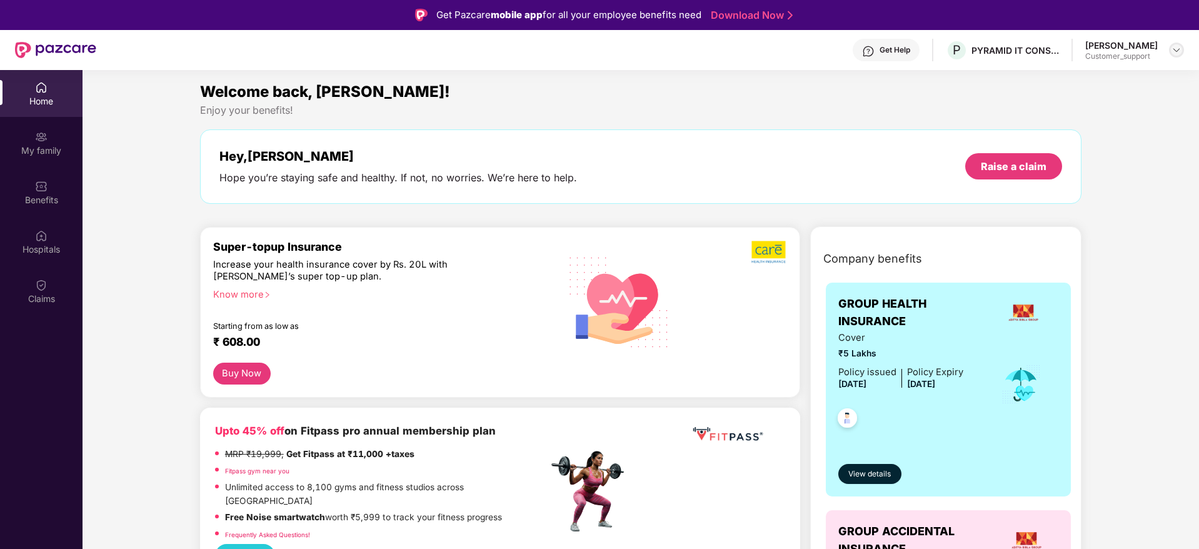
click at [1179, 51] on img at bounding box center [1177, 50] width 10 height 10
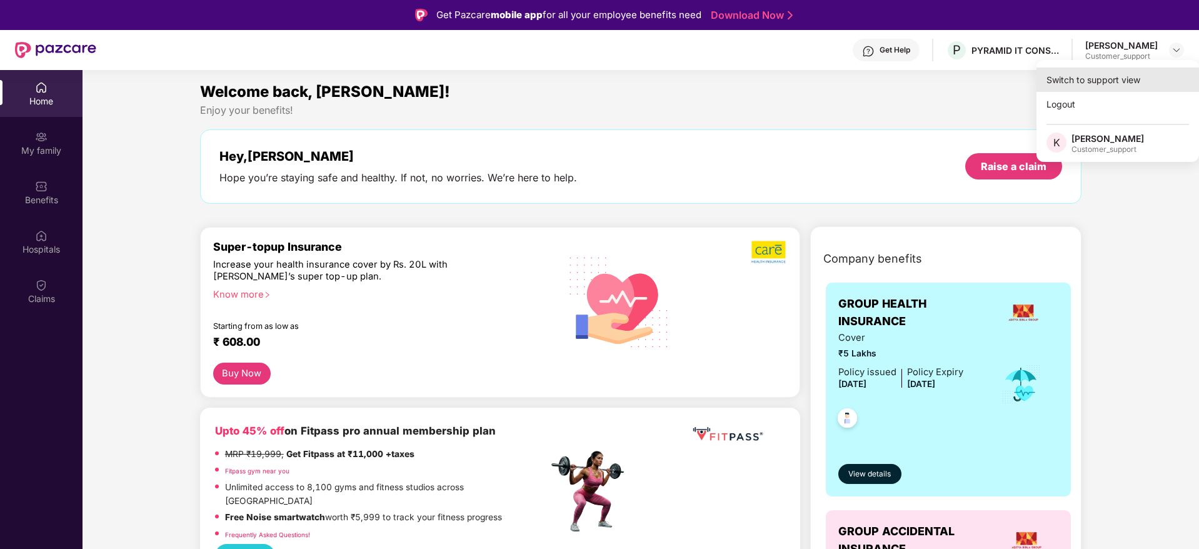
click at [1104, 79] on div "Switch to support view" at bounding box center [1118, 80] width 163 height 24
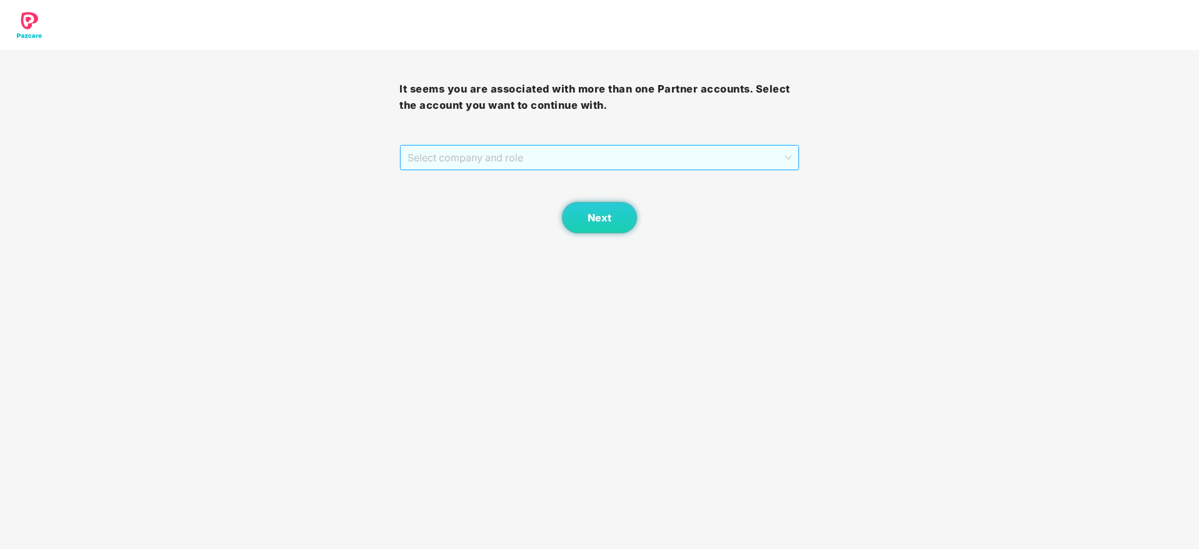
click at [641, 166] on span "Select company and role" at bounding box center [599, 158] width 383 height 24
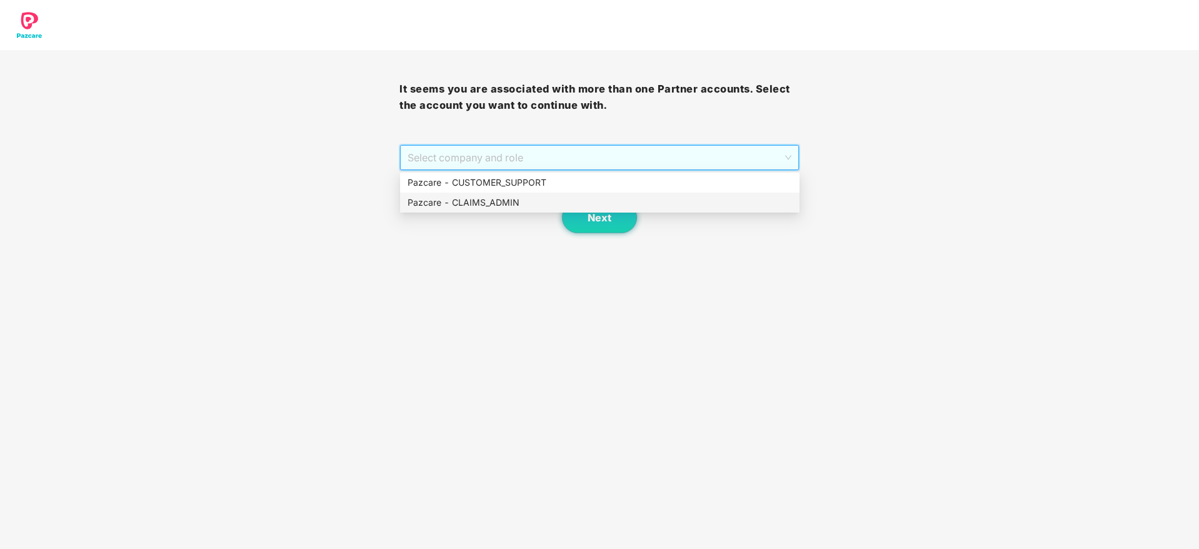
click at [556, 193] on div "Pazcare - CLAIMS_ADMIN" at bounding box center [600, 203] width 400 height 20
click at [575, 168] on span "Pazcare - CLAIMS_ADMIN" at bounding box center [599, 158] width 383 height 24
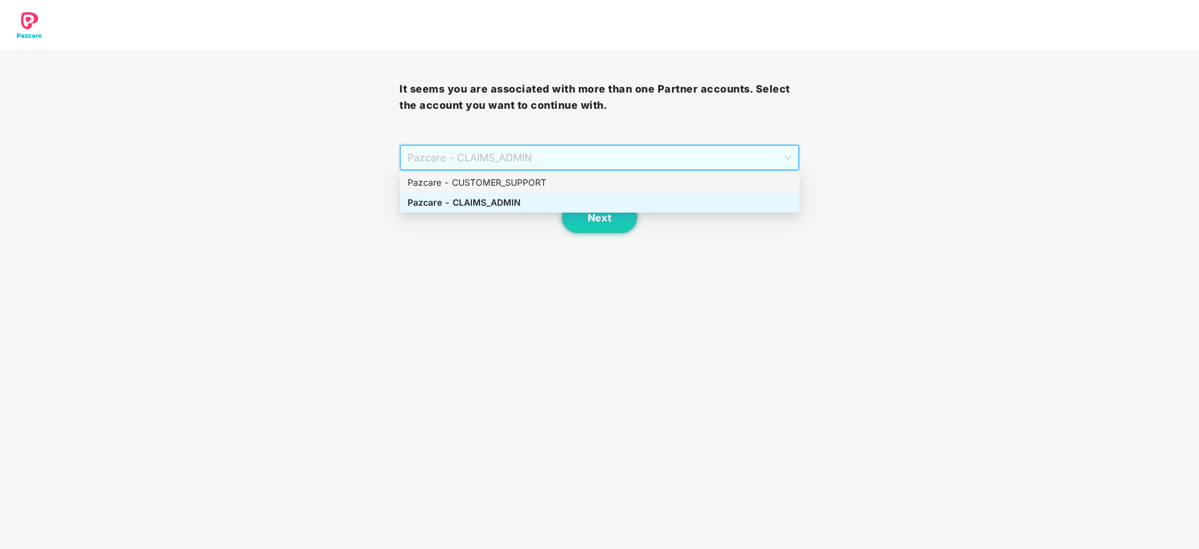
click at [544, 188] on div "Pazcare - CUSTOMER_SUPPORT" at bounding box center [600, 183] width 385 height 14
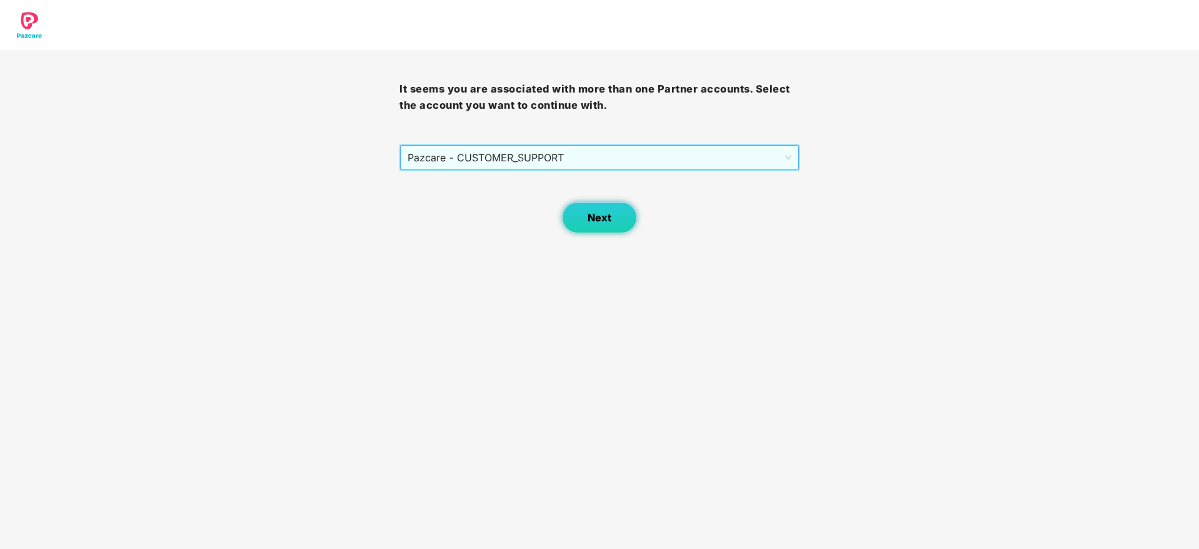
click at [598, 219] on span "Next" at bounding box center [600, 218] width 24 height 12
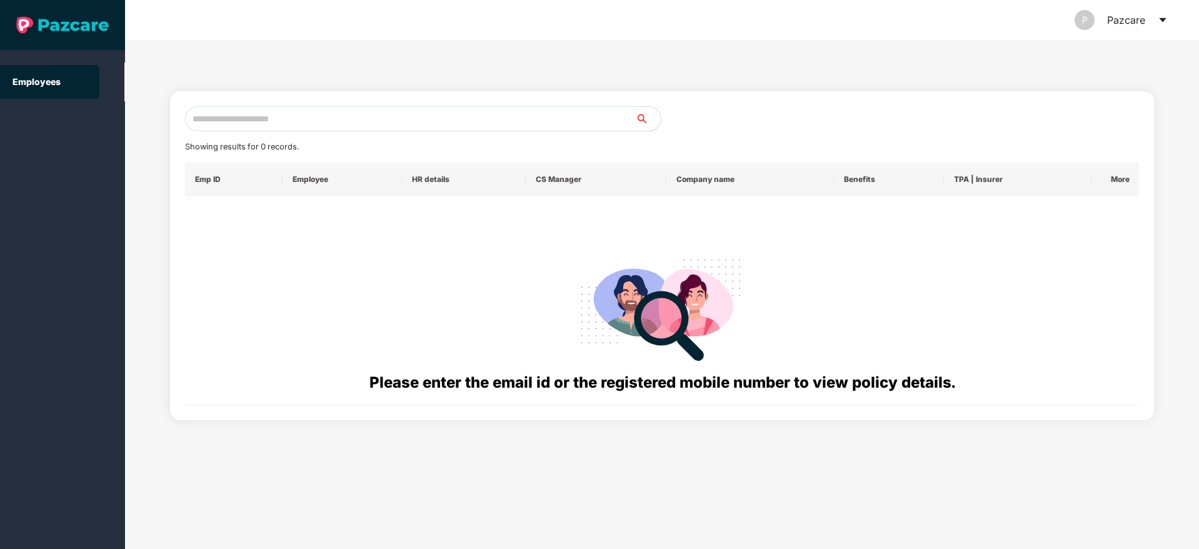
click at [280, 113] on input "text" at bounding box center [410, 118] width 451 height 25
paste input "**********"
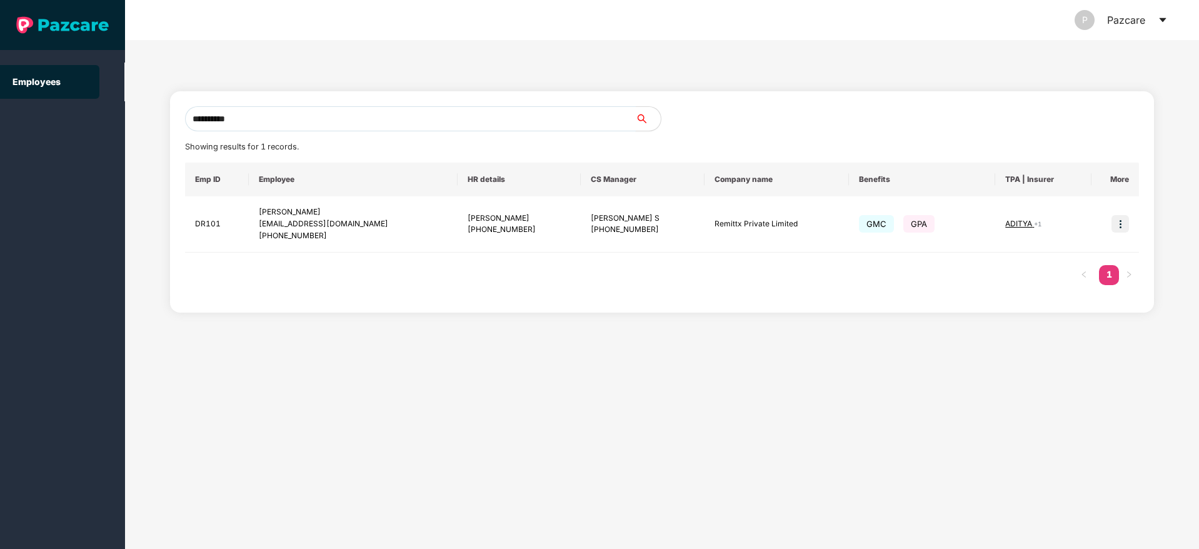
type input "**********"
click at [1160, 21] on icon "caret-down" at bounding box center [1163, 20] width 10 height 10
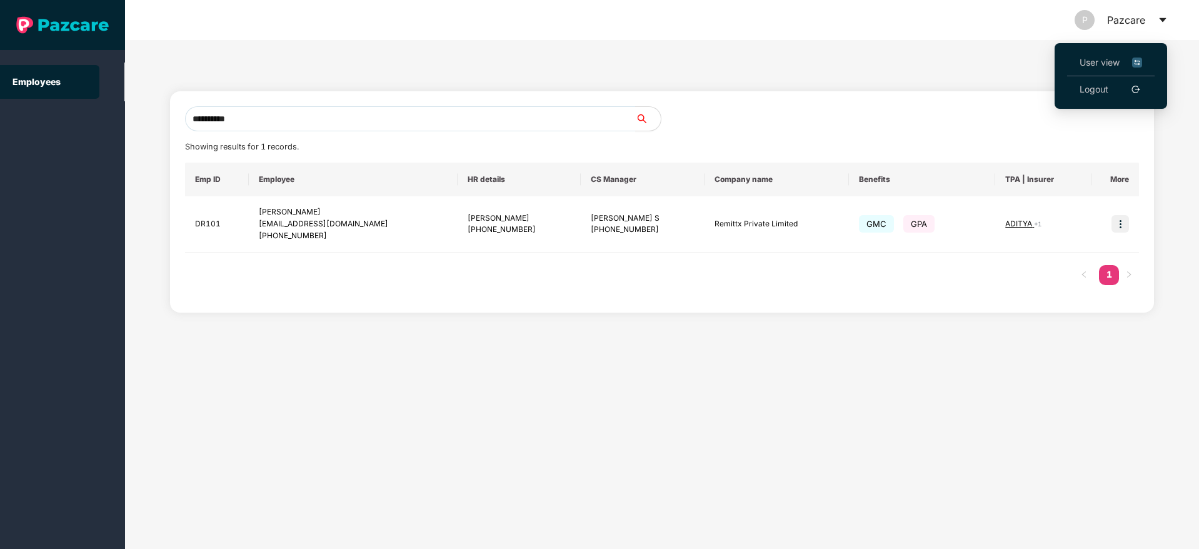
click at [1107, 64] on span "User view" at bounding box center [1111, 63] width 63 height 14
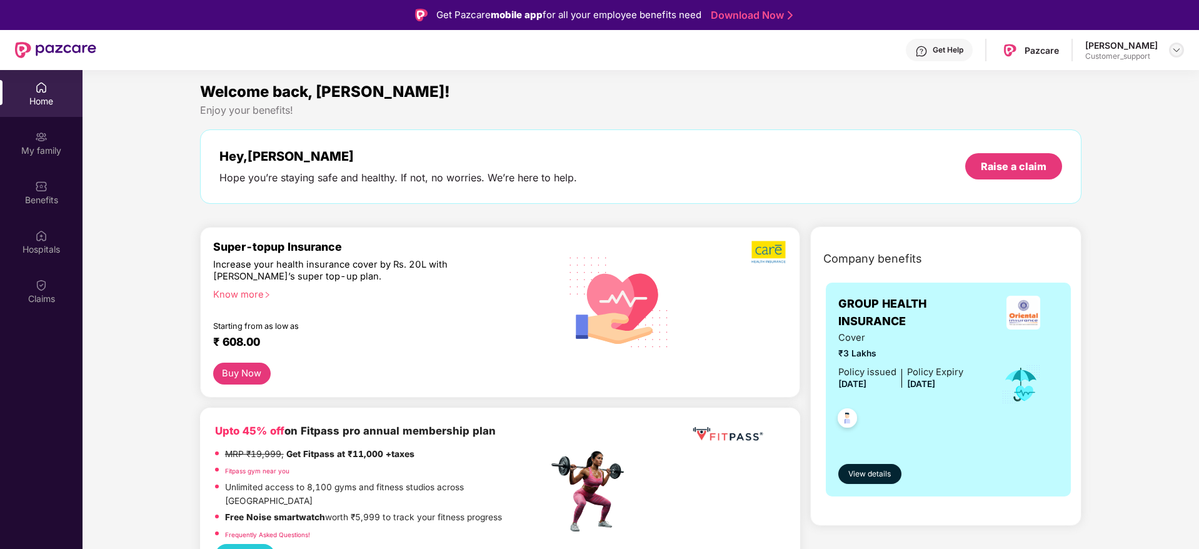
click at [1179, 51] on img at bounding box center [1177, 50] width 10 height 10
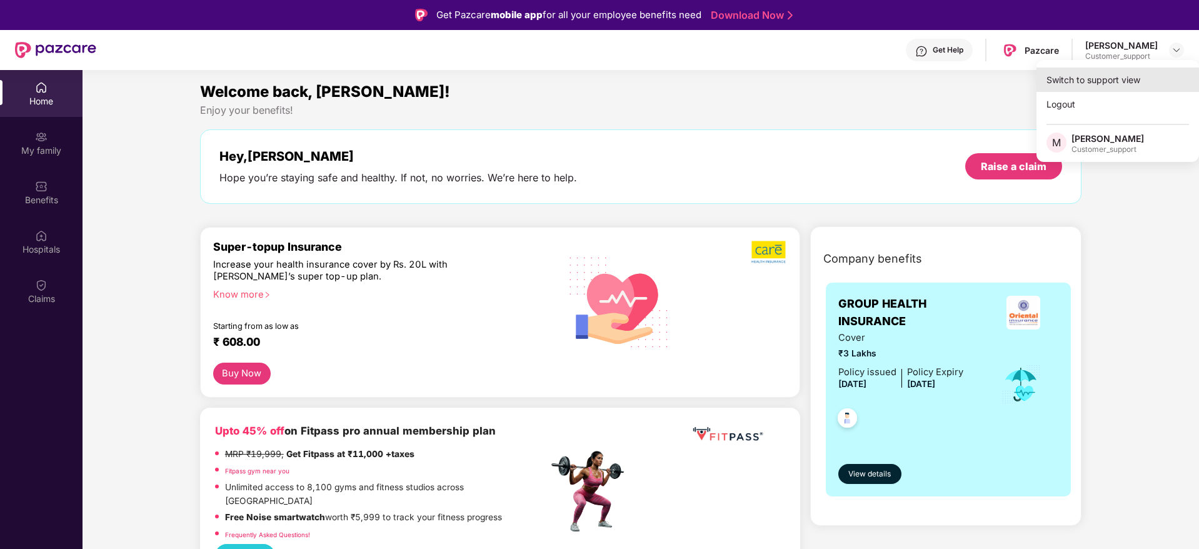
click at [1063, 76] on div "Switch to support view" at bounding box center [1118, 80] width 163 height 24
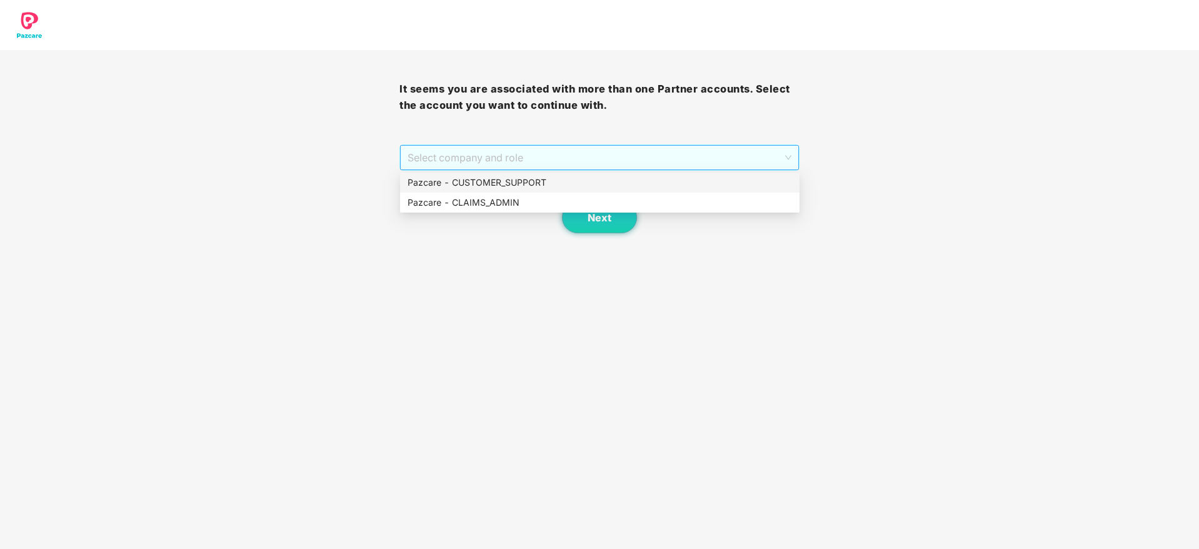
click at [627, 163] on span "Select company and role" at bounding box center [599, 158] width 383 height 24
click at [536, 182] on div "Pazcare - CUSTOMER_SUPPORT" at bounding box center [600, 183] width 385 height 14
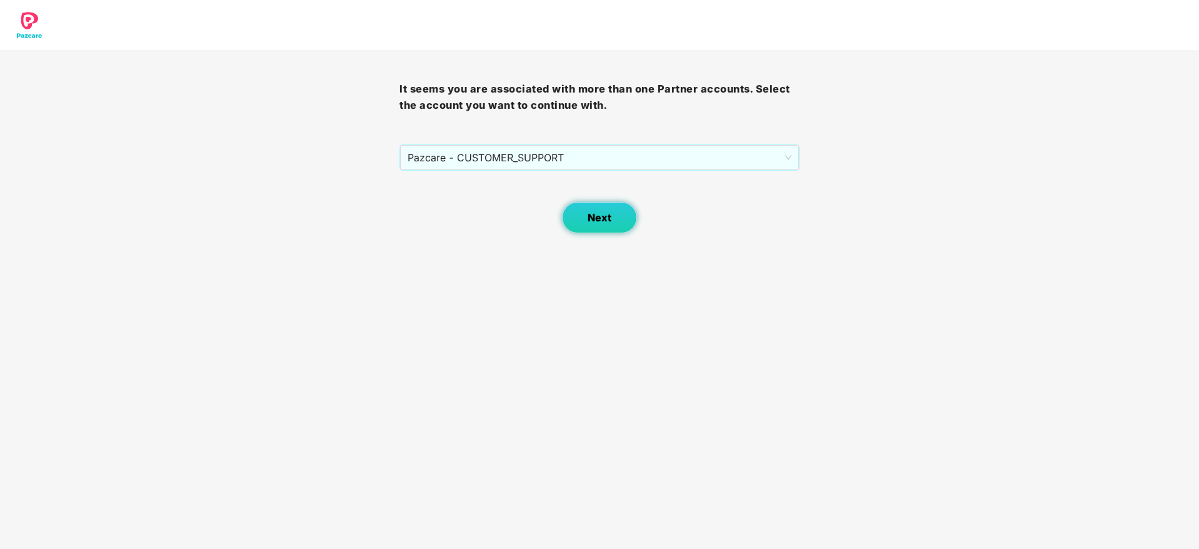
click at [599, 213] on span "Next" at bounding box center [600, 218] width 24 height 12
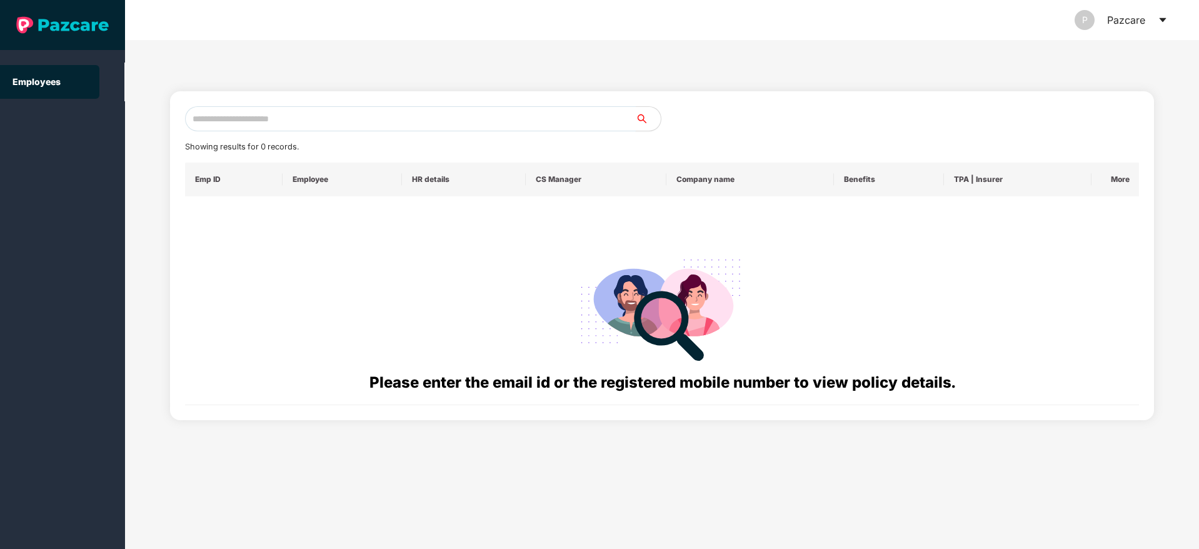
click at [362, 119] on input "text" at bounding box center [410, 118] width 451 height 25
paste input "**********"
click at [206, 119] on input "**********" at bounding box center [410, 118] width 451 height 25
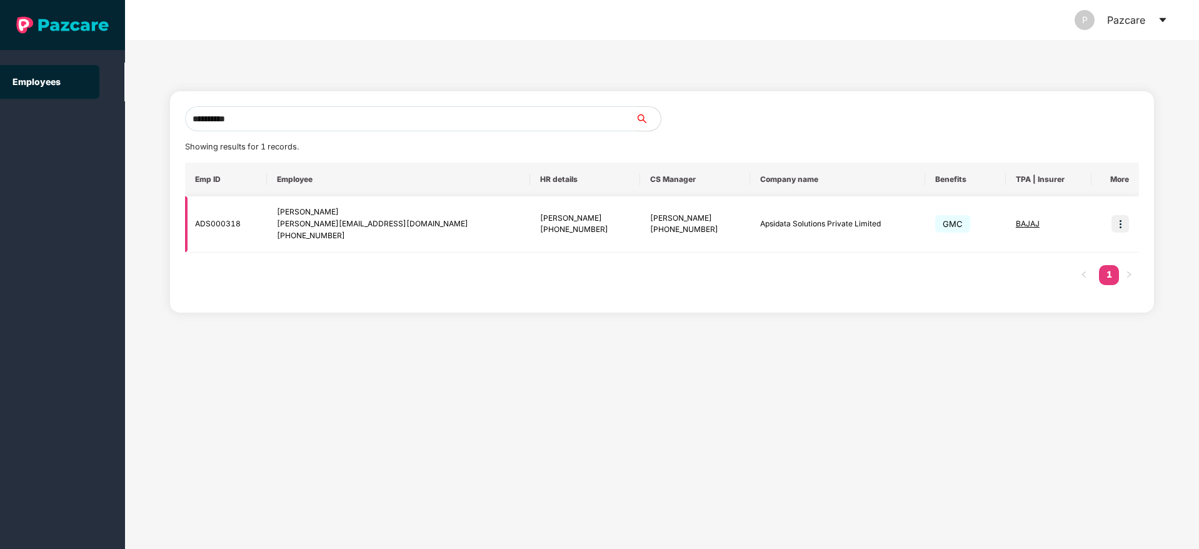
type input "**********"
click at [1123, 233] on td at bounding box center [1116, 224] width 48 height 56
click at [1121, 230] on img at bounding box center [1121, 224] width 18 height 18
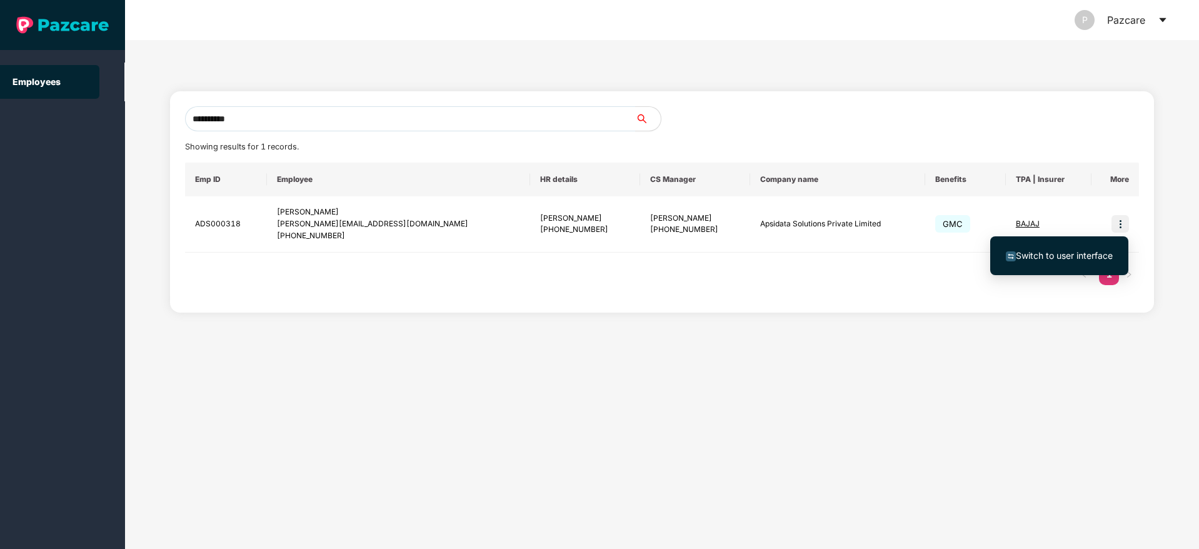
click at [1038, 256] on span "Switch to user interface" at bounding box center [1064, 255] width 97 height 11
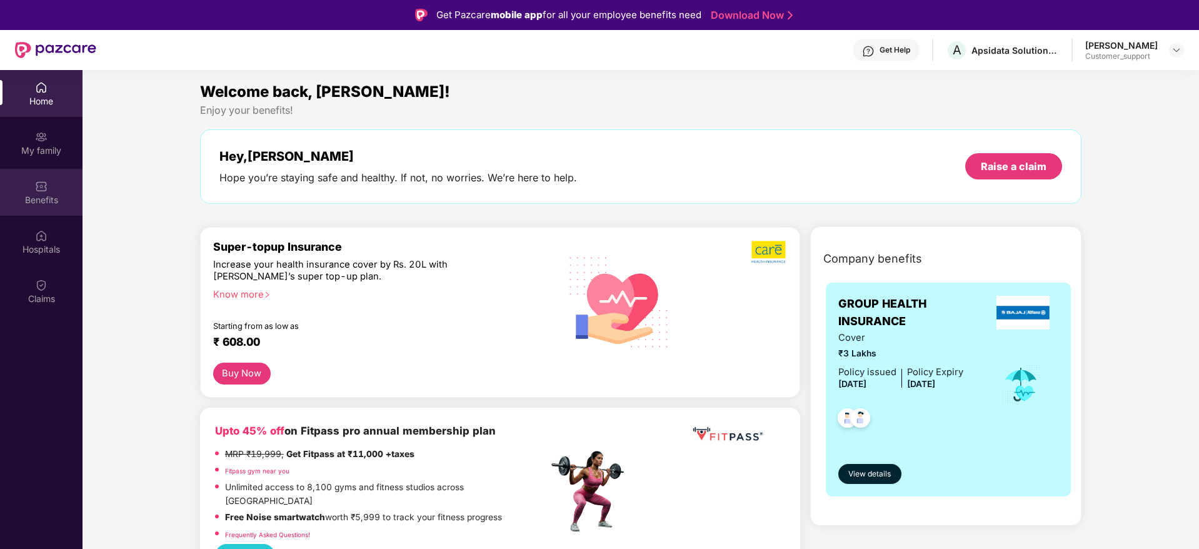
click at [35, 187] on img at bounding box center [41, 186] width 13 height 13
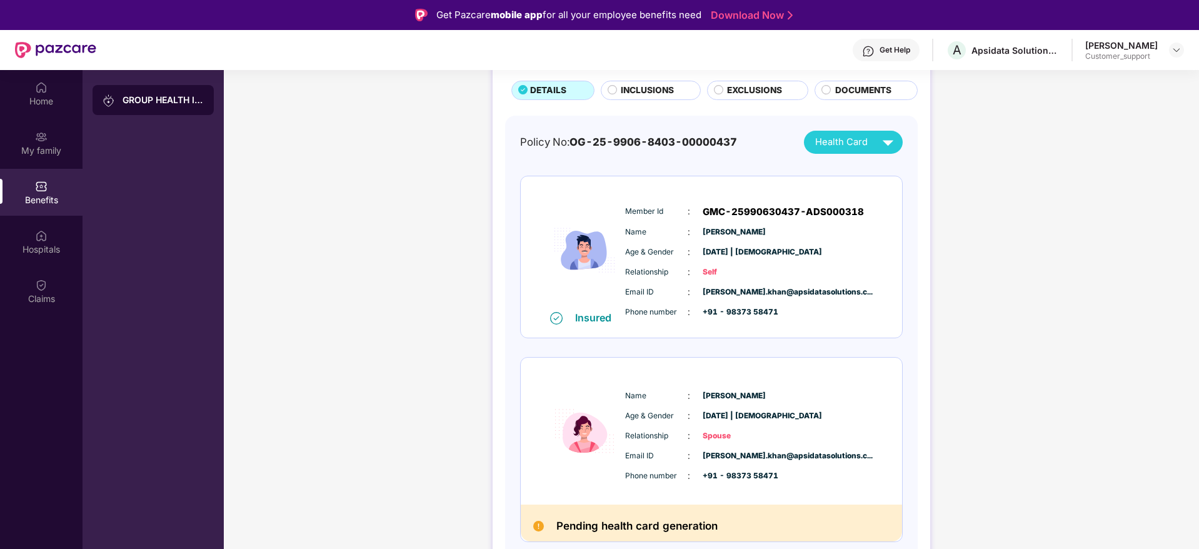
scroll to position [79, 0]
click at [875, 51] on img at bounding box center [868, 51] width 13 height 13
